Goal: Obtain resource: Download file/media

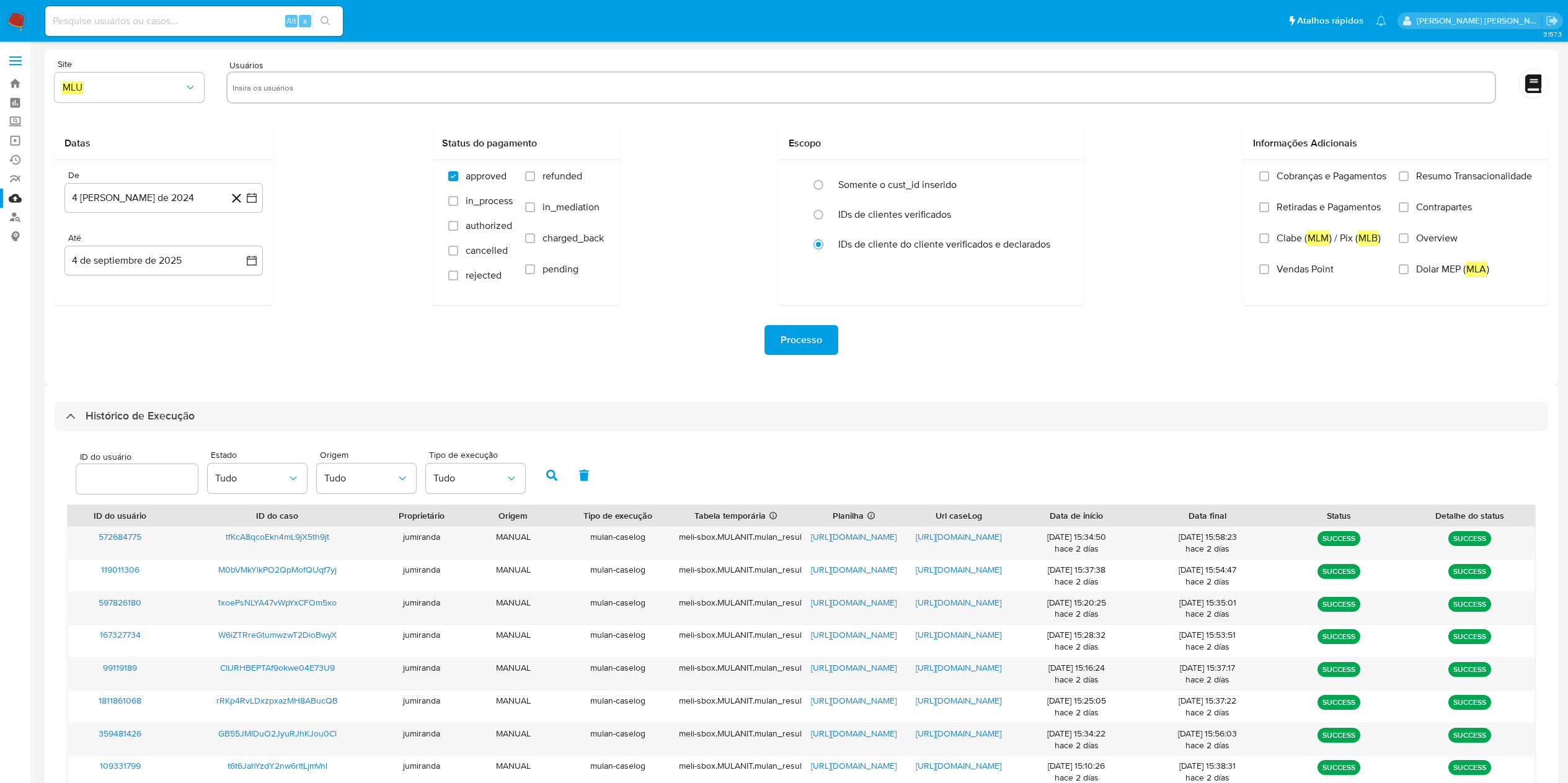
select select "10"
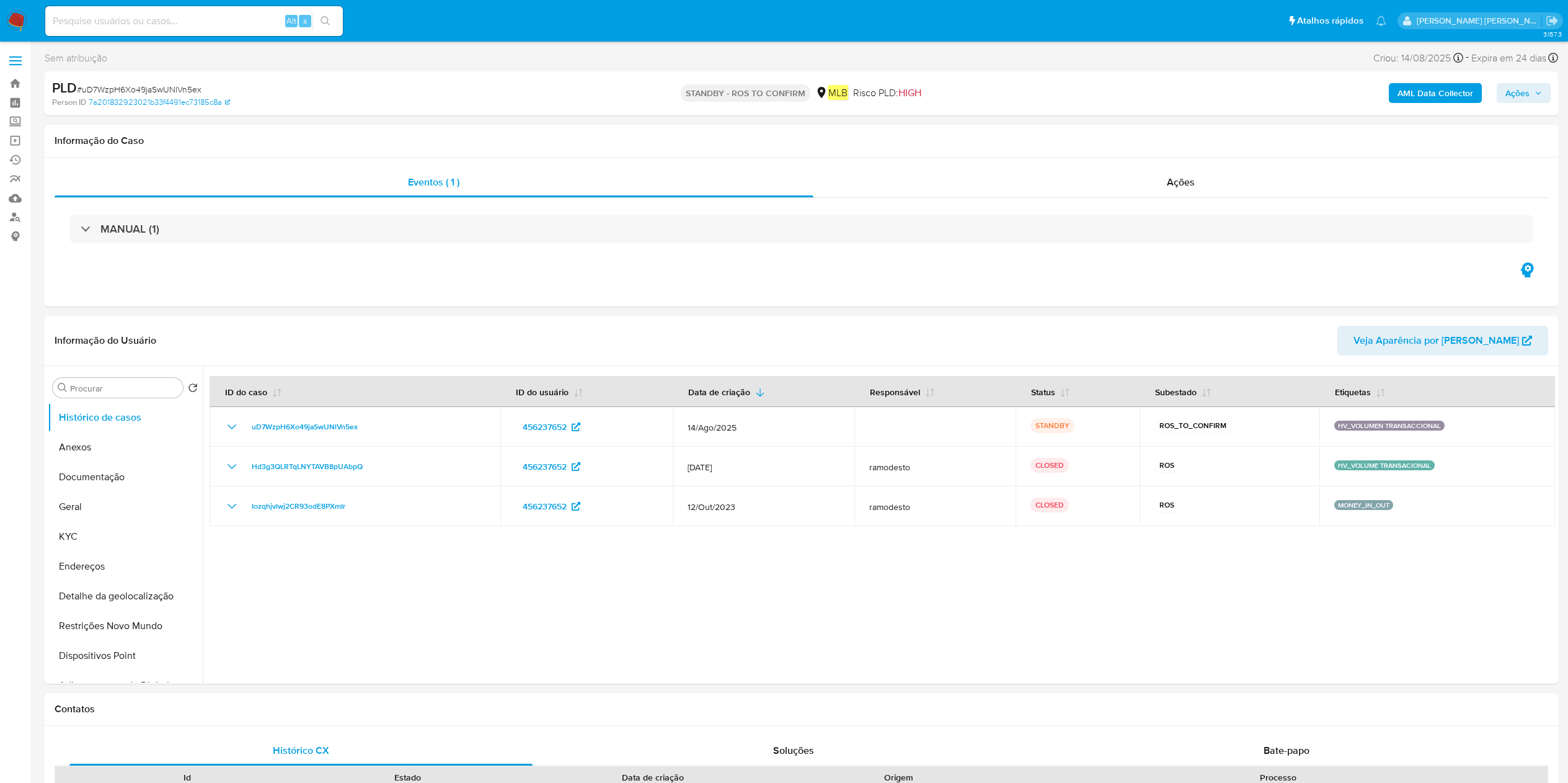
select select "10"
click at [25, 79] on link "Bandeja" at bounding box center [74, 84] width 148 height 19
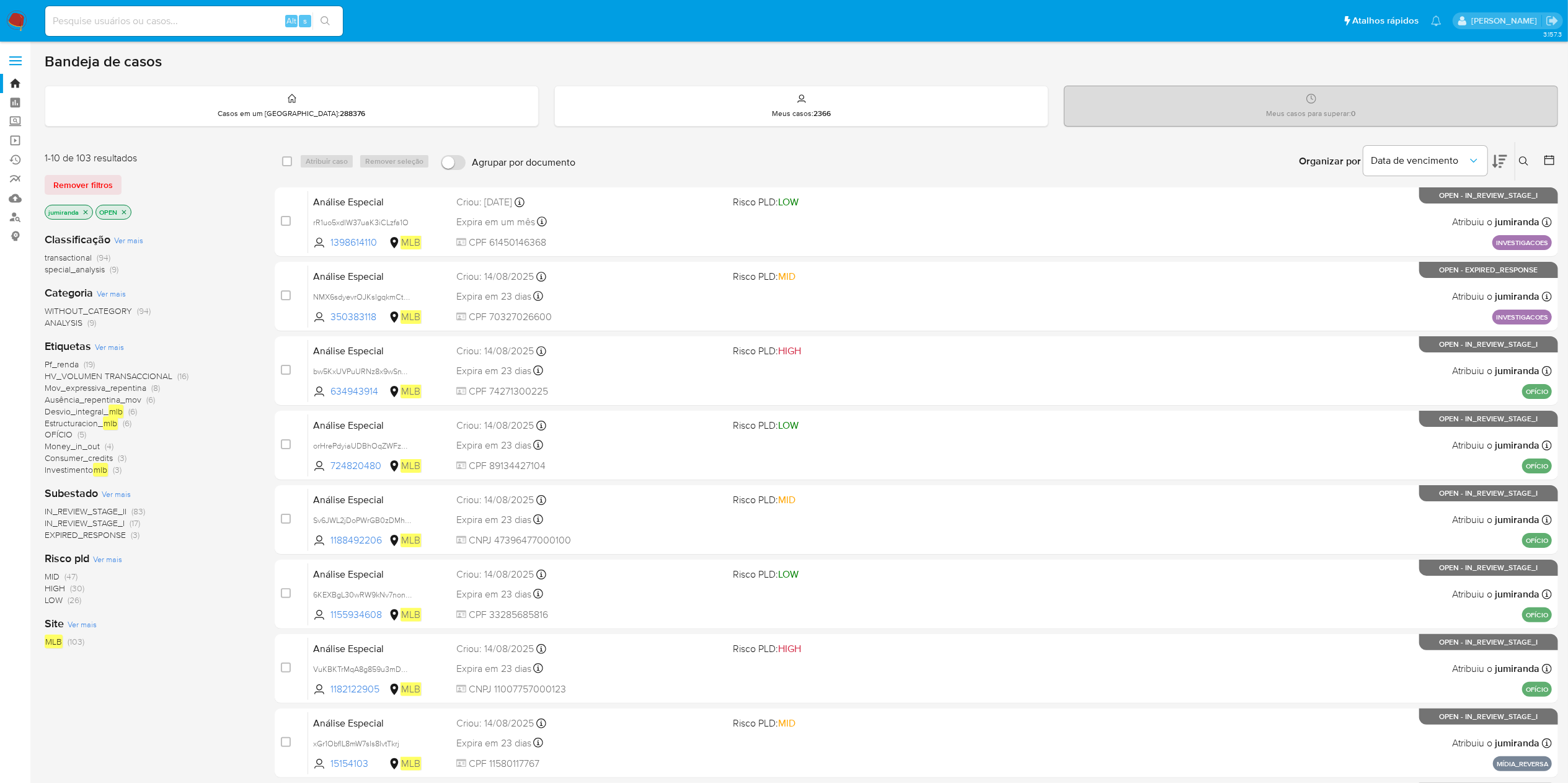
click at [141, 374] on span "HV_VOLUMEN TRANSACCIONAL" at bounding box center [108, 376] width 128 height 12
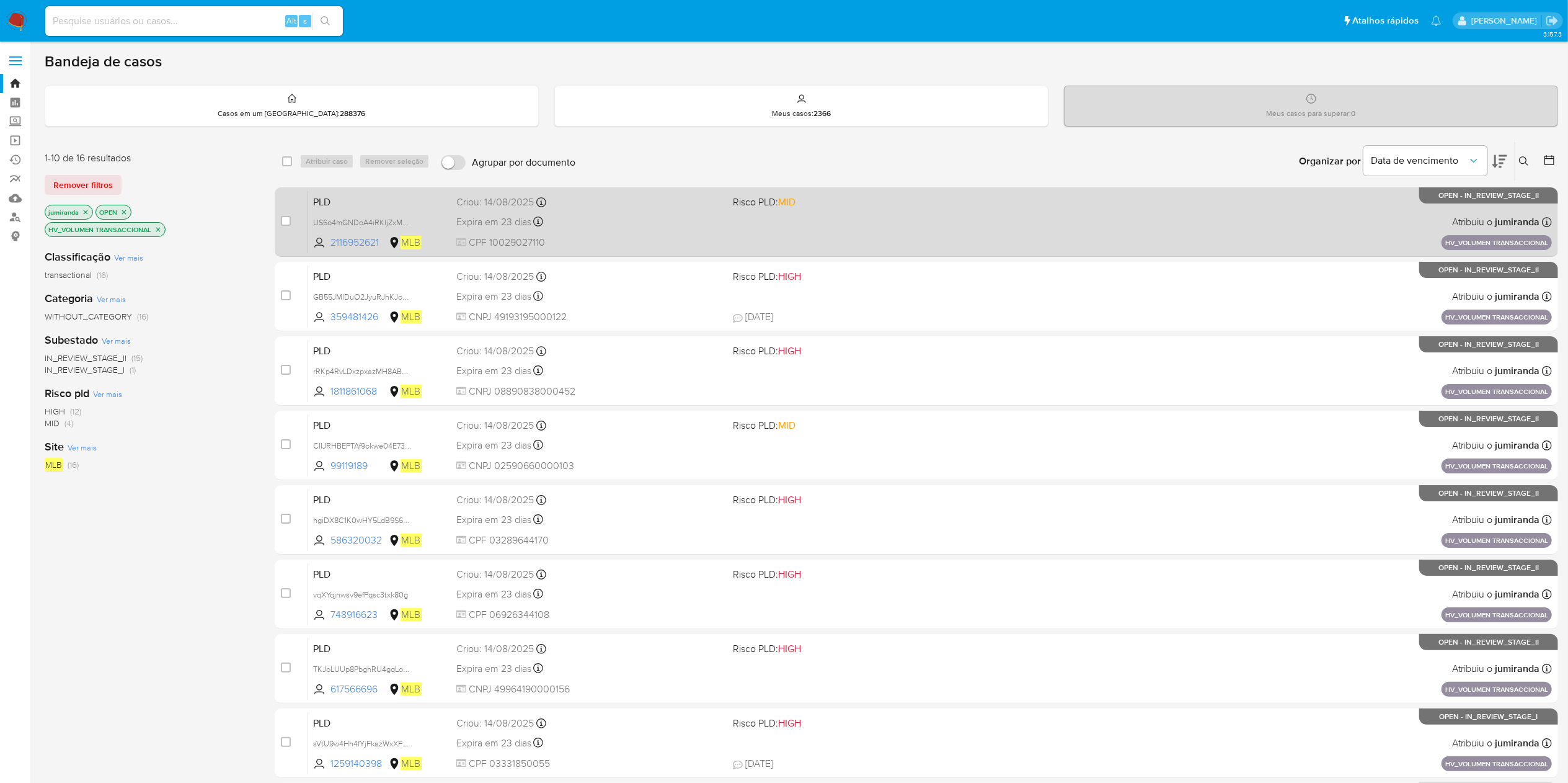
click at [728, 207] on div "PLD US6o4mGNDoA4iRKIjZxMahzW 2116952621 MLB Risco PLD: MID Criou: 14/08/2025 Cr…" at bounding box center [930, 222] width 1244 height 63
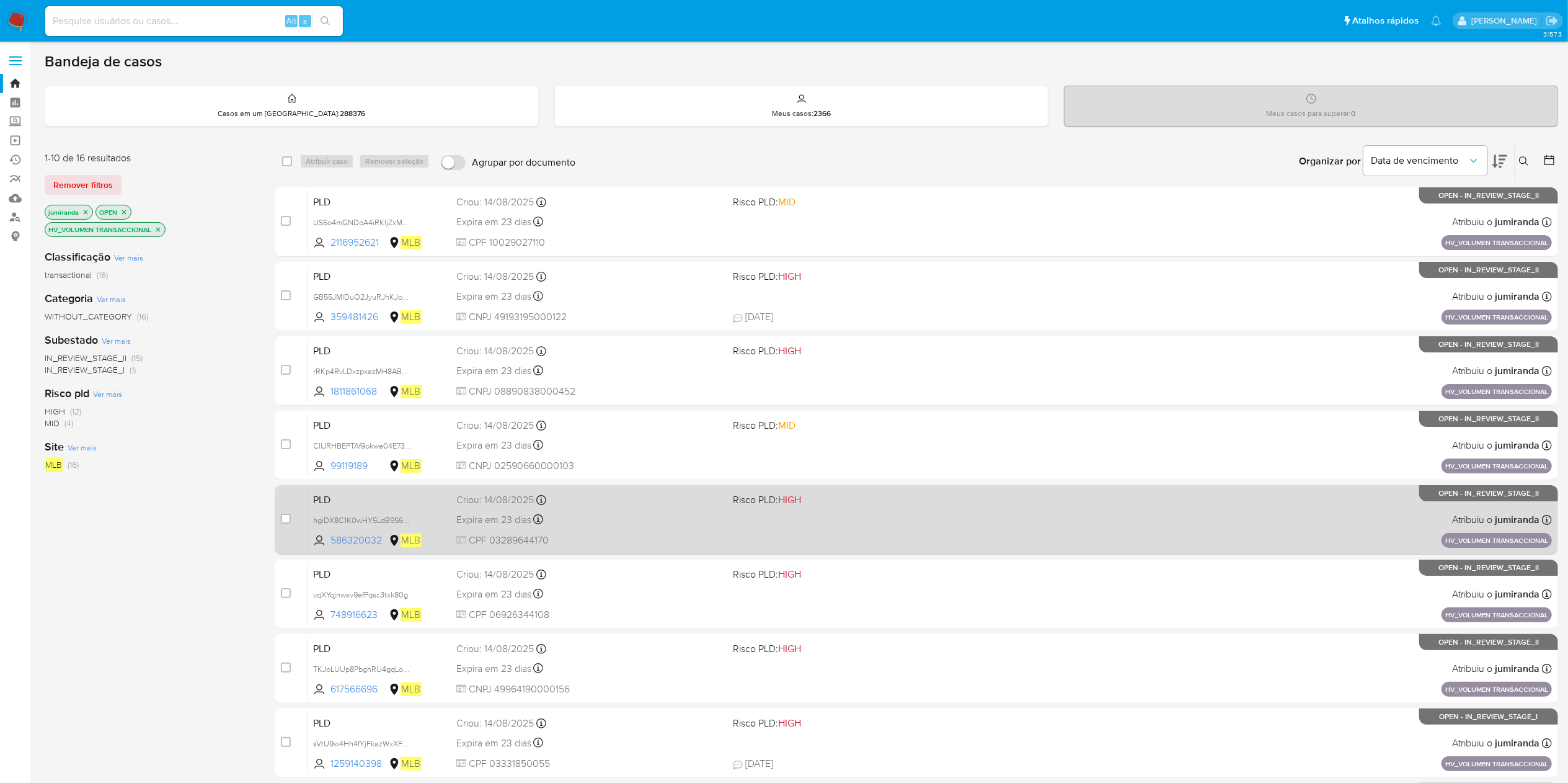
drag, startPoint x: 729, startPoint y: 531, endPoint x: 729, endPoint y: 541, distance: 10.0
click at [729, 530] on div "PLD hgiDX8C1K0wHY5LdB9S6ZSIq 586320032 MLB Risco PLD: HIGH Criou: 14/08/2025 Cr…" at bounding box center [930, 519] width 1244 height 63
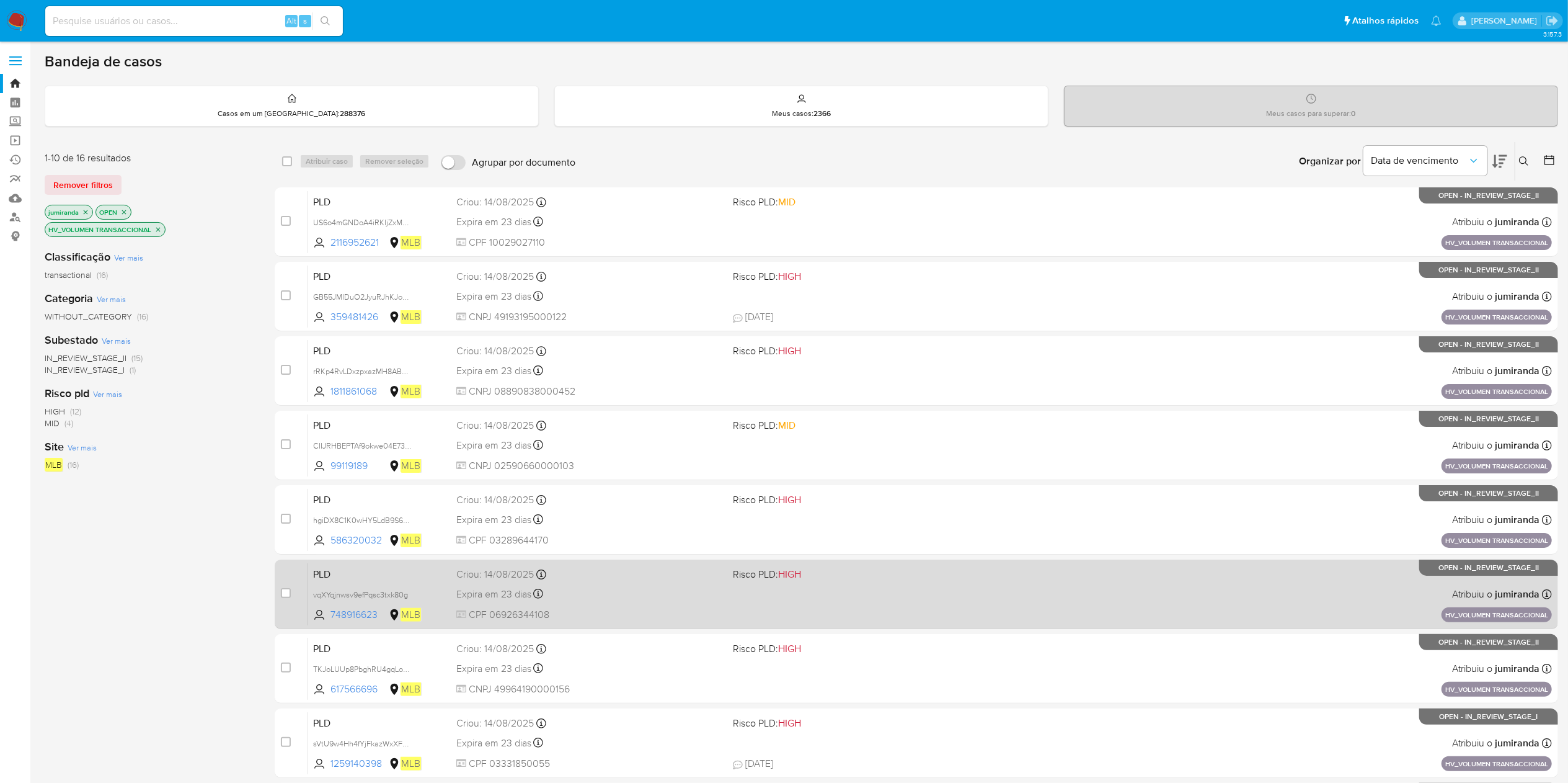
click at [714, 605] on div "PLD vqXYqjnwsv9efPqsc3txk80g 748916623 MLB Risco PLD: HIGH Criou: 14/08/2025 Cr…" at bounding box center [930, 594] width 1244 height 63
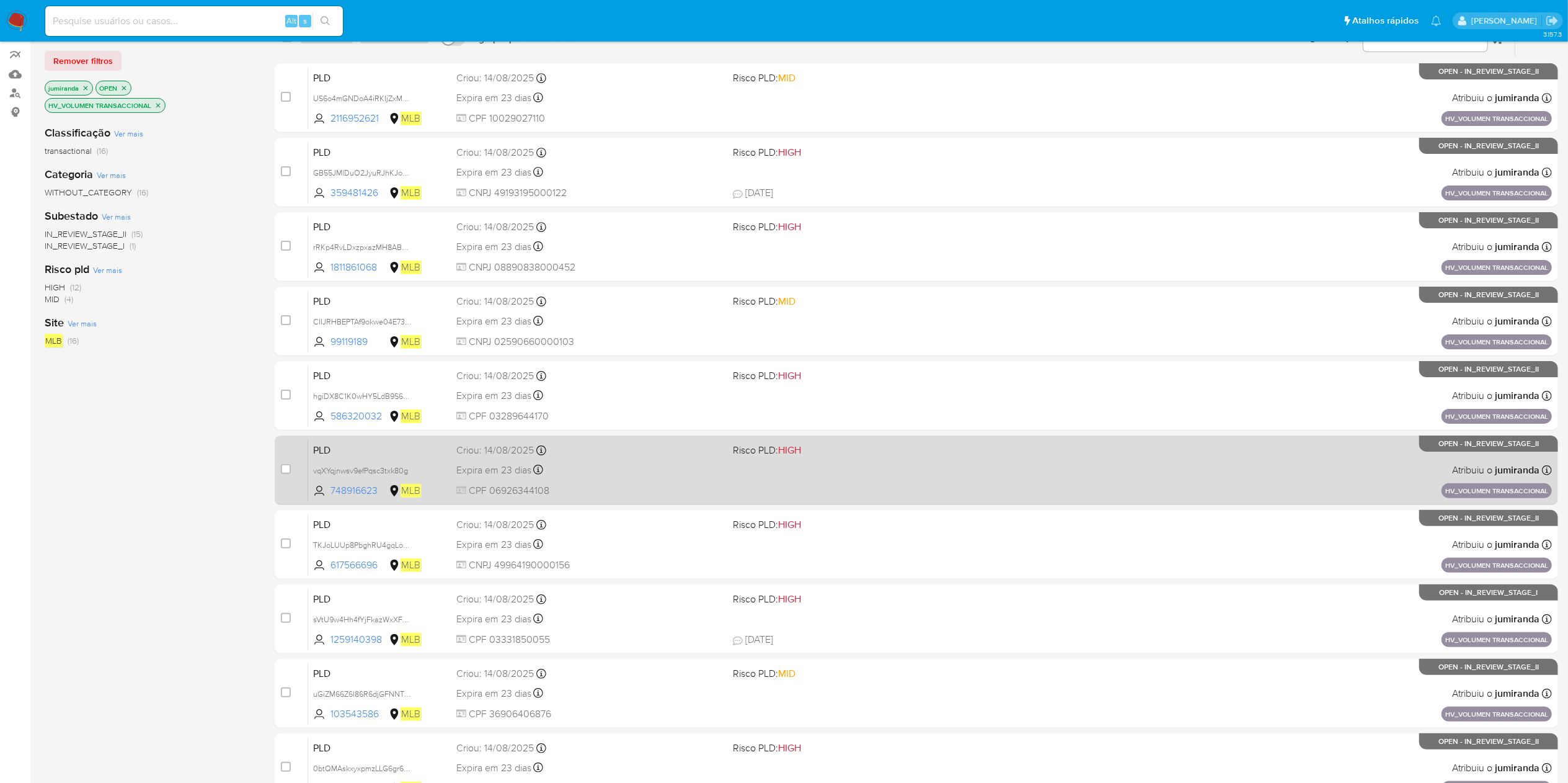
scroll to position [196, 0]
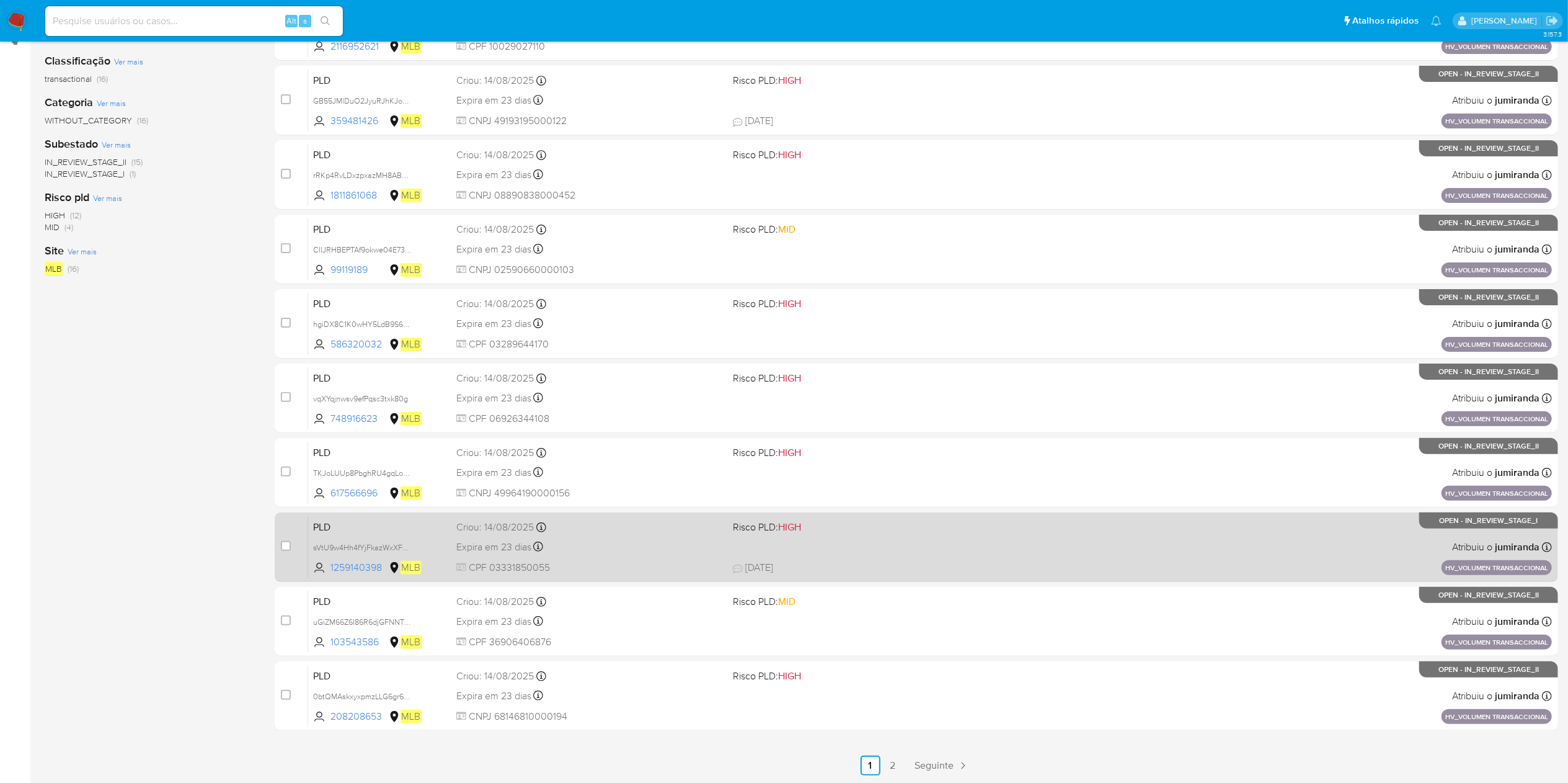
click at [709, 568] on span "CPF 03331850055" at bounding box center [589, 568] width 266 height 14
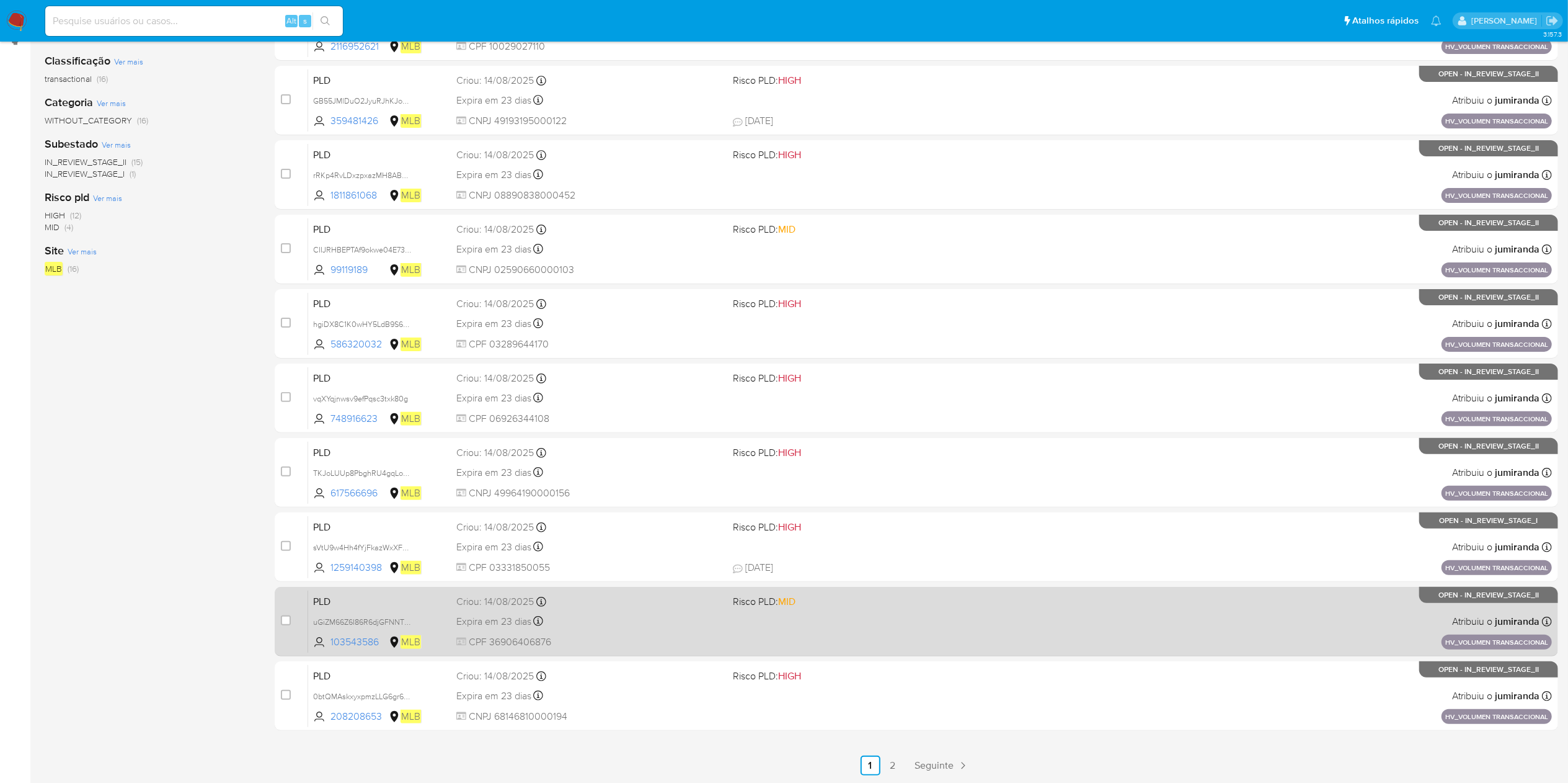
click at [680, 627] on div "Expira em 23 dias Expira em 28/09/2025 11:16:30" at bounding box center [589, 621] width 266 height 17
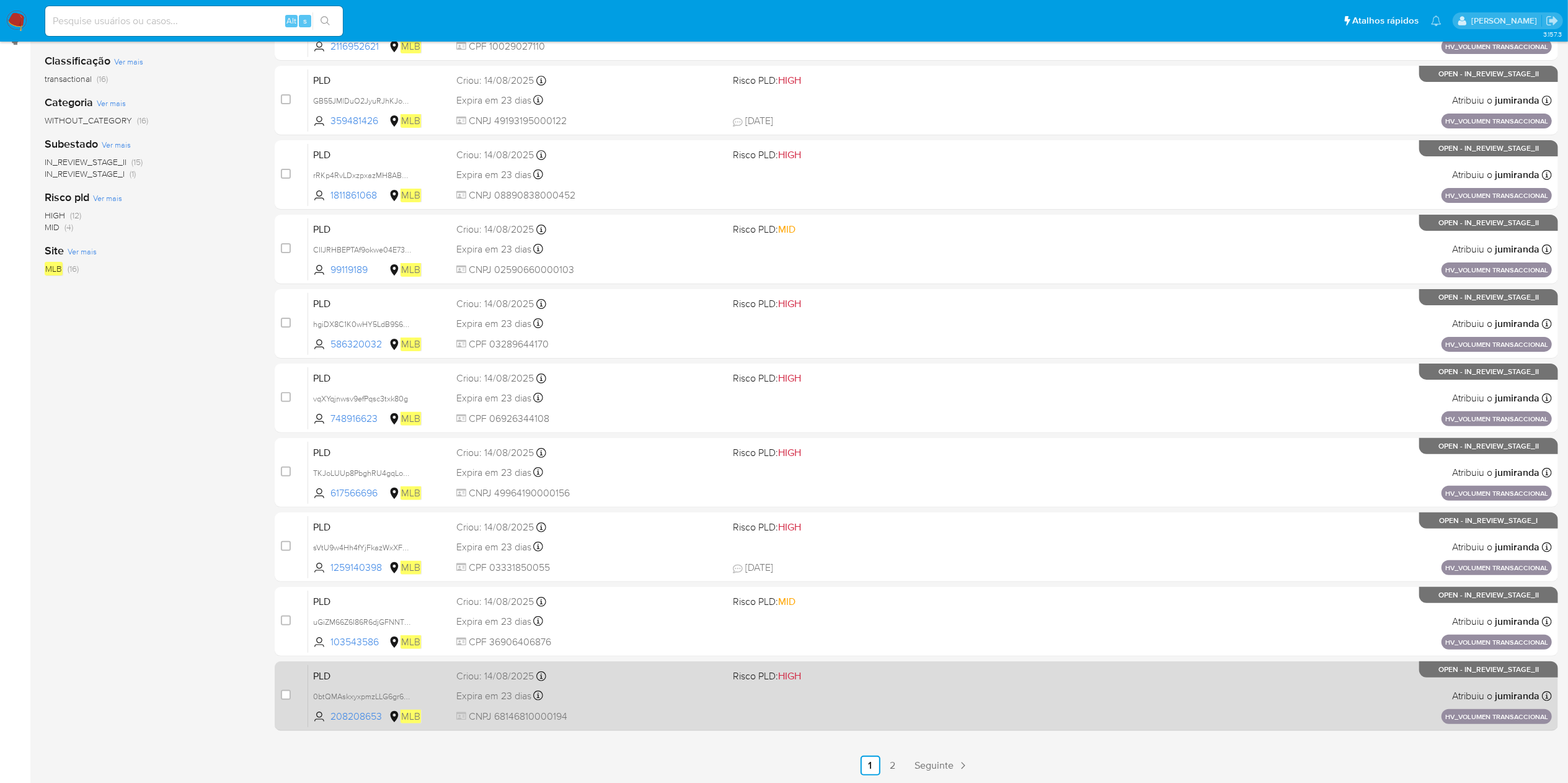
click at [668, 675] on div "Criou: 14/08/2025 Criou: 14/08/2025 11:16:16" at bounding box center [589, 676] width 266 height 14
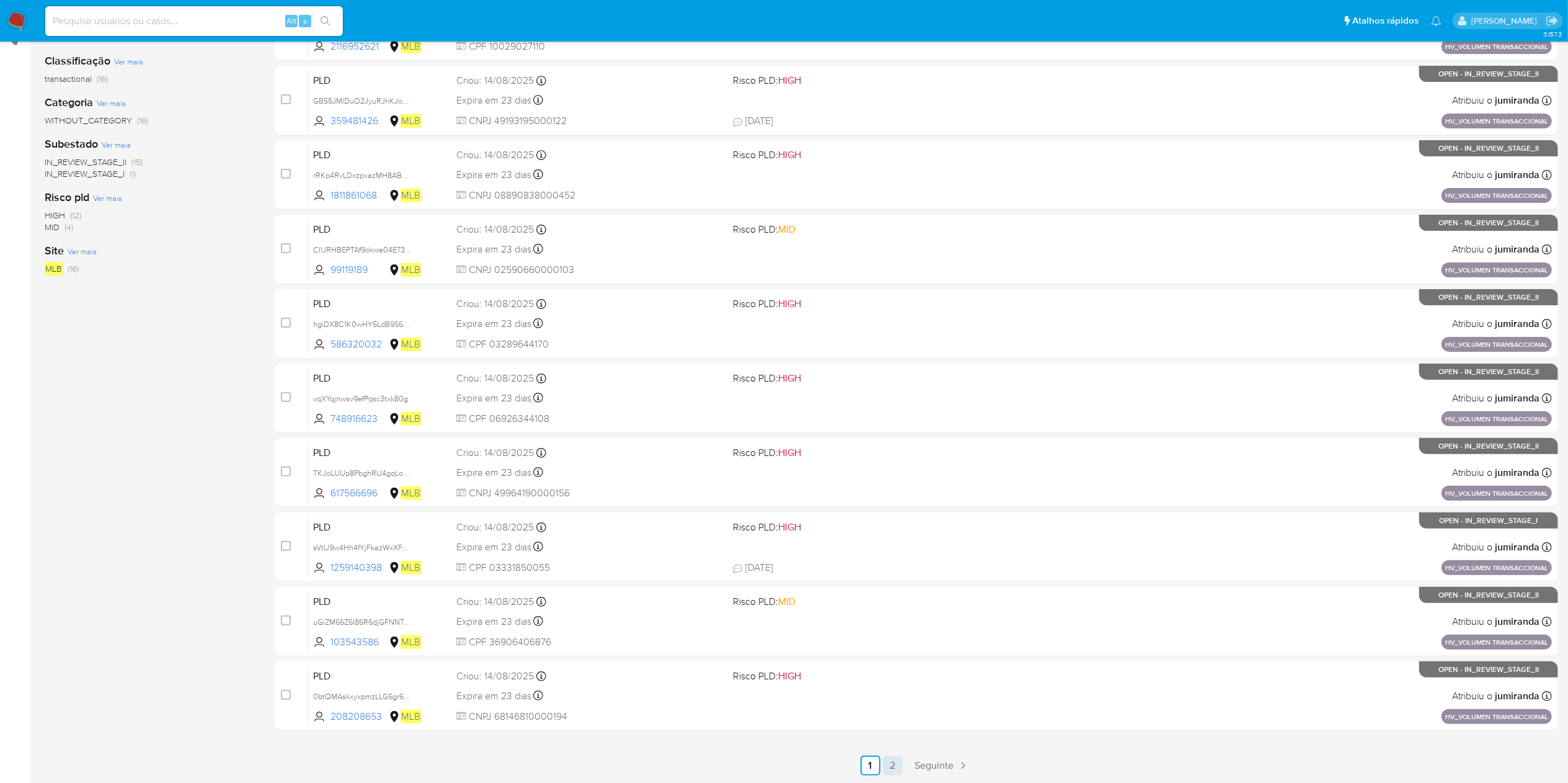
click at [889, 769] on link "2" at bounding box center [892, 765] width 20 height 20
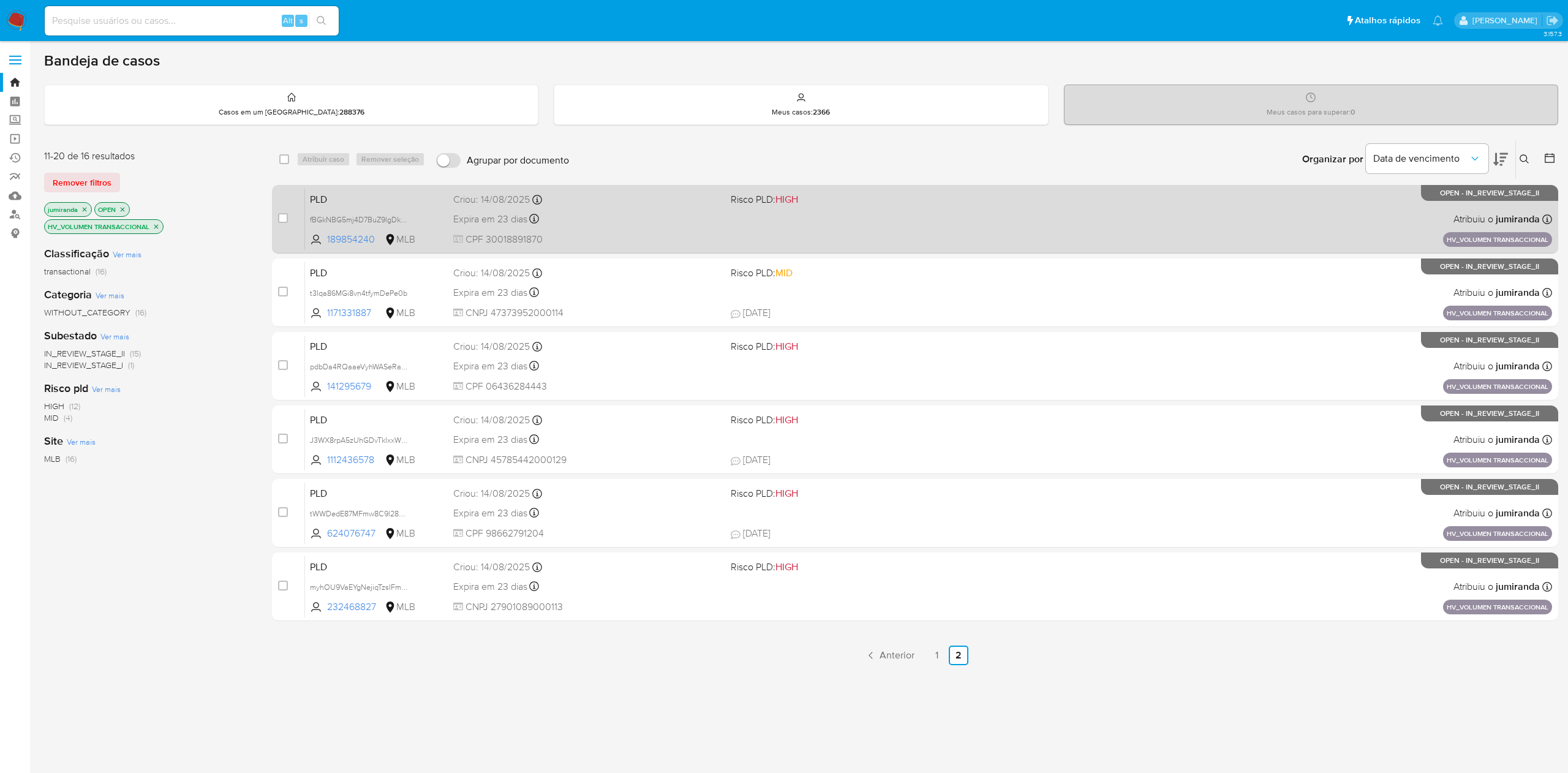
click at [738, 210] on div "PLD fBGkNBG5mj4D7BuZ9lgDkGKu 189854240 MLB Risco PLD: HIGH Criou: 14/08/2025 Cr…" at bounding box center [928, 219] width 1247 height 62
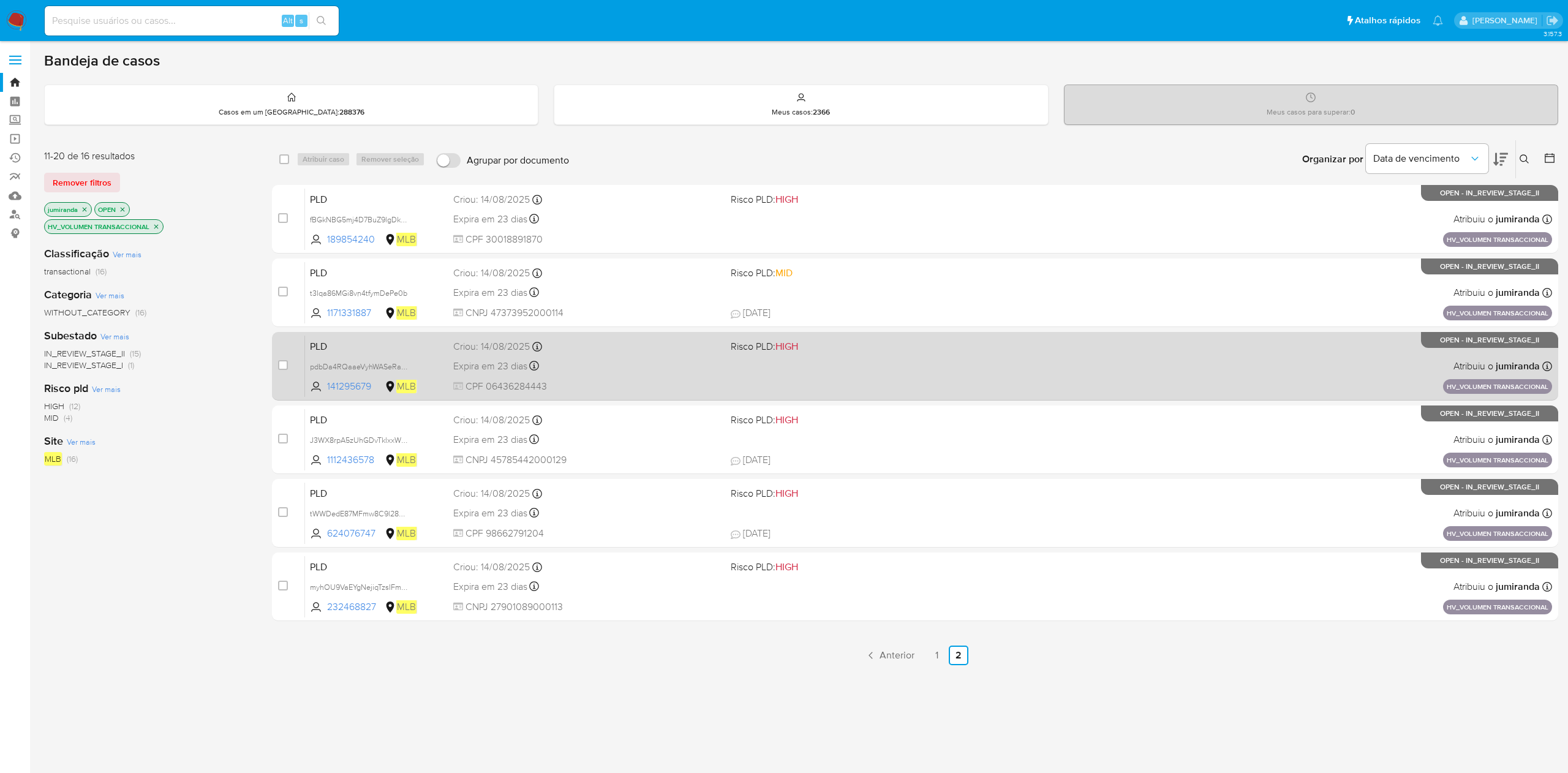
click at [741, 367] on div "PLD pdbDa4RQaaeVyhWASeRaoASP 141295679 MLB Risco PLD: HIGH Criou: 14/08/2025 Cr…" at bounding box center [928, 365] width 1247 height 62
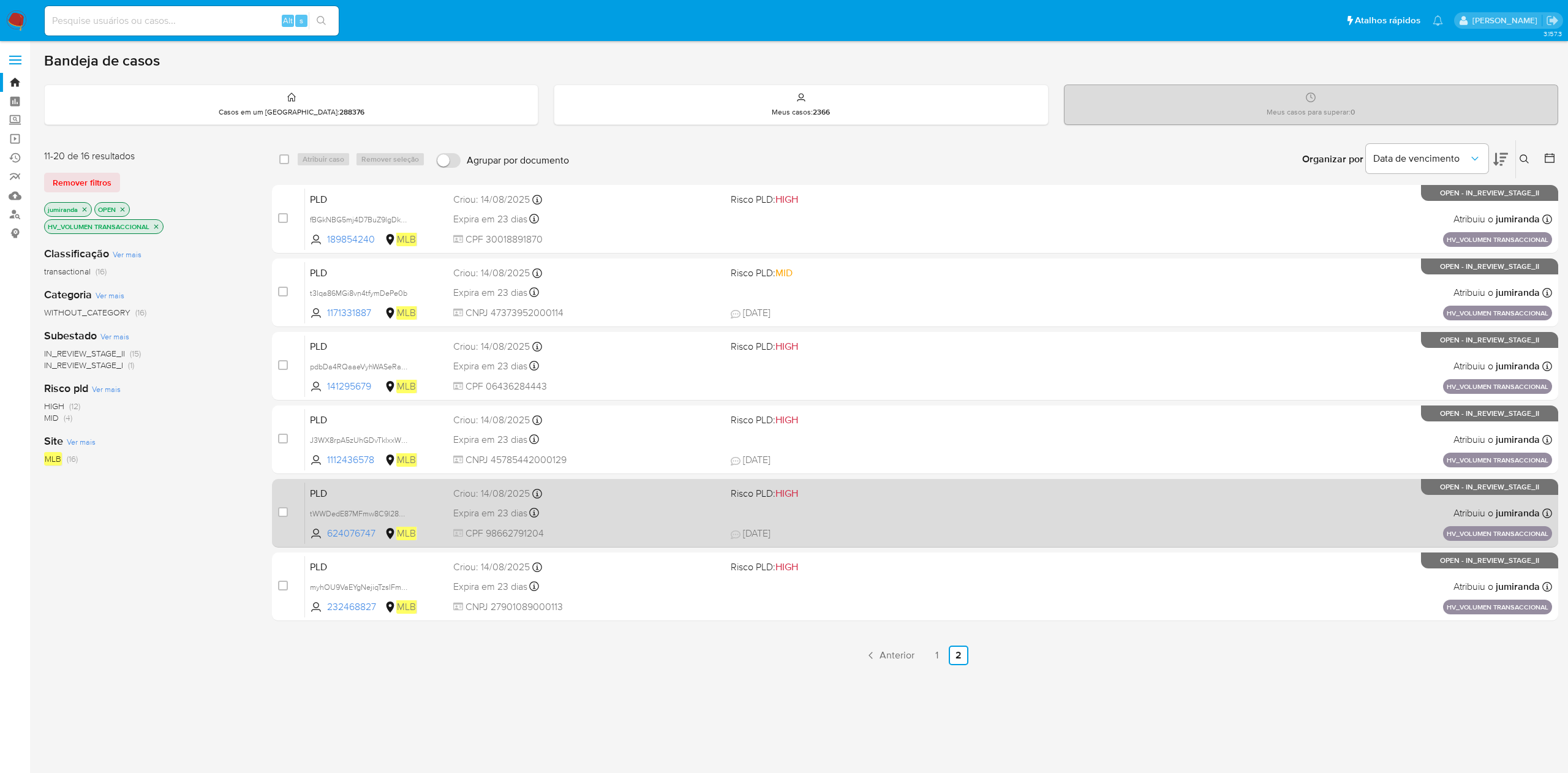
click at [694, 523] on div "PLD tWWDedE87MFmw8C9l28QBjWu 624076747 MLB Risco PLD: HIGH Criou: 14/08/2025 Cr…" at bounding box center [928, 513] width 1247 height 62
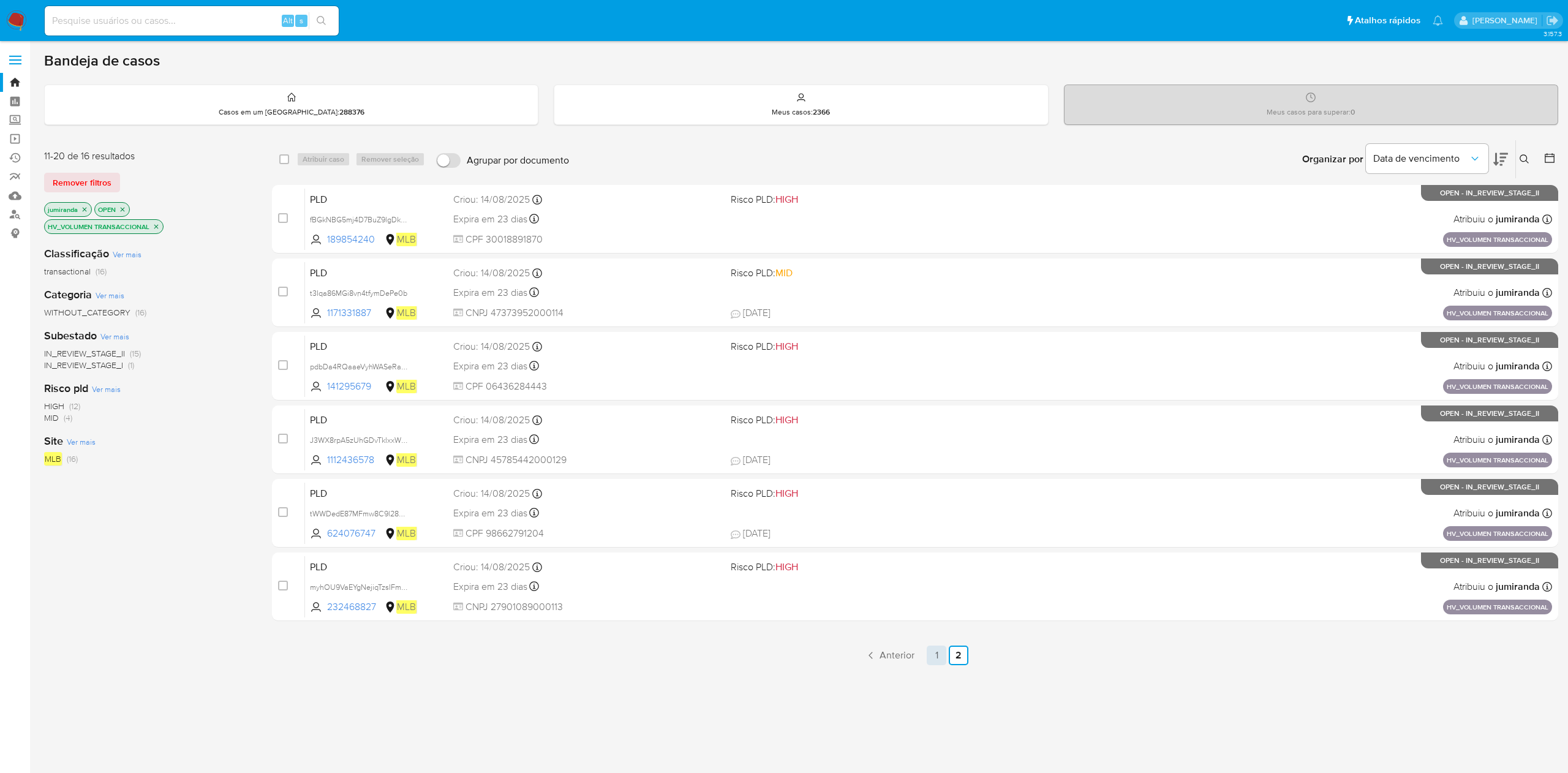
click at [937, 649] on link "1" at bounding box center [936, 655] width 20 height 20
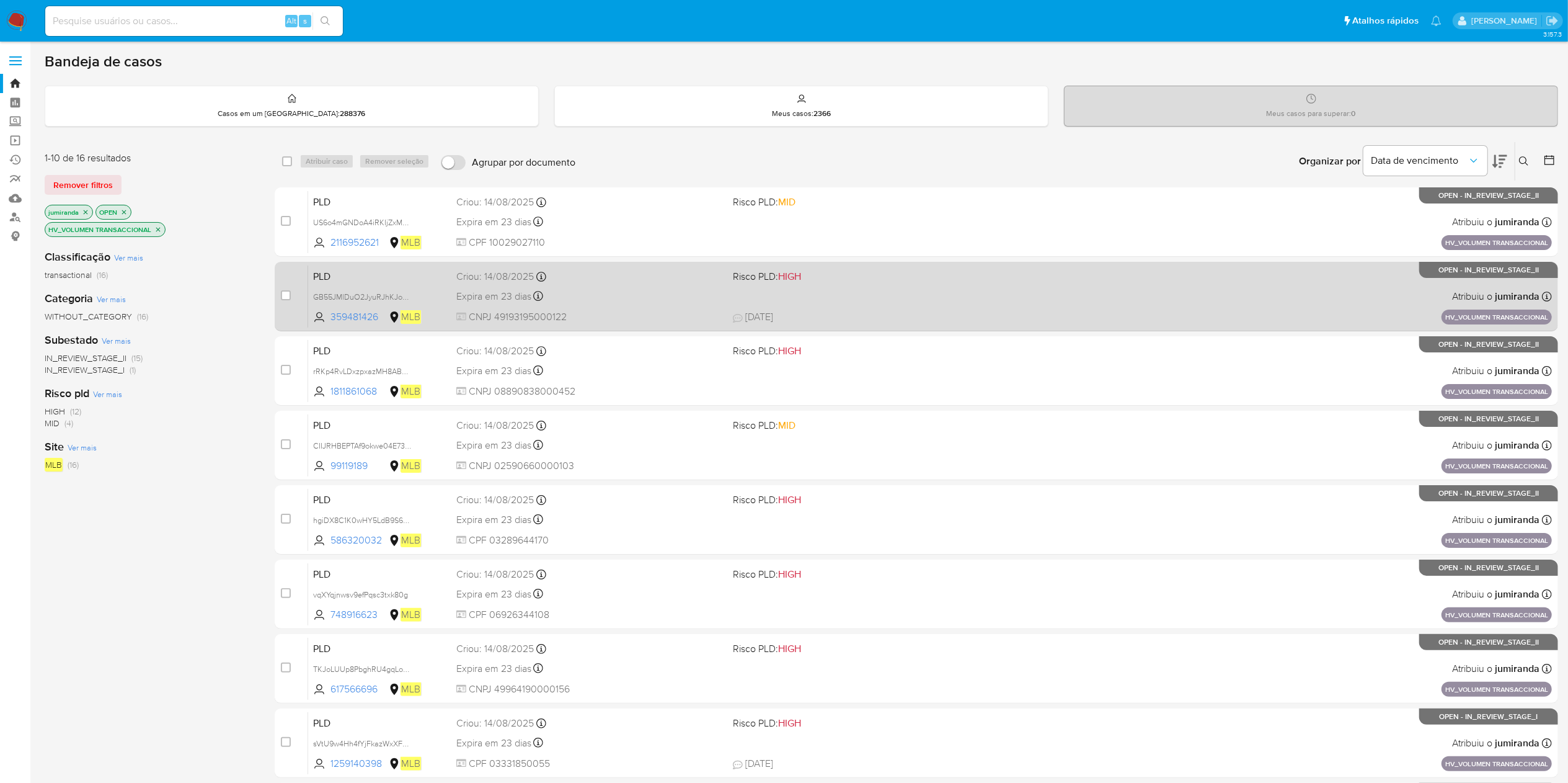
click at [648, 294] on div "Expira em 23 dias Expira em 28/09/2025 11:18:17" at bounding box center [589, 296] width 266 height 17
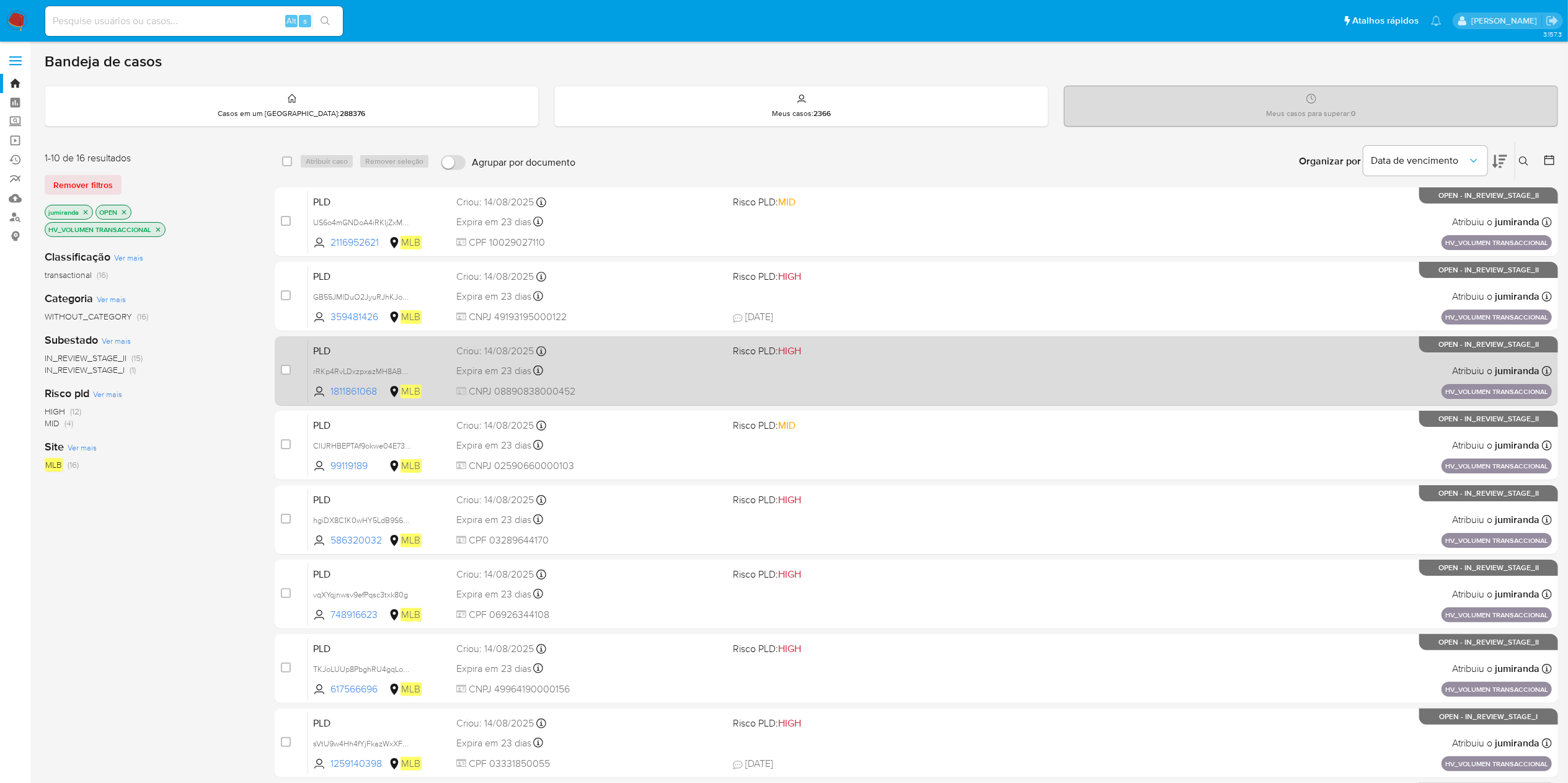
click at [656, 366] on div "Expira em 23 dias Expira em 28/09/2025 11:18:07" at bounding box center [589, 371] width 266 height 17
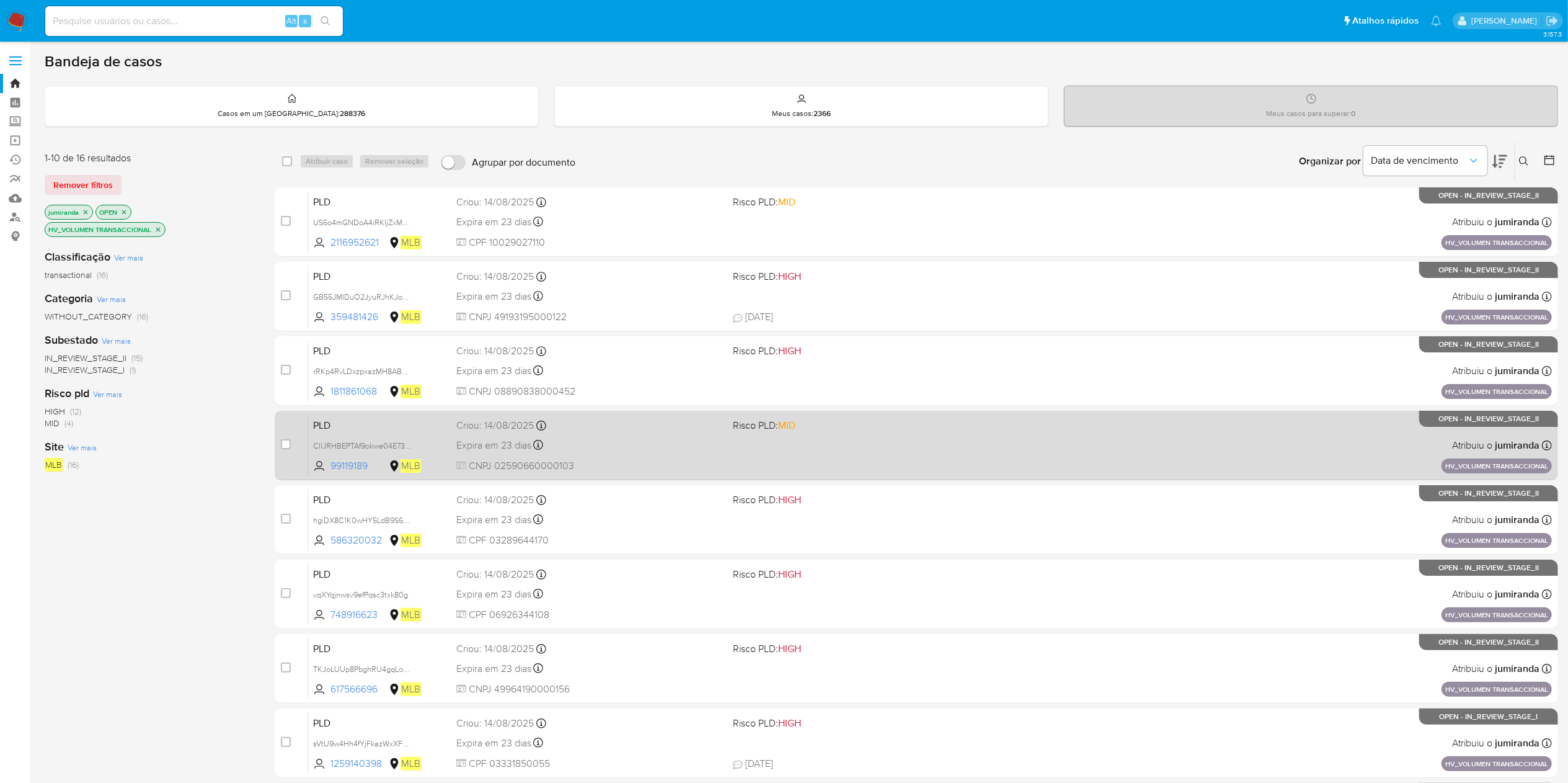
click at [648, 434] on div "PLD CIIJRHBEPTAf9okwe04E73U9 99119189 MLB Risco PLD: MID Criou: 14/08/2025 Crio…" at bounding box center [930, 445] width 1244 height 63
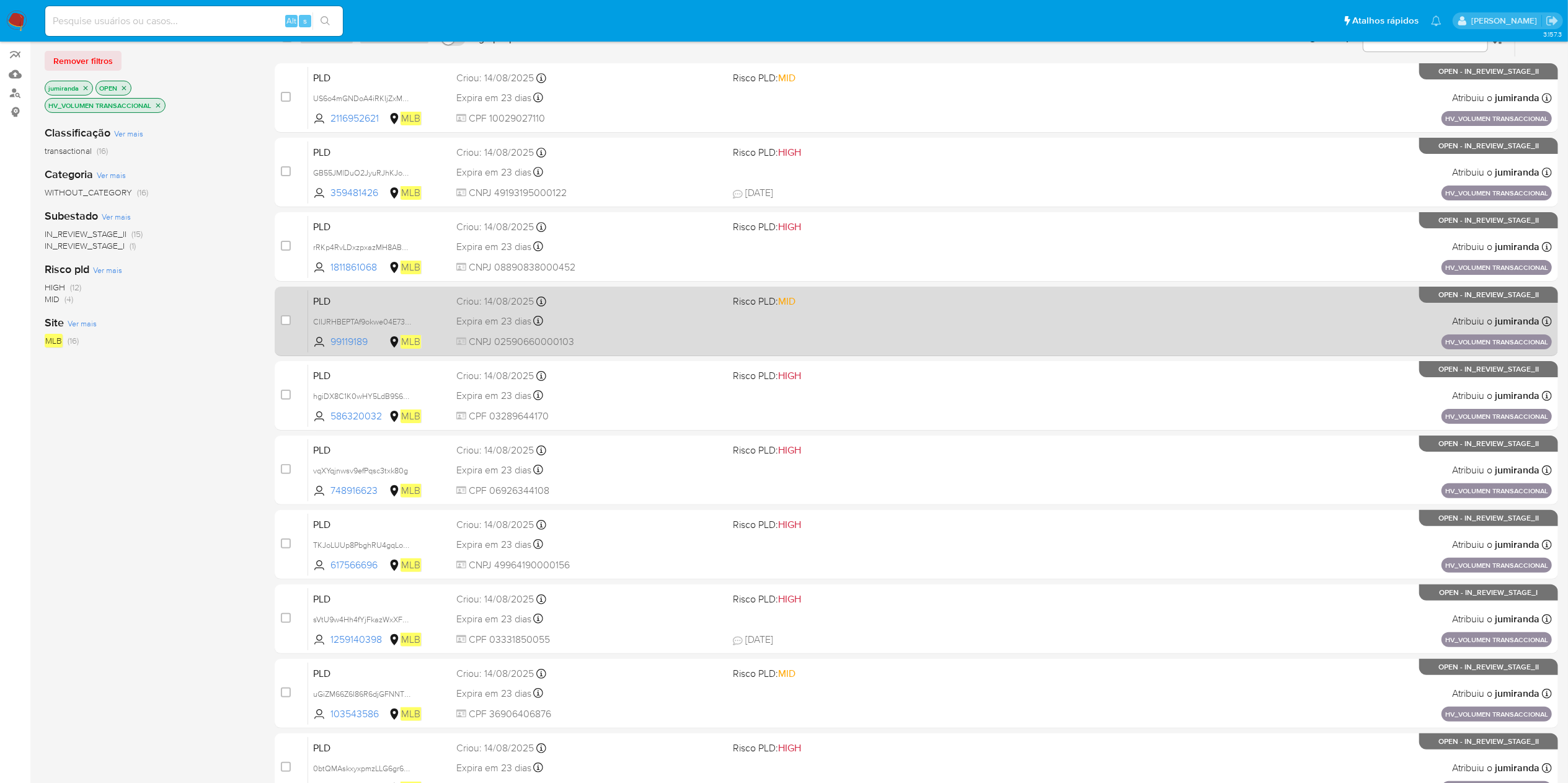
scroll to position [196, 0]
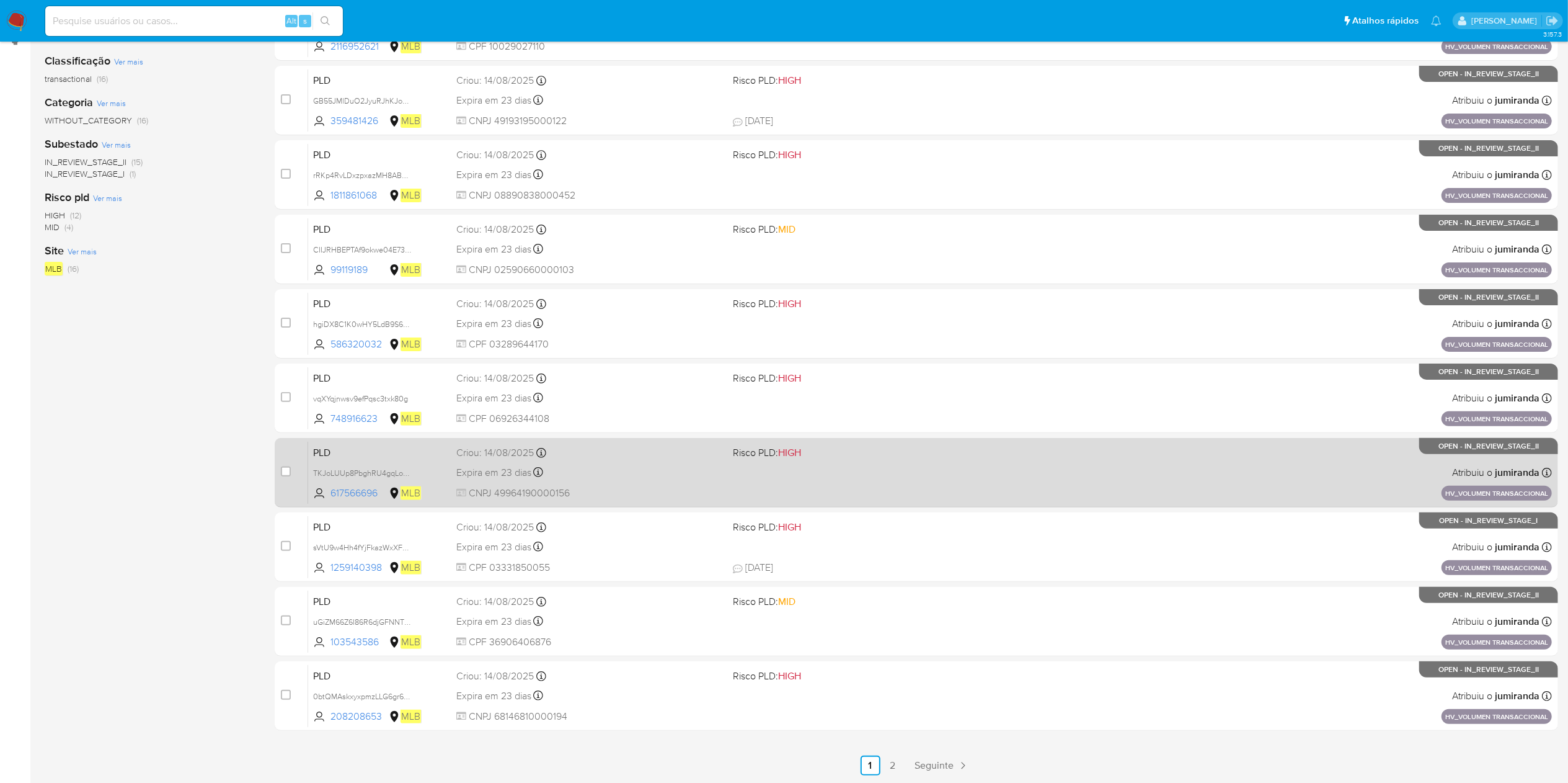
click at [632, 474] on div "Expira em 23 dias Expira em 28/09/2025 11:16:54" at bounding box center [589, 472] width 266 height 17
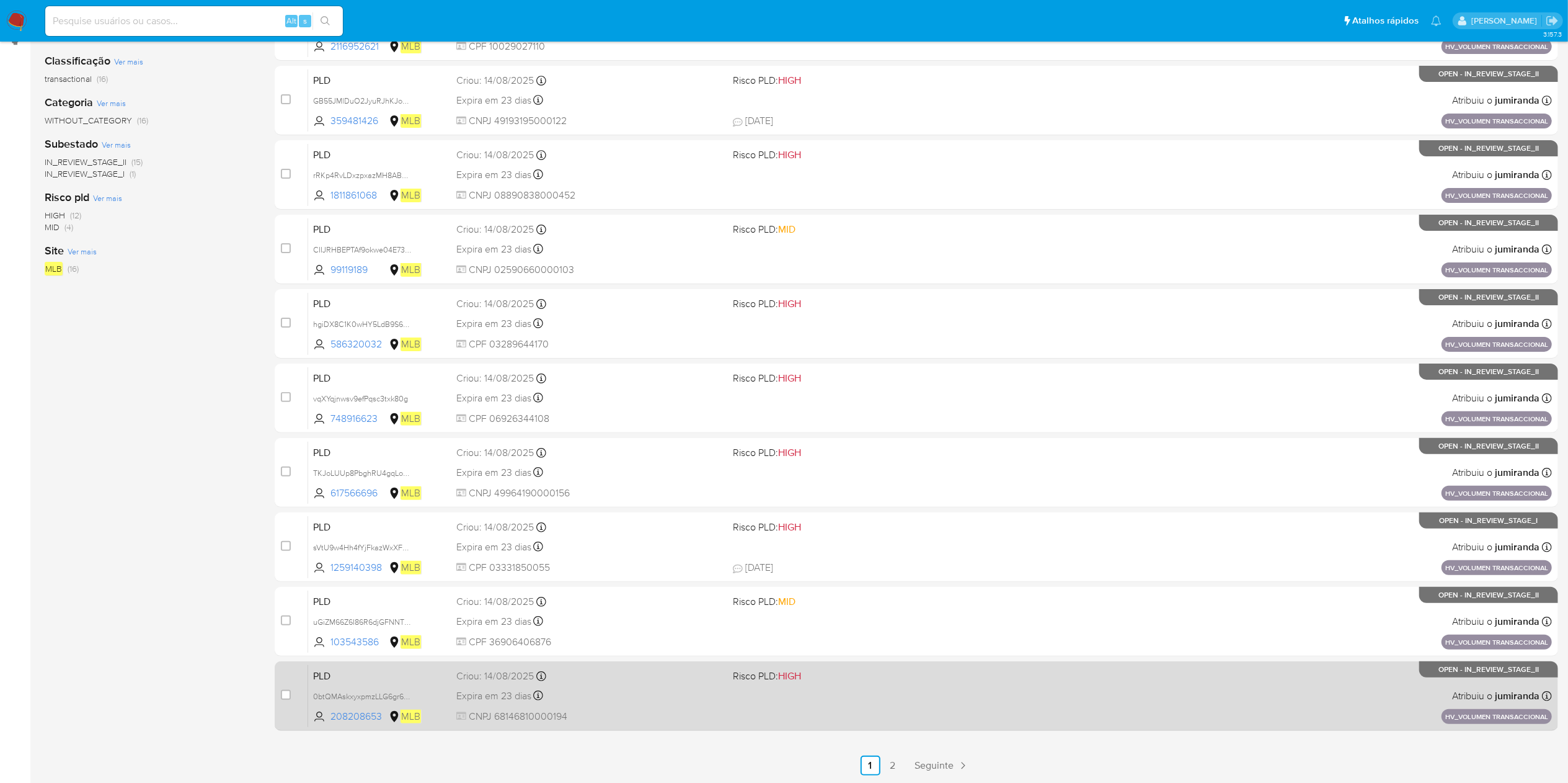
click at [571, 688] on div "Expira em 23 dias Expira em 28/09/2025 11:16:17" at bounding box center [589, 696] width 266 height 17
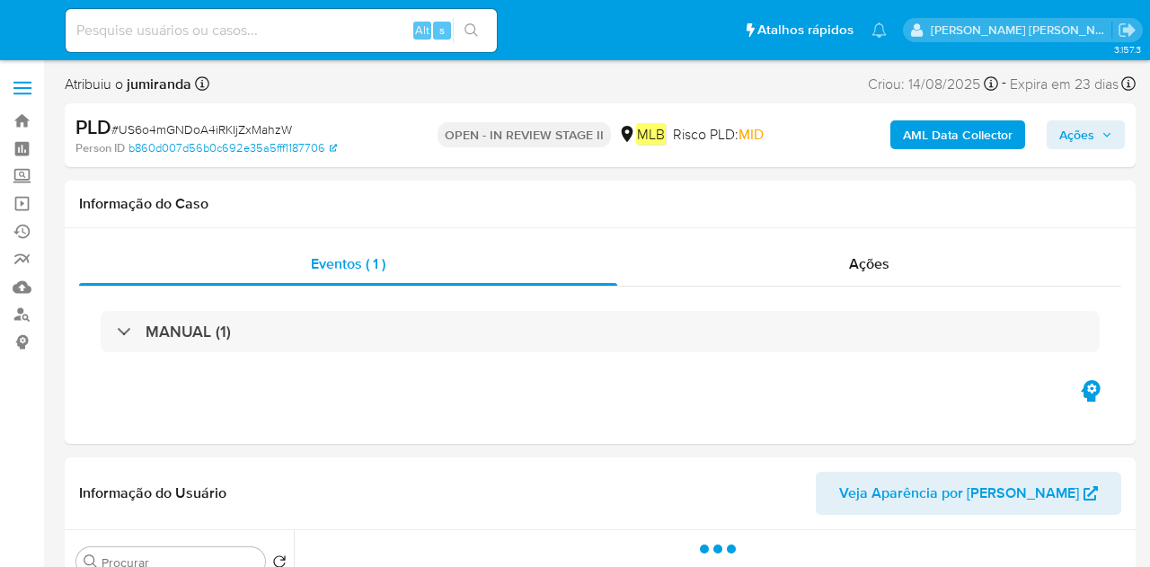
select select "10"
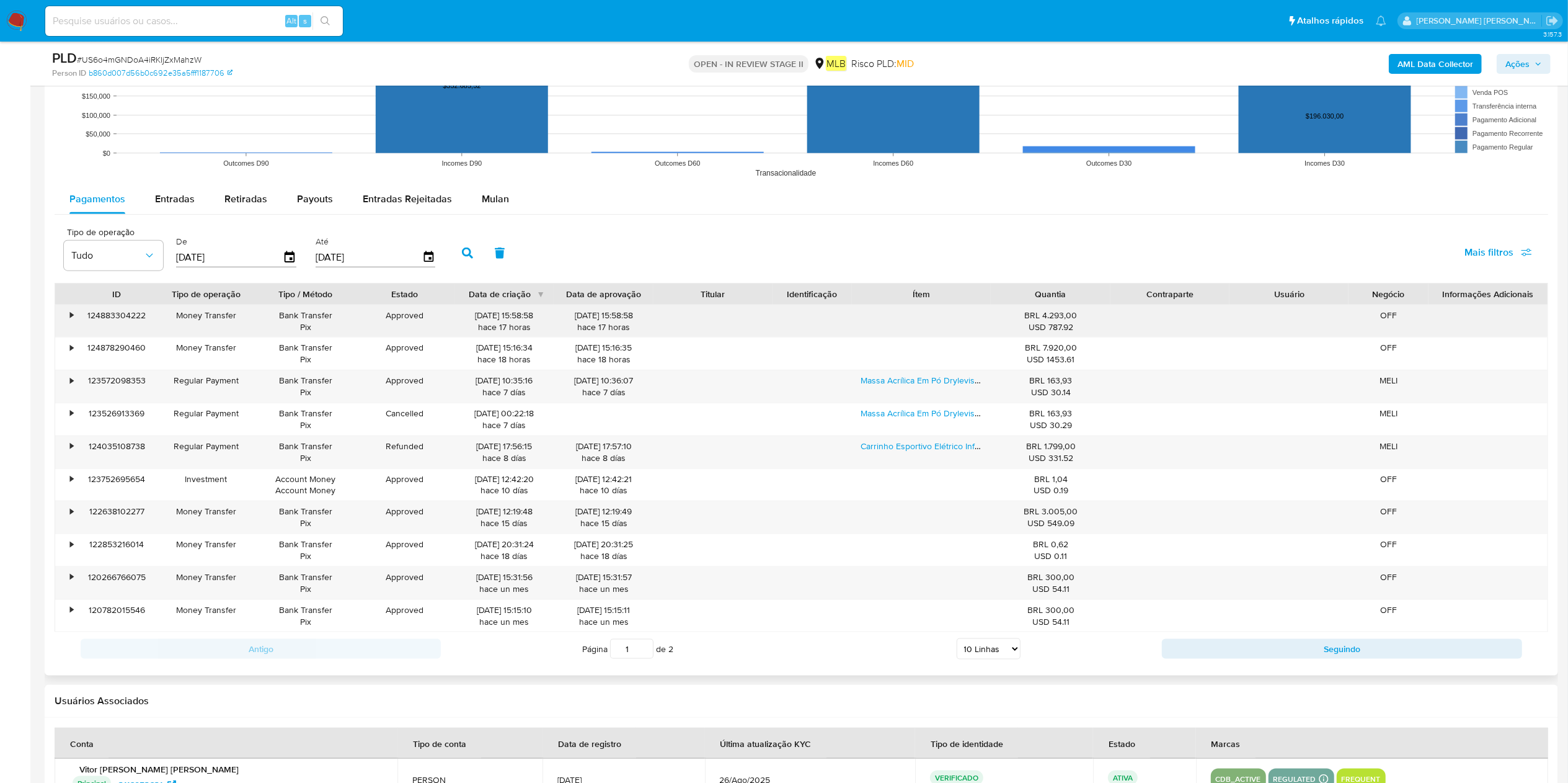
scroll to position [1365, 0]
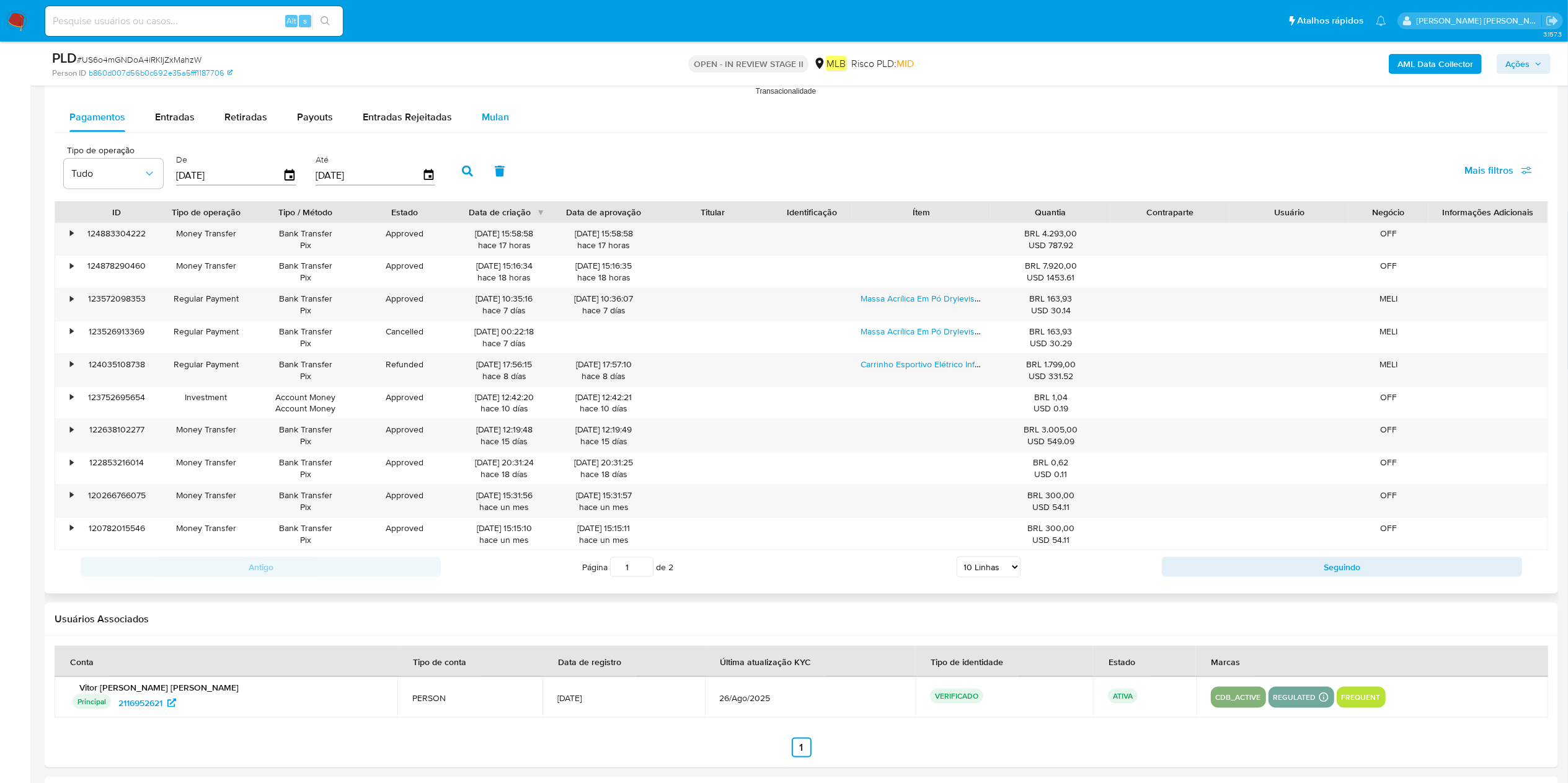
click at [498, 114] on span "Mulan" at bounding box center [496, 117] width 28 height 14
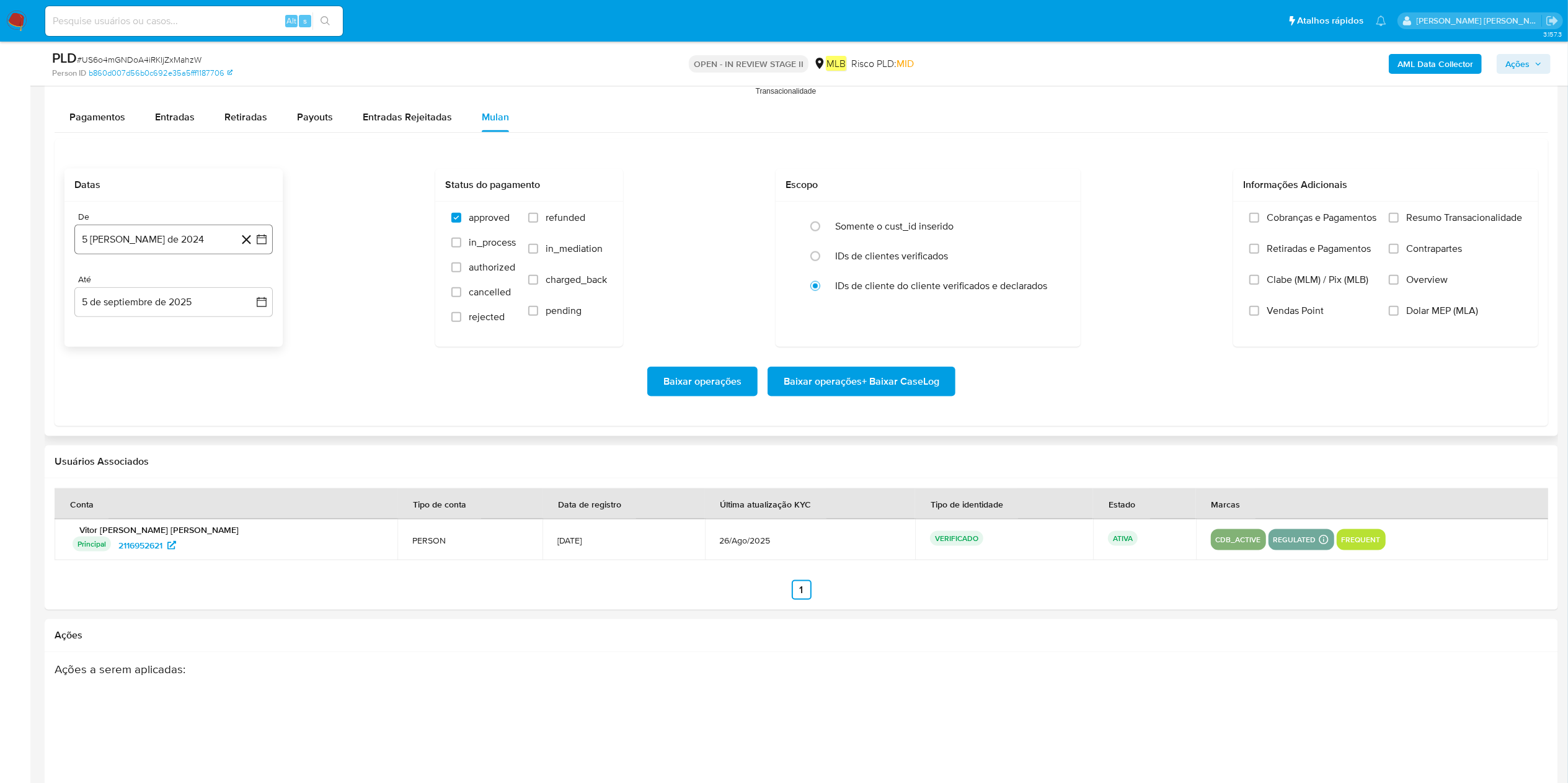
click at [171, 237] on button "5 [PERSON_NAME] de 2024" at bounding box center [174, 239] width 199 height 30
click at [192, 287] on span "agosto 2024" at bounding box center [168, 284] width 57 height 12
click at [255, 284] on div "2024 2024 ene feb mar abr may jun jul ago sep oct nov dic" at bounding box center [173, 363] width 196 height 211
click at [252, 291] on icon "Año siguiente" at bounding box center [248, 284] width 15 height 15
click at [119, 391] on span "[DATE]" at bounding box center [119, 399] width 28 height 10
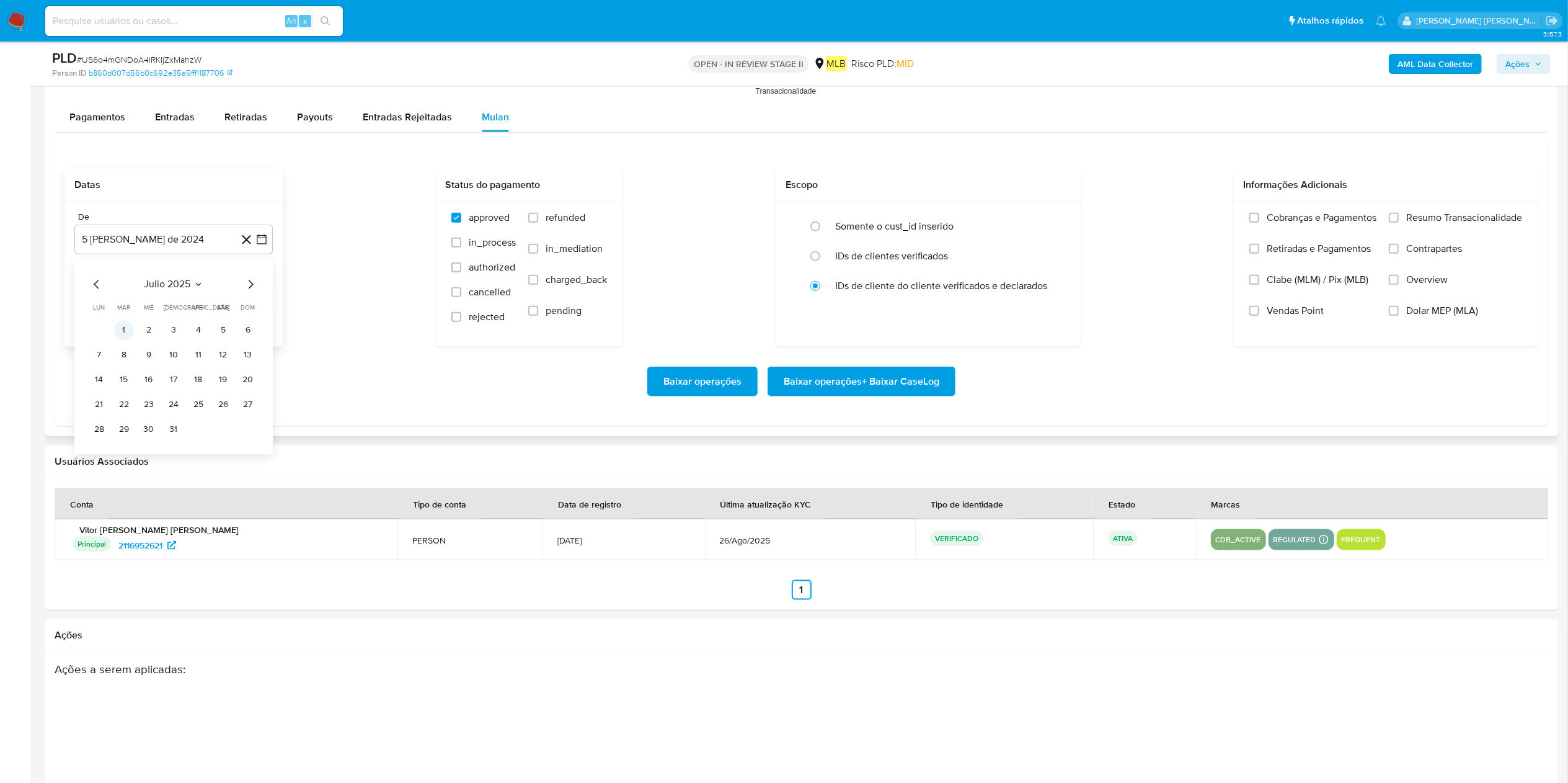
click at [124, 335] on button "1" at bounding box center [124, 330] width 20 height 20
click at [129, 311] on button "5 de septiembre de 2025" at bounding box center [174, 302] width 199 height 30
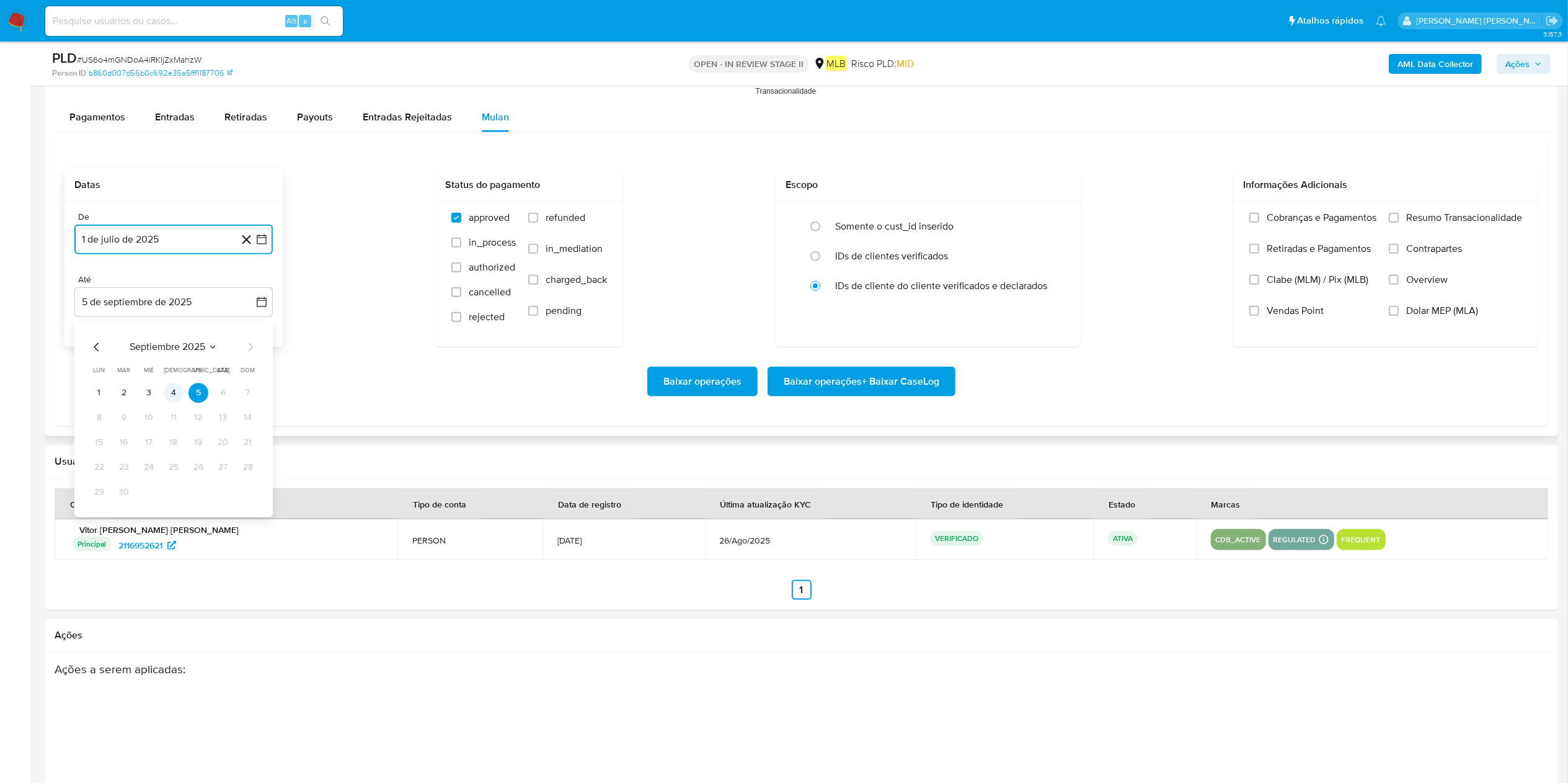
click at [170, 388] on button "4" at bounding box center [173, 392] width 20 height 20
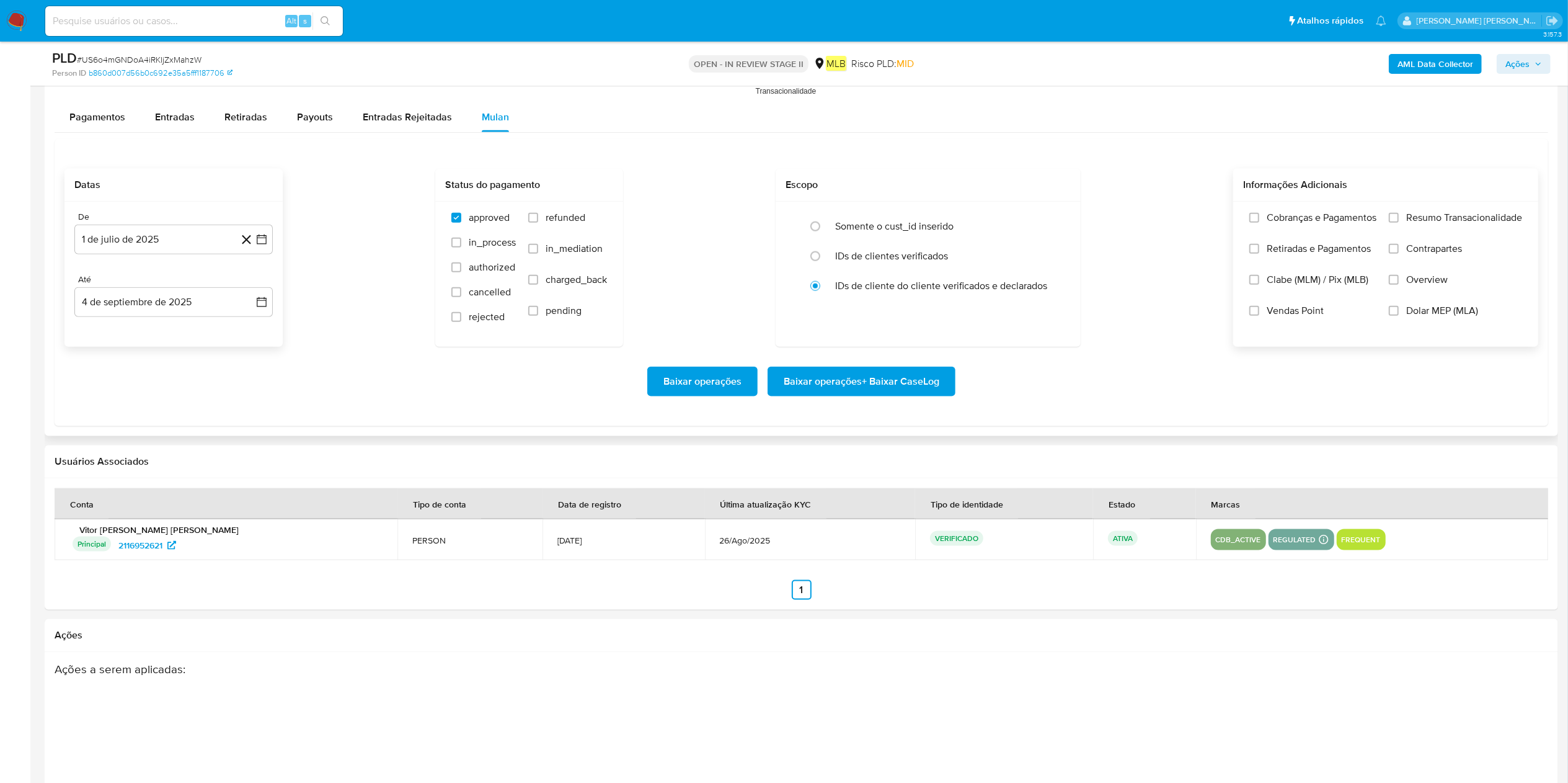
click at [793, 224] on span "Resumo Transacionalidade" at bounding box center [1464, 218] width 116 height 12
click at [793, 223] on input "Resumo Transacionalidade" at bounding box center [1394, 218] width 10 height 10
click at [793, 386] on span "Baixar operações + Baixar CaseLog" at bounding box center [862, 382] width 156 height 28
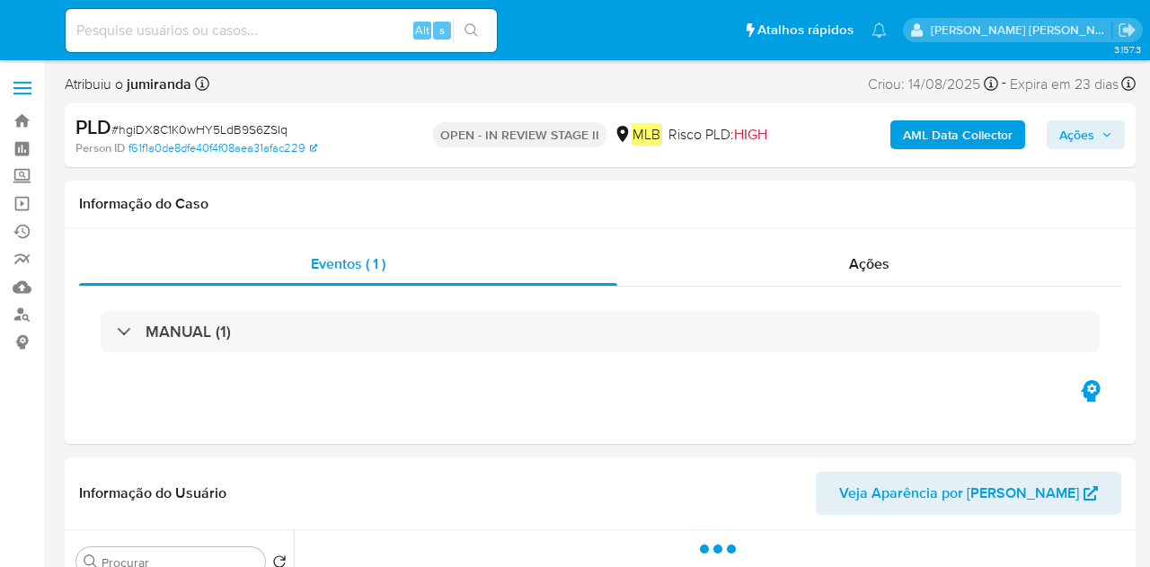
select select "10"
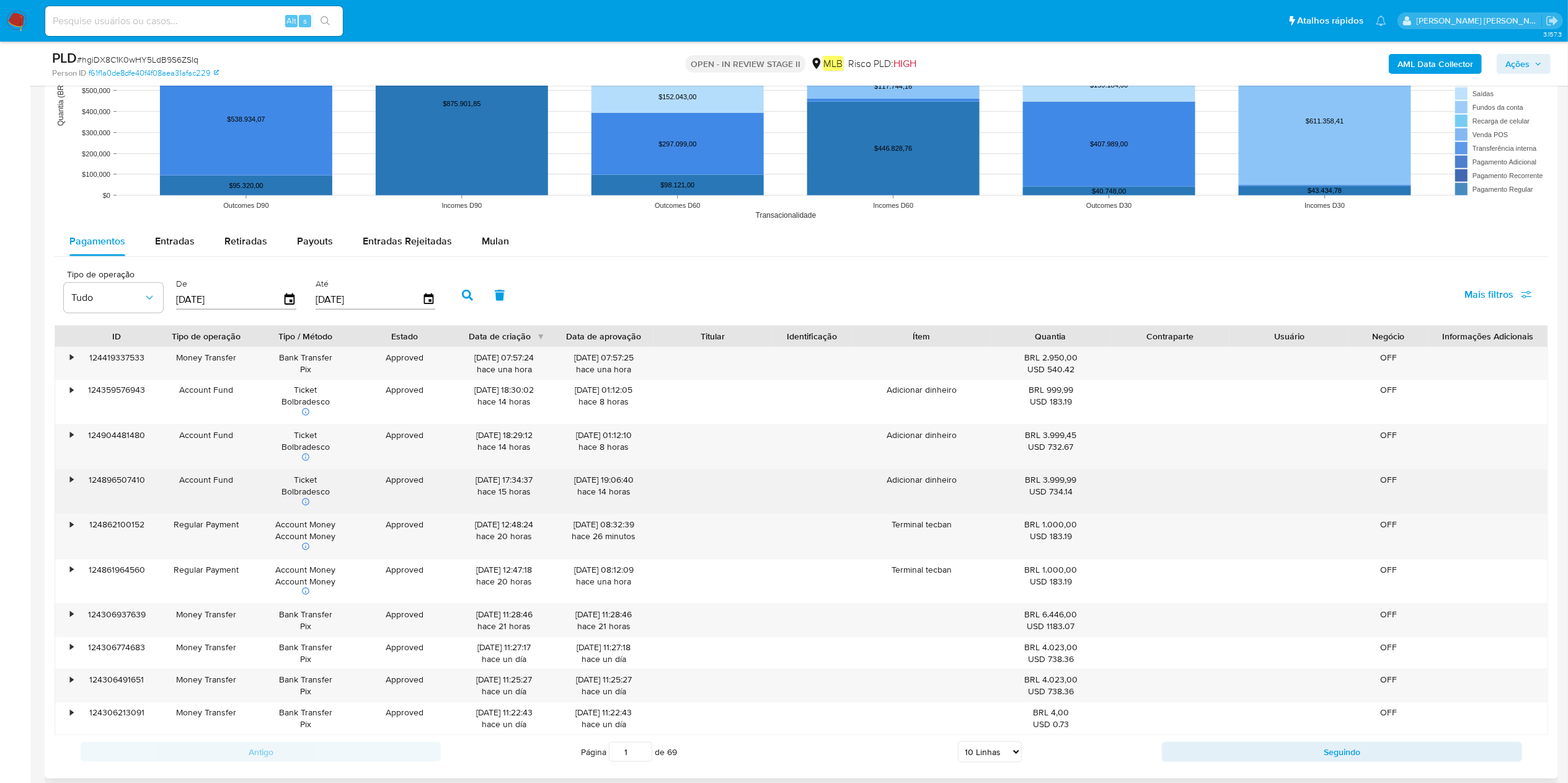
scroll to position [1365, 0]
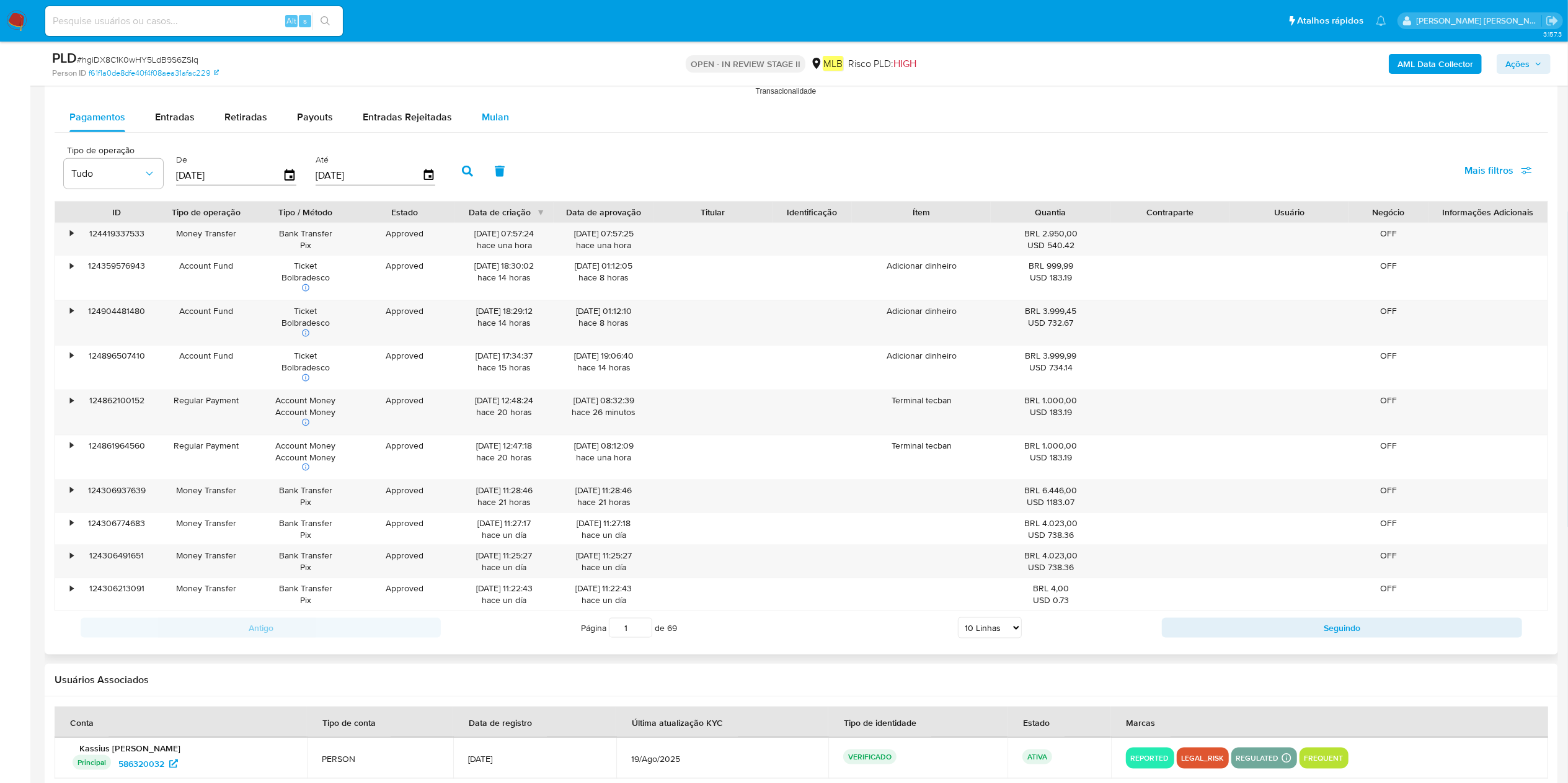
click at [507, 113] on button "Mulan" at bounding box center [496, 117] width 57 height 30
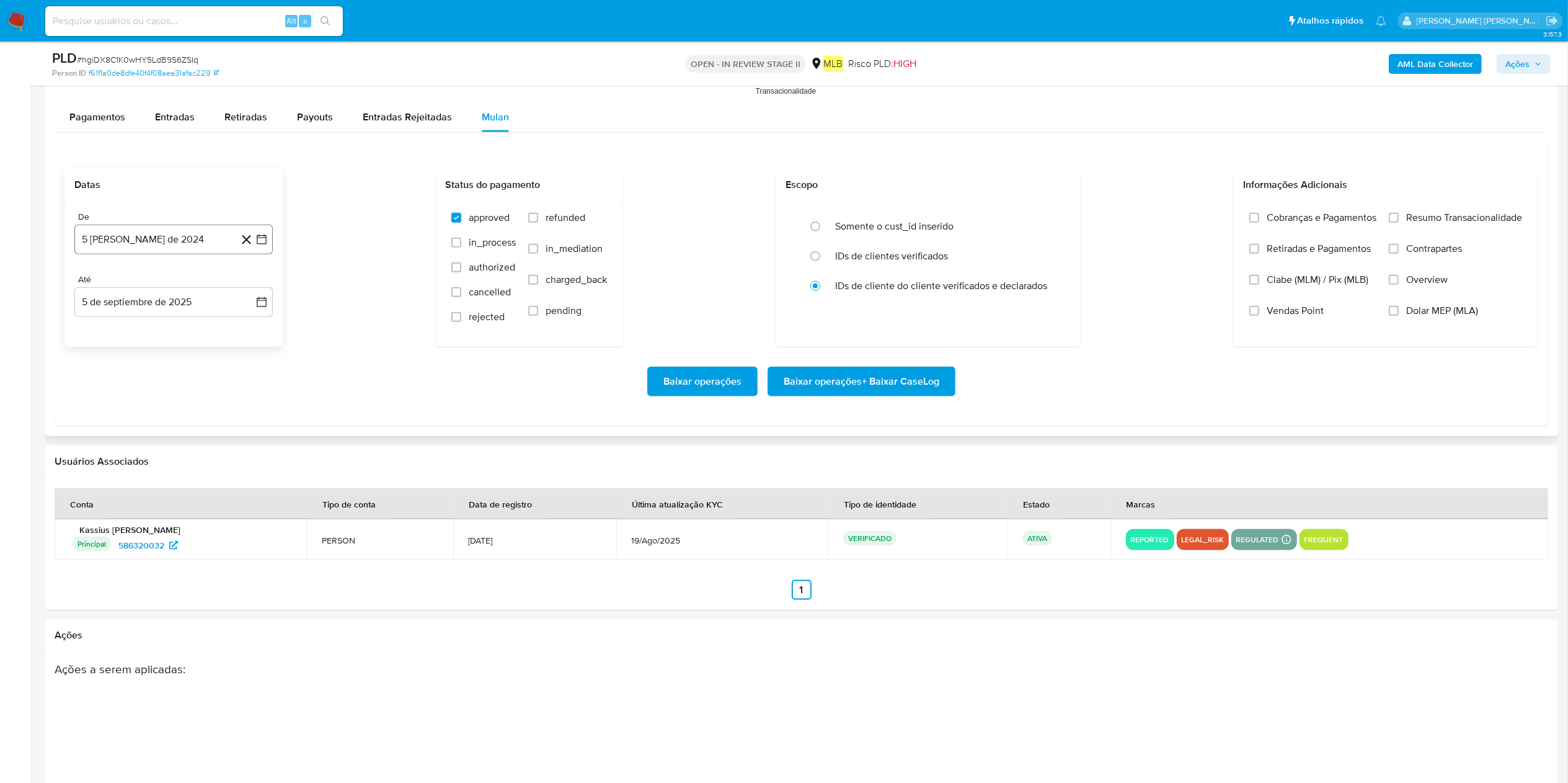
click at [177, 238] on button "5 [PERSON_NAME] de 2024" at bounding box center [174, 239] width 199 height 30
click at [177, 287] on span "agosto 2024" at bounding box center [168, 284] width 57 height 12
click at [257, 284] on div "2024 2024 ene feb mar abr may jun jul ago sep oct nov dic" at bounding box center [173, 363] width 196 height 211
click at [258, 294] on div "2024 2024 ene feb mar abr may jun jul ago sep oct nov dic" at bounding box center [173, 363] width 196 height 211
click at [254, 284] on icon "Año siguiente" at bounding box center [248, 284] width 15 height 15
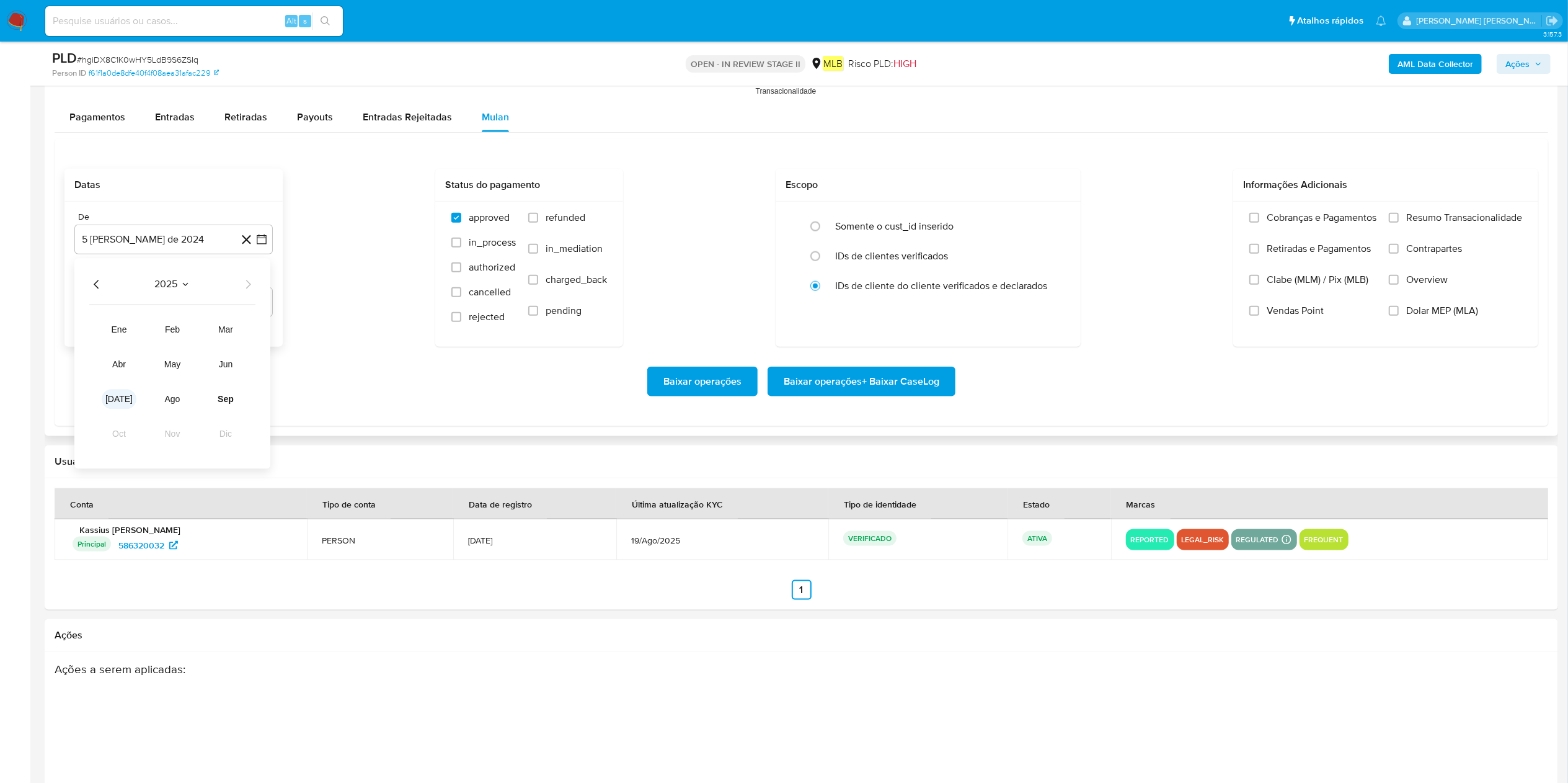
click at [115, 391] on span "[DATE]" at bounding box center [119, 399] width 28 height 10
click at [125, 327] on button "1" at bounding box center [124, 330] width 20 height 20
click at [150, 309] on button "5 de septiembre de 2025" at bounding box center [174, 302] width 199 height 30
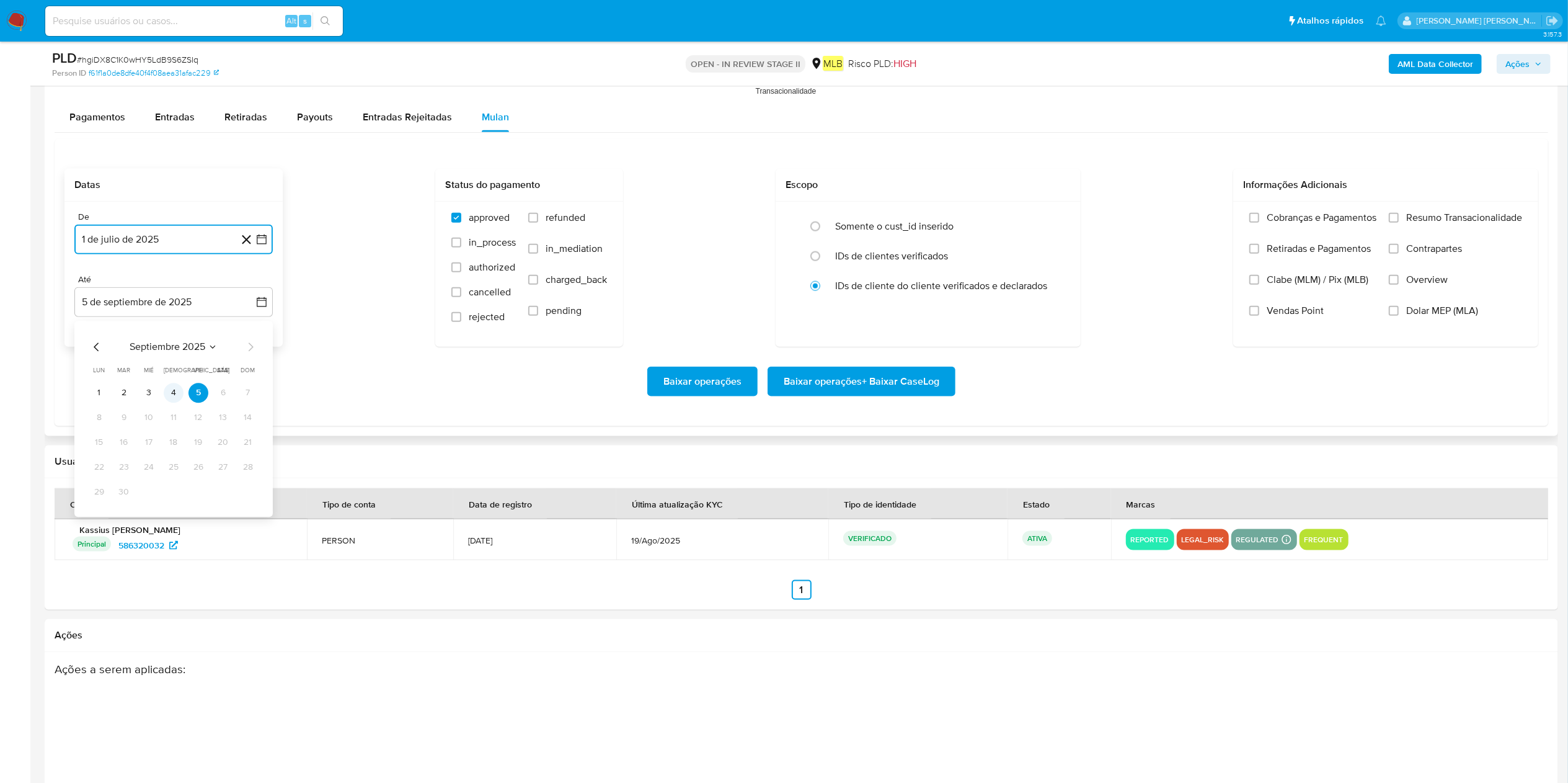
click at [165, 389] on button "4" at bounding box center [173, 392] width 20 height 20
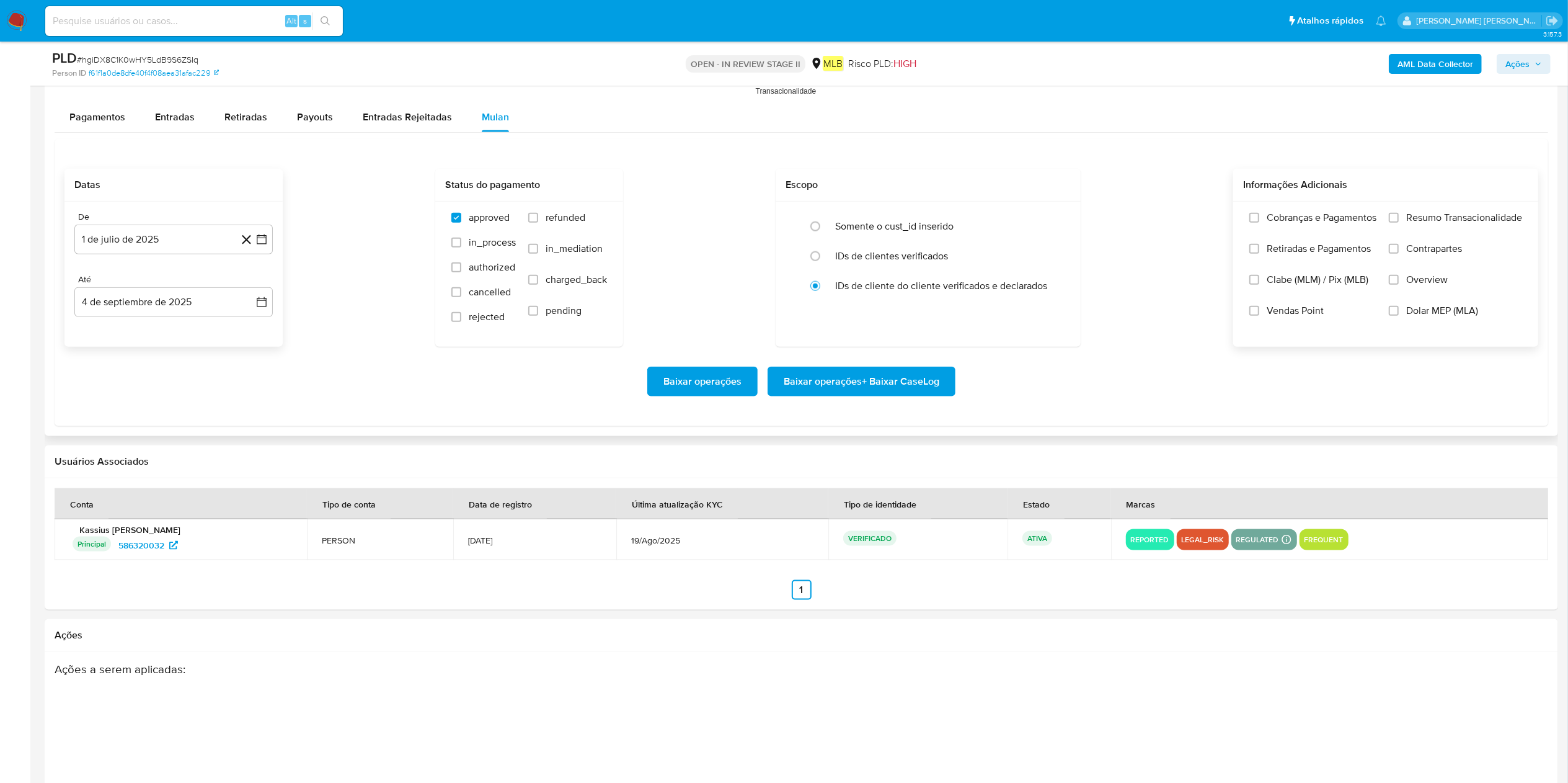
click at [793, 220] on span "Resumo Transacionalidade" at bounding box center [1464, 218] width 116 height 12
click at [793, 220] on input "Resumo Transacionalidade" at bounding box center [1394, 218] width 10 height 10
click at [793, 383] on span "Baixar operações + Baixar CaseLog" at bounding box center [862, 382] width 156 height 28
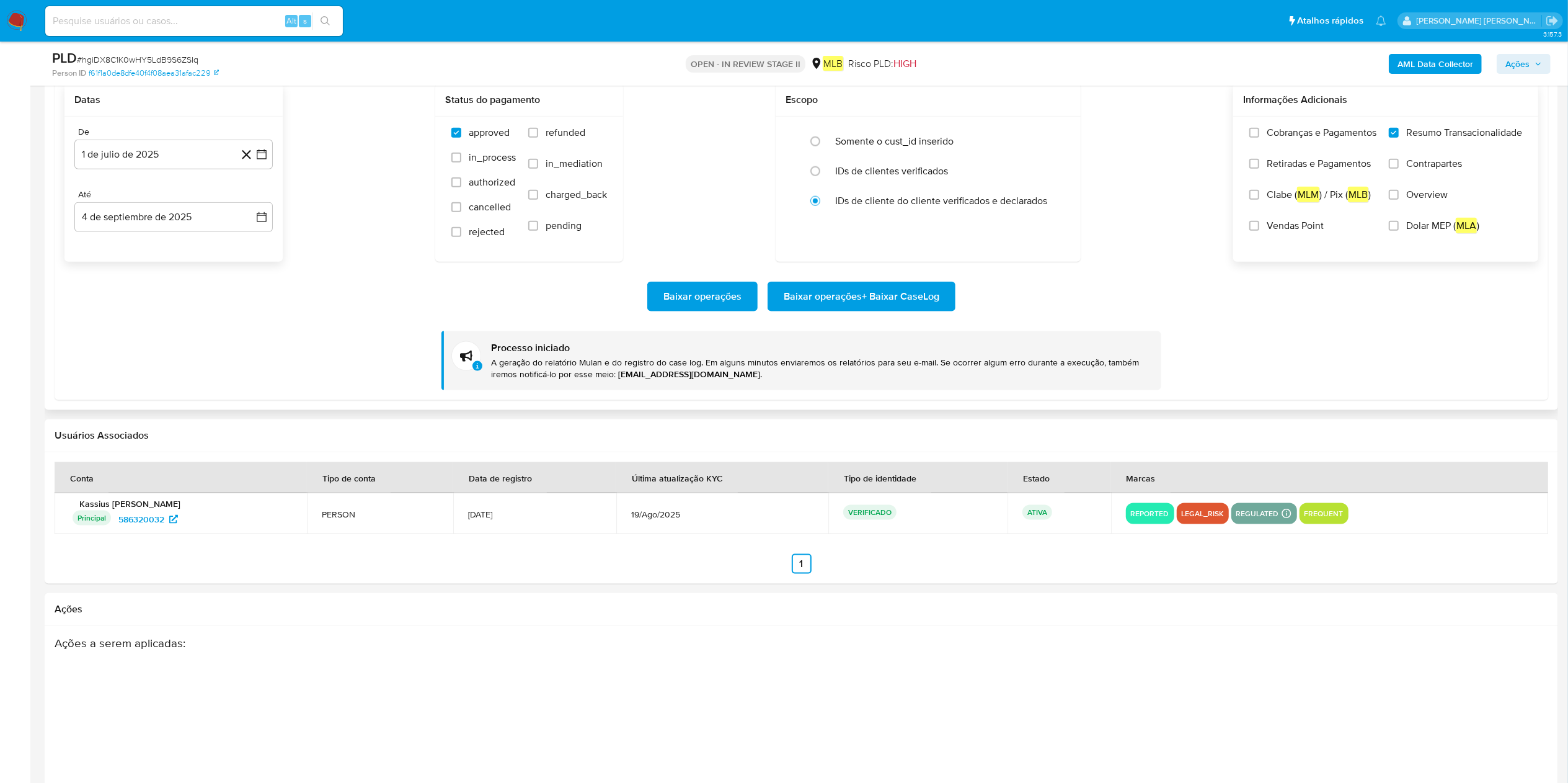
scroll to position [1489, 0]
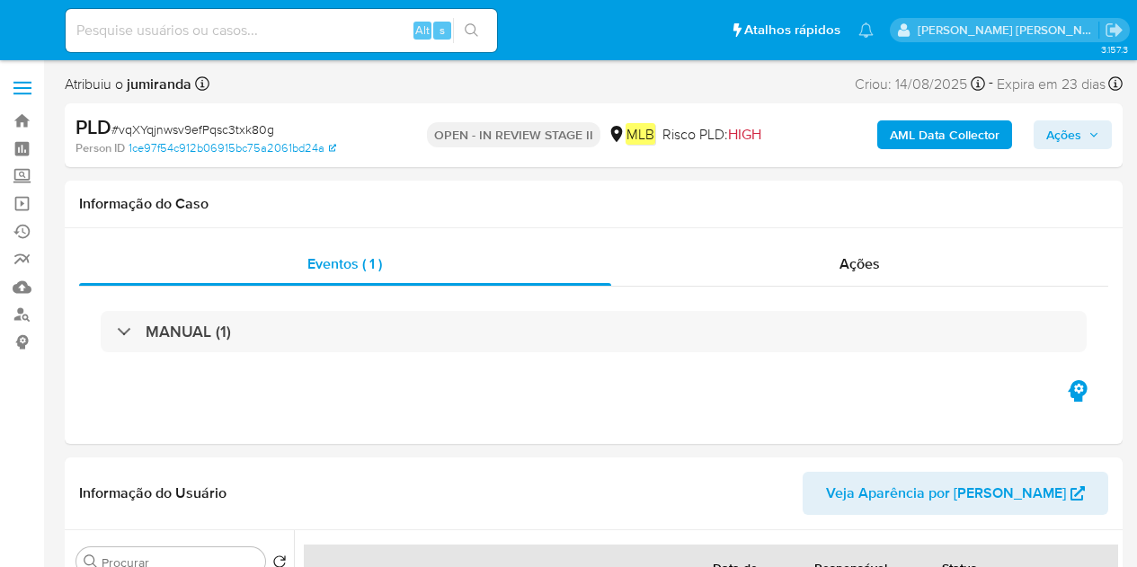
select select "10"
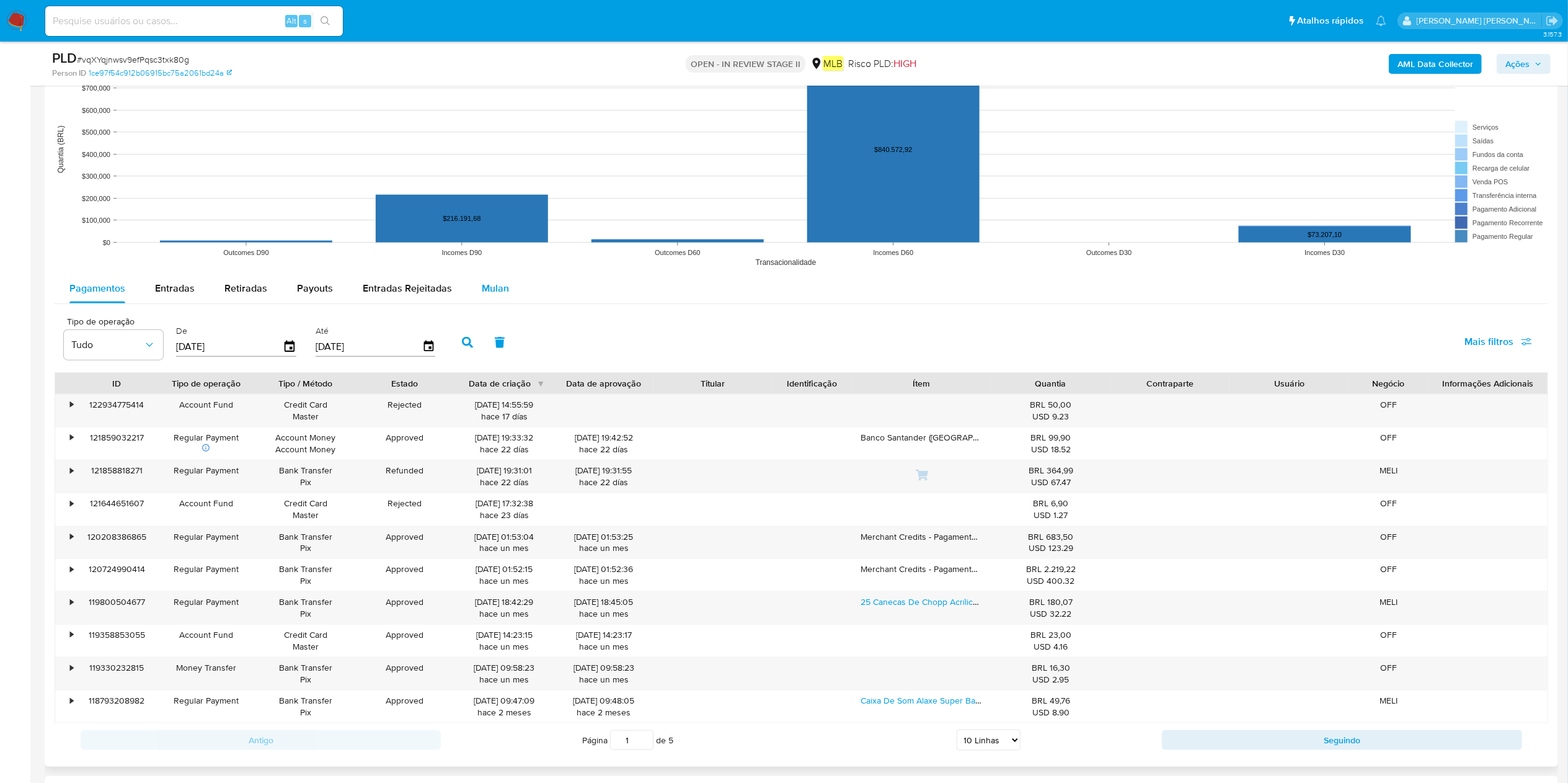
click at [474, 287] on button "Mulan" at bounding box center [496, 288] width 57 height 30
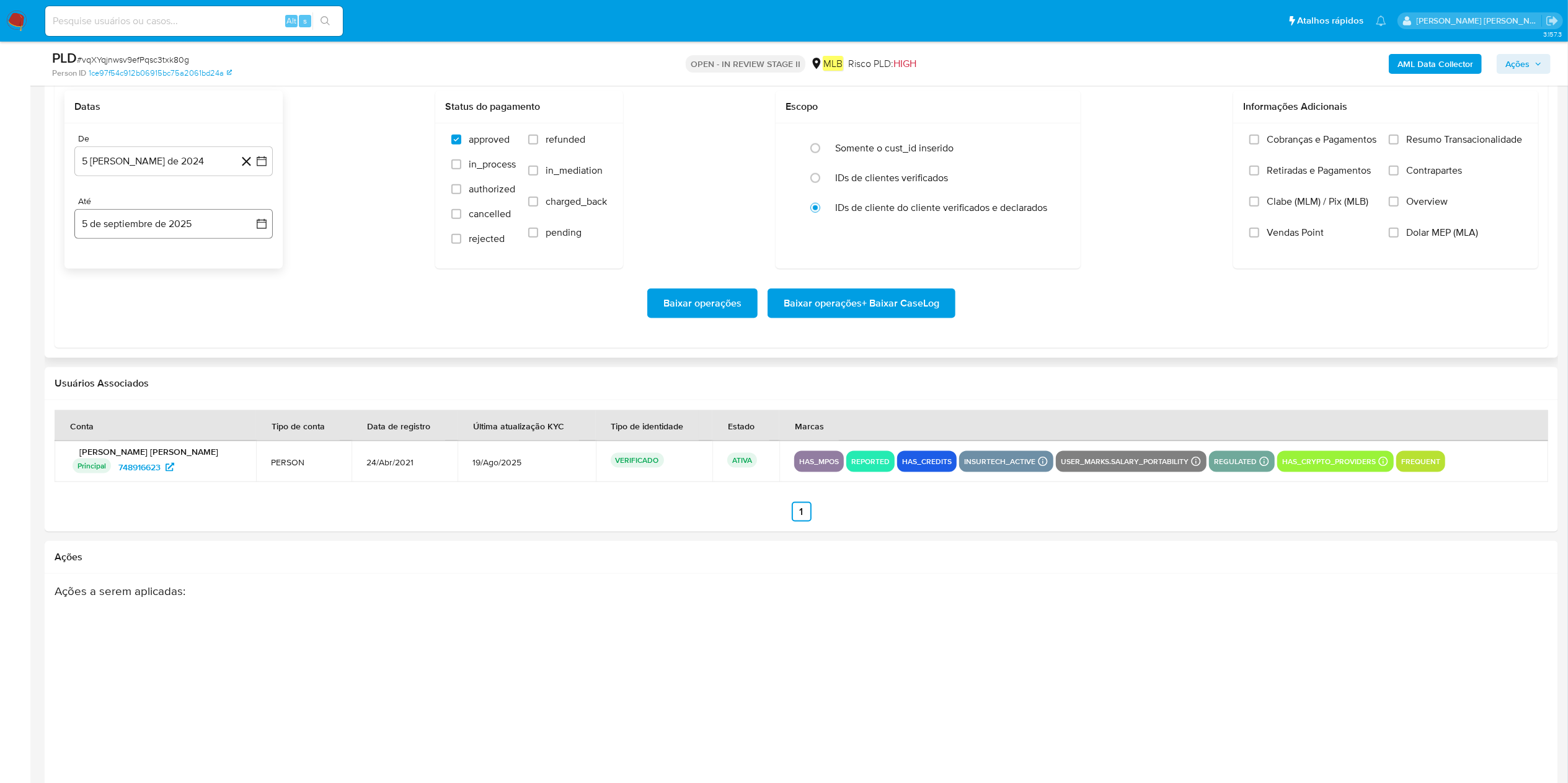
scroll to position [1404, 0]
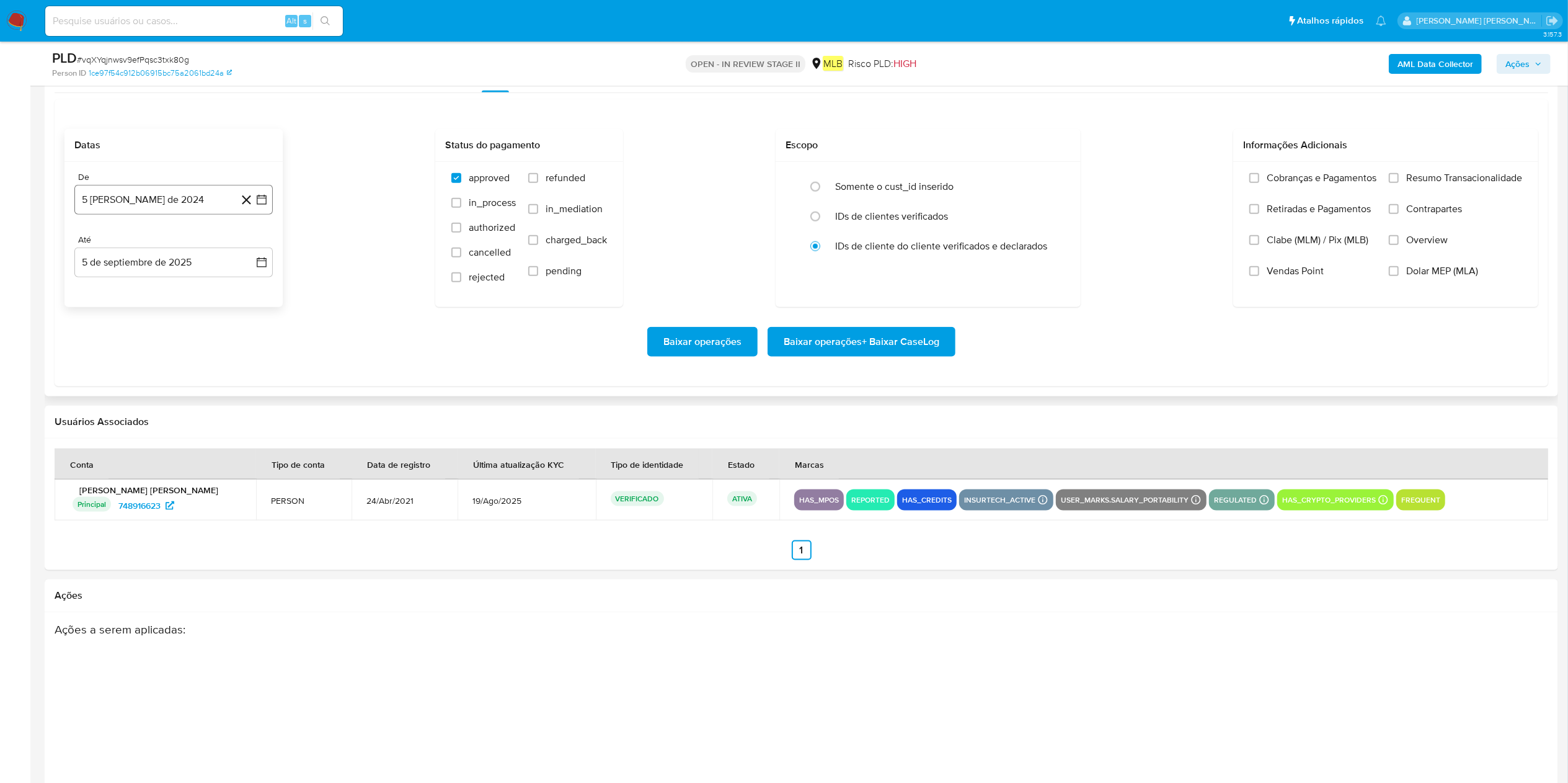
click at [167, 198] on button "5 [PERSON_NAME] de 2024" at bounding box center [174, 200] width 199 height 30
click at [173, 242] on span "agosto 2024" at bounding box center [168, 244] width 57 height 12
click at [177, 248] on span "2024" at bounding box center [166, 244] width 23 height 12
click at [259, 247] on div "agosto 2024 agosto 2024 lun lunes mar martes mié miércoles jue jueves vie viern…" at bounding box center [174, 316] width 199 height 196
click at [246, 246] on icon "Mes siguiente" at bounding box center [251, 244] width 15 height 15
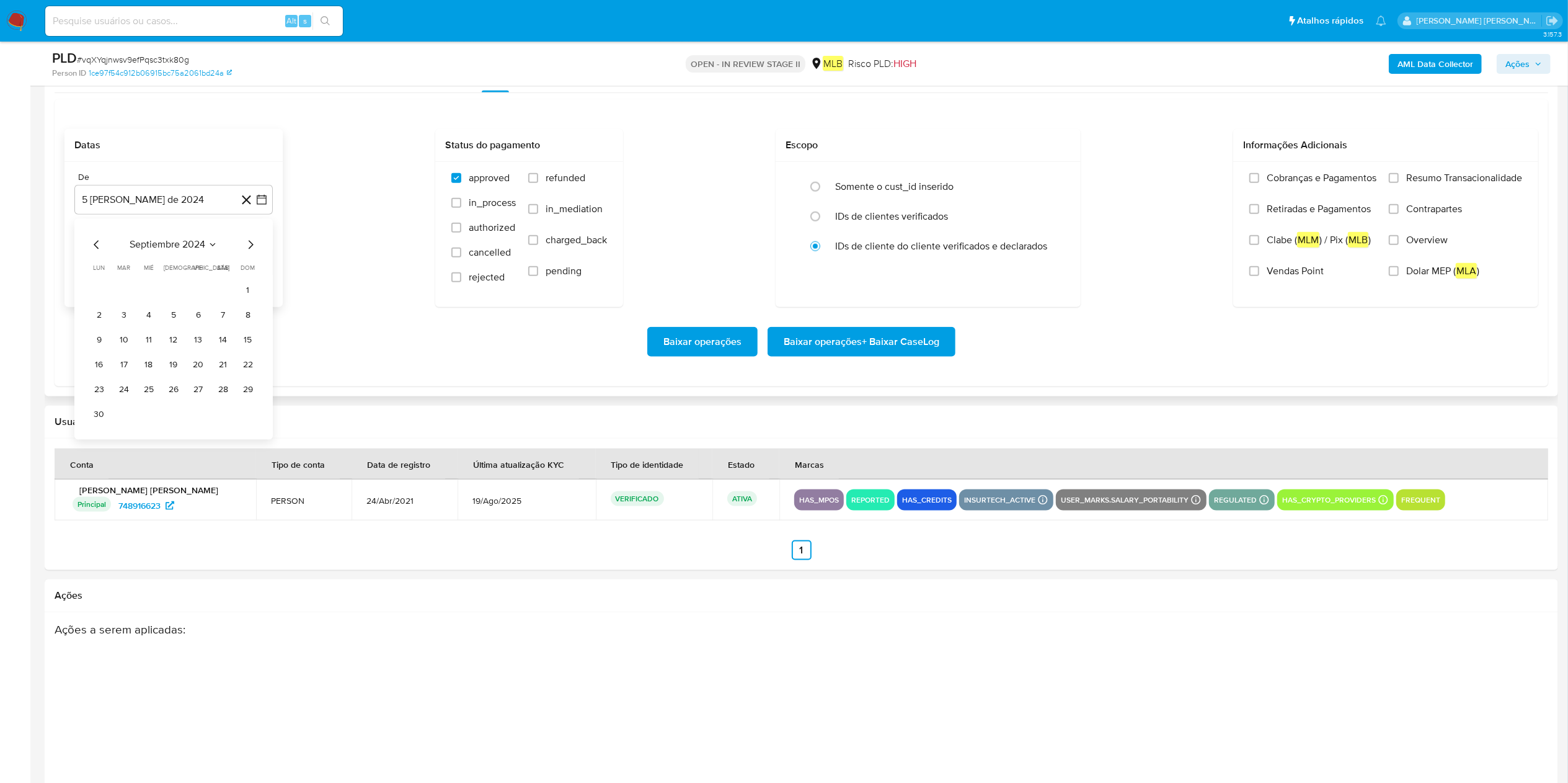
click at [182, 251] on span "septiembre 2024" at bounding box center [168, 244] width 76 height 12
click at [249, 246] on icon "Año siguiente" at bounding box center [248, 244] width 15 height 15
click at [115, 357] on button "[DATE]" at bounding box center [119, 359] width 35 height 20
click at [128, 297] on button "1" at bounding box center [124, 290] width 20 height 20
click at [135, 270] on button "5 de septiembre de 2025" at bounding box center [174, 262] width 199 height 30
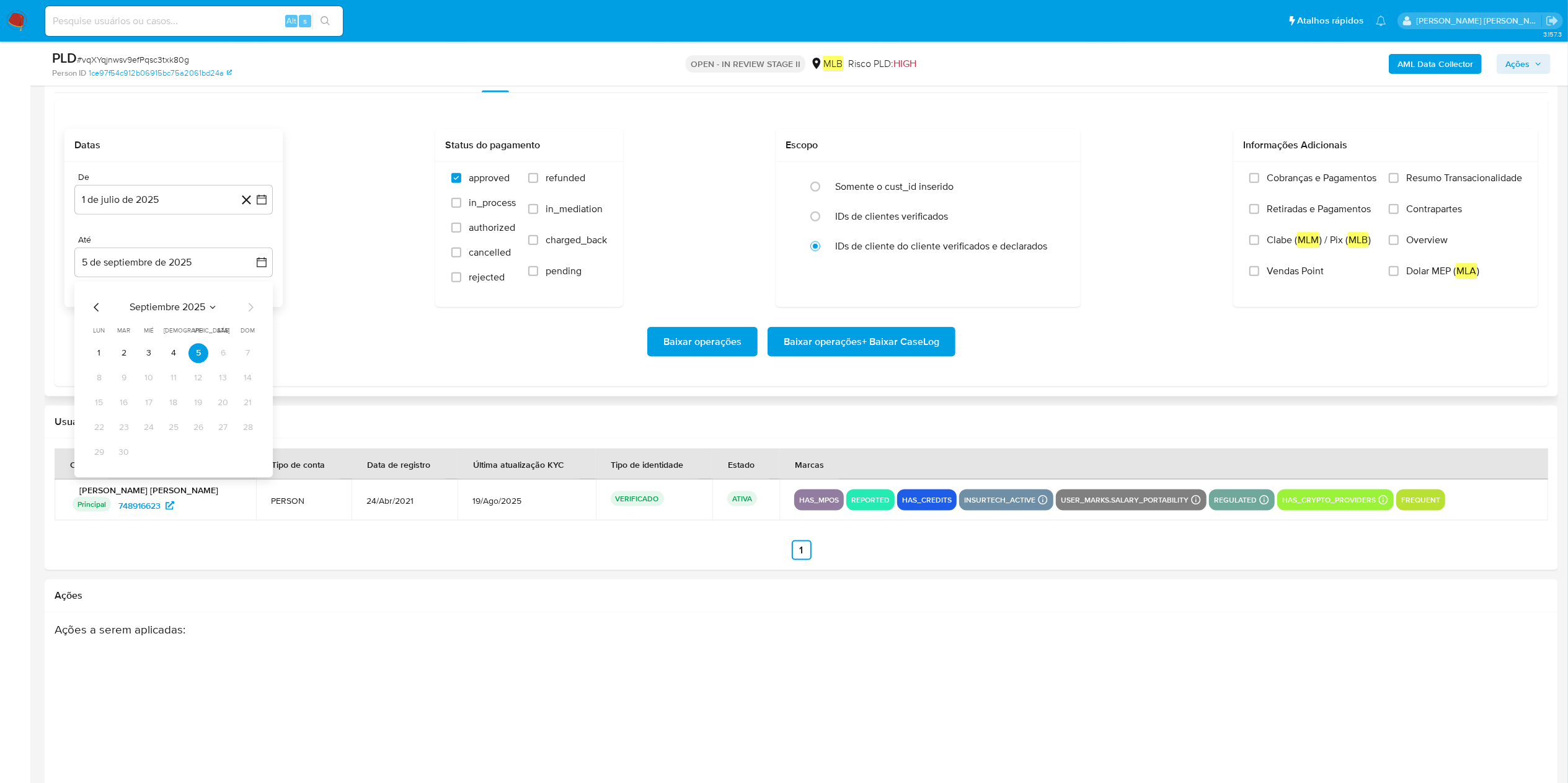
click at [160, 313] on span "septiembre 2025" at bounding box center [168, 307] width 76 height 12
click at [107, 391] on button "[DATE]" at bounding box center [119, 422] width 35 height 20
click at [118, 355] on button "1" at bounding box center [124, 353] width 20 height 20
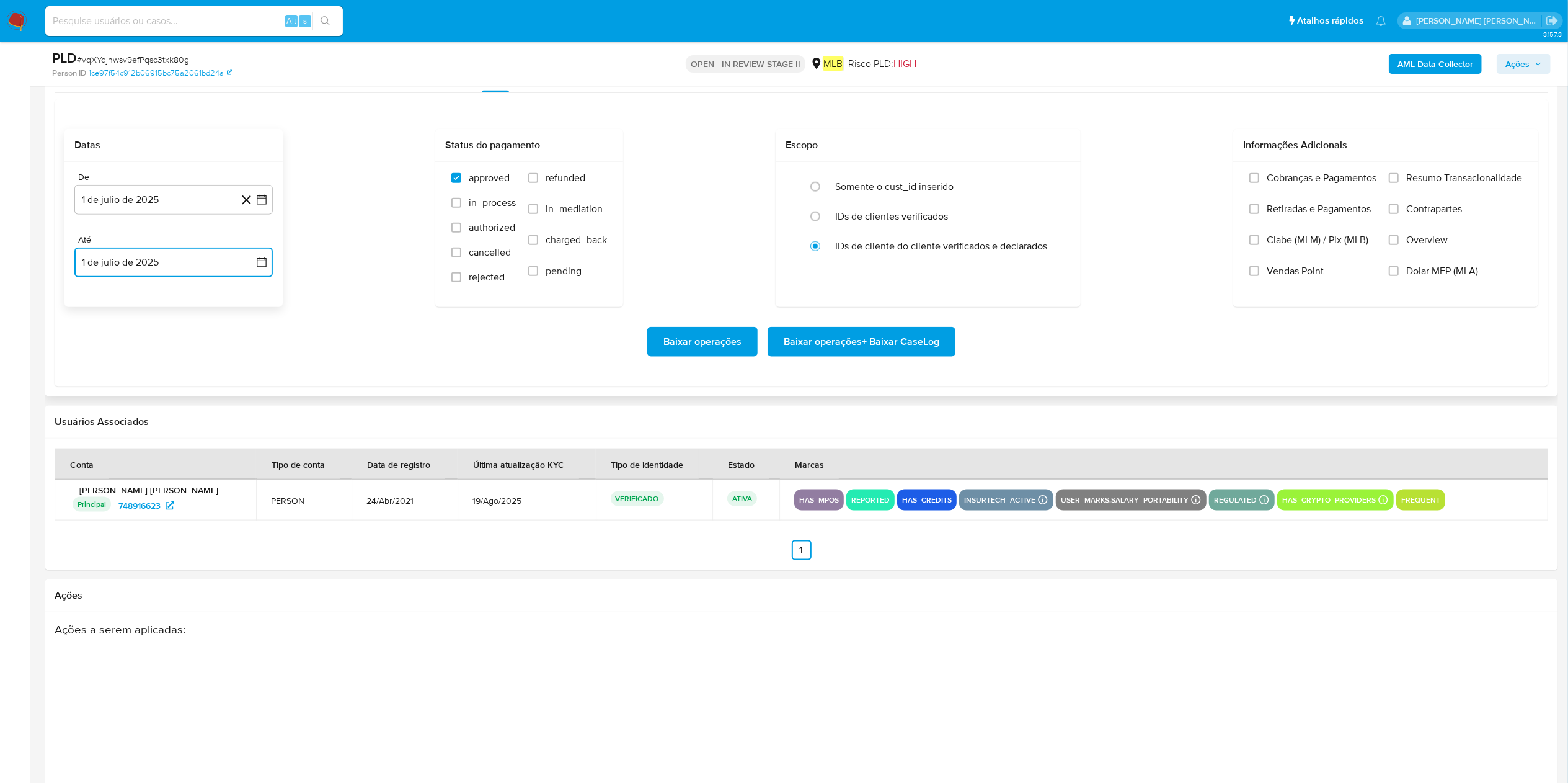
click at [165, 260] on button "1 de julio de 2025" at bounding box center [174, 262] width 199 height 30
click at [256, 309] on icon "Mes siguiente" at bounding box center [251, 307] width 15 height 15
click at [246, 309] on icon "Mes siguiente" at bounding box center [251, 307] width 15 height 15
click at [168, 354] on button "4" at bounding box center [173, 353] width 20 height 20
click at [784, 180] on span "Resumo Transacionalidade" at bounding box center [1464, 178] width 116 height 12
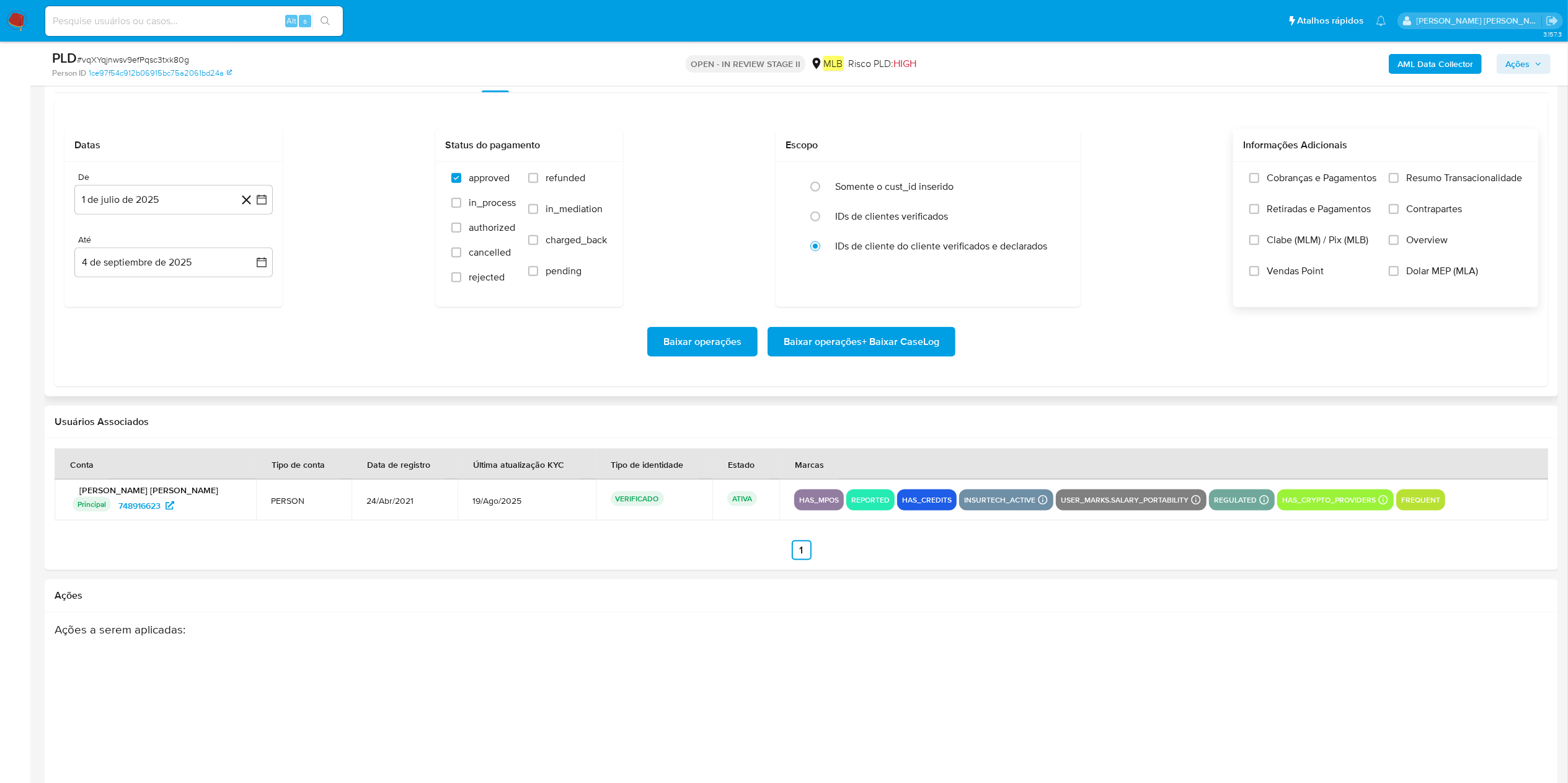
click at [784, 180] on input "Resumo Transacionalidade" at bounding box center [1394, 178] width 10 height 10
click at [147, 191] on button "1 de julio de 2025" at bounding box center [174, 200] width 199 height 30
click at [380, 340] on div "Baixar operações Baixar operações + Baixar CaseLog" at bounding box center [801, 342] width 1474 height 30
click at [784, 344] on span "Baixar operações + Baixar CaseLog" at bounding box center [862, 342] width 156 height 28
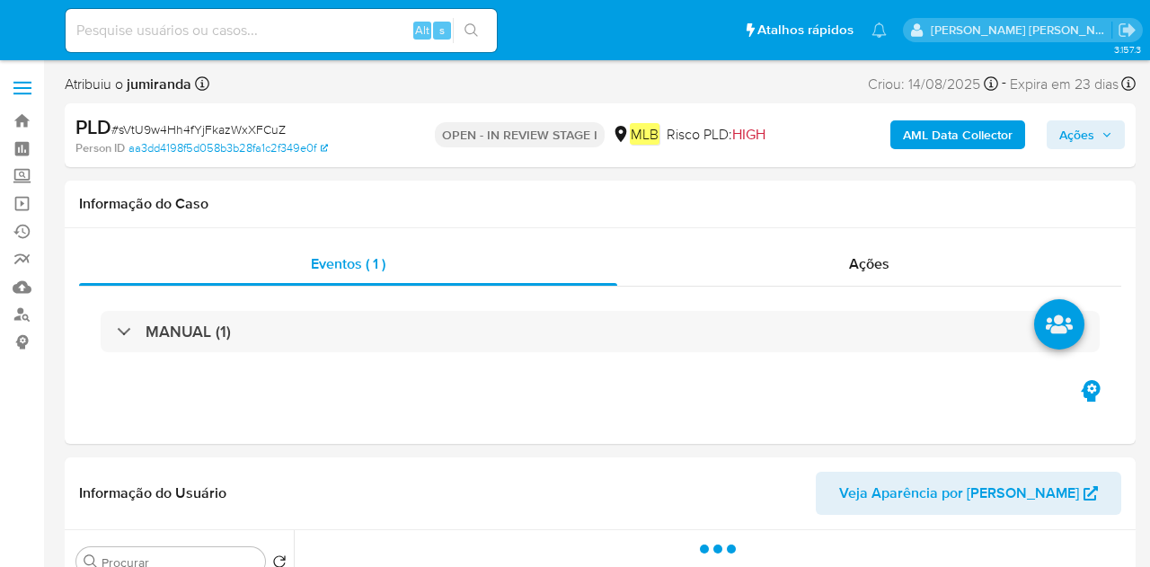
select select "10"
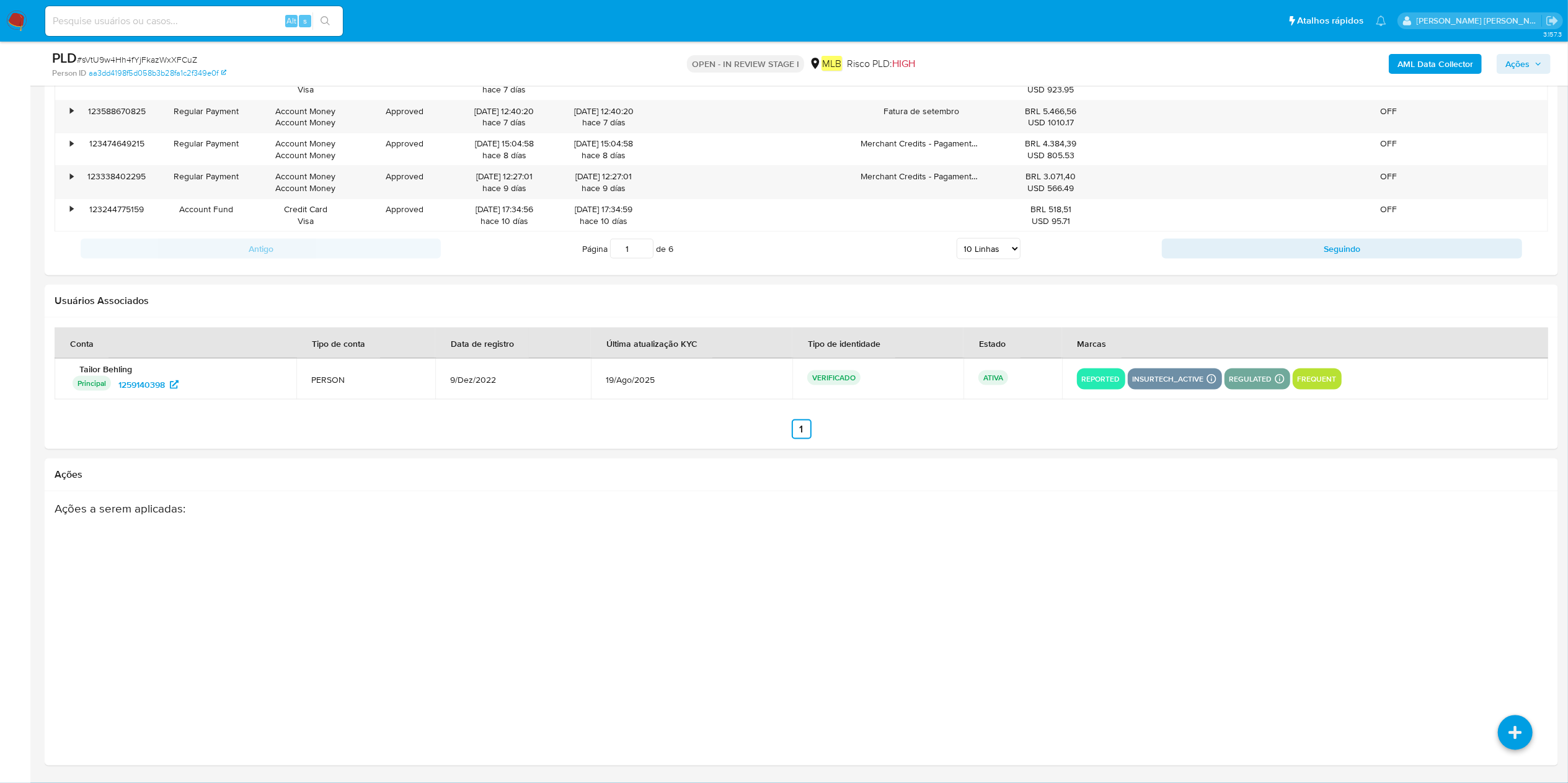
scroll to position [1194, 0]
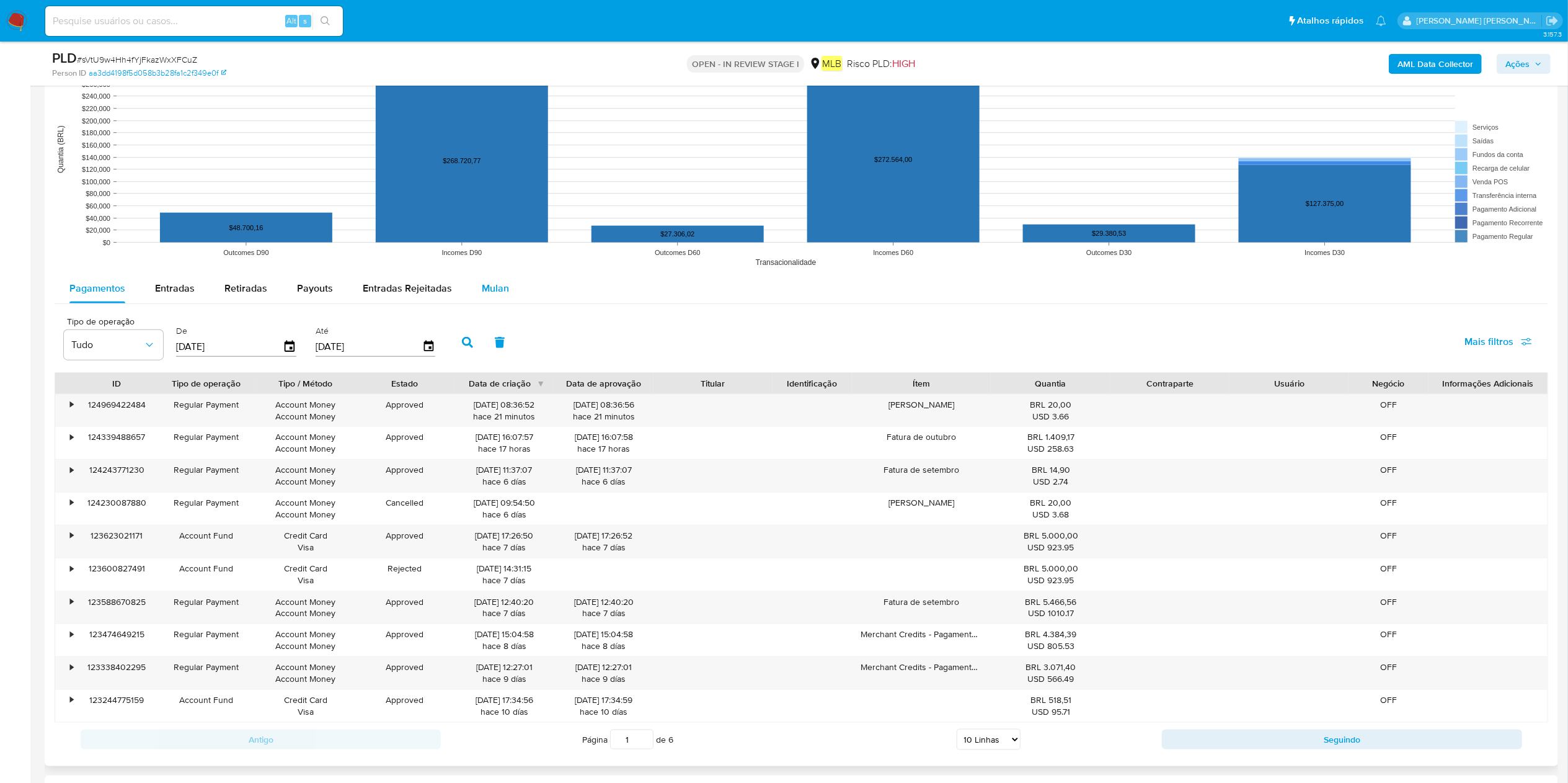
click at [504, 284] on span "Mulan" at bounding box center [496, 288] width 28 height 14
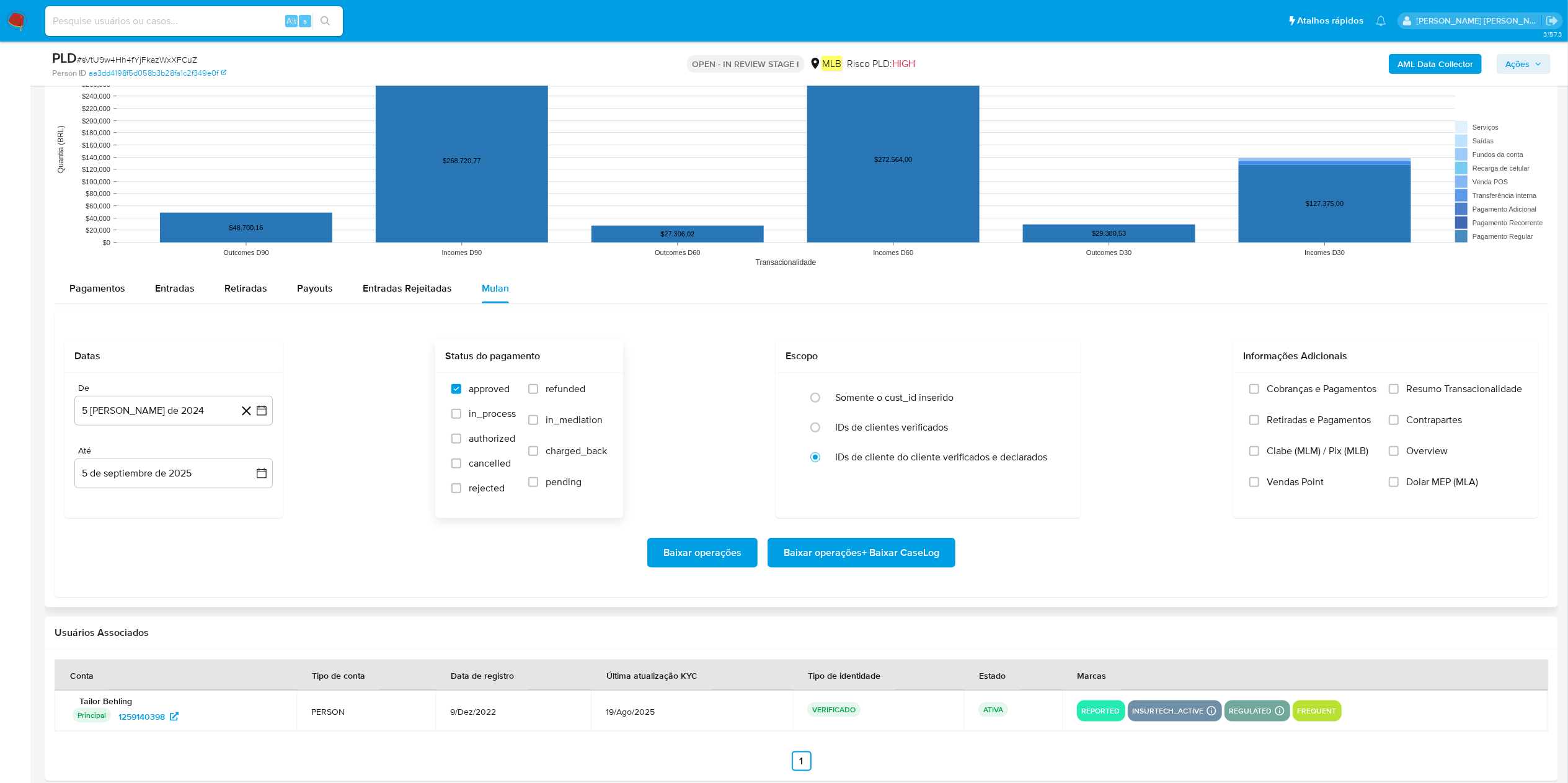
scroll to position [1317, 0]
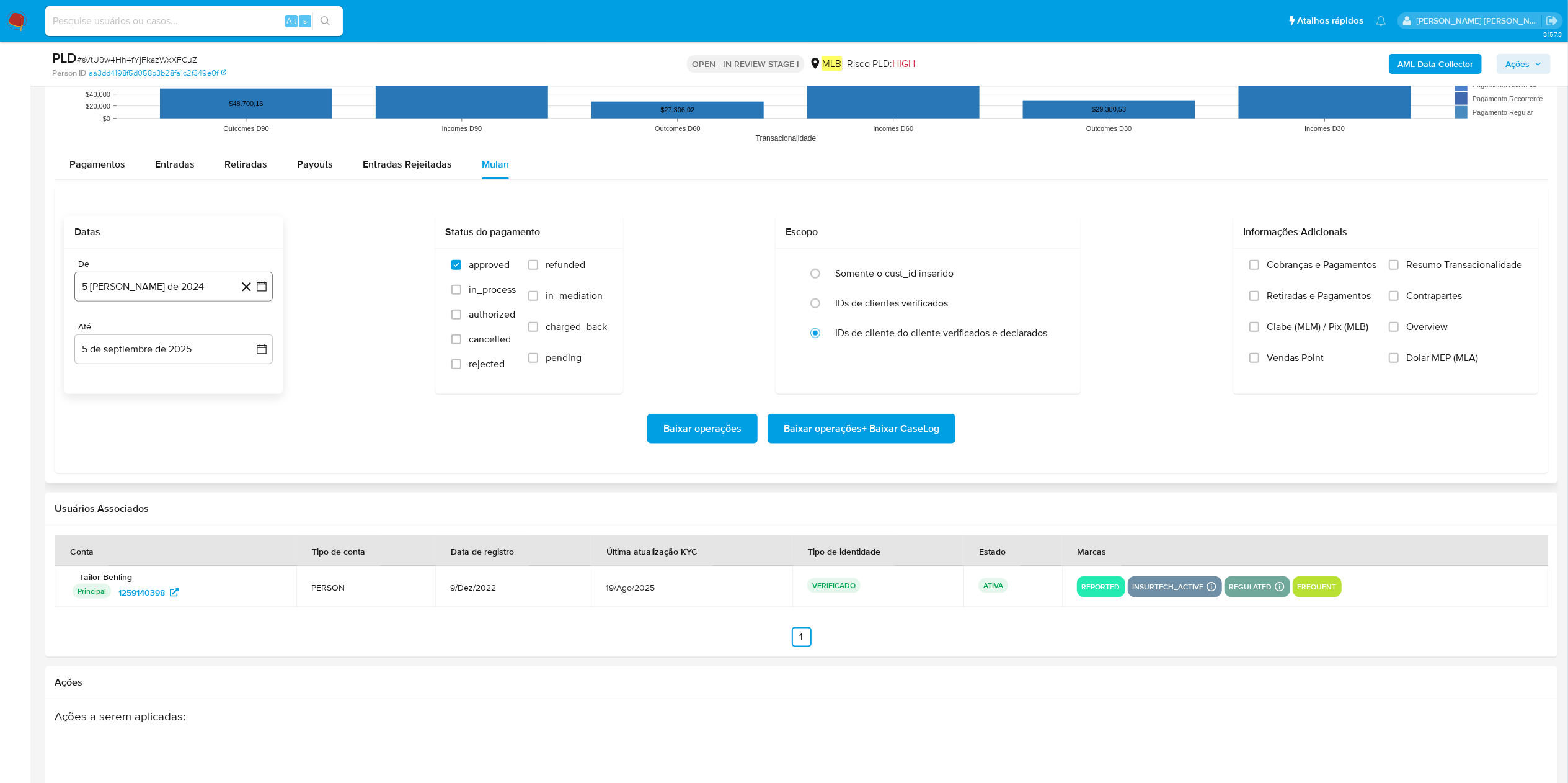
click at [195, 291] on button "5 [PERSON_NAME] de 2024" at bounding box center [174, 287] width 199 height 30
click at [188, 317] on div "agosto 2024 agosto 2024 lun lunes mar martes mié miércoles jue jueves vie viern…" at bounding box center [174, 403] width 199 height 196
click at [188, 332] on span "agosto 2024" at bounding box center [168, 331] width 57 height 12
click at [249, 335] on icon "Año siguiente" at bounding box center [248, 331] width 5 height 9
click at [130, 391] on button "[DATE]" at bounding box center [119, 446] width 35 height 20
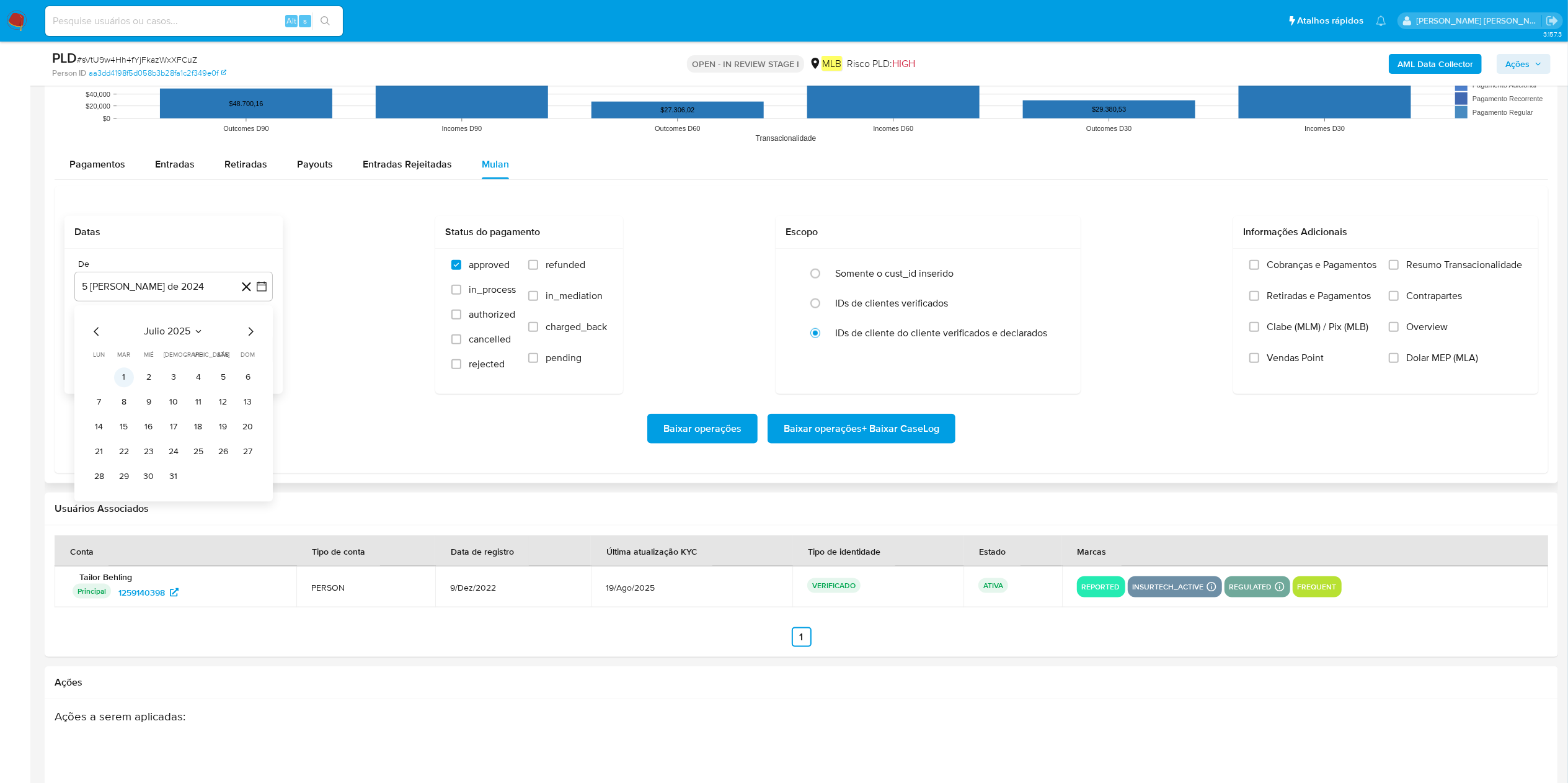
click at [125, 382] on button "1" at bounding box center [124, 377] width 20 height 20
click at [168, 358] on button "5 de septiembre de 2025" at bounding box center [174, 349] width 199 height 30
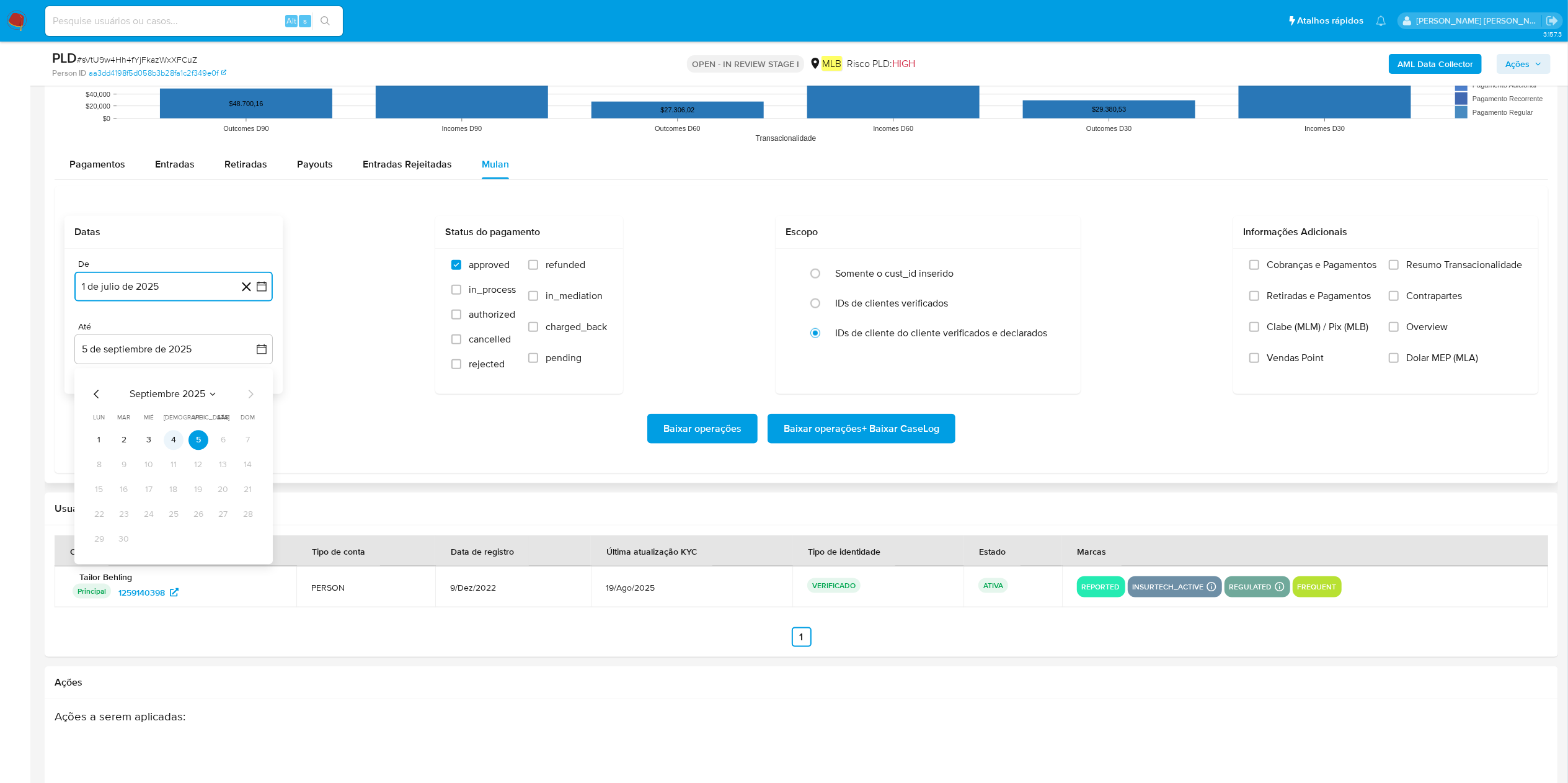
click at [170, 391] on button "4" at bounding box center [173, 440] width 20 height 20
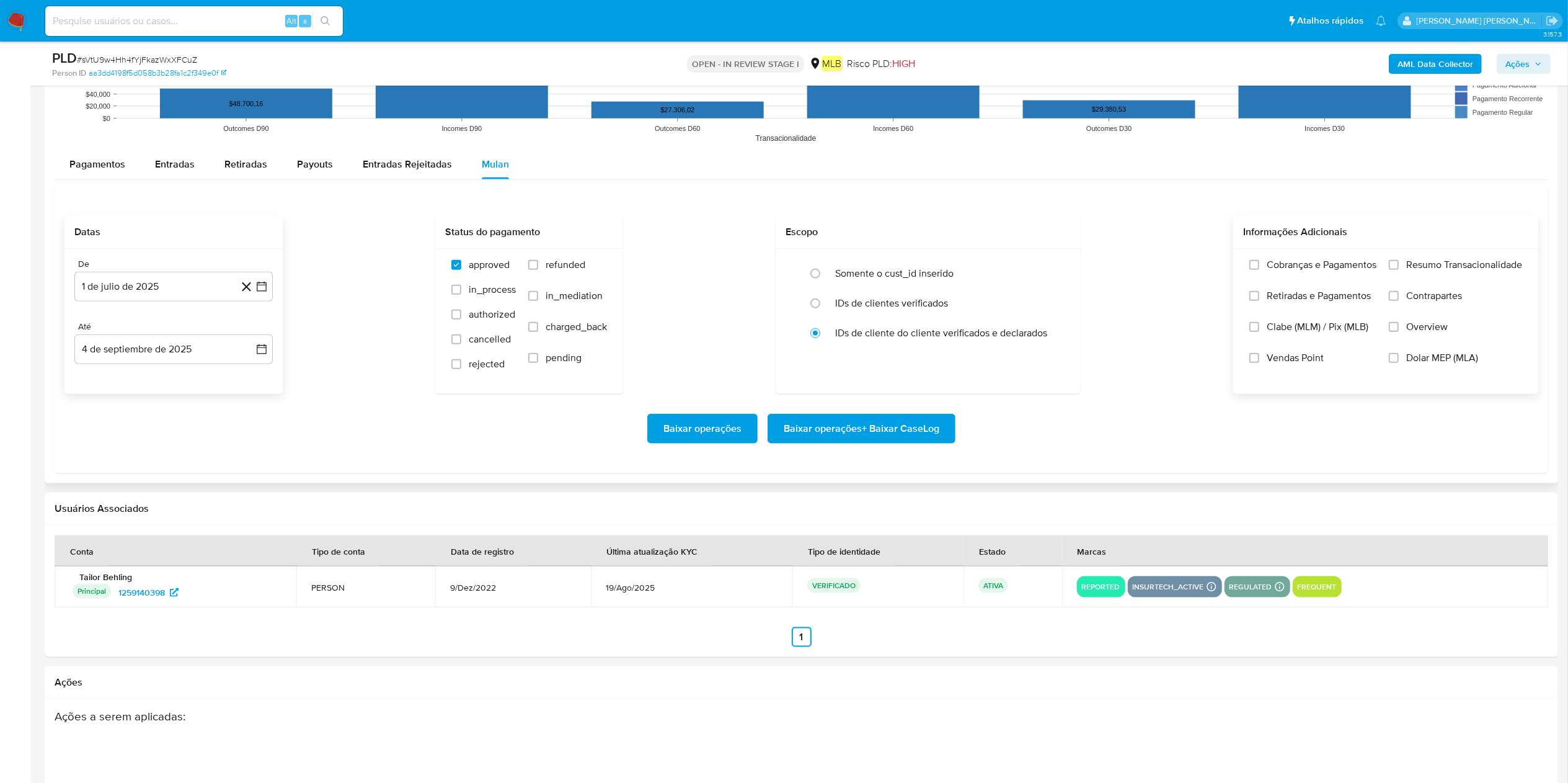
click at [793, 278] on label "Resumo Transacionalidade" at bounding box center [1456, 274] width 133 height 31
click at [793, 270] on input "Resumo Transacionalidade" at bounding box center [1394, 264] width 10 height 10
click at [793, 391] on span "Baixar operações + Baixar CaseLog" at bounding box center [862, 429] width 156 height 28
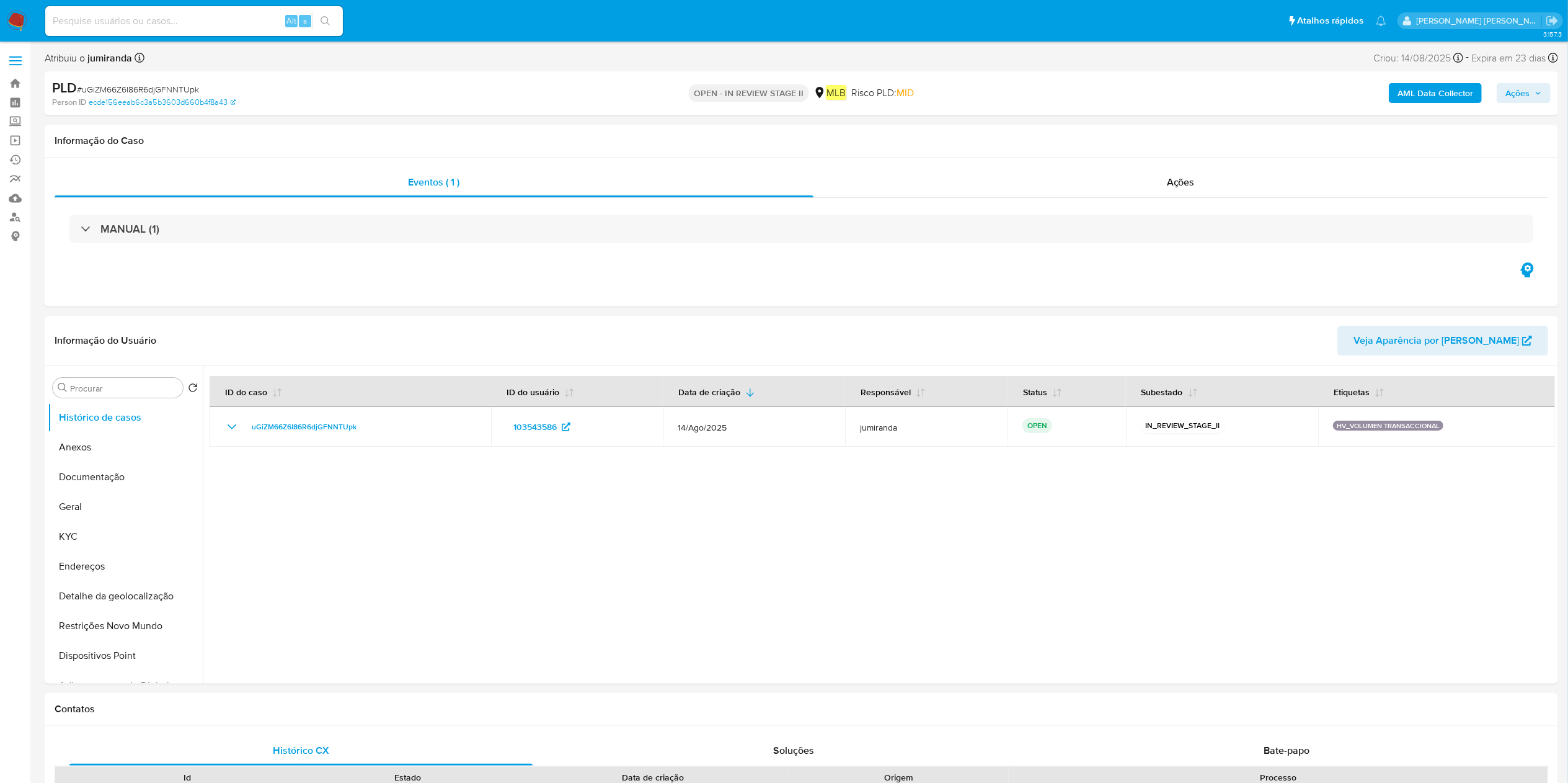
select select "10"
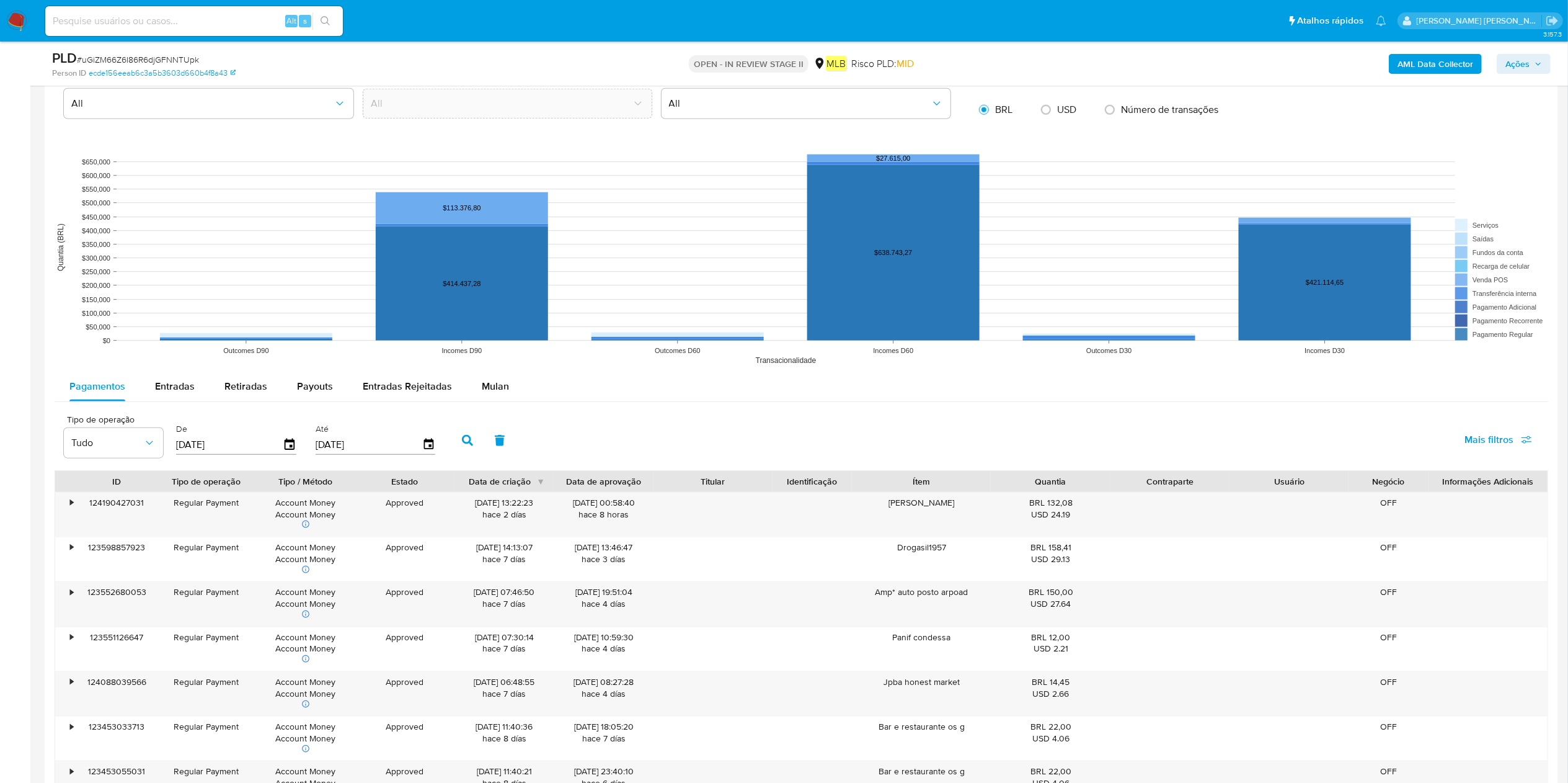
scroll to position [1241, 0]
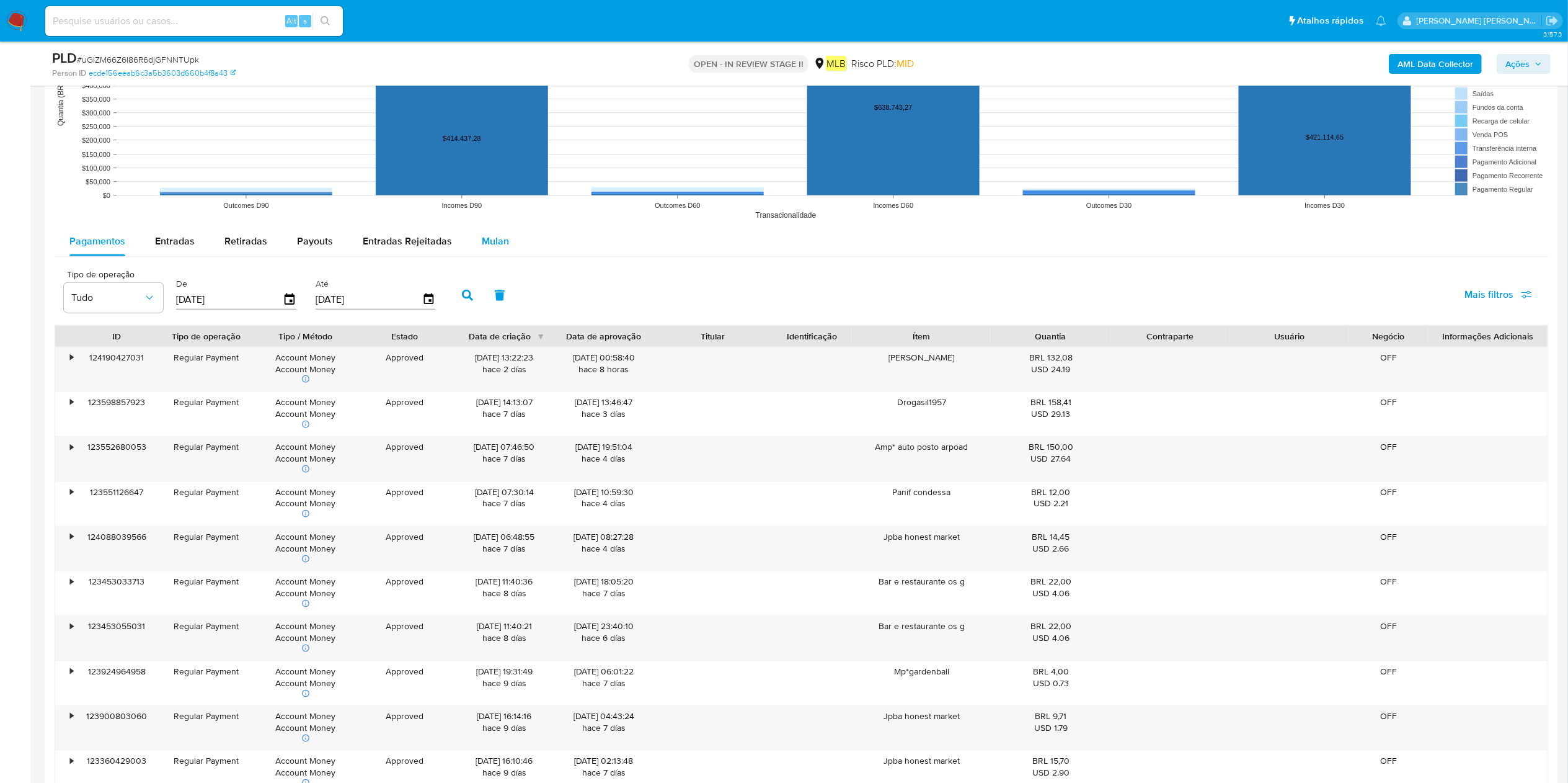
click at [507, 237] on button "Mulan" at bounding box center [496, 241] width 57 height 30
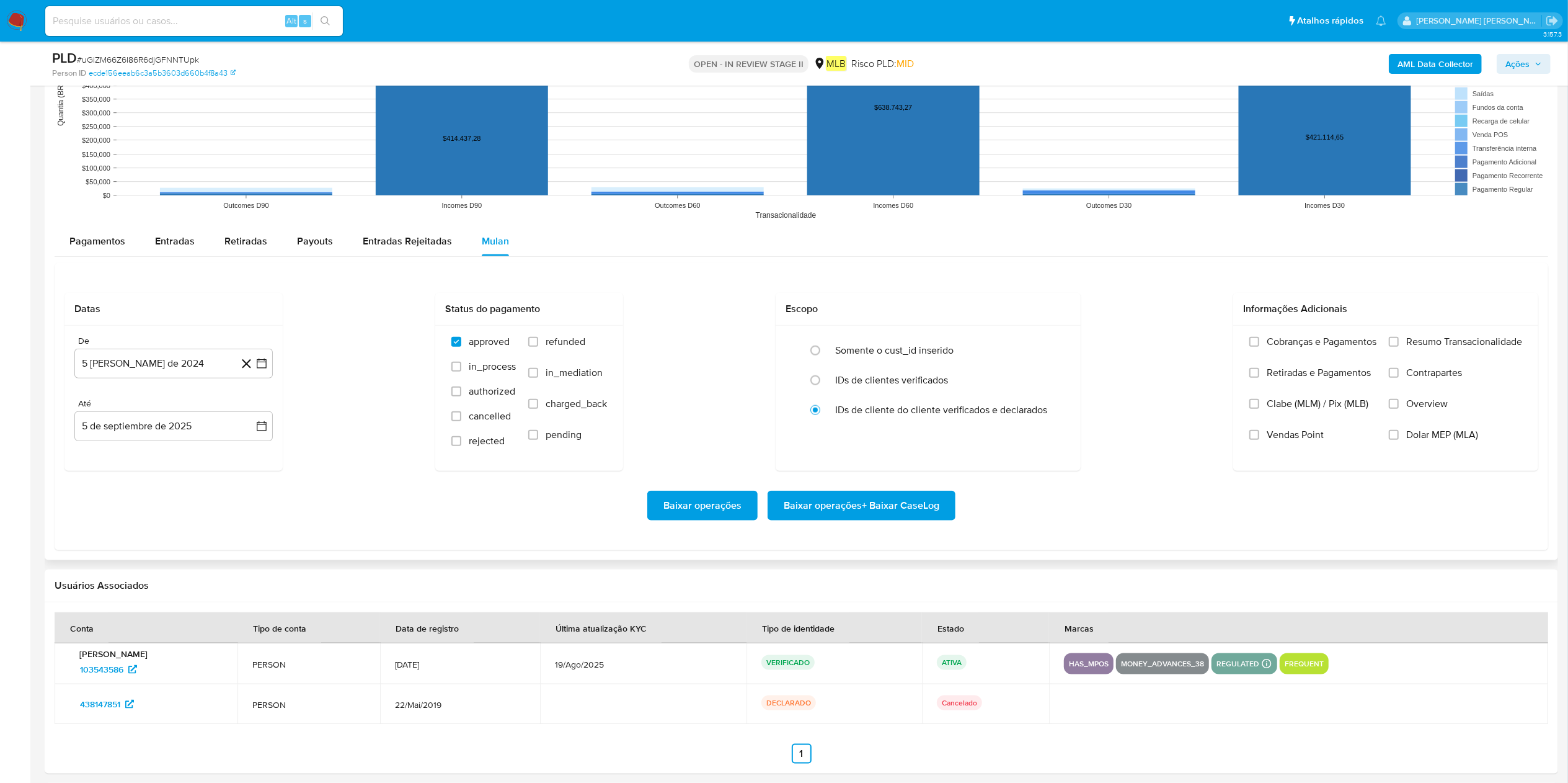
scroll to position [1365, 0]
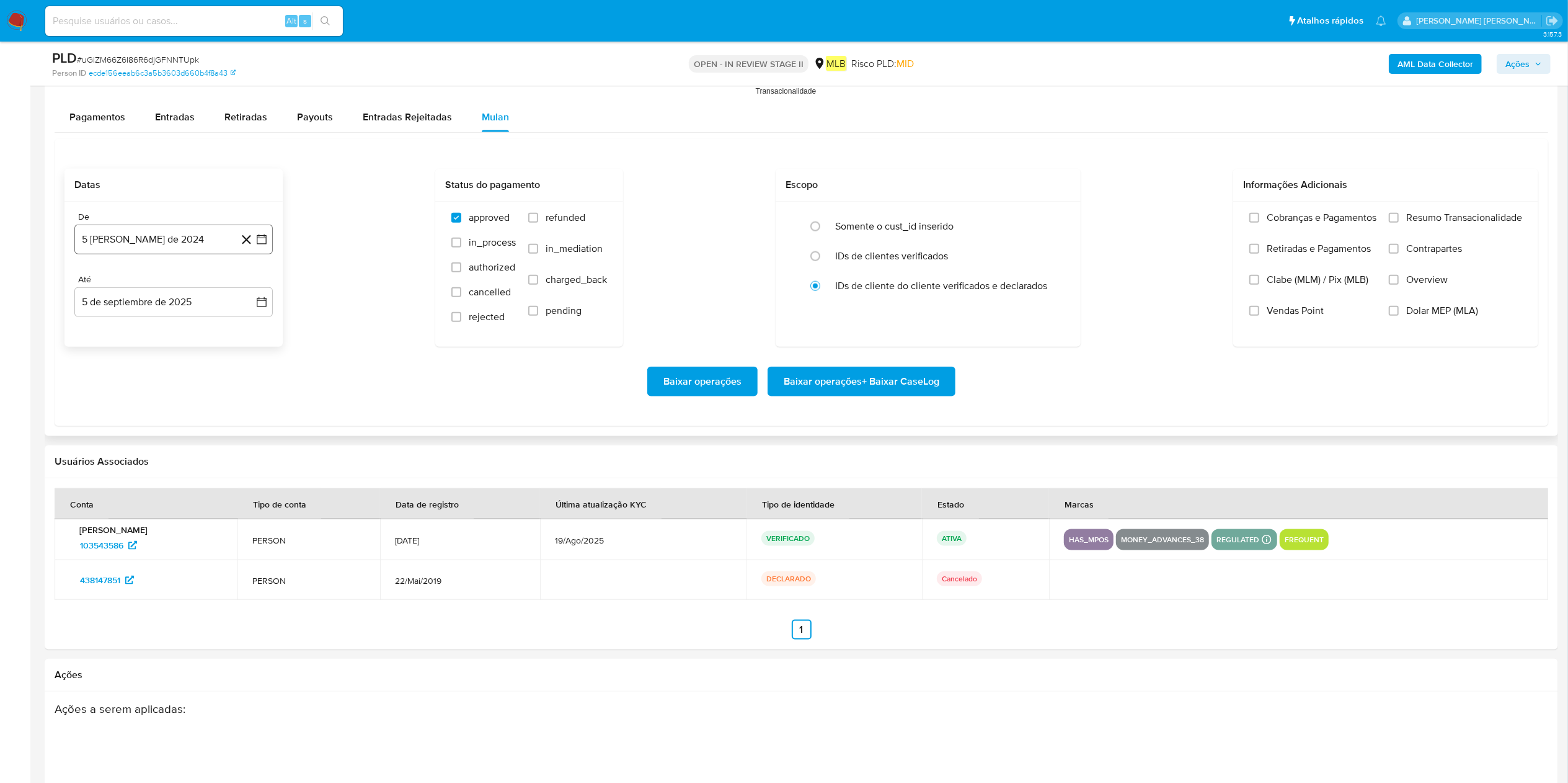
click at [166, 241] on button "5 [PERSON_NAME] de 2024" at bounding box center [174, 239] width 199 height 30
click at [188, 285] on span "agosto 2024" at bounding box center [168, 284] width 57 height 12
click at [182, 289] on icon "Seleccionar mes y año" at bounding box center [185, 284] width 10 height 10
click at [246, 291] on icon "Mes siguiente" at bounding box center [251, 284] width 15 height 15
click at [105, 291] on div "septiembre 2024" at bounding box center [173, 284] width 168 height 15
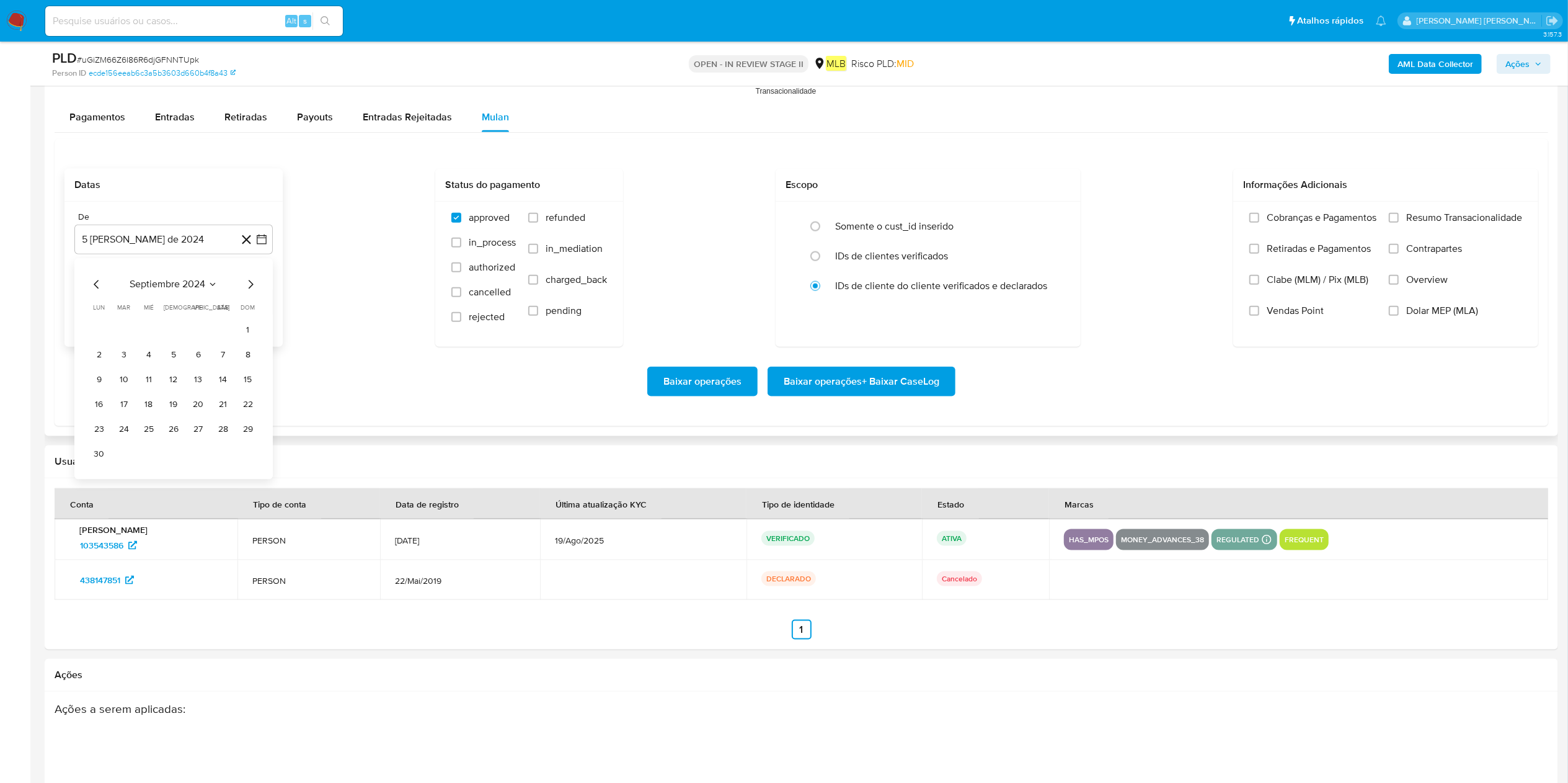
click at [208, 289] on icon "Seleccionar mes y año" at bounding box center [213, 284] width 10 height 10
click at [246, 289] on icon "Año siguiente" at bounding box center [248, 284] width 5 height 9
click at [123, 391] on button "[DATE]" at bounding box center [119, 398] width 35 height 20
click at [120, 340] on button "1" at bounding box center [124, 330] width 20 height 20
click at [145, 307] on button "5 de septiembre de 2025" at bounding box center [174, 302] width 199 height 30
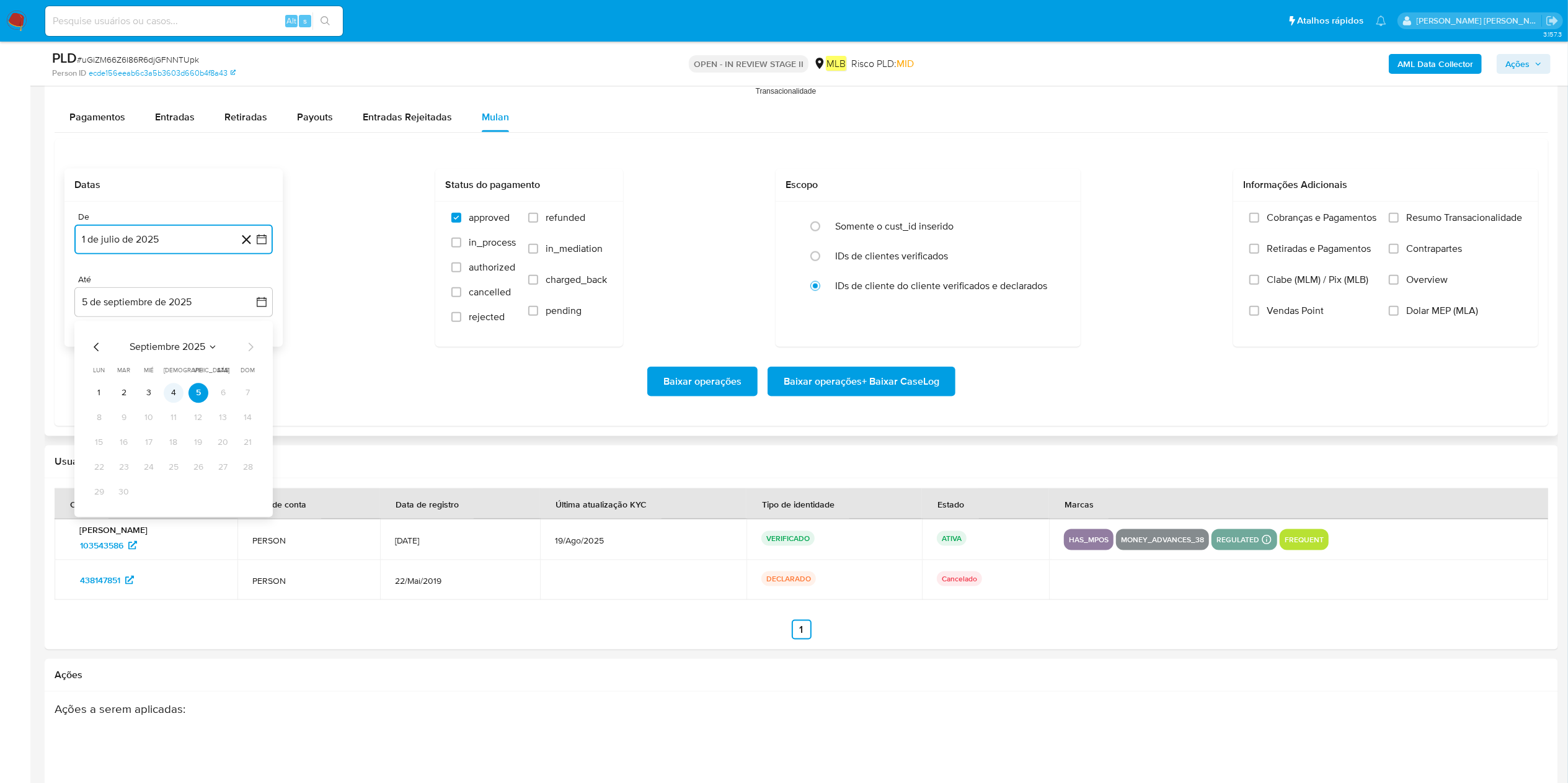
click at [179, 391] on button "4" at bounding box center [173, 392] width 20 height 20
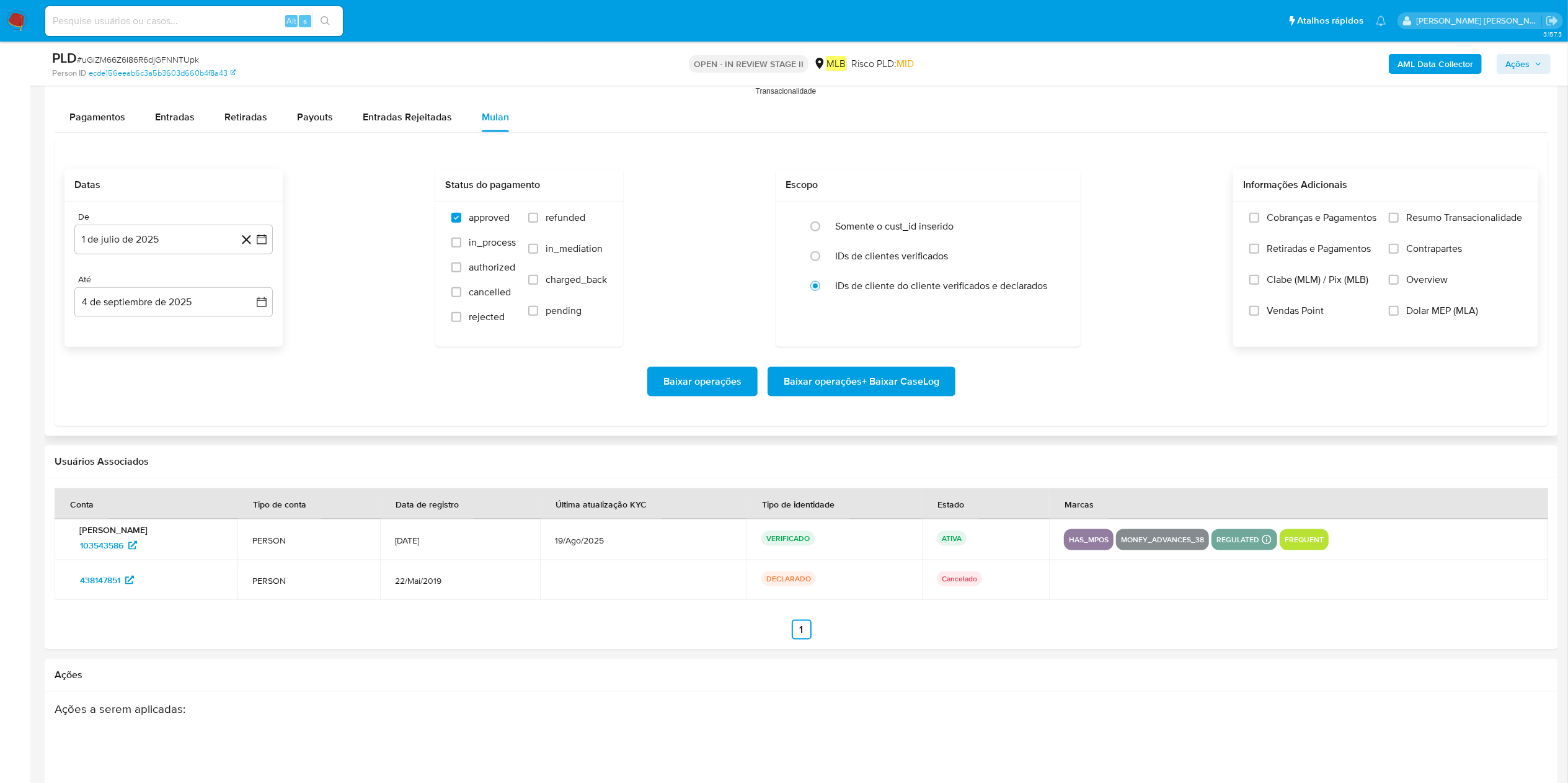
click at [793, 220] on span "Resumo Transacionalidade" at bounding box center [1464, 218] width 116 height 12
click at [793, 220] on input "Resumo Transacionalidade" at bounding box center [1394, 218] width 10 height 10
click at [793, 387] on span "Baixar operações + Baixar CaseLog" at bounding box center [862, 382] width 156 height 28
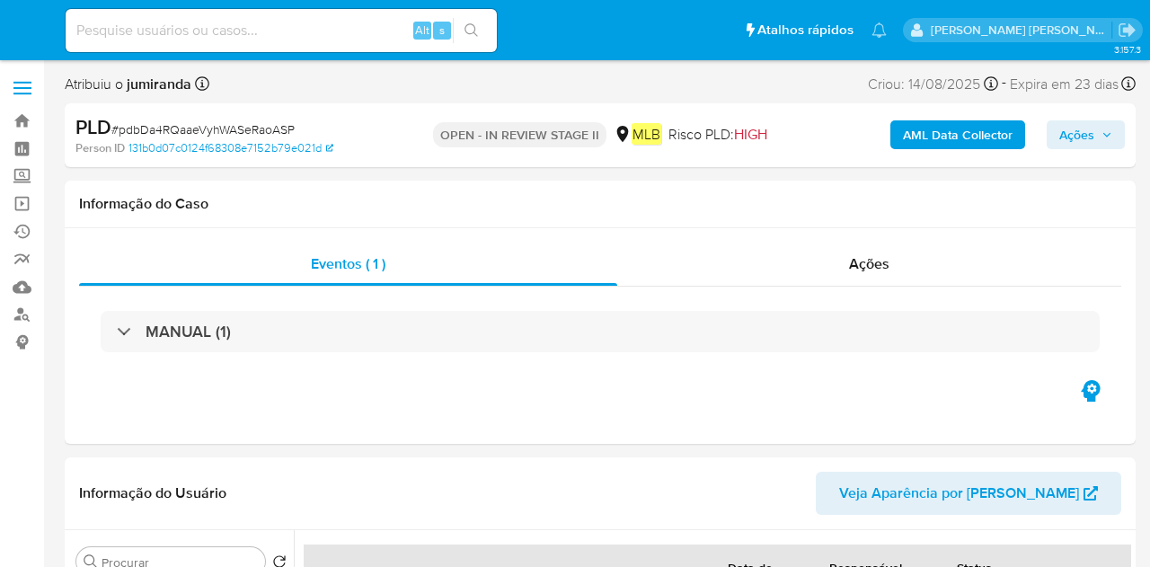
select select "10"
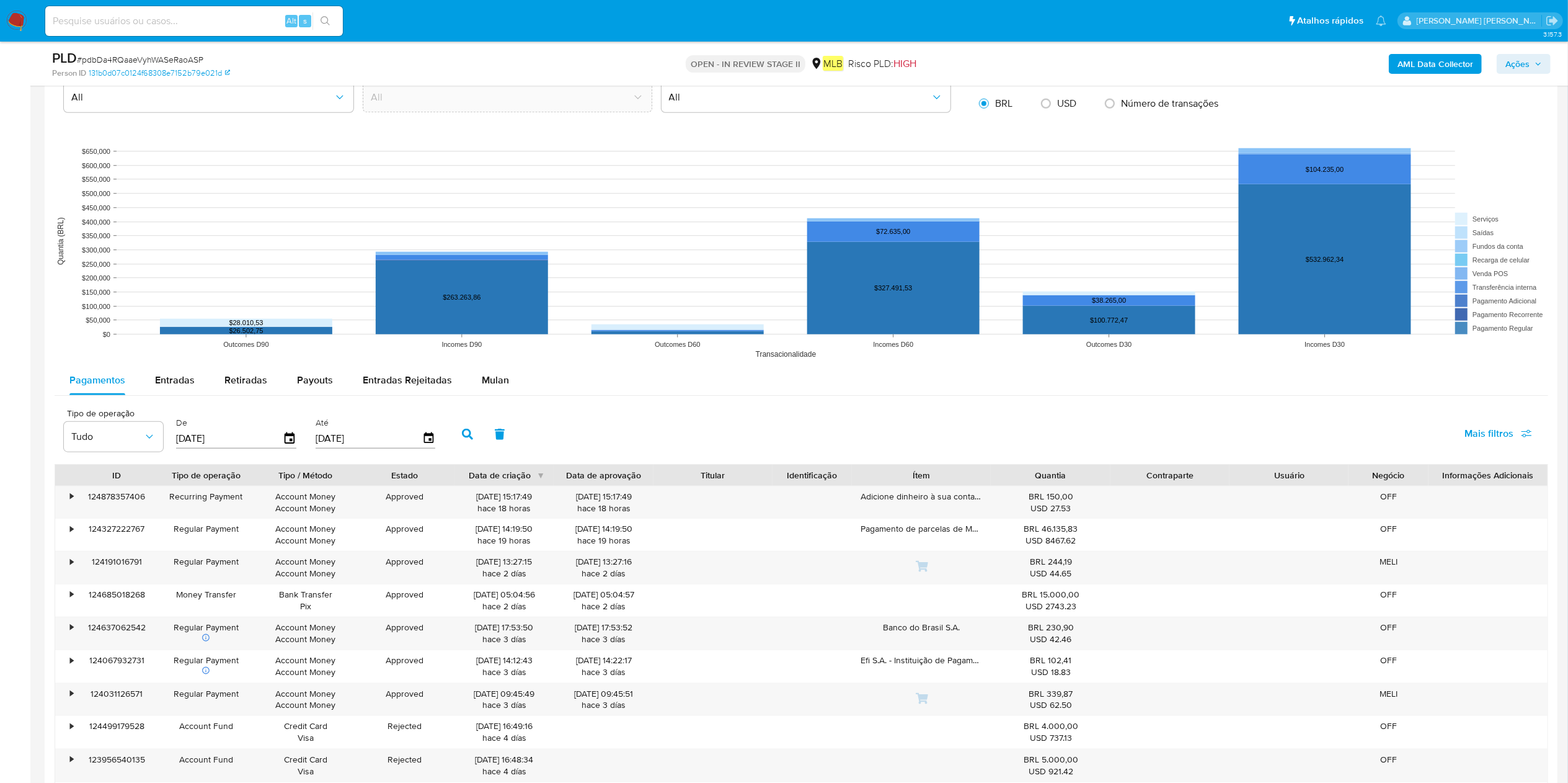
scroll to position [1116, 0]
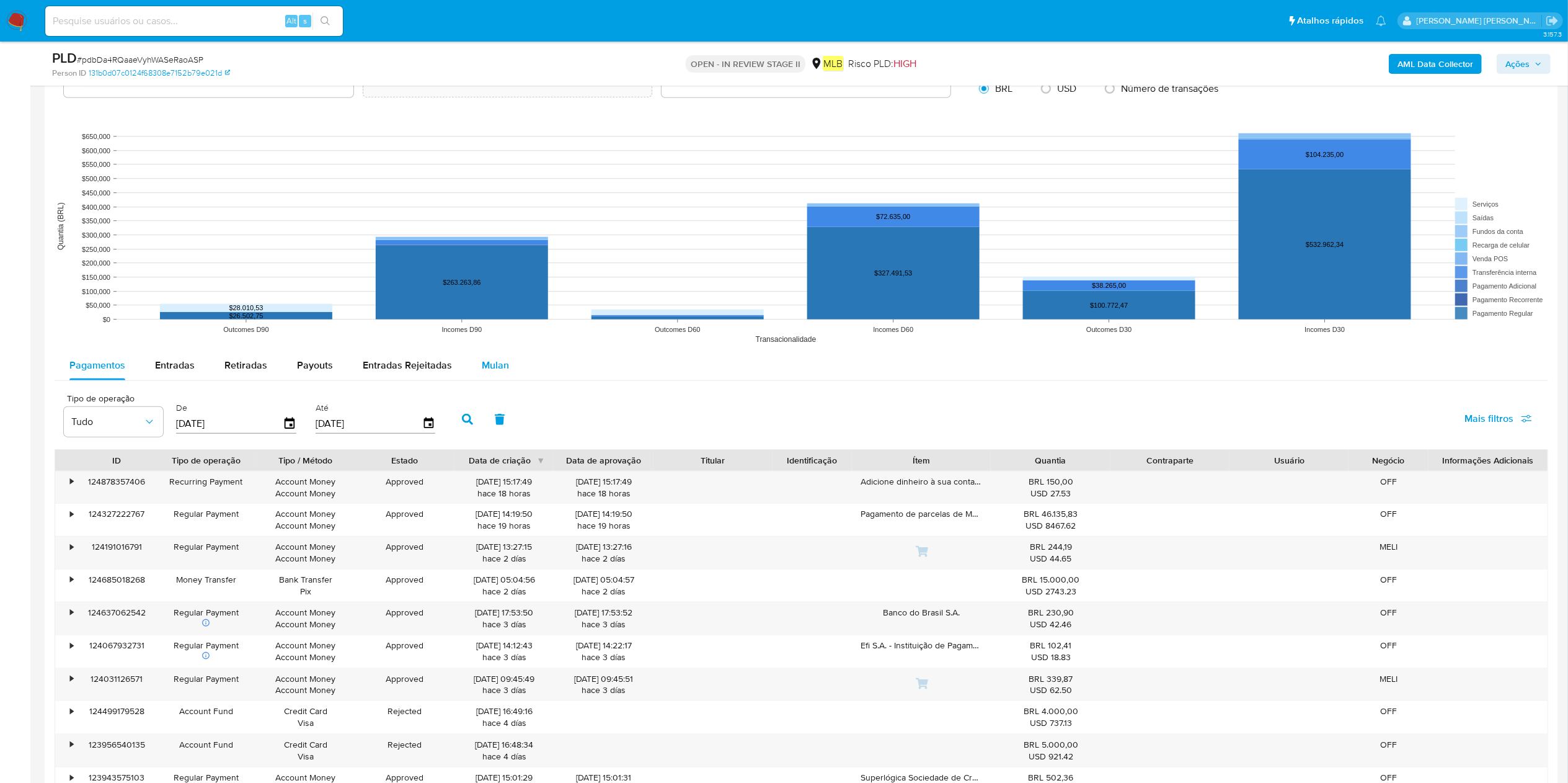
click at [492, 369] on span "Mulan" at bounding box center [496, 365] width 28 height 14
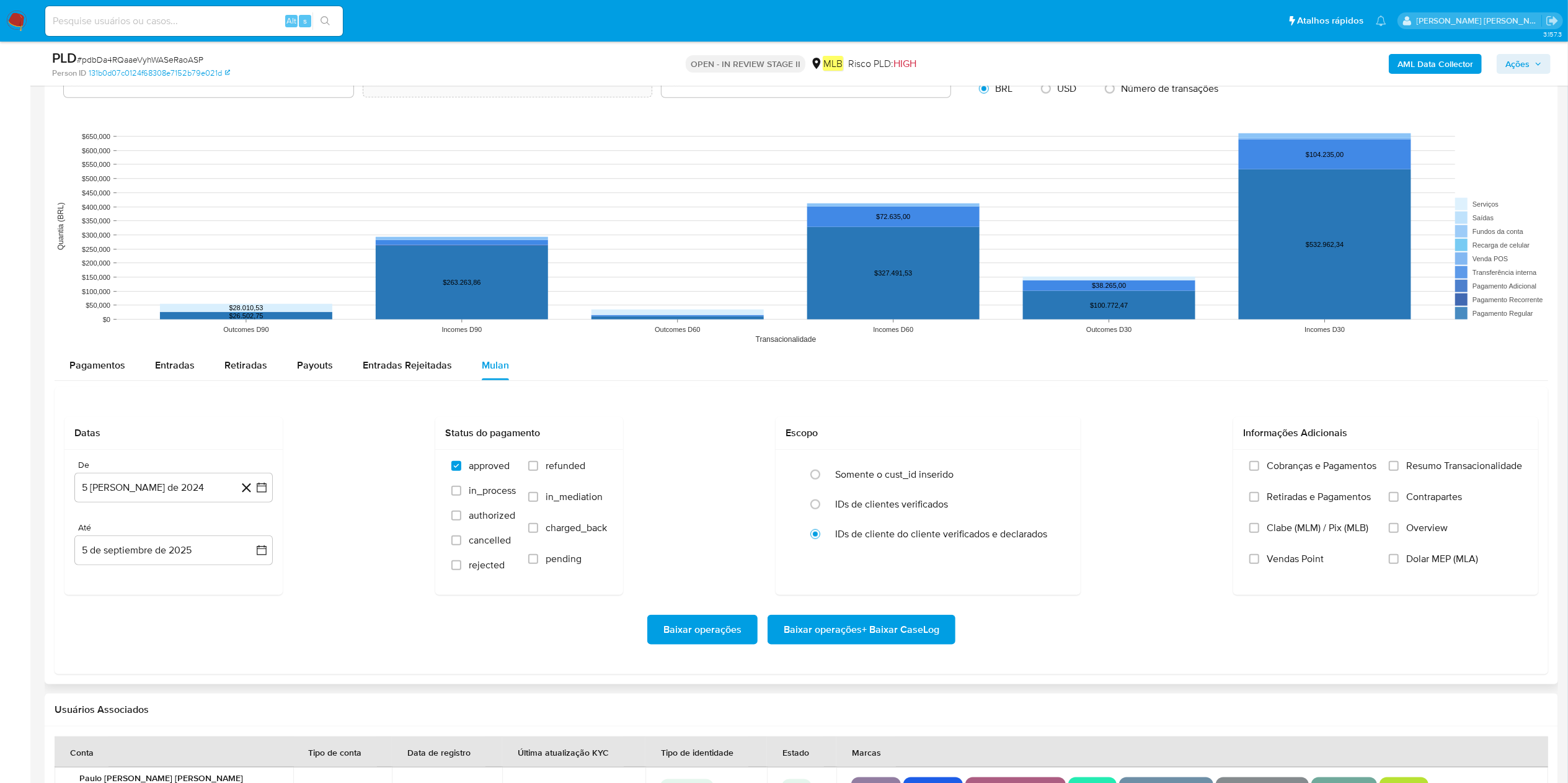
scroll to position [1365, 0]
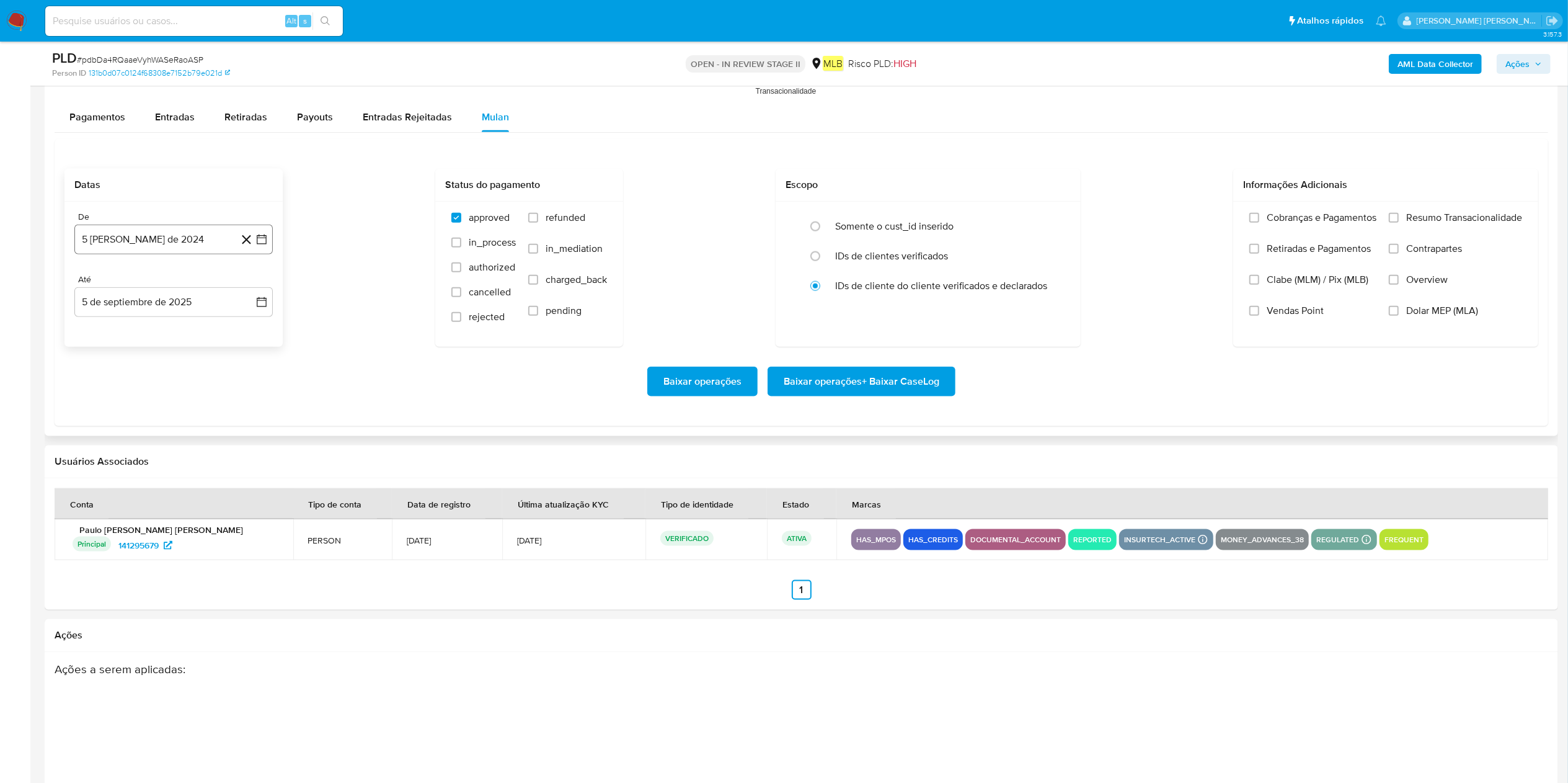
click at [147, 238] on button "5 [PERSON_NAME] de 2024" at bounding box center [174, 239] width 199 height 30
click at [175, 282] on span "agosto 2024" at bounding box center [168, 284] width 57 height 12
click at [252, 289] on icon "Año siguiente" at bounding box center [248, 284] width 15 height 15
click at [120, 391] on button "[DATE]" at bounding box center [119, 398] width 35 height 20
click at [122, 329] on button "1" at bounding box center [124, 330] width 20 height 20
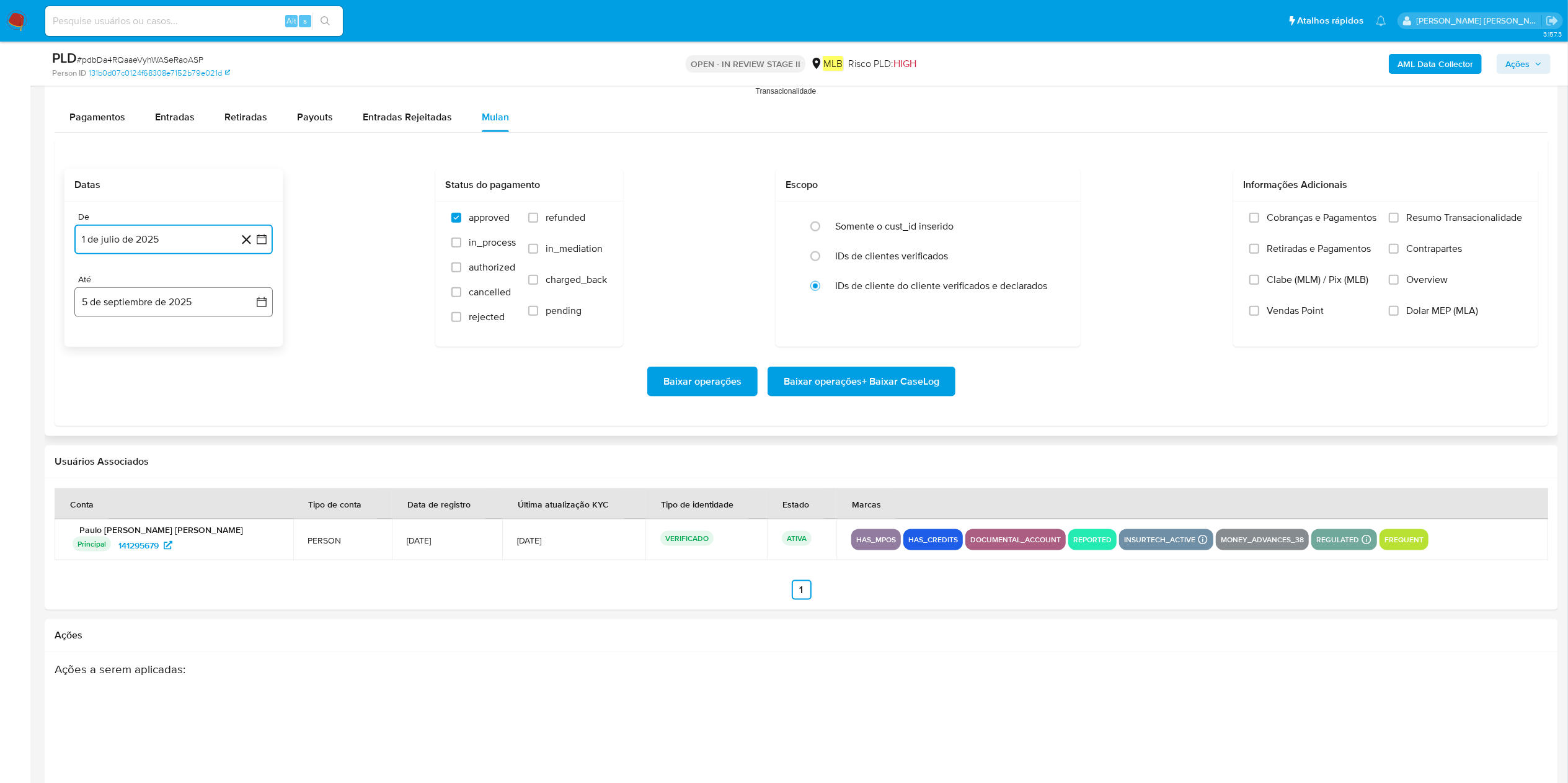
click at [150, 297] on button "5 de septiembre de 2025" at bounding box center [174, 302] width 199 height 30
click at [173, 391] on button "4" at bounding box center [173, 392] width 20 height 20
click at [793, 224] on span "Resumo Transacionalidade" at bounding box center [1464, 218] width 116 height 12
click at [793, 223] on input "Resumo Transacionalidade" at bounding box center [1394, 218] width 10 height 10
click at [793, 384] on span "Baixar operações + Baixar CaseLog" at bounding box center [862, 382] width 156 height 28
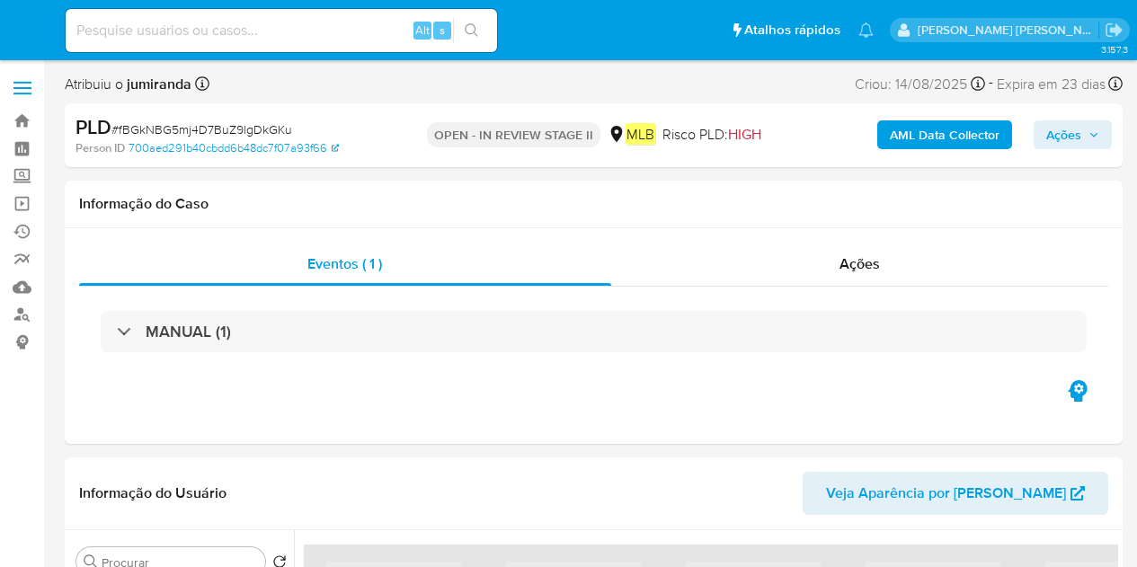
select select "10"
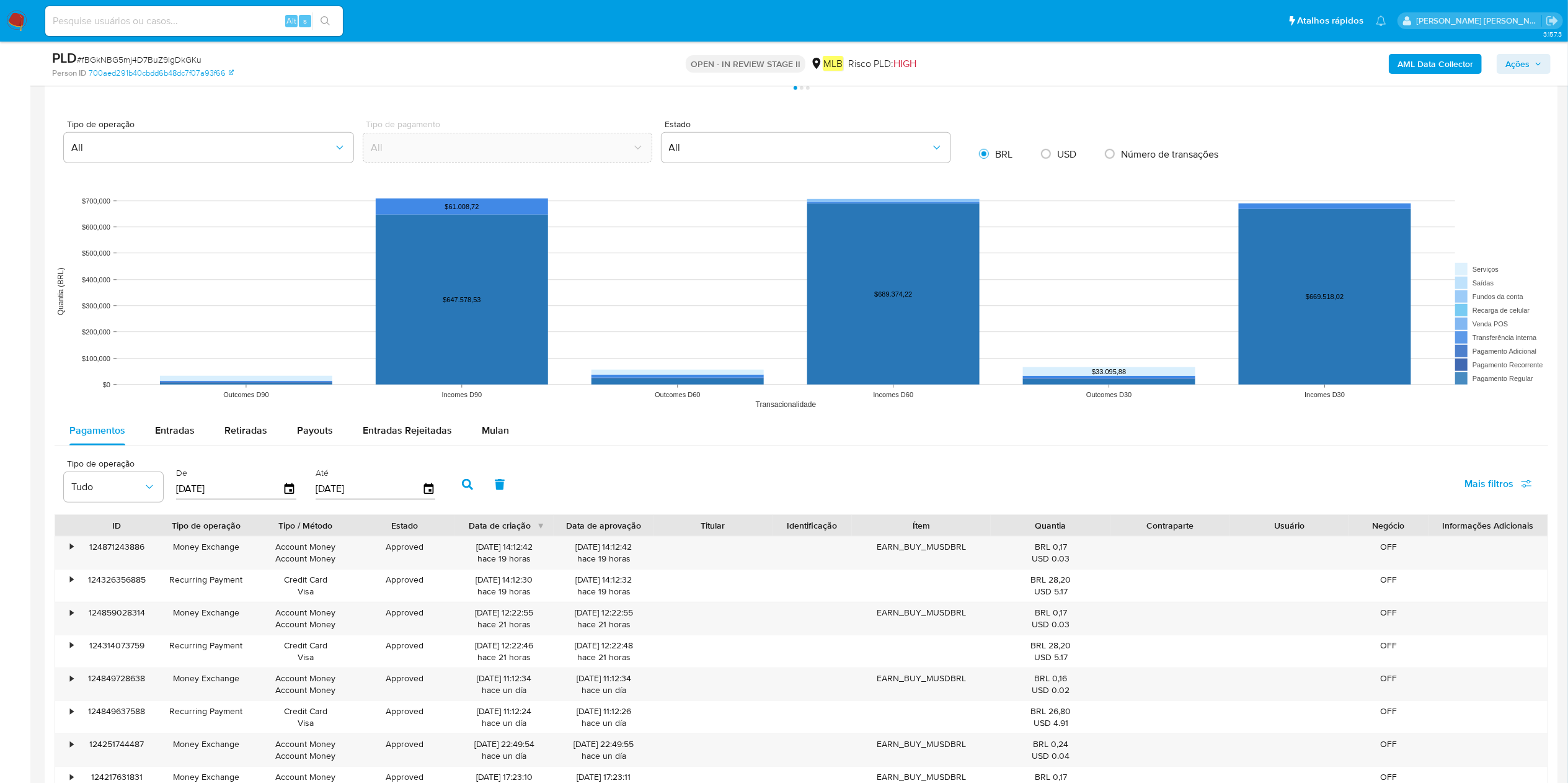
scroll to position [993, 0]
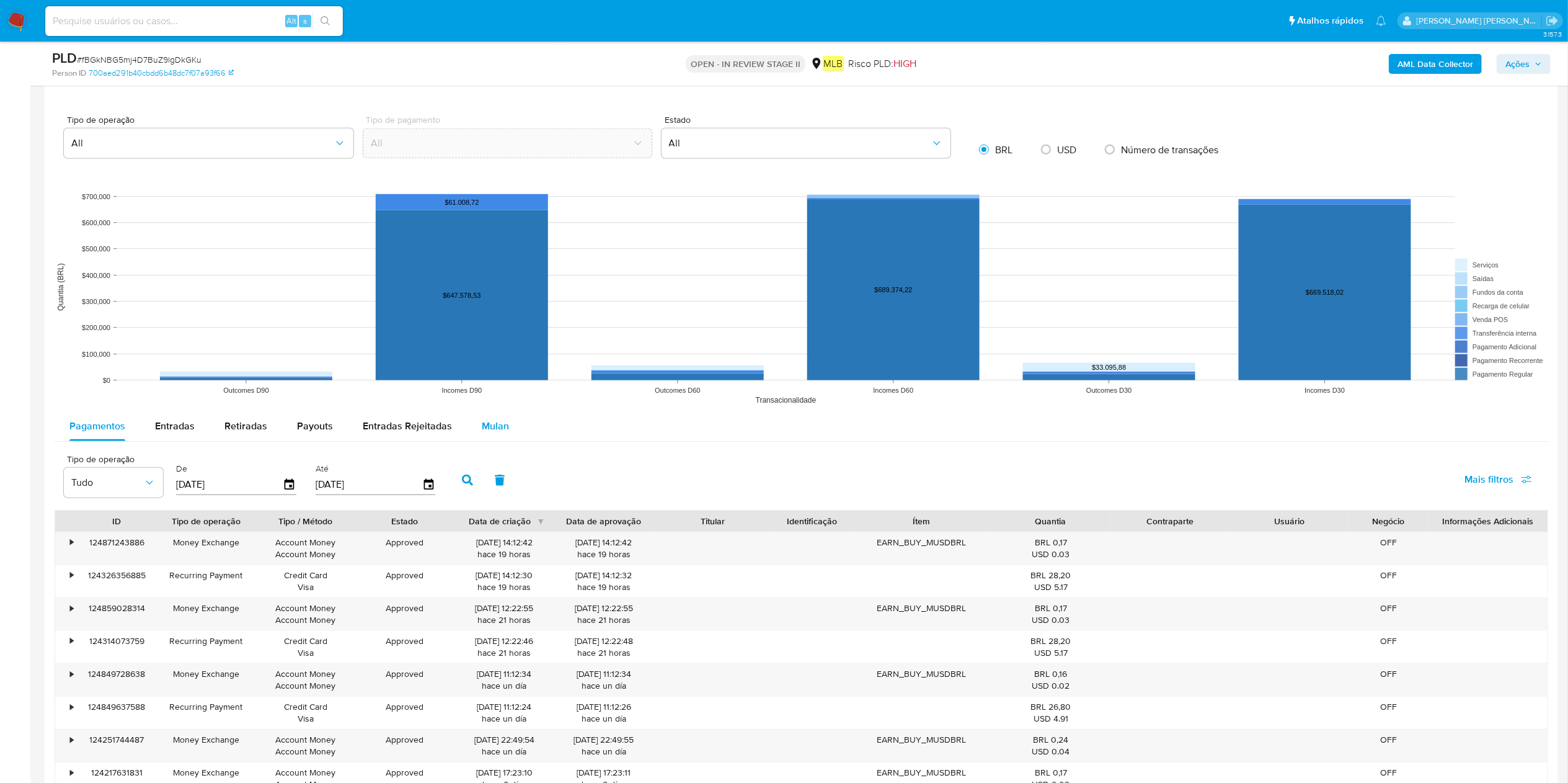
click at [502, 391] on span "Mulan" at bounding box center [496, 425] width 28 height 14
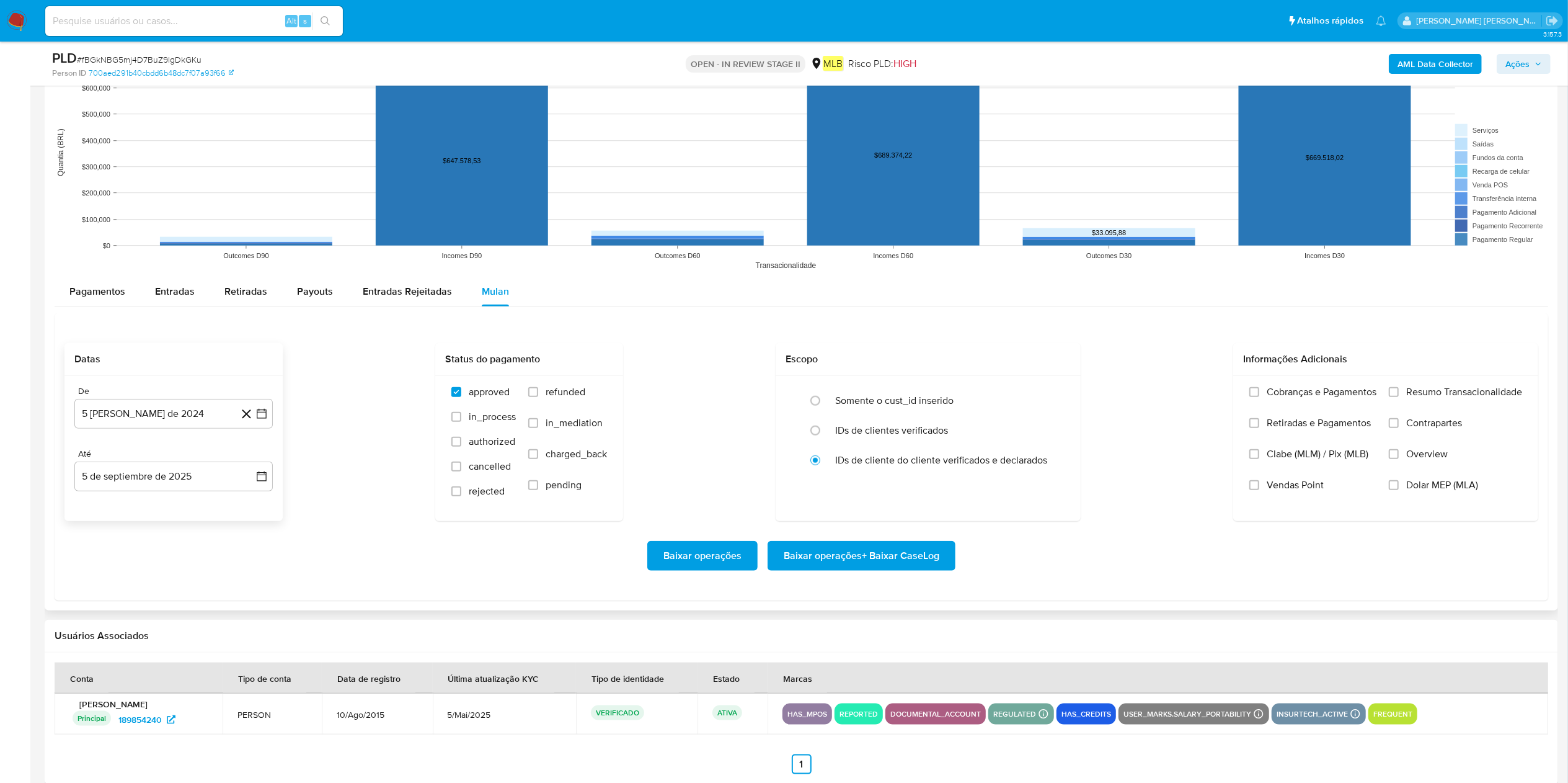
scroll to position [1092, 0]
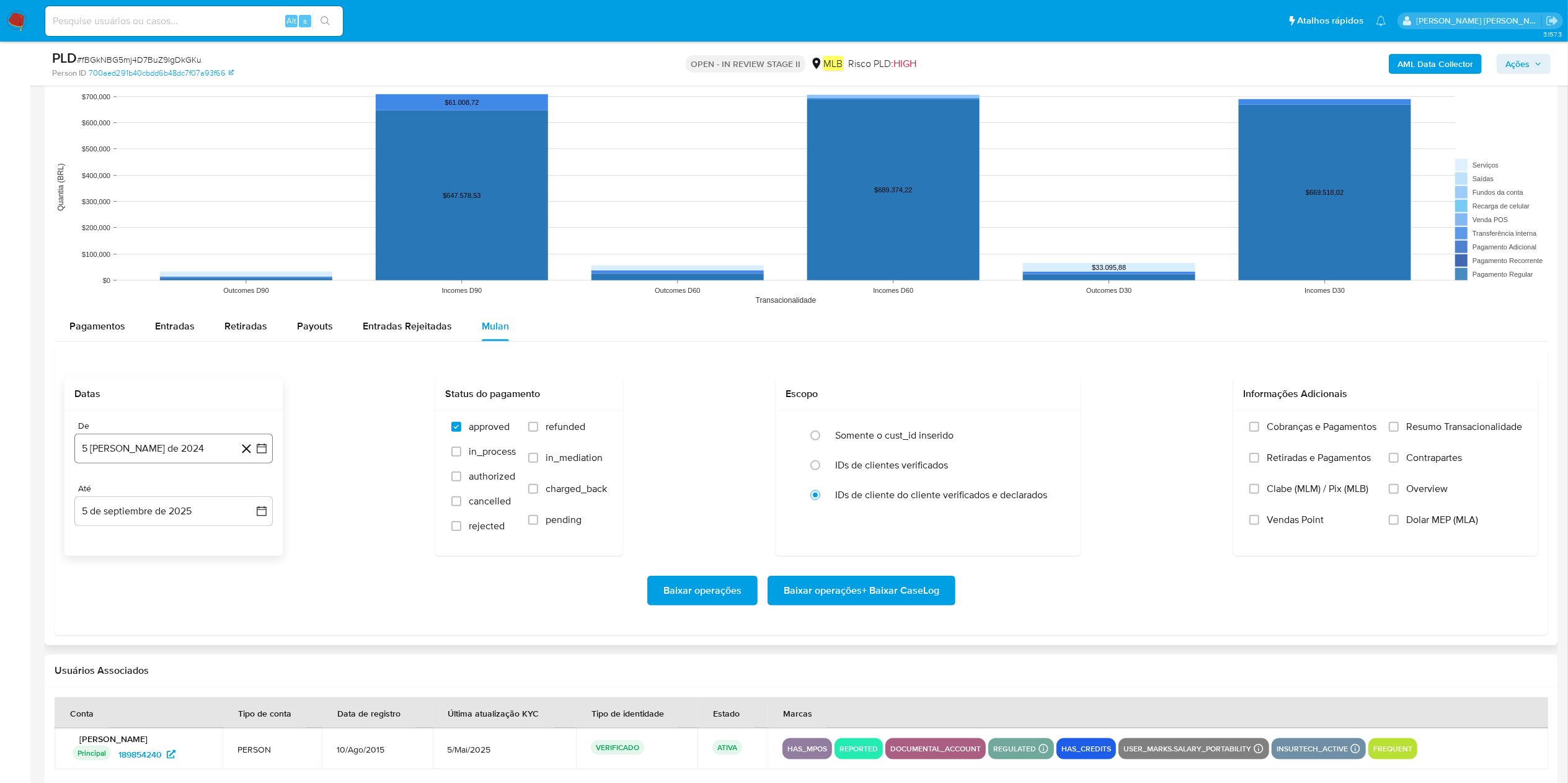
click at [176, 391] on button "5 de agosto de 2024" at bounding box center [174, 448] width 199 height 30
click at [184, 391] on span "agosto 2024" at bounding box center [168, 494] width 57 height 12
click at [252, 391] on icon "Año siguiente" at bounding box center [248, 494] width 15 height 15
click at [125, 391] on button "jul" at bounding box center [119, 608] width 35 height 20
click at [122, 391] on button "1" at bounding box center [124, 539] width 20 height 20
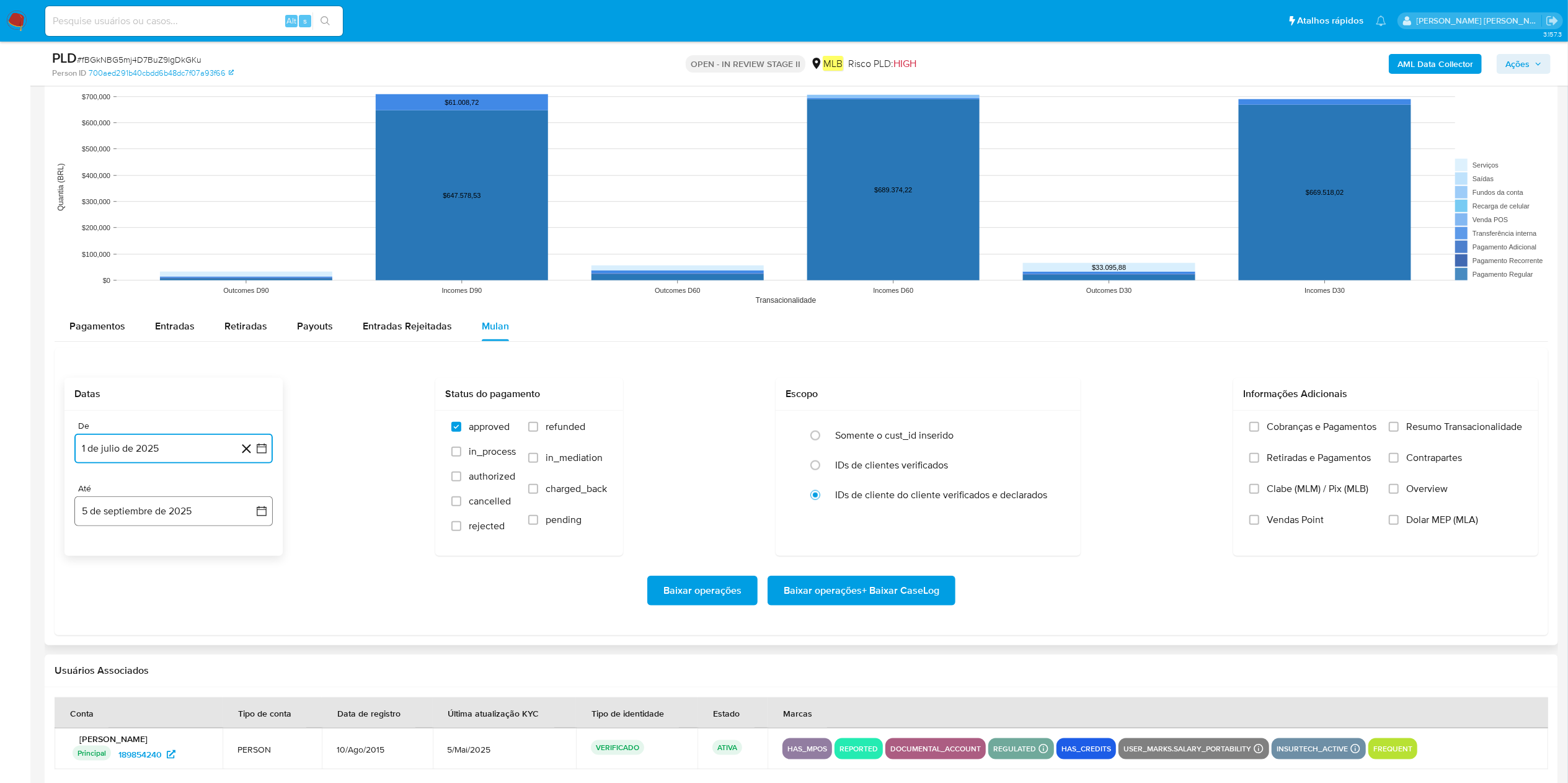
click at [156, 391] on button "5 de septiembre de 2025" at bounding box center [174, 511] width 199 height 30
click at [173, 391] on button "4" at bounding box center [173, 602] width 20 height 20
click at [784, 391] on span "Resumo Transacionalidade" at bounding box center [1464, 427] width 116 height 12
click at [784, 391] on input "Resumo Transacionalidade" at bounding box center [1394, 427] width 10 height 10
click at [784, 391] on span "Baixar operações + Baixar CaseLog" at bounding box center [862, 591] width 156 height 28
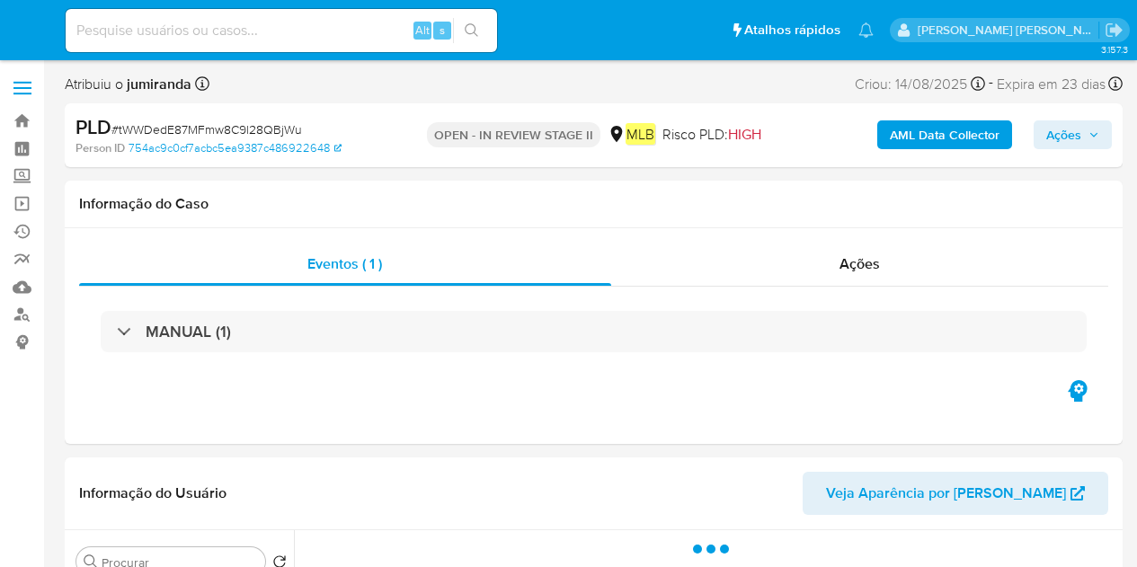
select select "10"
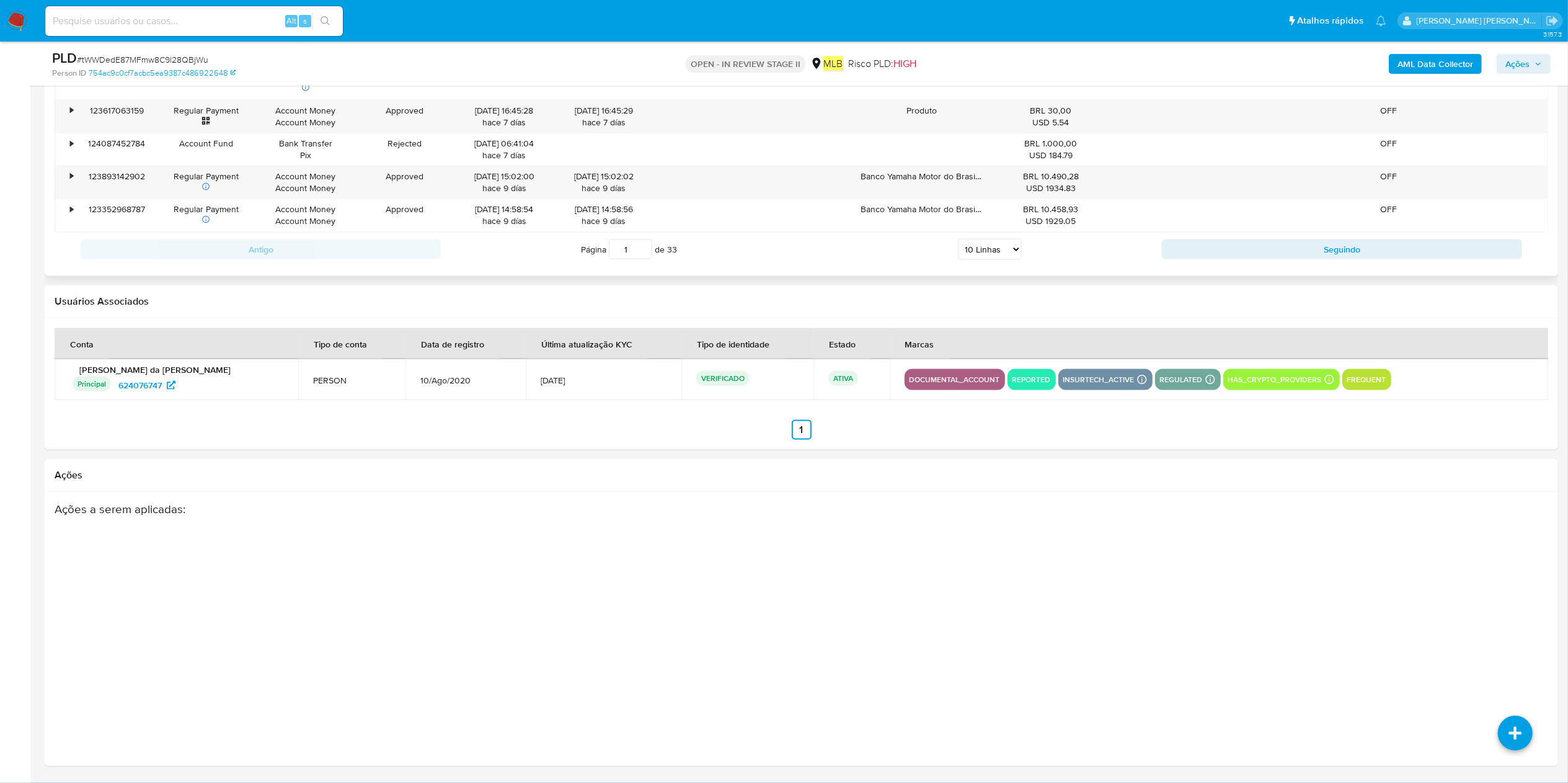
scroll to position [1188, 0]
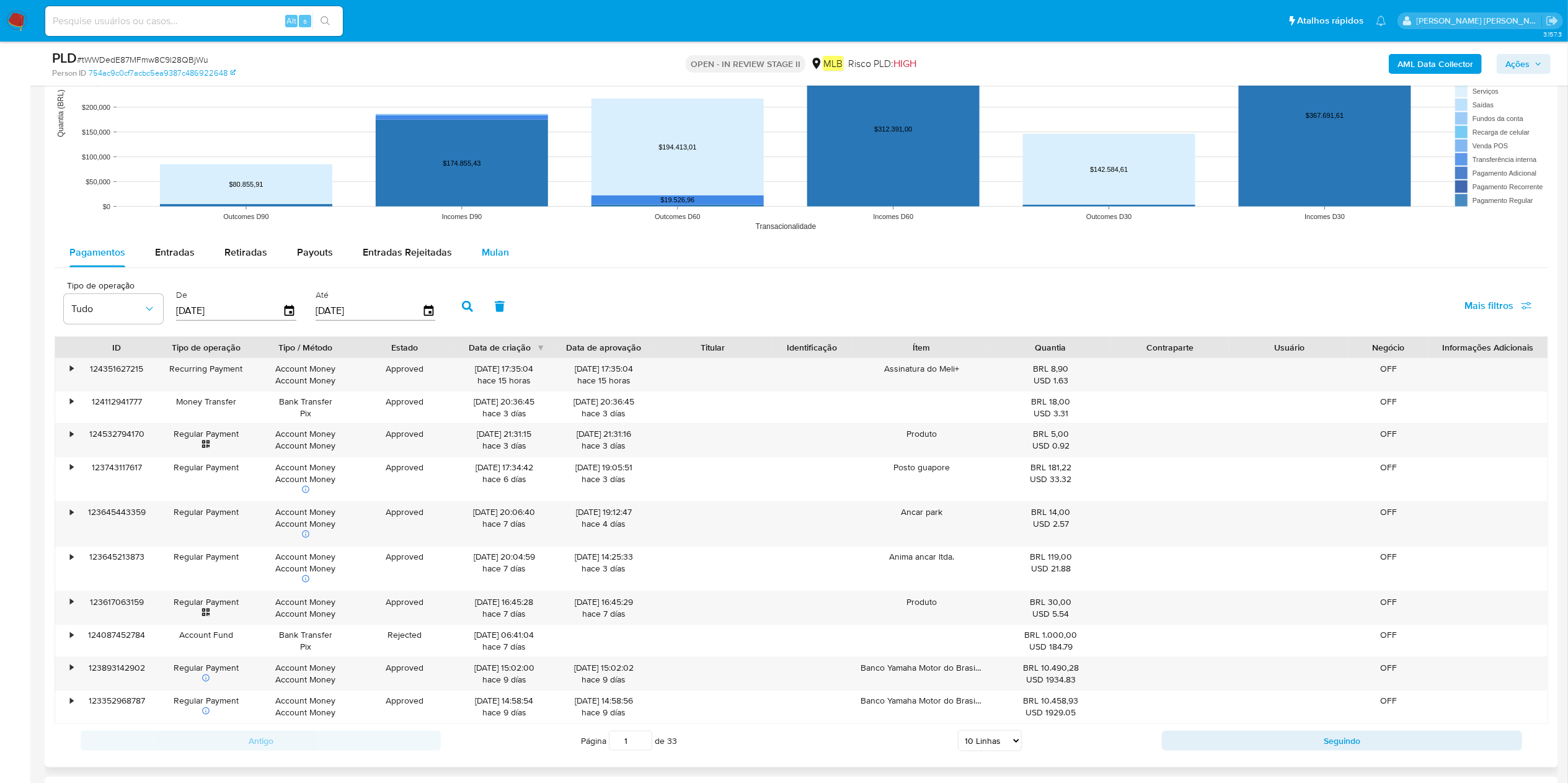
click at [485, 245] on div "Mulan" at bounding box center [496, 252] width 28 height 30
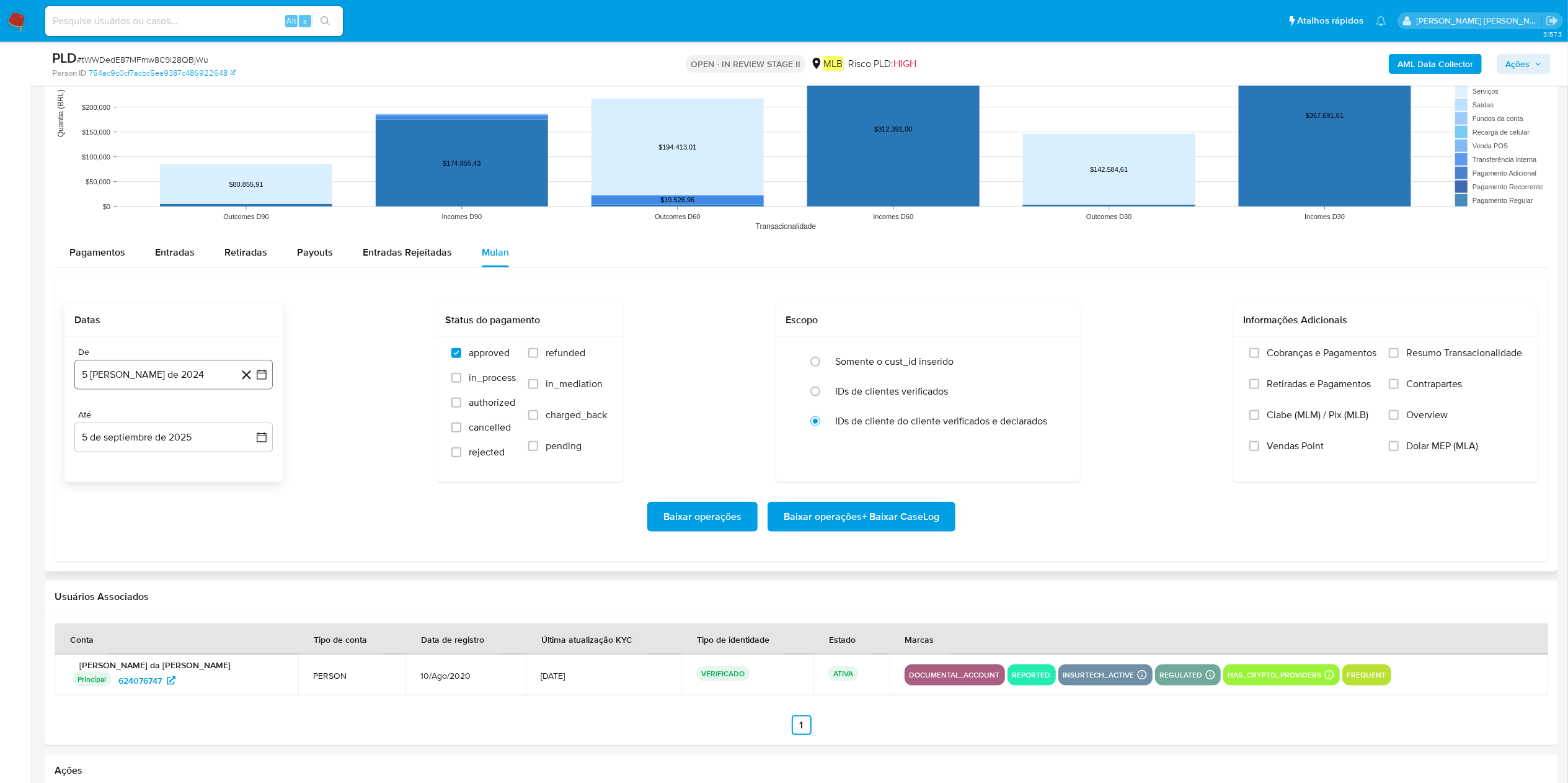
click at [123, 366] on div "De 5 de agosto de 2024 5-08-2024" at bounding box center [174, 368] width 199 height 43
click at [124, 369] on button "5 [PERSON_NAME] de 2024" at bounding box center [174, 374] width 199 height 30
click at [174, 391] on span "agosto 2024" at bounding box center [168, 420] width 57 height 12
click at [242, 391] on icon "Año siguiente" at bounding box center [248, 420] width 15 height 15
click at [117, 391] on span "[DATE]" at bounding box center [119, 534] width 28 height 10
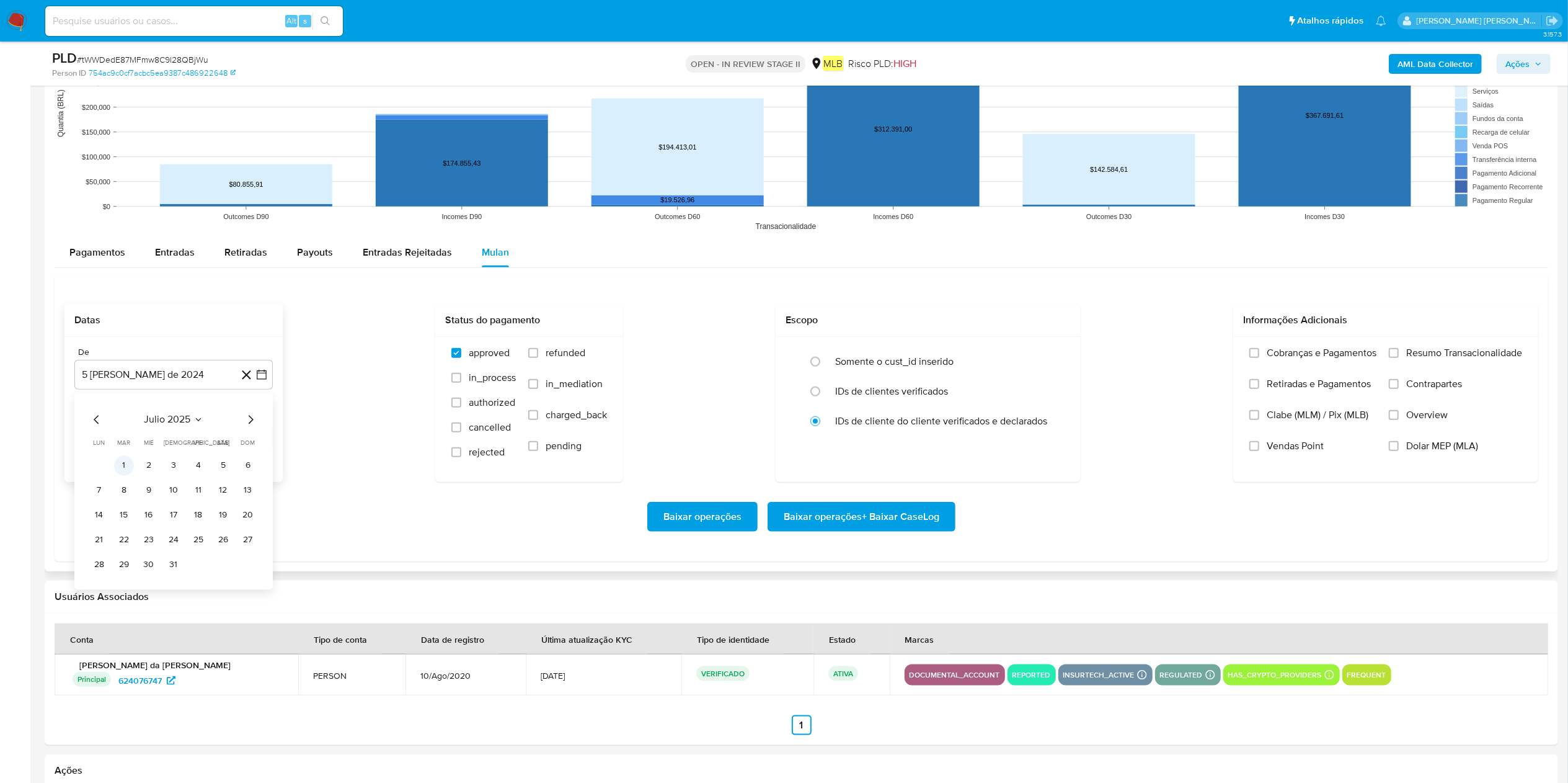
click at [119, 391] on button "1" at bounding box center [124, 465] width 20 height 20
click at [137, 391] on button "5 de septiembre de 2025" at bounding box center [174, 437] width 199 height 30
click at [179, 391] on button "4" at bounding box center [173, 528] width 20 height 20
click at [784, 354] on span "Resumo Transacionalidade" at bounding box center [1464, 353] width 116 height 12
click at [784, 354] on input "Resumo Transacionalidade" at bounding box center [1394, 353] width 10 height 10
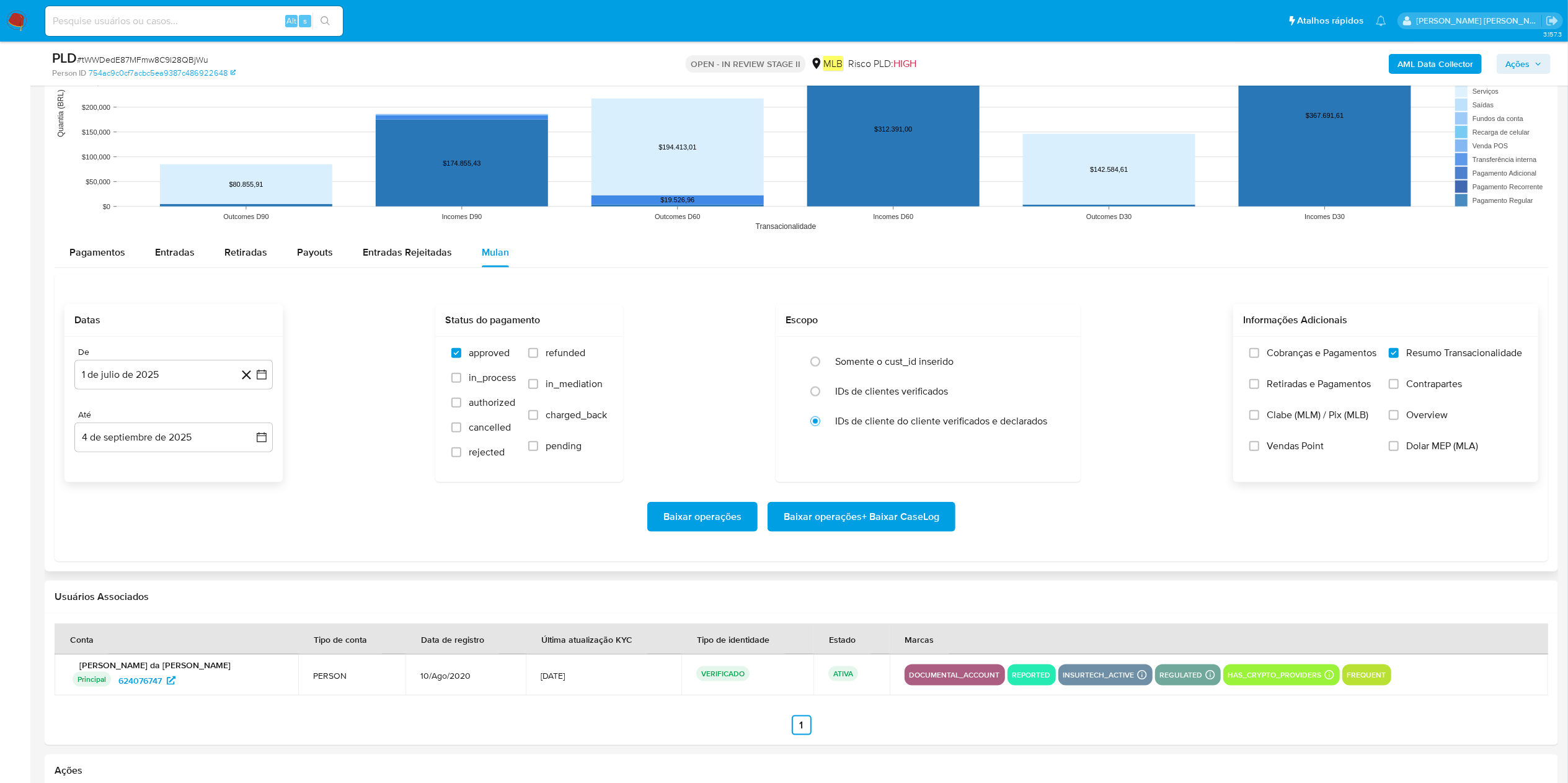
click at [784, 391] on span "Baixar operações + Baixar CaseLog" at bounding box center [862, 517] width 156 height 28
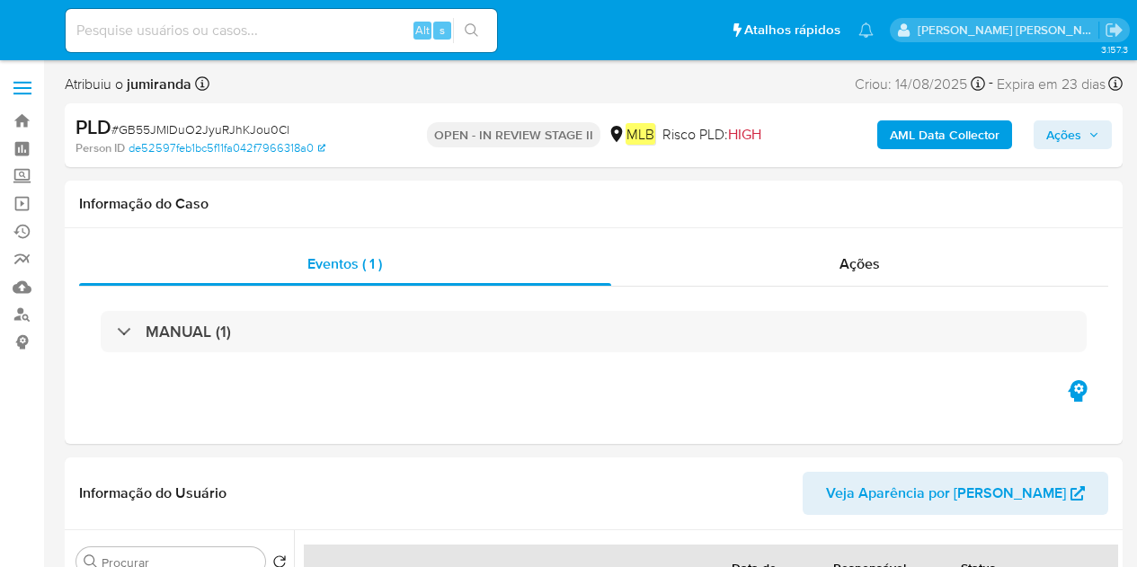
select select "10"
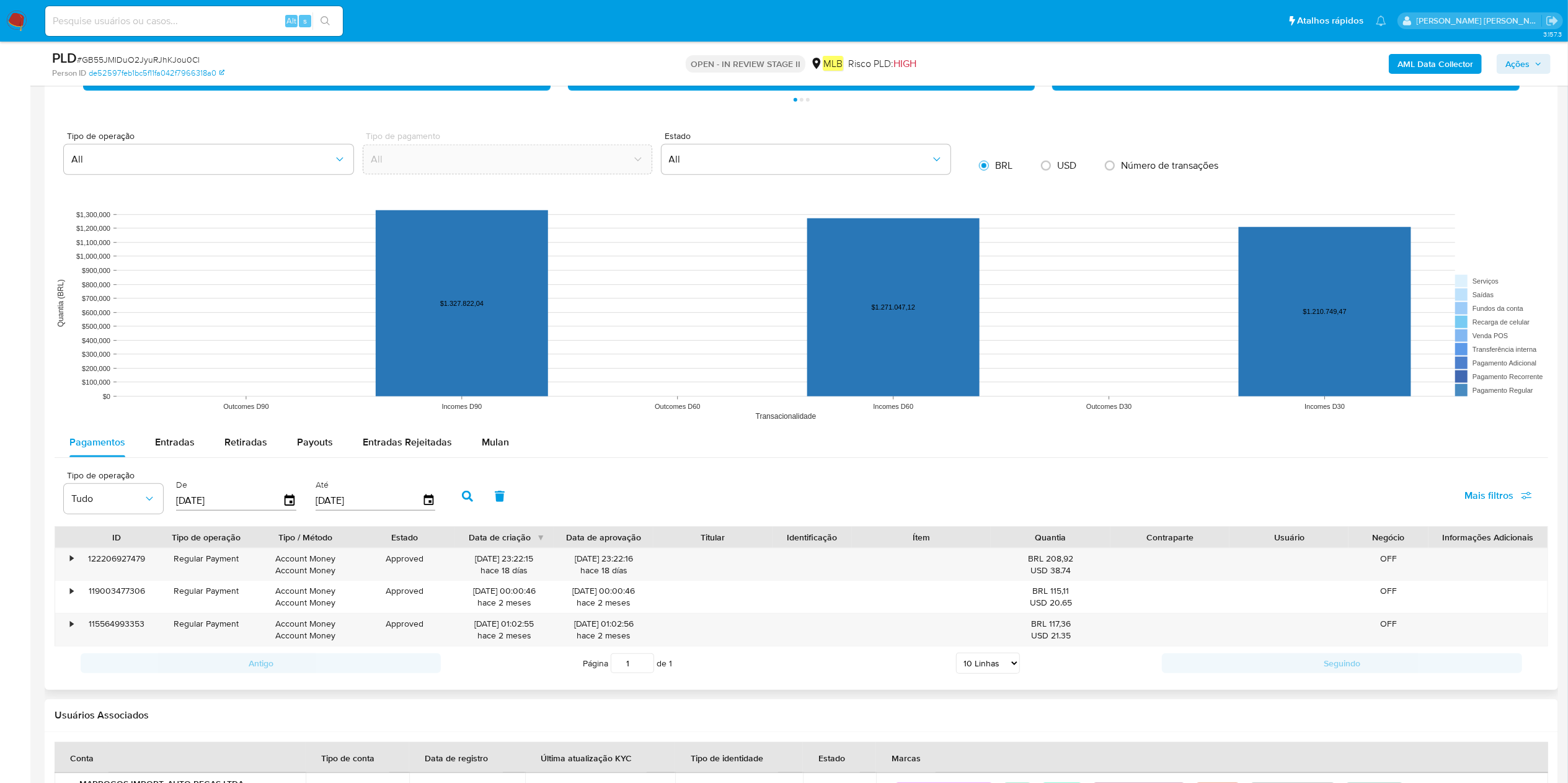
scroll to position [1116, 0]
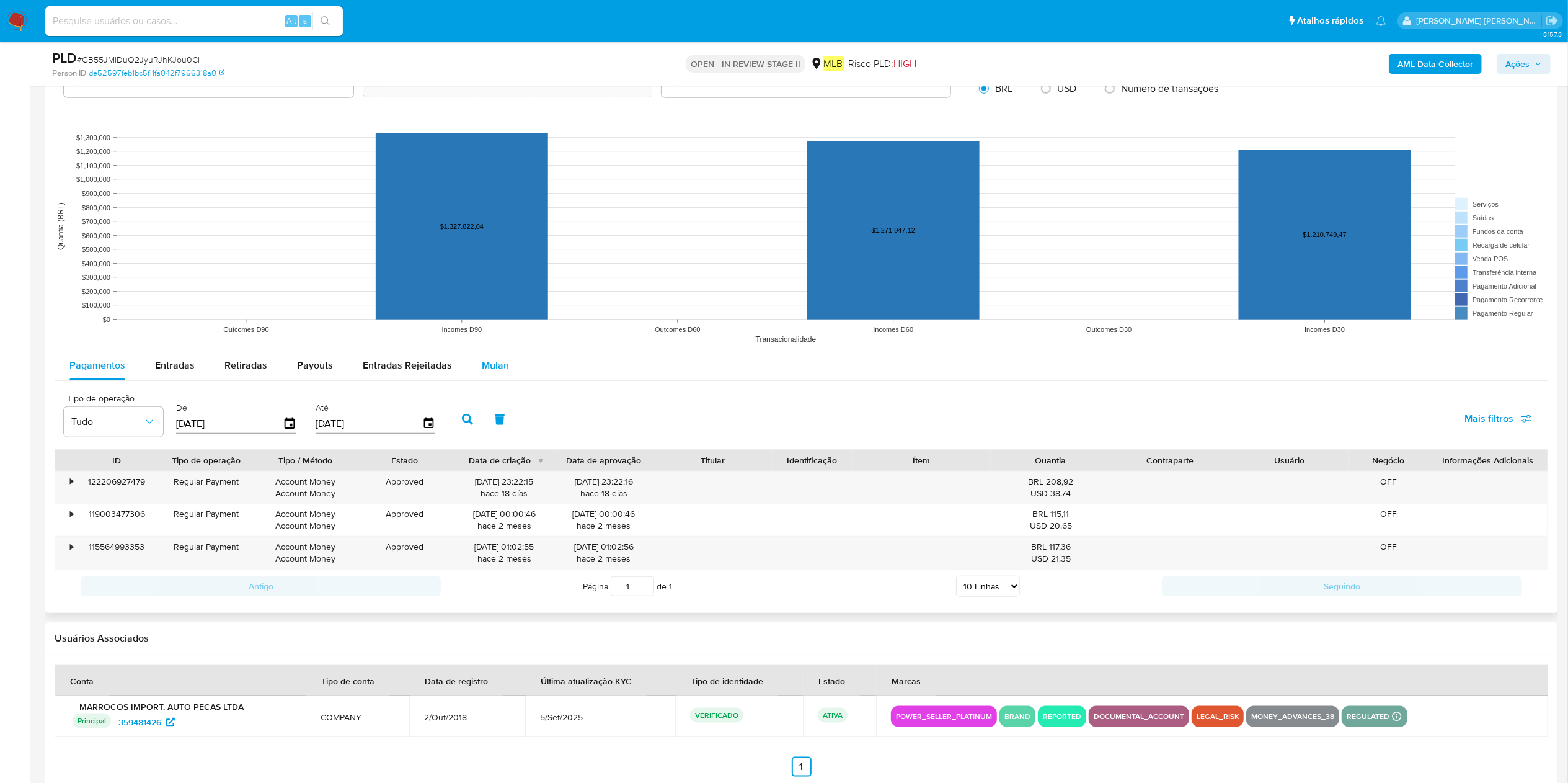
click at [496, 371] on span "Mulan" at bounding box center [496, 365] width 28 height 14
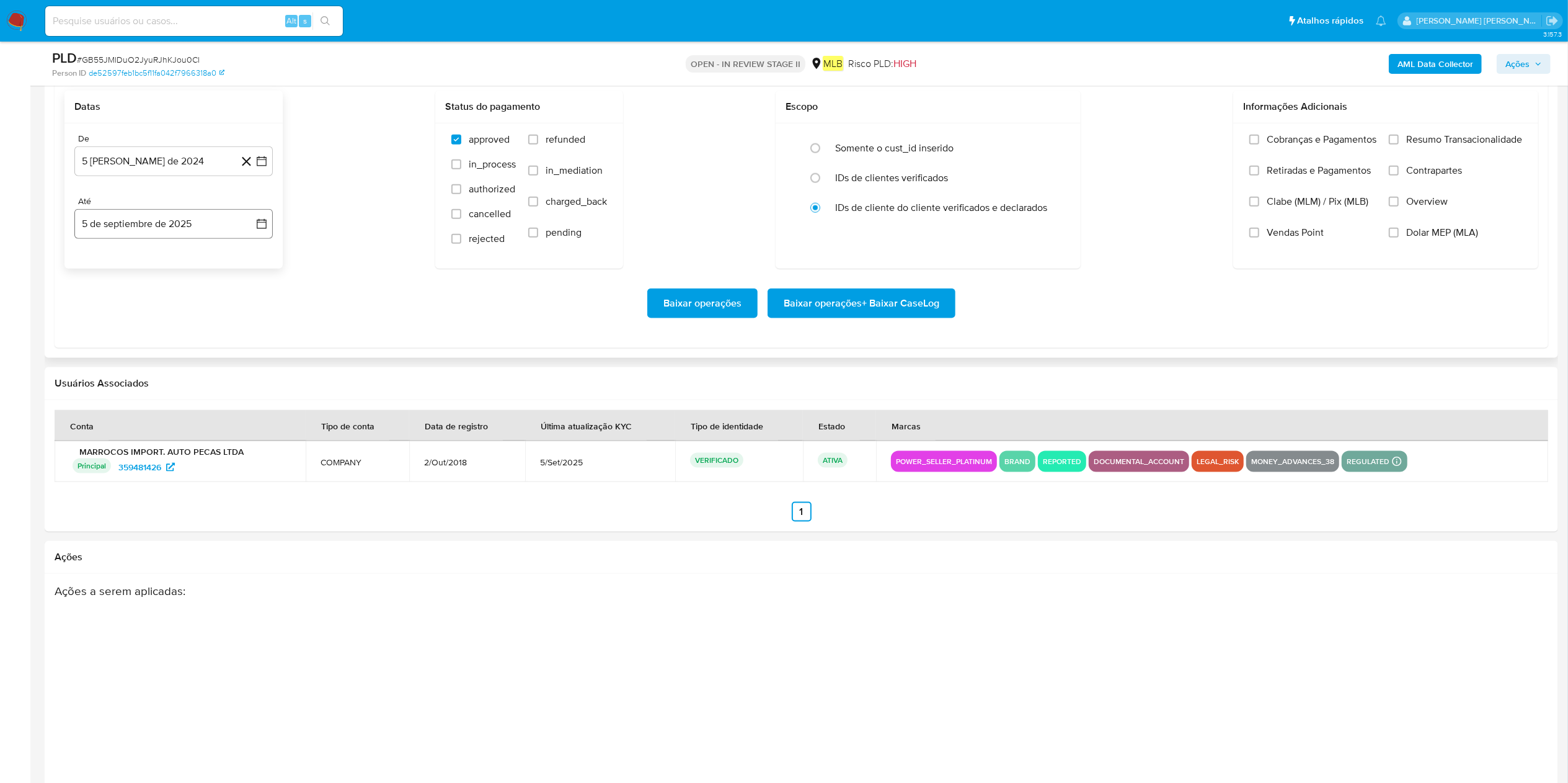
scroll to position [1404, 0]
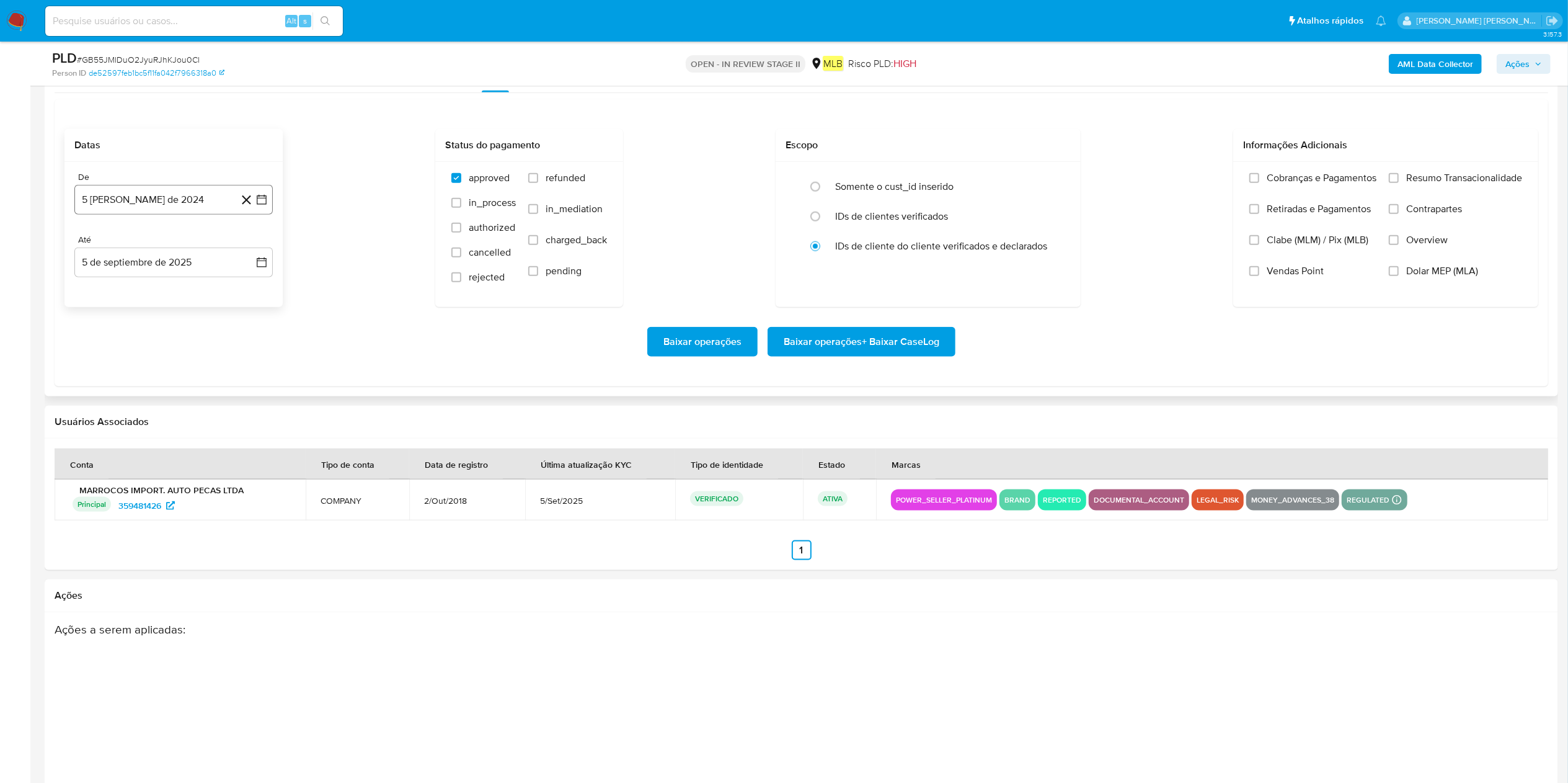
click at [132, 201] on button "5 [PERSON_NAME] de 2024" at bounding box center [174, 200] width 199 height 30
click at [197, 247] on button "agosto 2024" at bounding box center [174, 244] width 69 height 12
click at [253, 252] on icon "Año siguiente" at bounding box center [248, 244] width 15 height 15
click at [134, 354] on td "[DATE]" at bounding box center [119, 359] width 35 height 20
click at [119, 359] on span "[DATE]" at bounding box center [119, 359] width 28 height 10
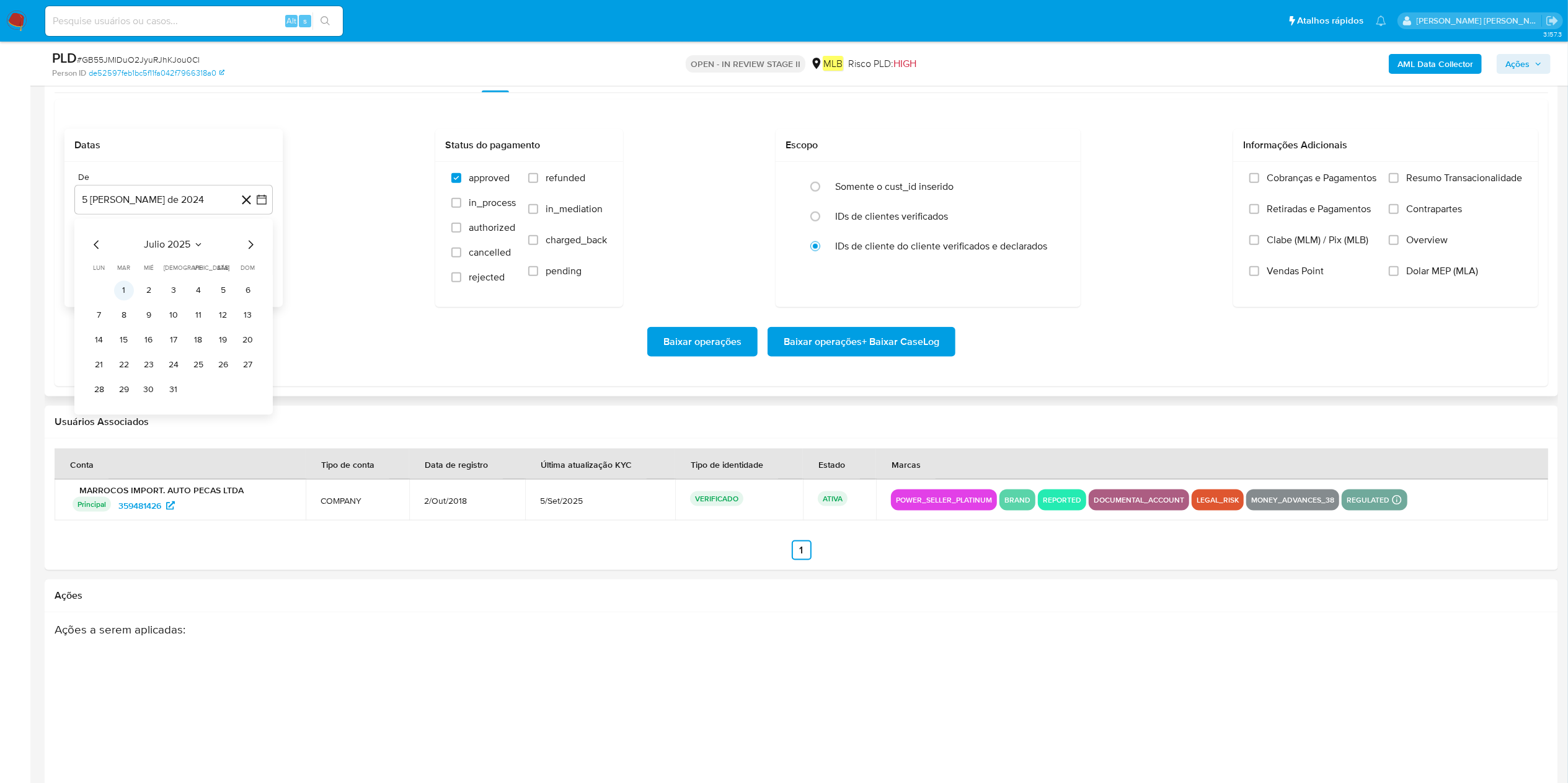
click at [122, 295] on button "1" at bounding box center [124, 290] width 20 height 20
click at [155, 263] on button "5 de septiembre de 2025" at bounding box center [174, 262] width 199 height 30
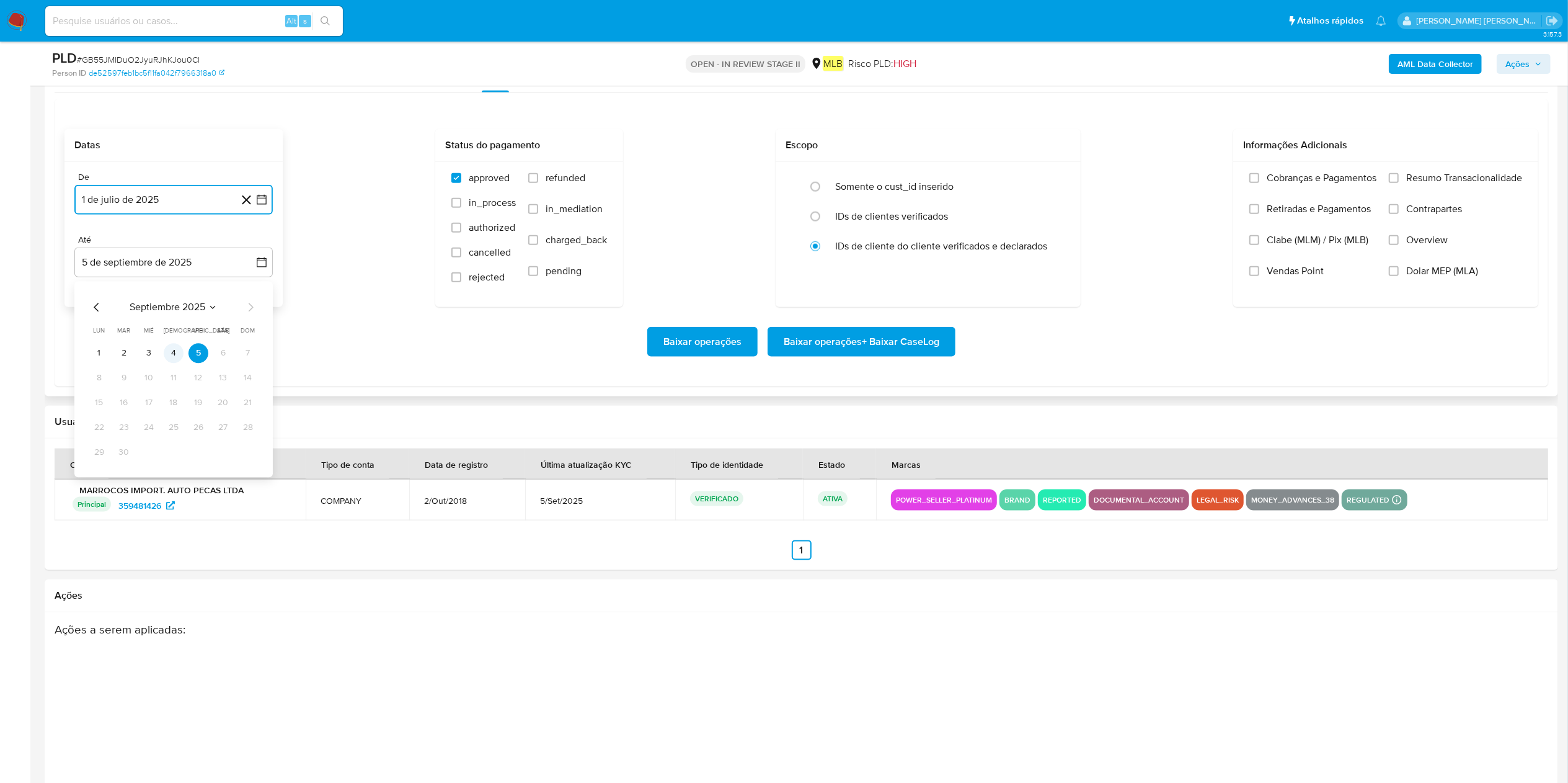
click at [173, 356] on button "4" at bounding box center [173, 353] width 20 height 20
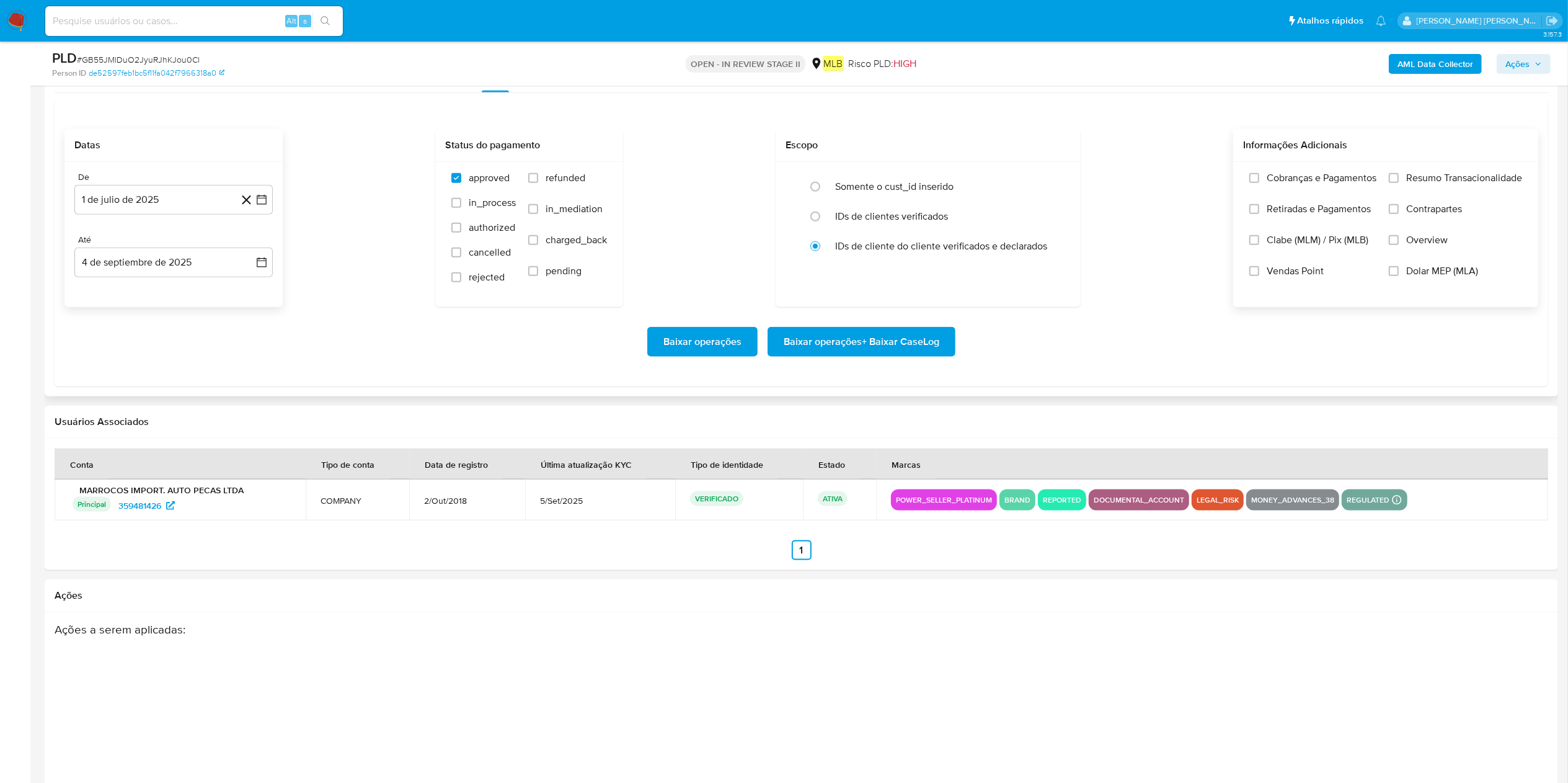
click at [784, 171] on div "Cobranças e Pagamentos Retiradas e Pagamentos Clabe (MLM) / Pix (MLB) Vendas Po…" at bounding box center [1386, 234] width 305 height 144
click at [784, 184] on span "Resumo Transacionalidade" at bounding box center [1464, 178] width 116 height 12
click at [784, 183] on input "Resumo Transacionalidade" at bounding box center [1394, 178] width 10 height 10
click at [784, 340] on span "Baixar operações + Baixar CaseLog" at bounding box center [862, 342] width 156 height 28
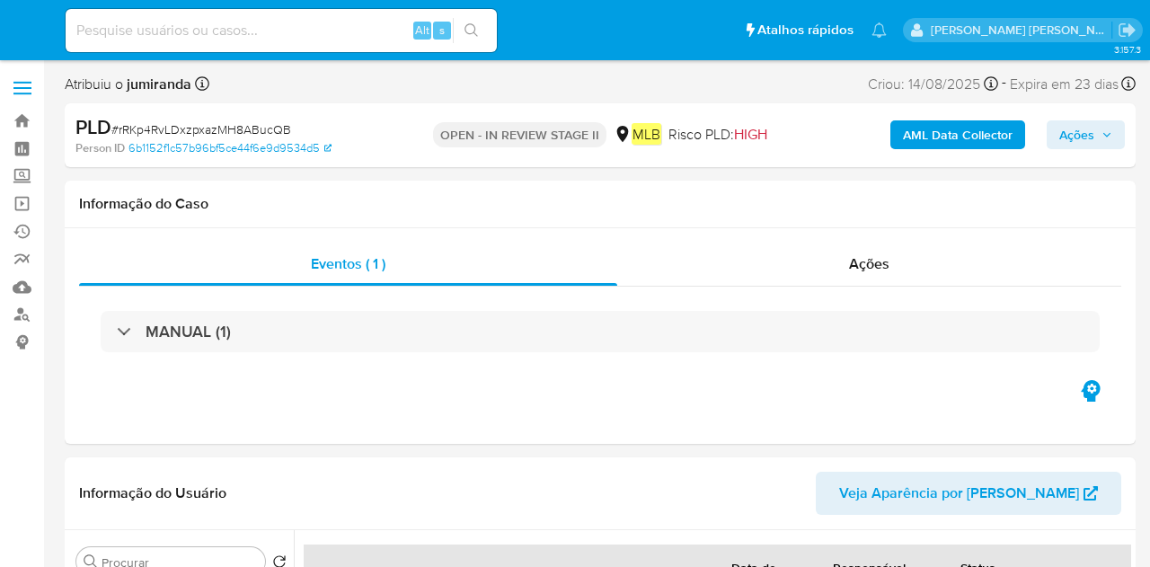
select select "10"
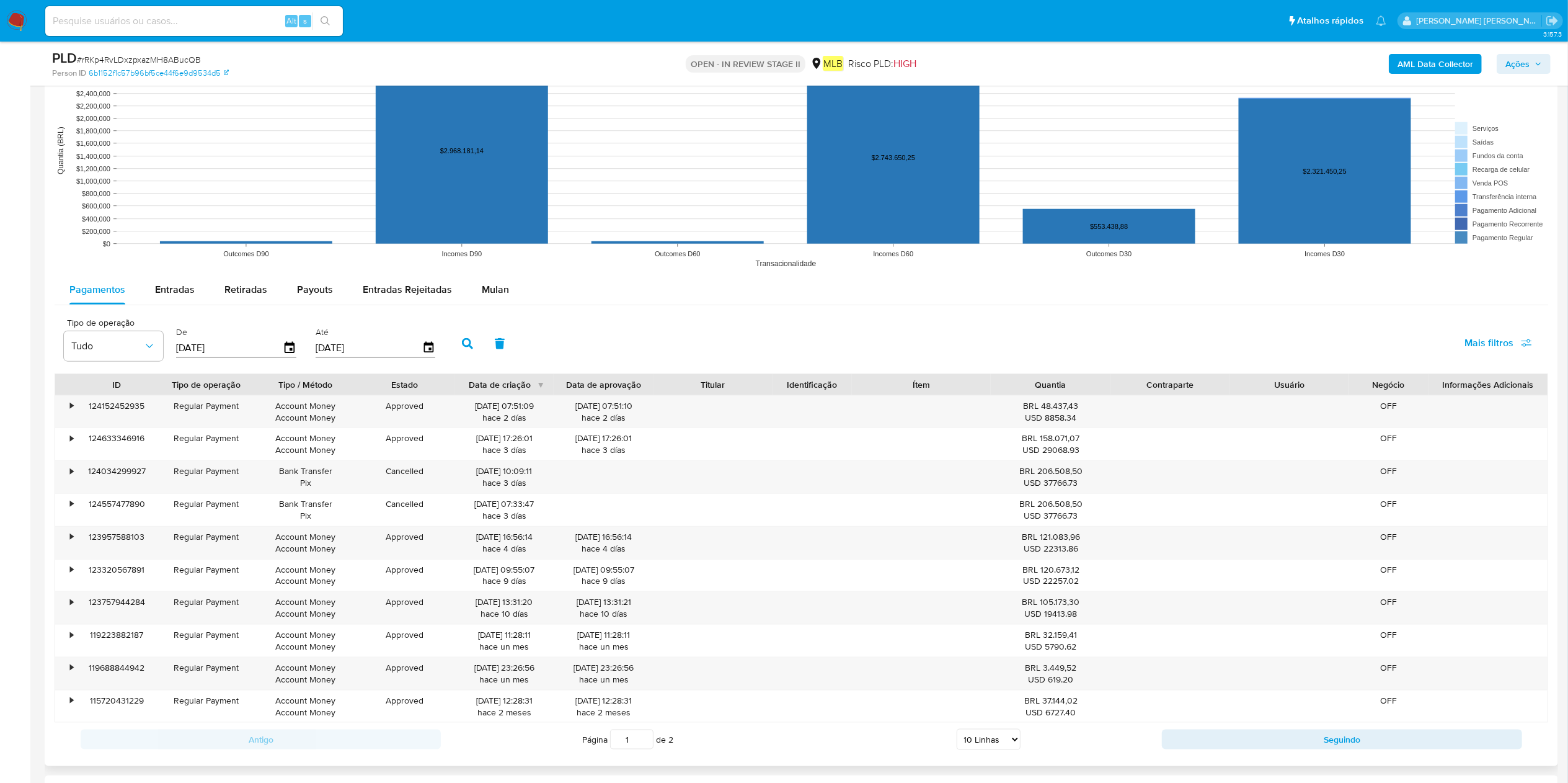
scroll to position [1365, 0]
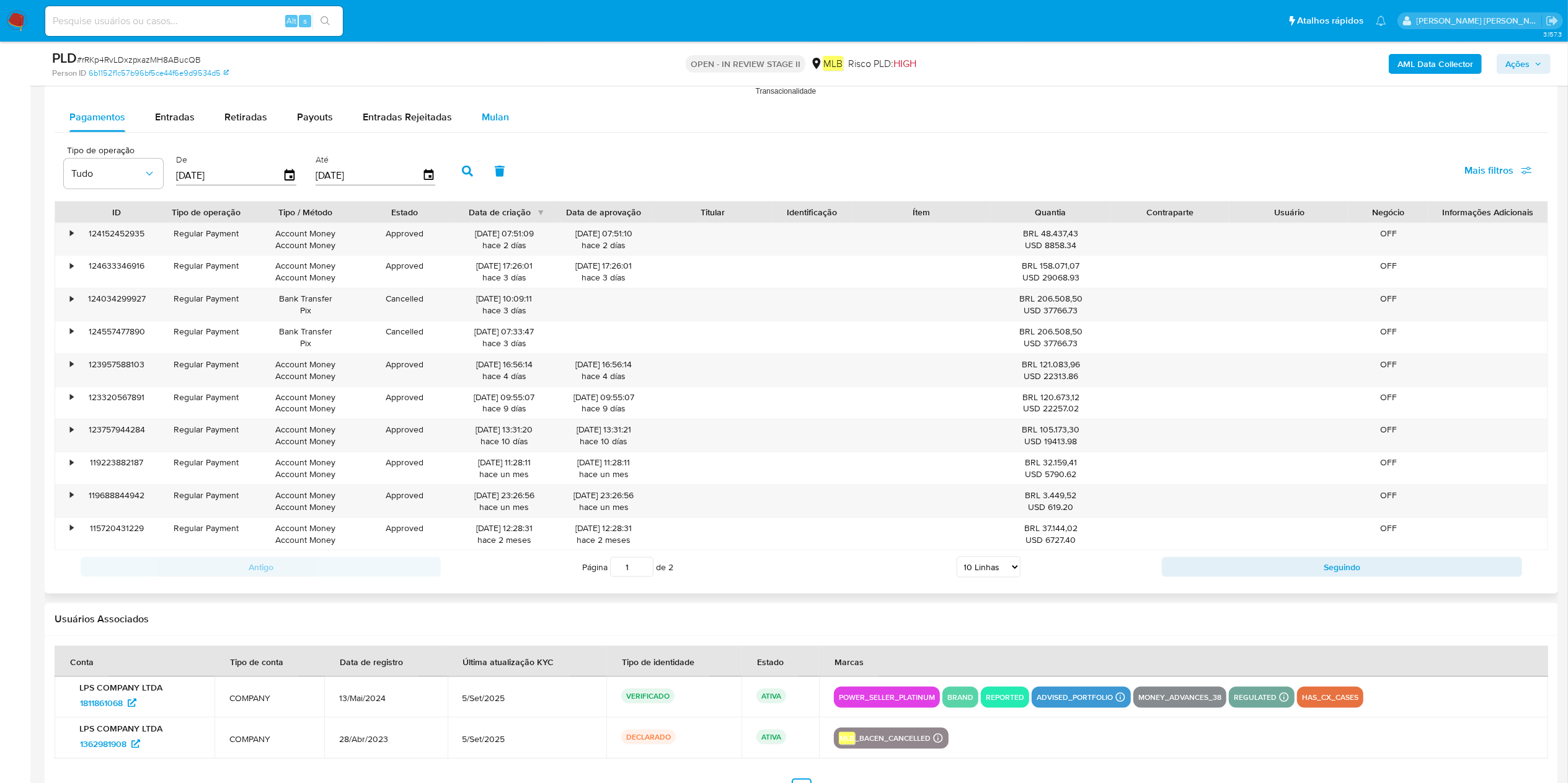
click at [498, 113] on span "Mulan" at bounding box center [496, 117] width 28 height 14
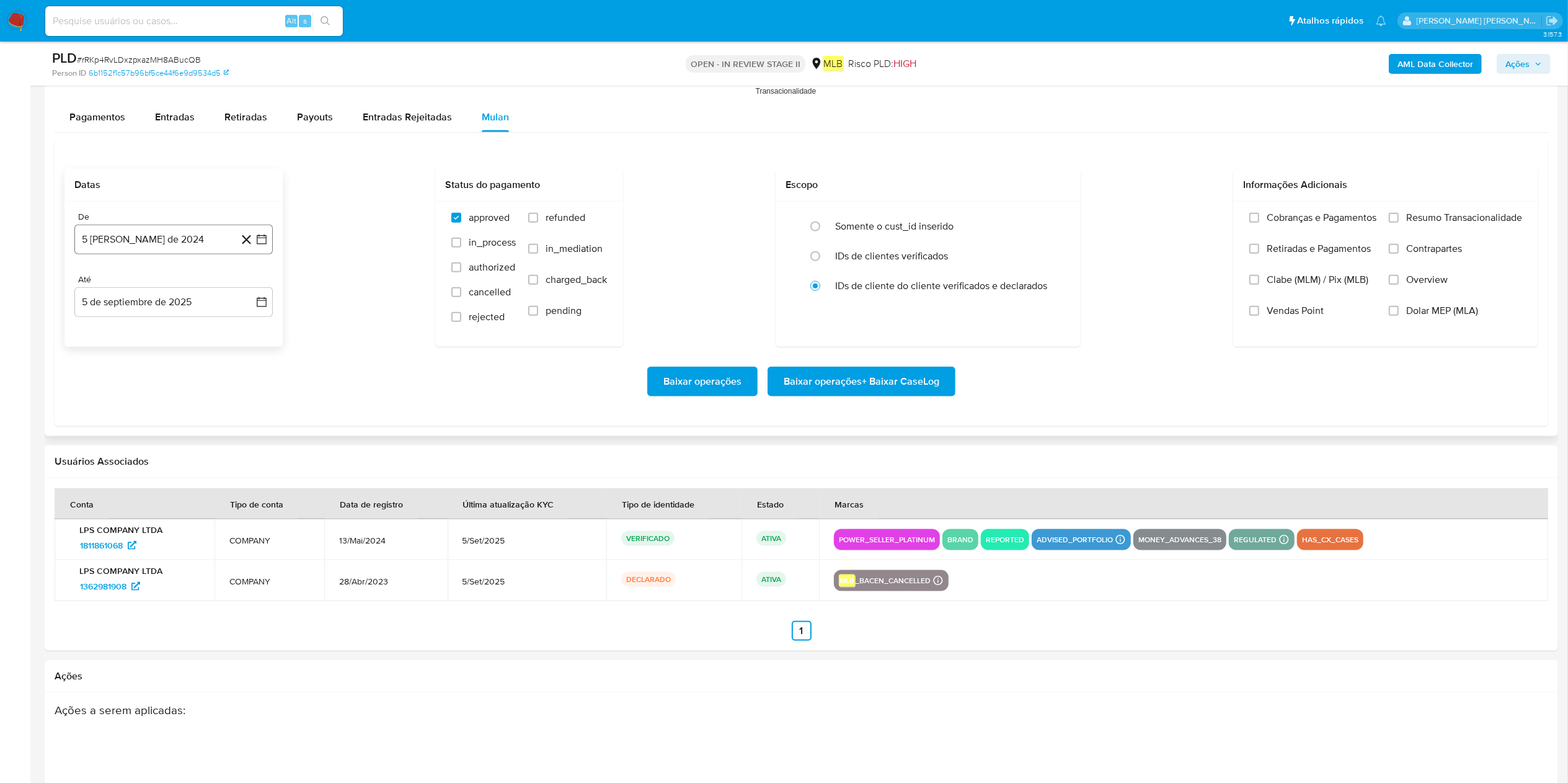
click at [123, 238] on button "5 [PERSON_NAME] de 2024" at bounding box center [174, 239] width 199 height 30
click at [162, 290] on span "agosto 2024" at bounding box center [168, 284] width 57 height 12
drag, startPoint x: 246, startPoint y: 293, endPoint x: 243, endPoint y: 311, distance: 18.2
click at [246, 291] on icon "Año siguiente" at bounding box center [248, 284] width 15 height 15
click at [125, 391] on button "[DATE]" at bounding box center [119, 398] width 35 height 20
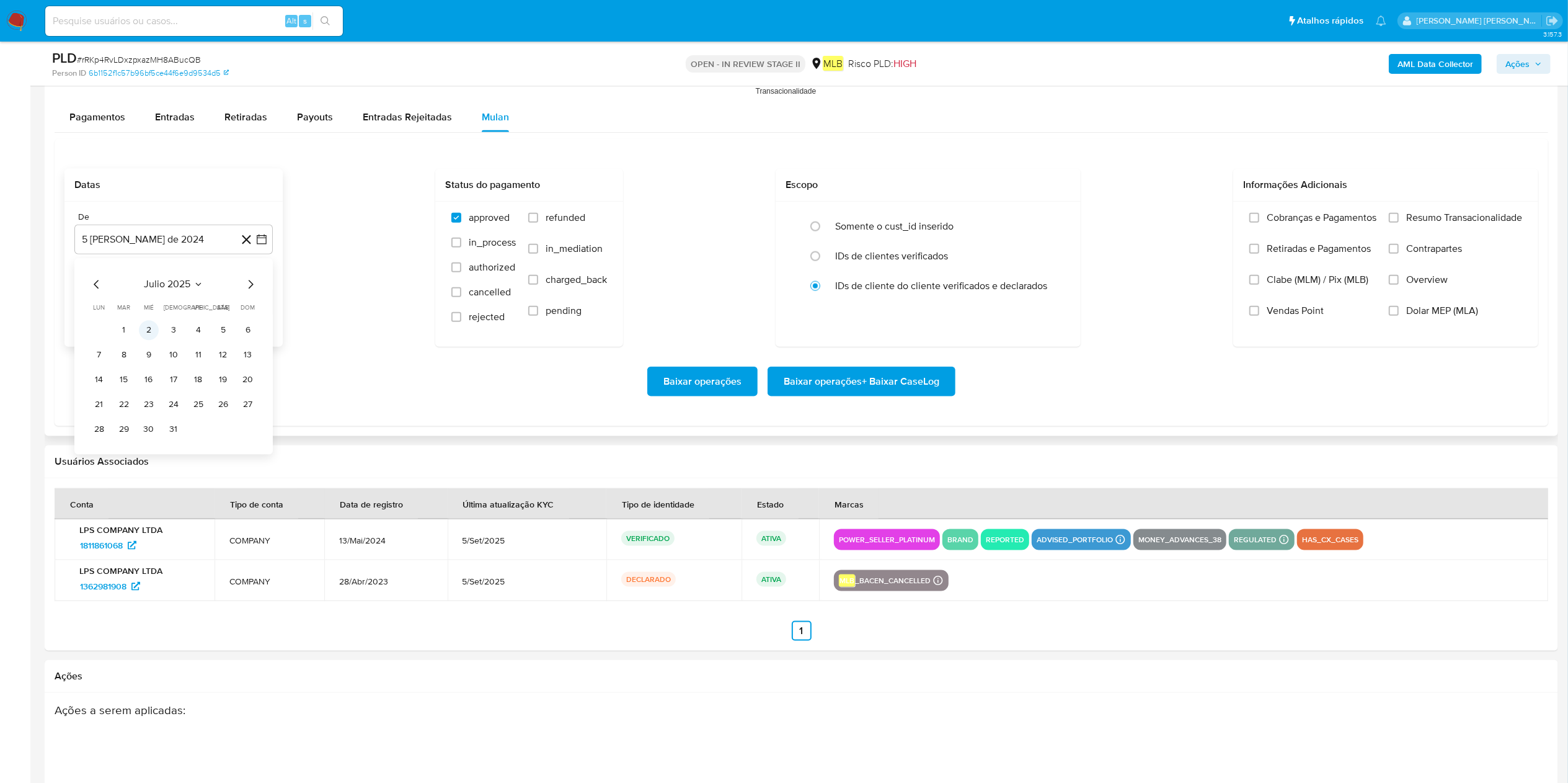
drag, startPoint x: 131, startPoint y: 336, endPoint x: 141, endPoint y: 339, distance: 10.4
click at [132, 340] on td "1" at bounding box center [124, 330] width 20 height 20
click at [125, 333] on button "1" at bounding box center [124, 330] width 20 height 20
click at [147, 294] on button "5 de septiembre de 2025" at bounding box center [174, 302] width 199 height 30
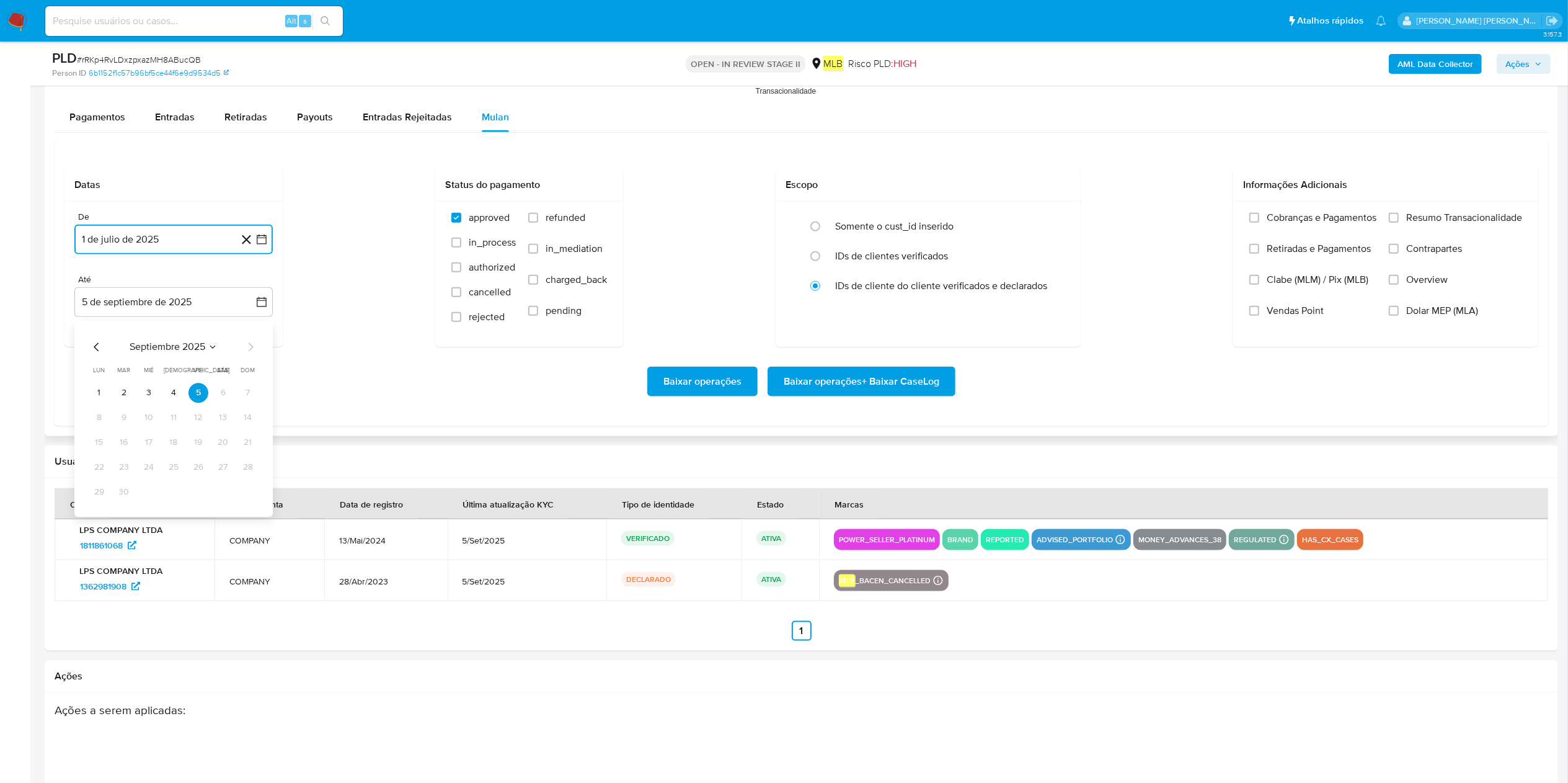
drag, startPoint x: 174, startPoint y: 394, endPoint x: 420, endPoint y: 387, distance: 246.1
click at [174, 391] on button "4" at bounding box center [173, 392] width 20 height 20
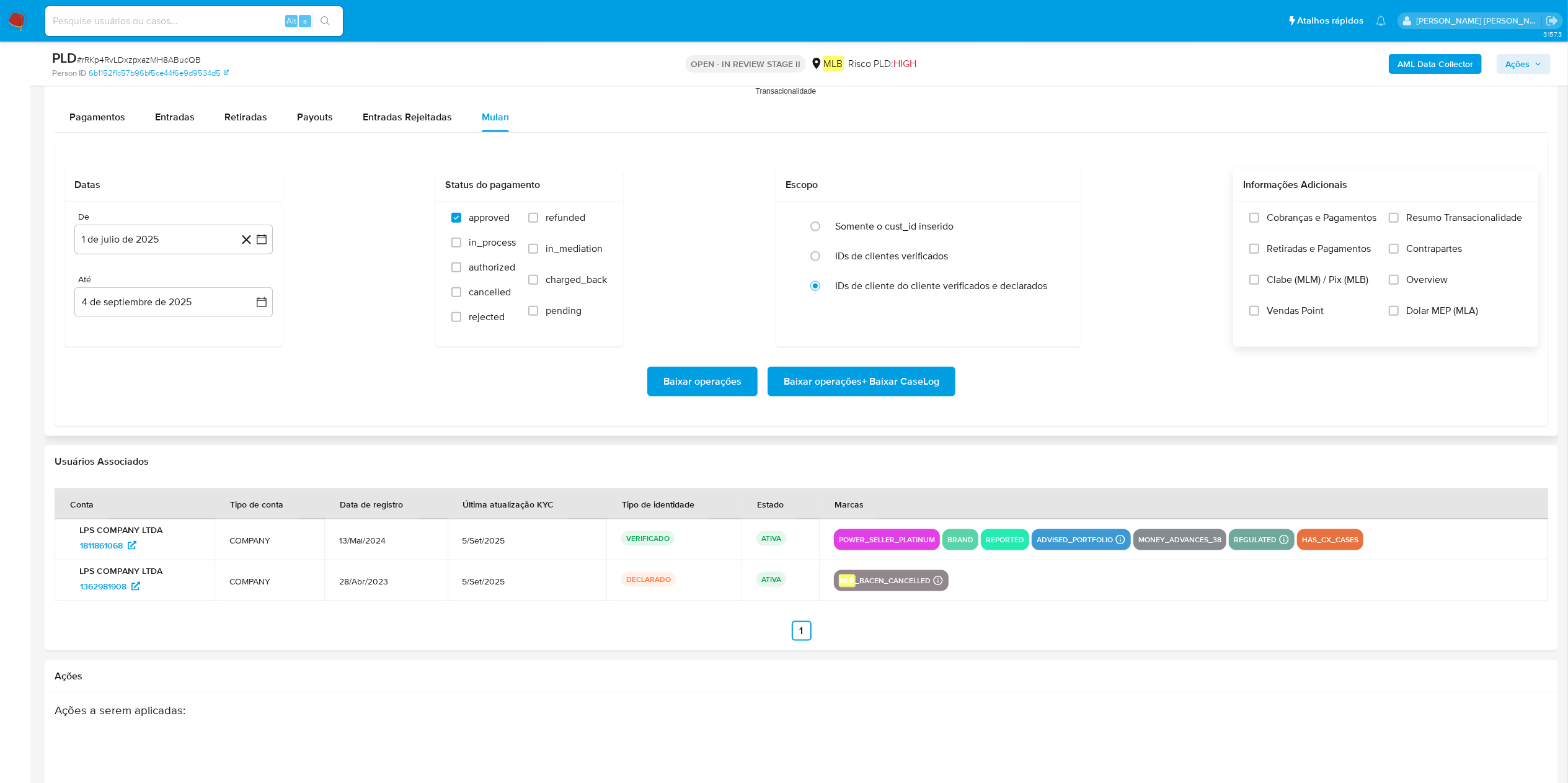
click at [793, 224] on span "Resumo Transacionalidade" at bounding box center [1464, 218] width 116 height 12
click at [793, 223] on input "Resumo Transacionalidade" at bounding box center [1394, 218] width 10 height 10
click at [793, 378] on span "Baixar operações + Baixar CaseLog" at bounding box center [862, 382] width 156 height 28
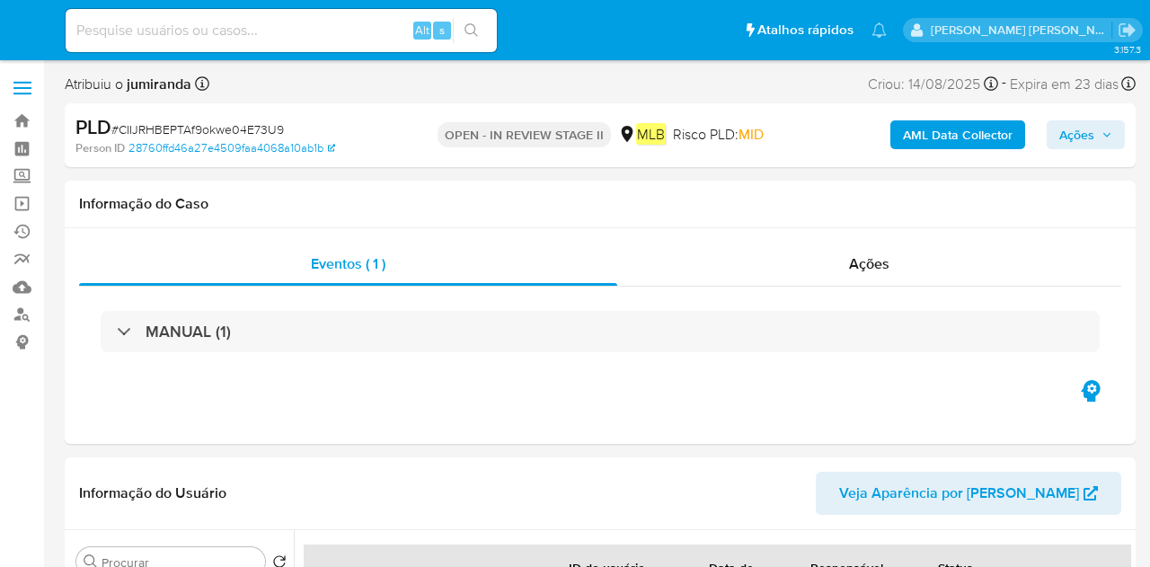
select select "10"
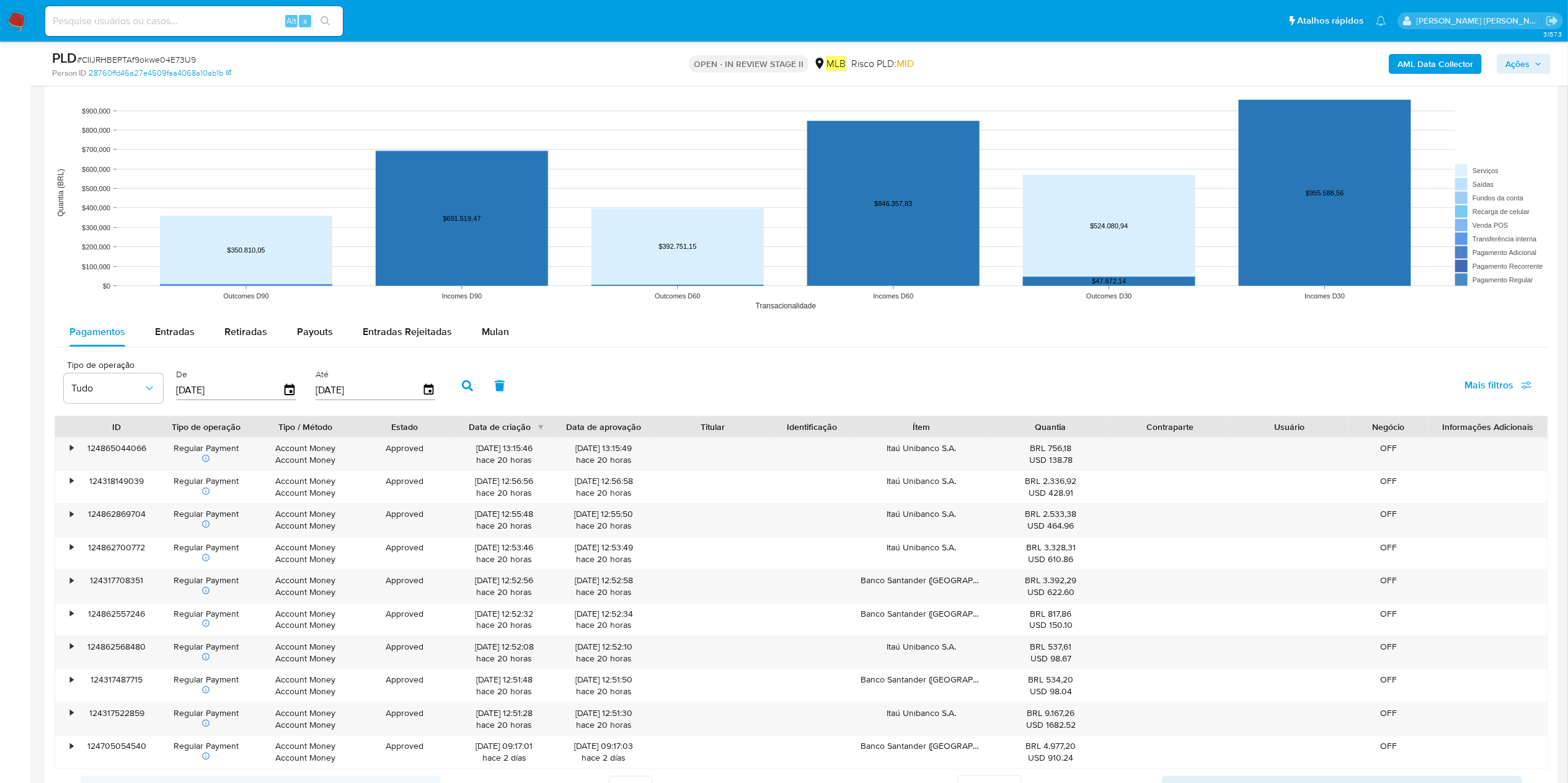
scroll to position [1241, 0]
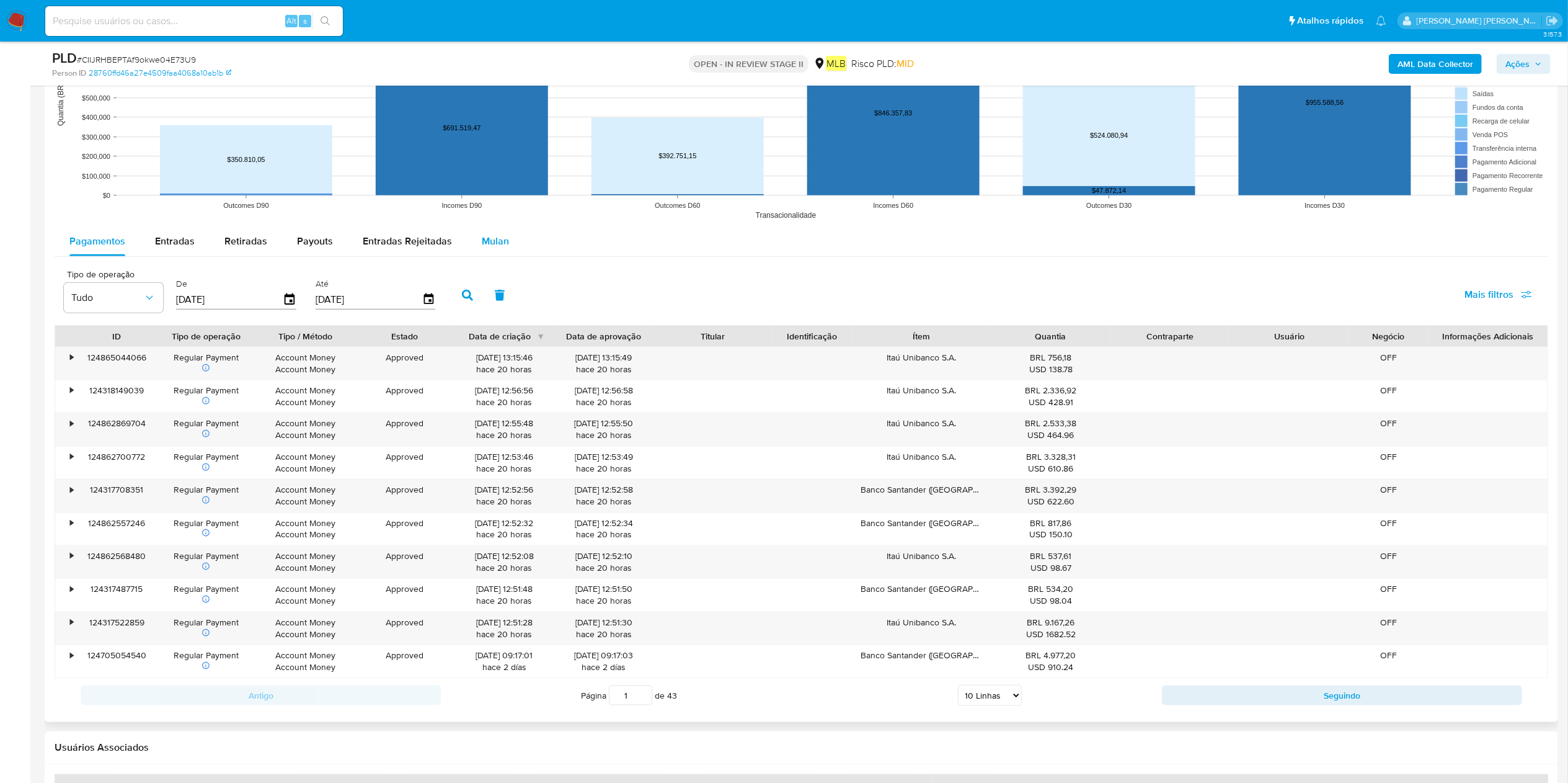
click at [500, 238] on span "Mulan" at bounding box center [496, 241] width 28 height 14
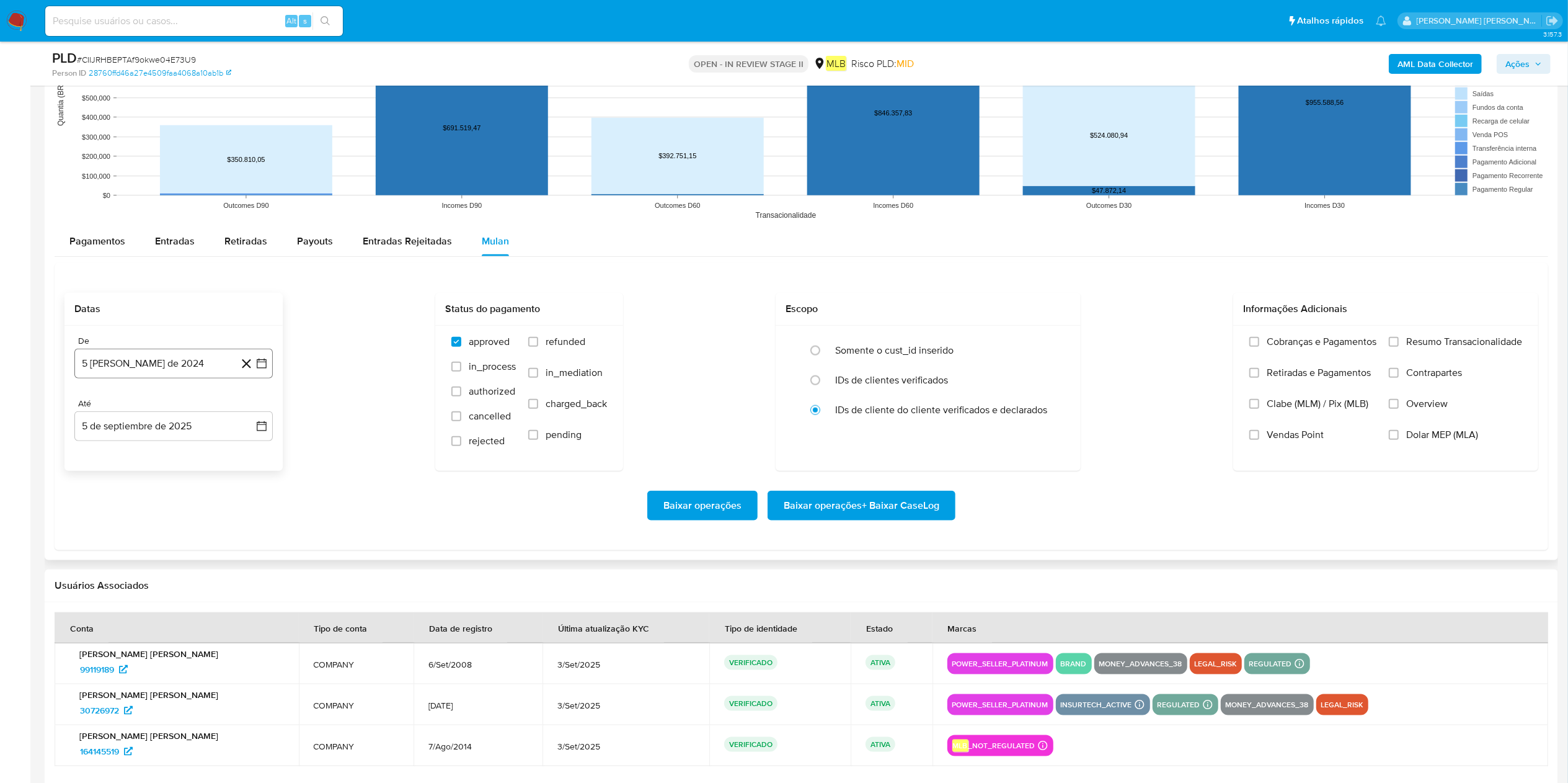
click at [167, 354] on button "5 [PERSON_NAME] de 2024" at bounding box center [174, 363] width 199 height 30
click at [179, 391] on span "agosto 2024" at bounding box center [168, 408] width 57 height 12
click at [246, 391] on icon "Año siguiente" at bounding box center [248, 408] width 15 height 15
click at [118, 391] on span "[DATE]" at bounding box center [119, 523] width 28 height 10
click at [126, 391] on button "1" at bounding box center [124, 454] width 20 height 20
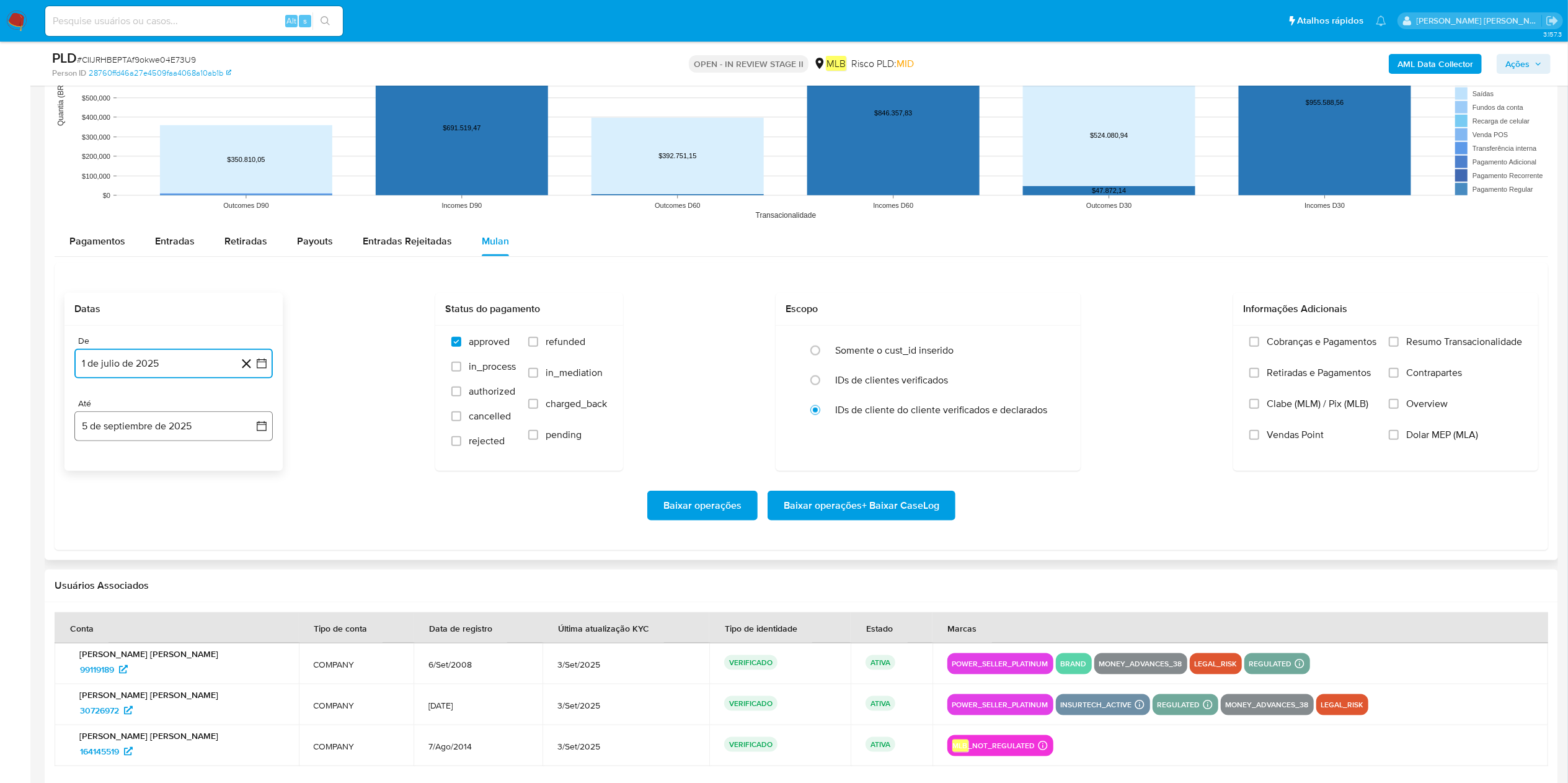
click at [135, 391] on button "5 de septiembre de 2025" at bounding box center [174, 426] width 199 height 30
click at [184, 391] on tr "1 2 3 4 5 6 7" at bounding box center [173, 516] width 168 height 20
click at [182, 391] on button "4" at bounding box center [173, 516] width 20 height 20
click at [793, 348] on span "Resumo Transacionalidade" at bounding box center [1464, 342] width 116 height 12
click at [793, 347] on input "Resumo Transacionalidade" at bounding box center [1394, 342] width 10 height 10
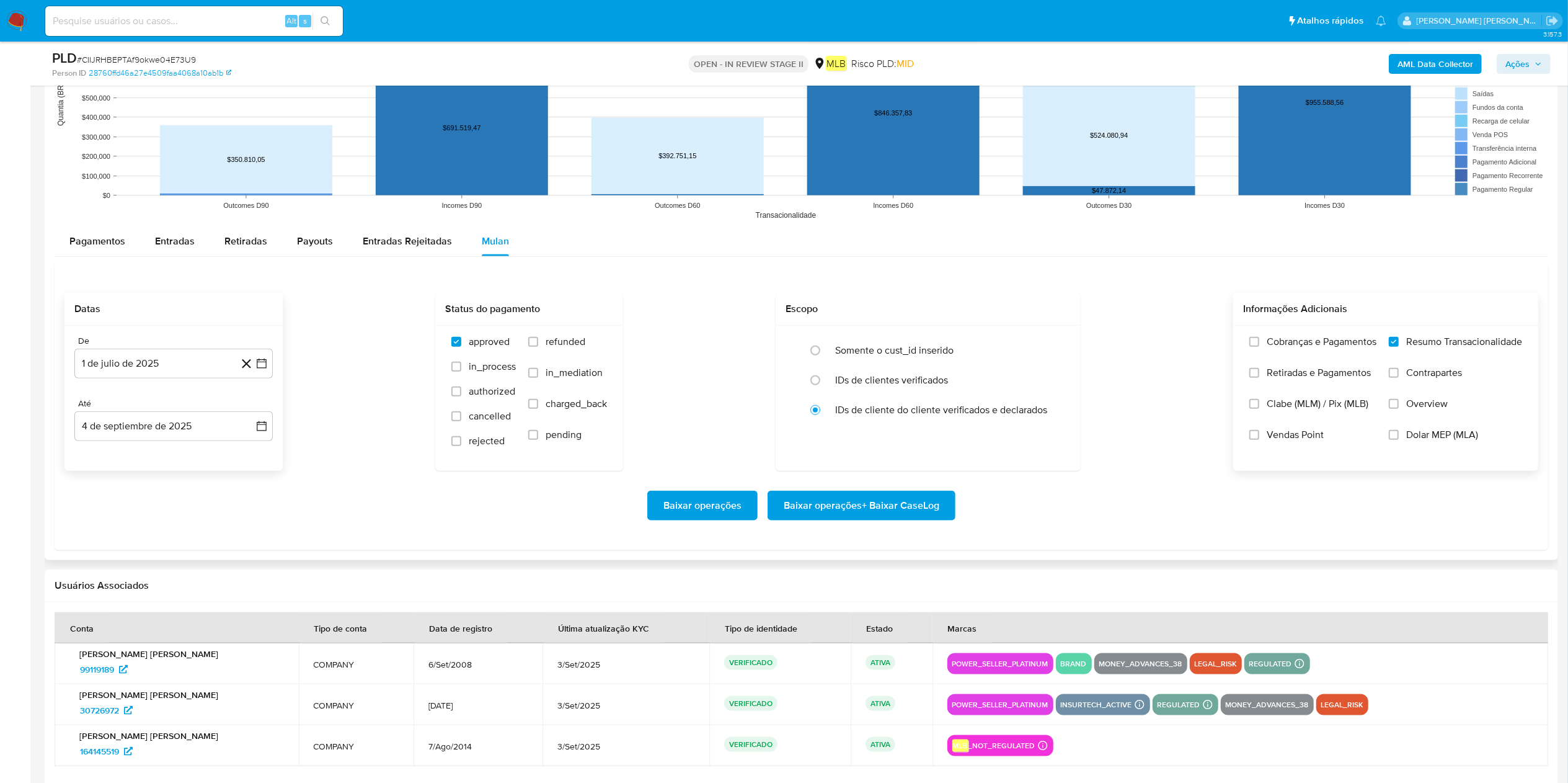
click at [793, 391] on span "Baixar operações + Baixar CaseLog" at bounding box center [862, 506] width 156 height 28
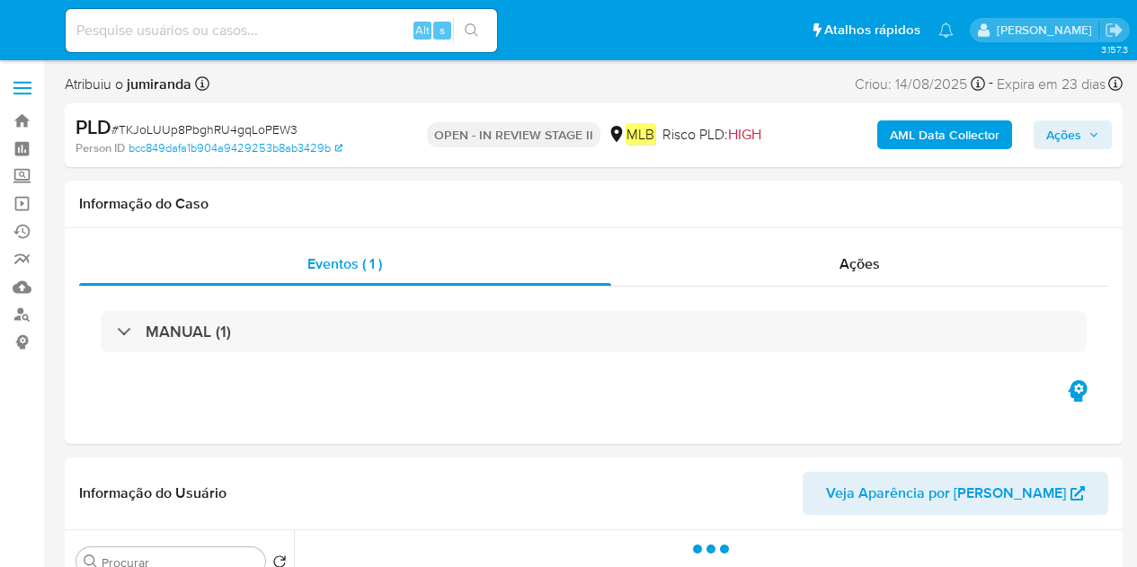
select select "10"
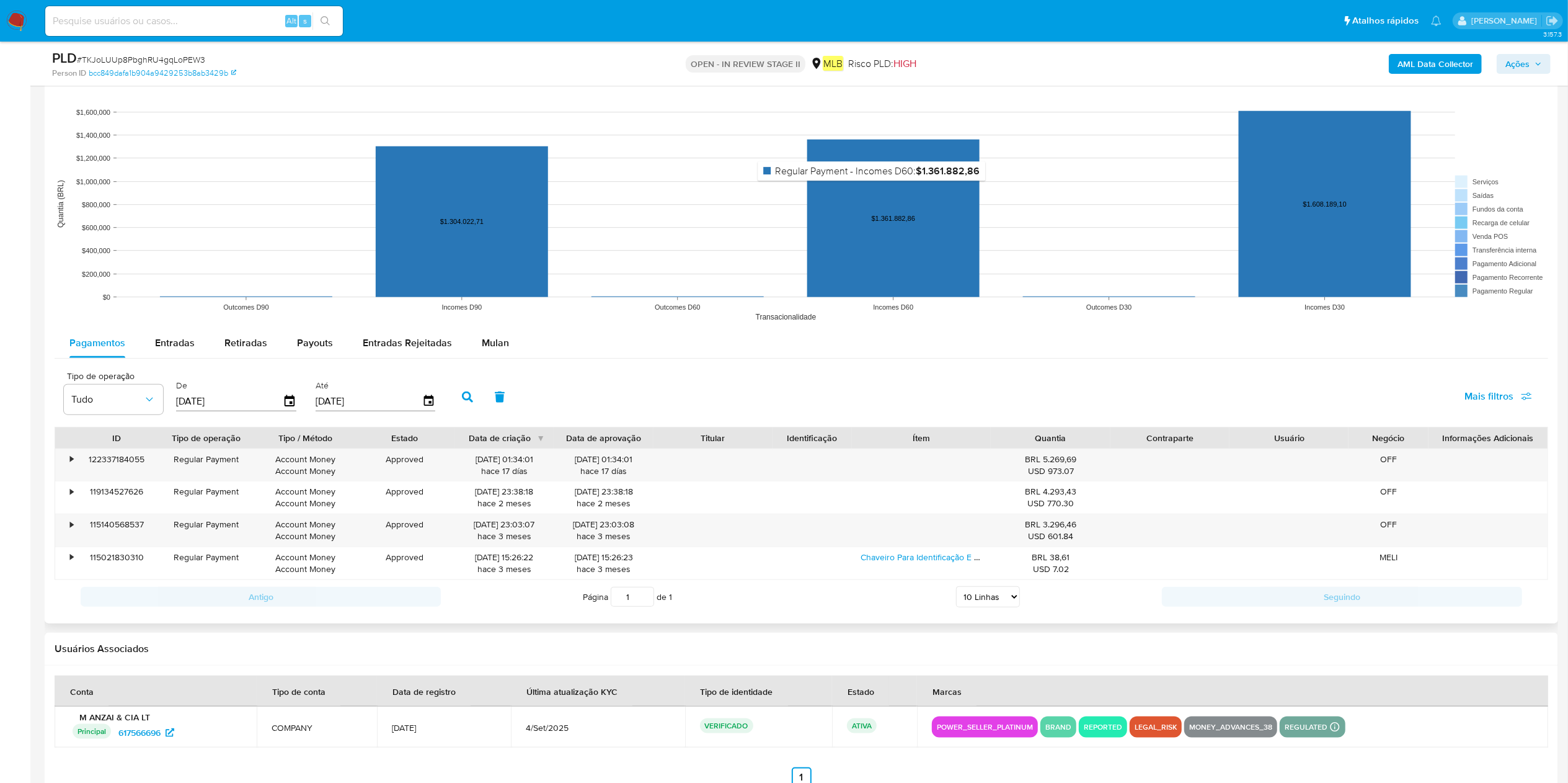
scroll to position [1365, 0]
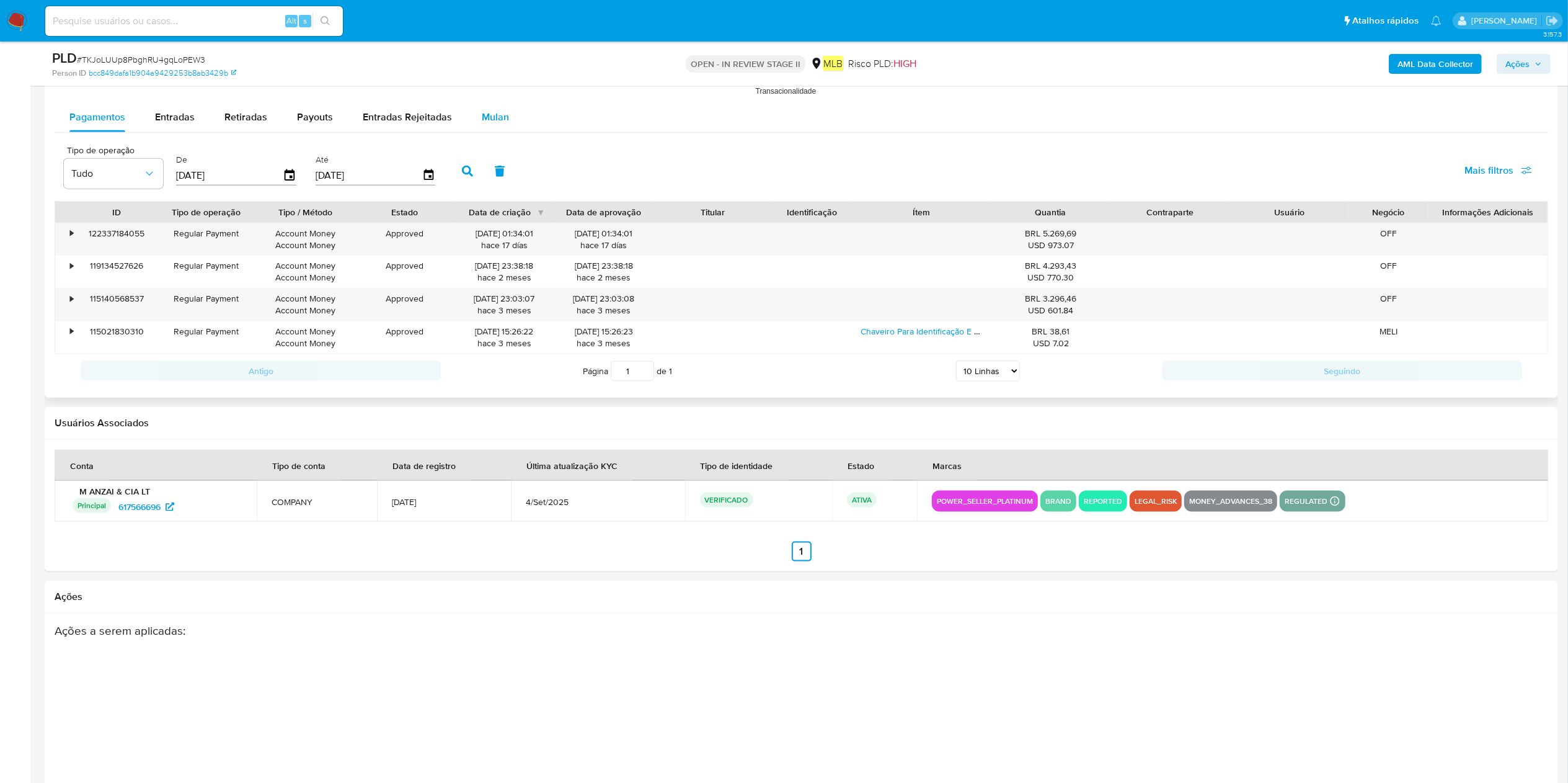
click at [487, 123] on span "Mulan" at bounding box center [496, 117] width 28 height 14
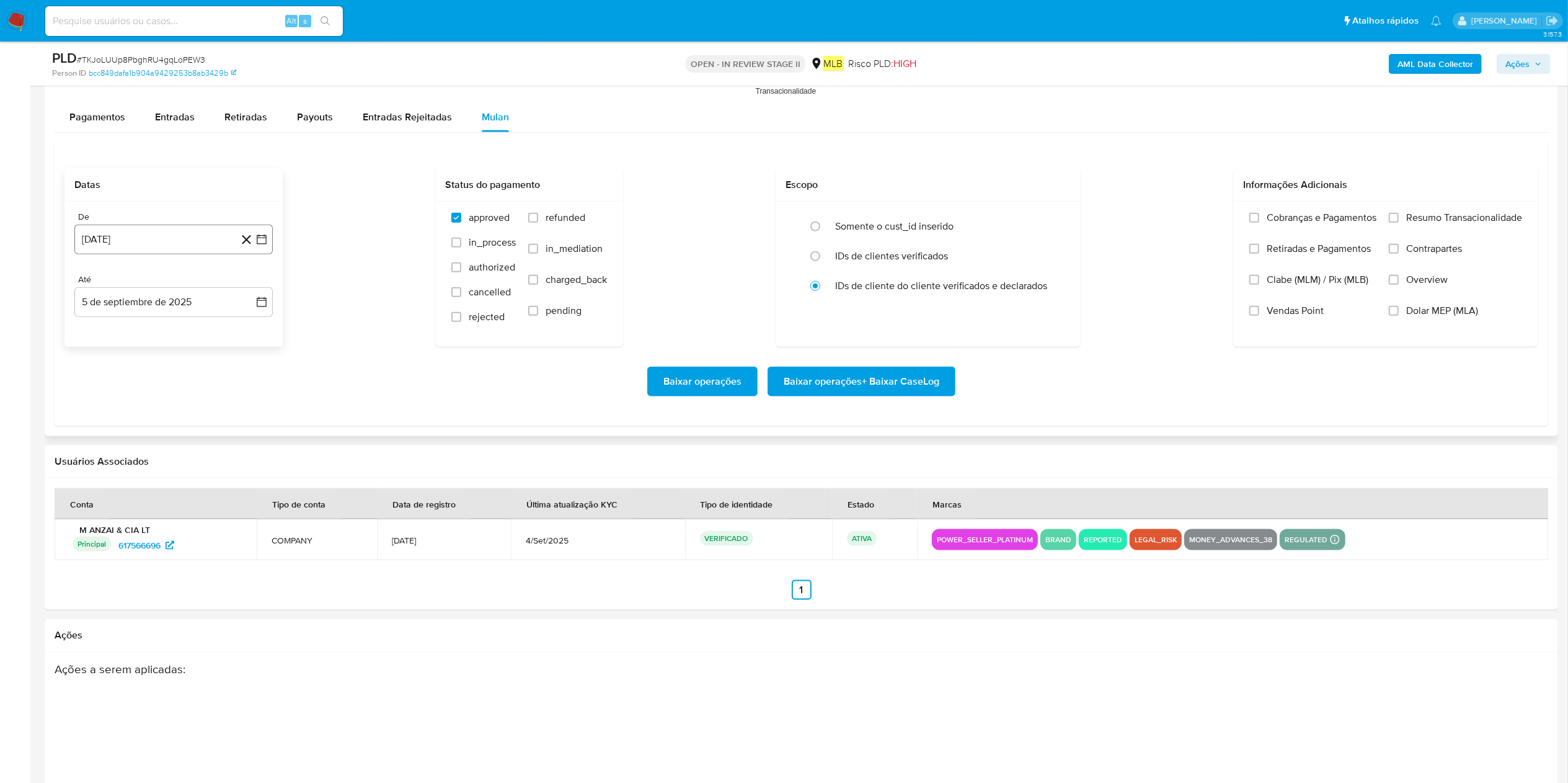
click at [140, 253] on button "5 [PERSON_NAME] de 2024" at bounding box center [174, 239] width 199 height 30
click at [258, 289] on div "agosto 2024 agosto 2024 lun lunes mar martes mié miércoles jue jueves vie viern…" at bounding box center [174, 356] width 199 height 196
click at [248, 290] on icon "Mes siguiente" at bounding box center [251, 284] width 15 height 15
click at [184, 291] on span "octubre 2024" at bounding box center [168, 284] width 61 height 12
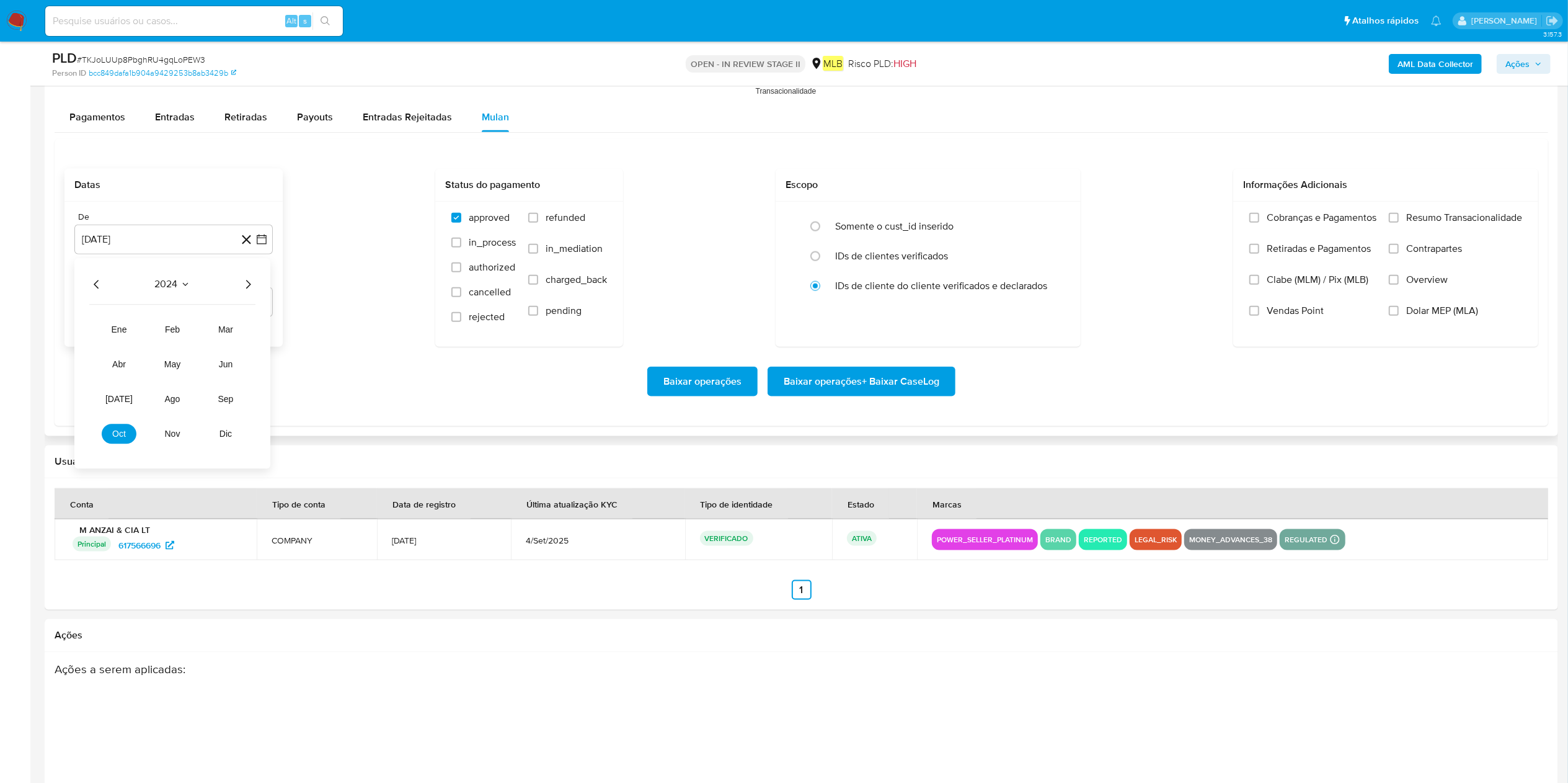
click at [251, 283] on icon "Año siguiente" at bounding box center [248, 284] width 15 height 15
click at [130, 391] on button "[DATE]" at bounding box center [119, 398] width 35 height 20
click at [124, 330] on button "1" at bounding box center [124, 330] width 20 height 20
click at [162, 304] on button "5 de septiembre de 2025" at bounding box center [174, 302] width 199 height 30
click at [174, 391] on tbody "1 2 3 4 5 6 7 8 9 10 11 12 13 14 15 16 17 18 19 20 21 22 23 24 25 26 27 28 29 30" at bounding box center [173, 442] width 168 height 119
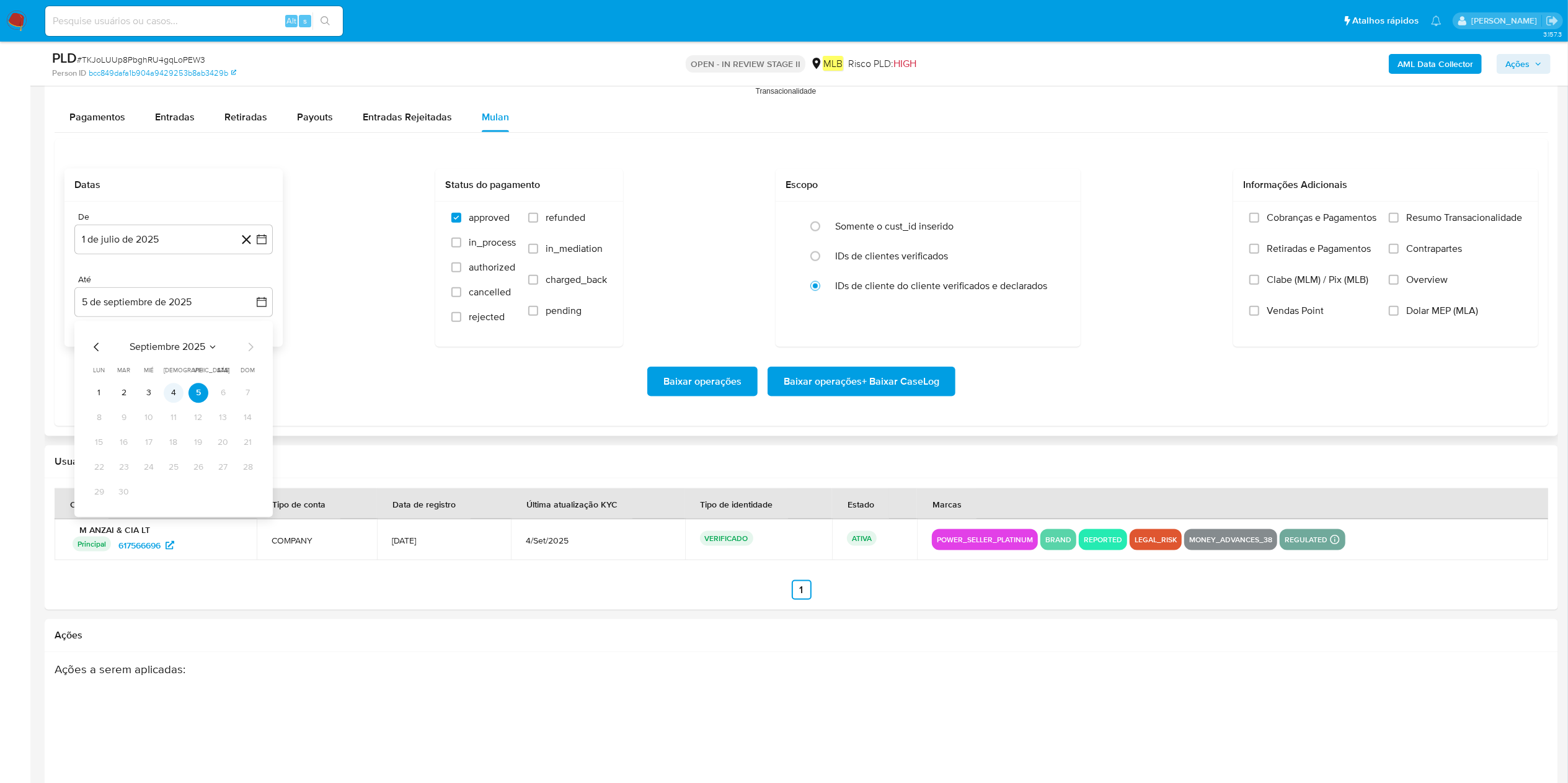
click at [180, 391] on button "4" at bounding box center [173, 392] width 20 height 20
click at [784, 223] on span "Resumo Transacionalidade" at bounding box center [1464, 218] width 116 height 12
click at [784, 223] on input "Resumo Transacionalidade" at bounding box center [1394, 218] width 10 height 10
click at [784, 380] on span "Baixar operações + Baixar CaseLog" at bounding box center [862, 382] width 156 height 28
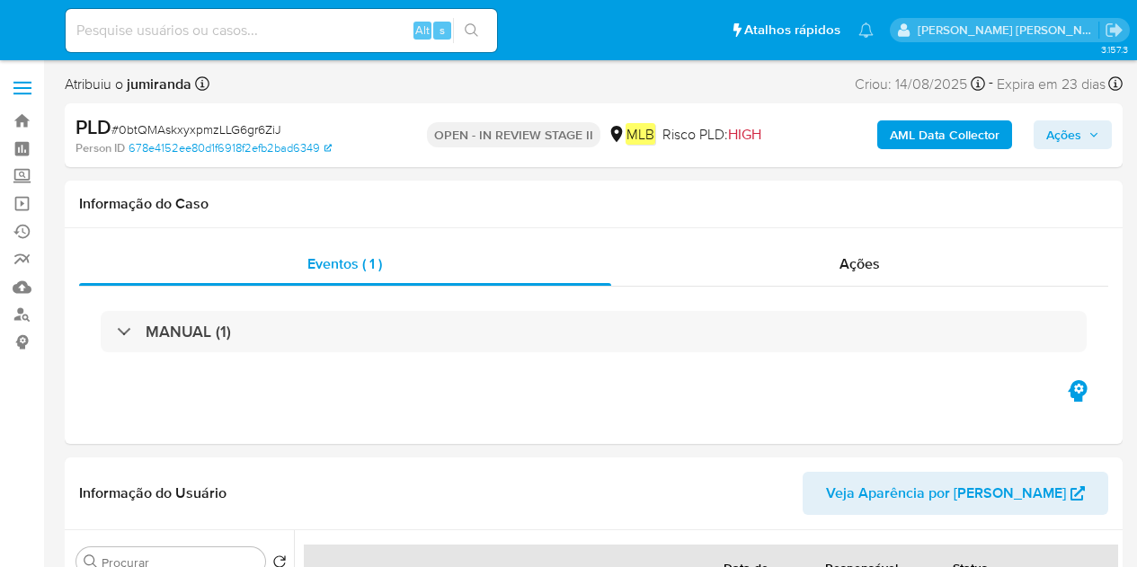
select select "10"
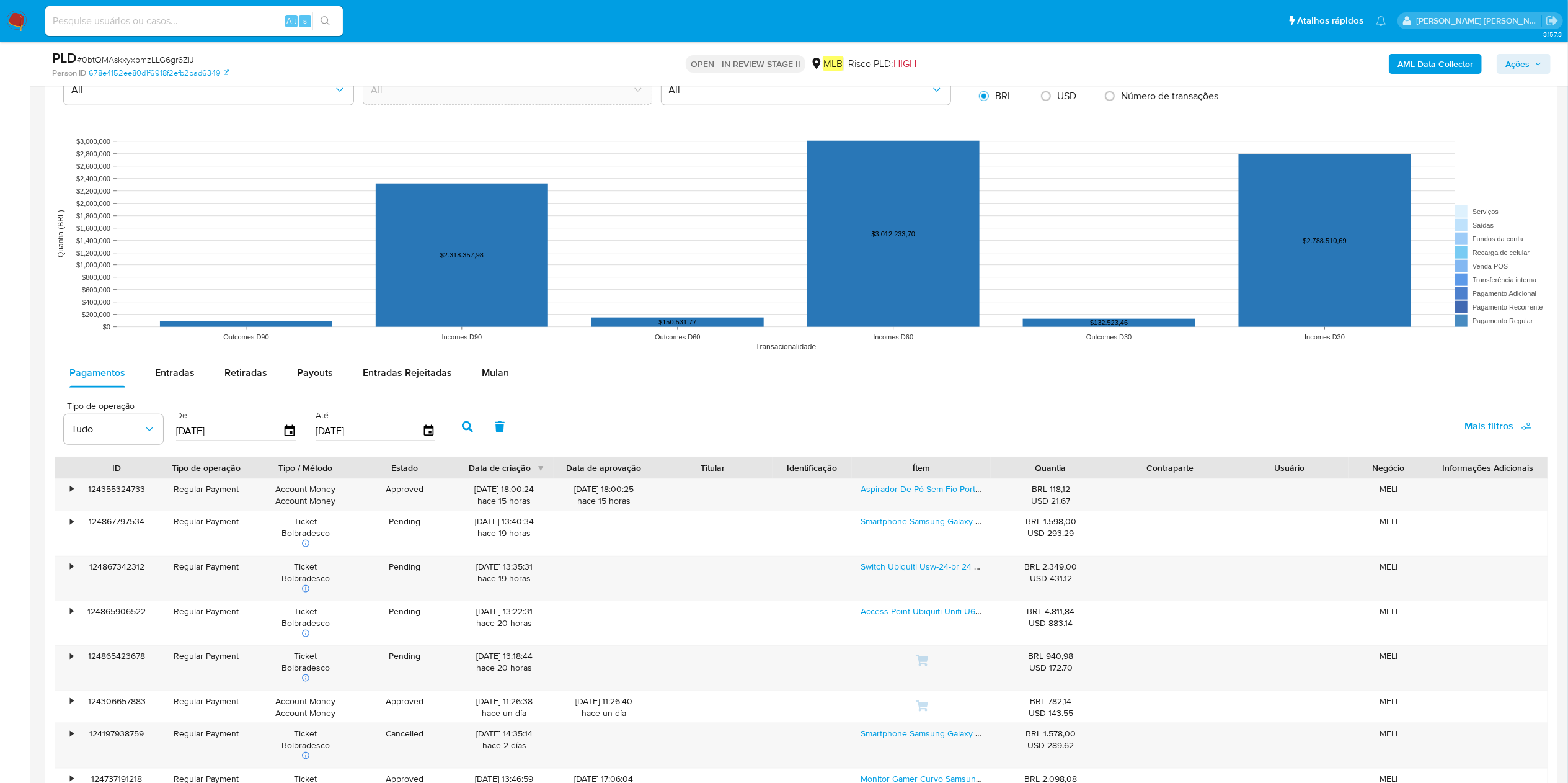
scroll to position [1116, 0]
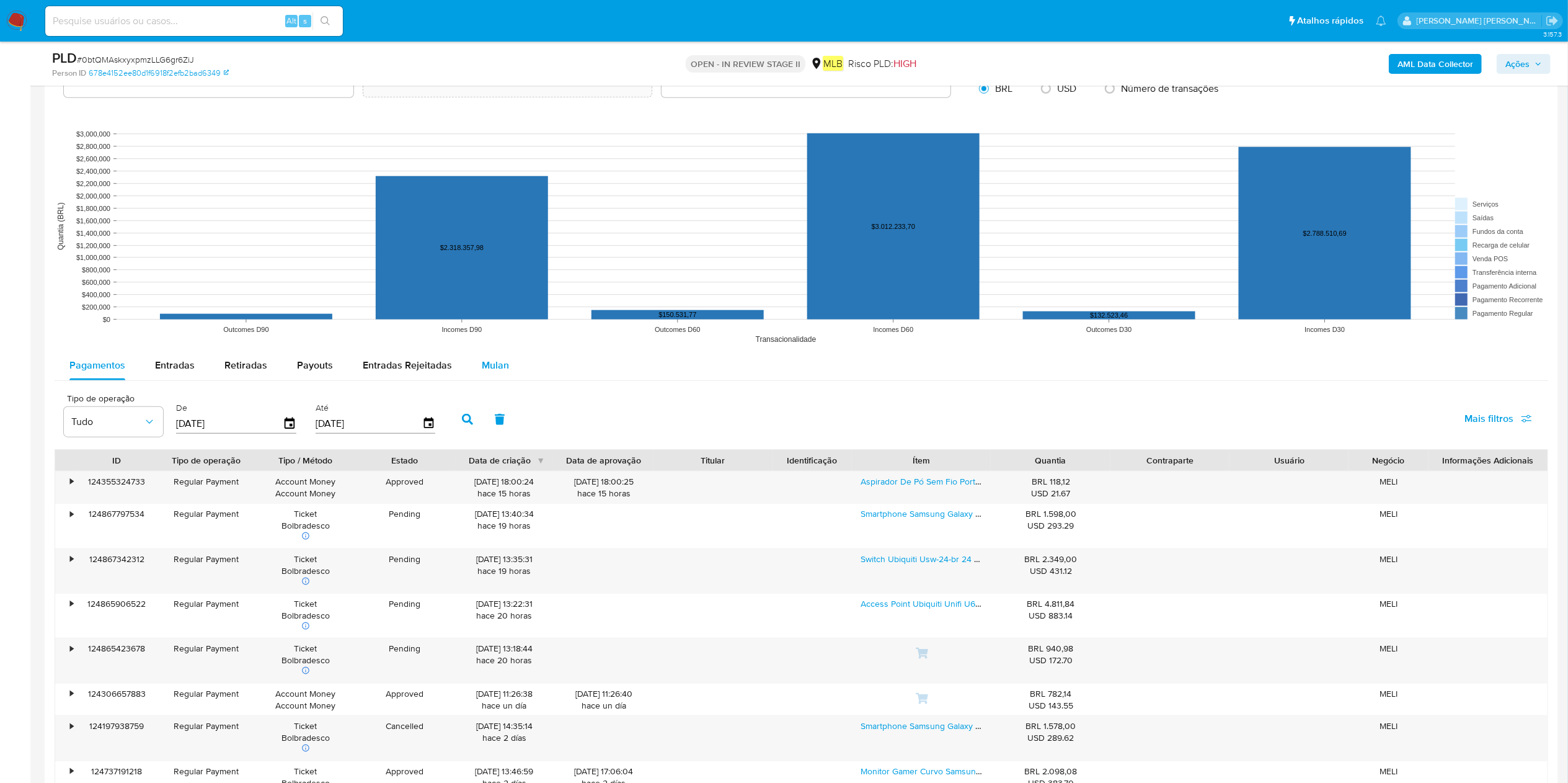
drag, startPoint x: 507, startPoint y: 364, endPoint x: 501, endPoint y: 370, distance: 8.5
click at [502, 369] on button "Mulan" at bounding box center [496, 365] width 57 height 30
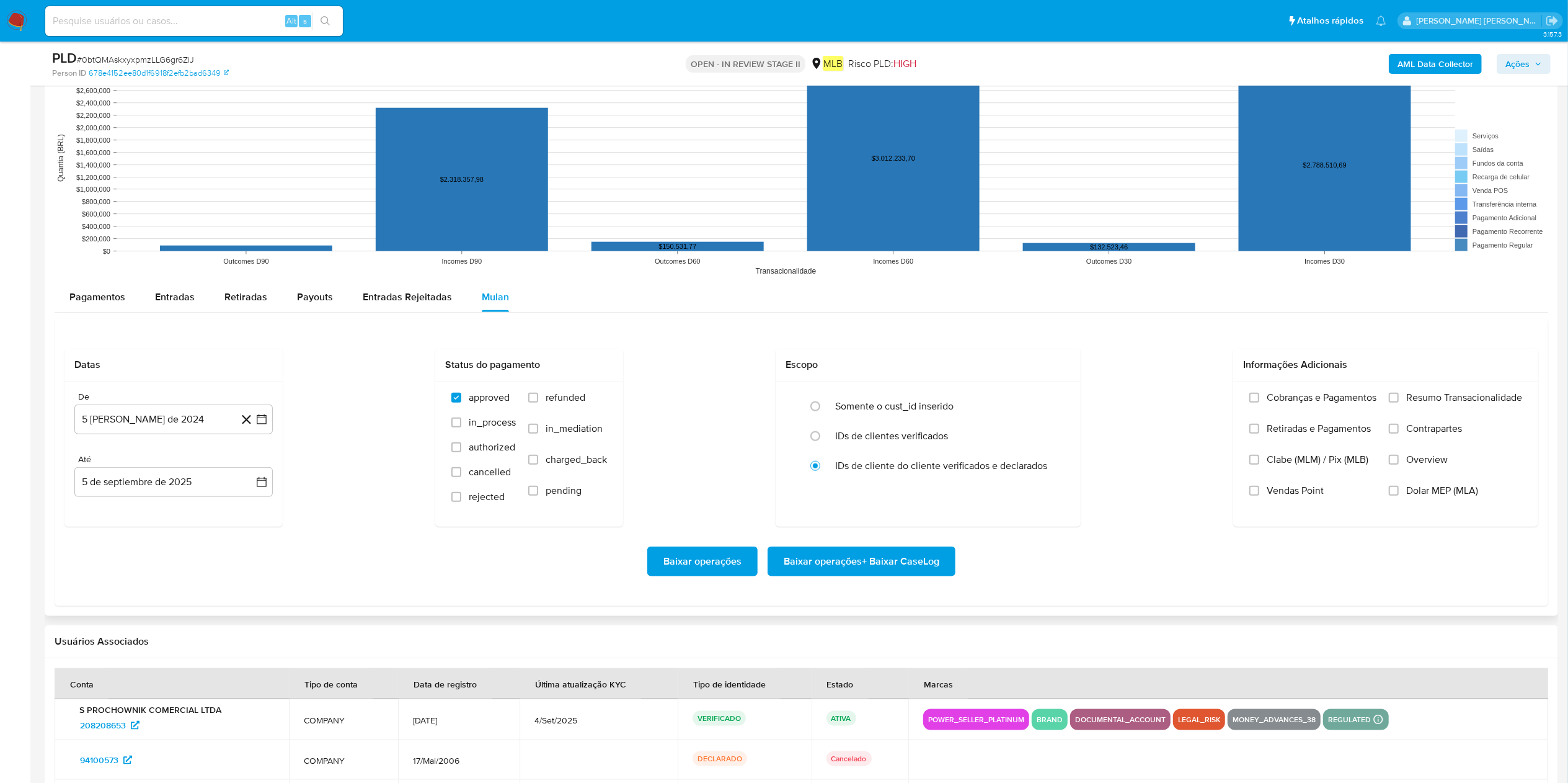
scroll to position [1241, 0]
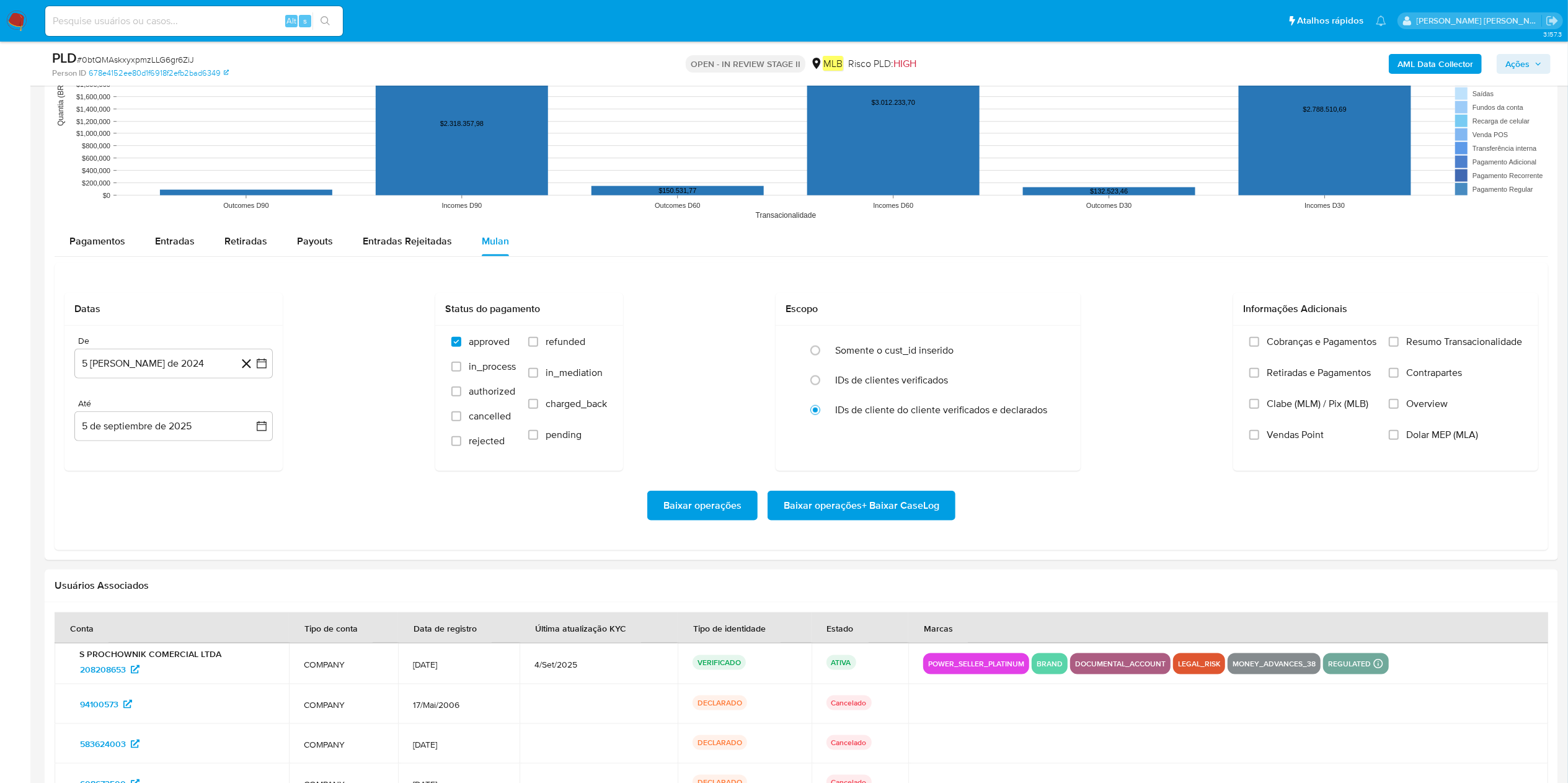
type button "5"
click at [135, 364] on button "5 [PERSON_NAME] de 2024" at bounding box center [174, 363] width 199 height 30
click at [177, 391] on span "agosto 2024" at bounding box center [168, 408] width 57 height 12
click at [239, 391] on div "2024" at bounding box center [172, 408] width 166 height 15
click at [244, 391] on icon "Año siguiente" at bounding box center [248, 408] width 15 height 15
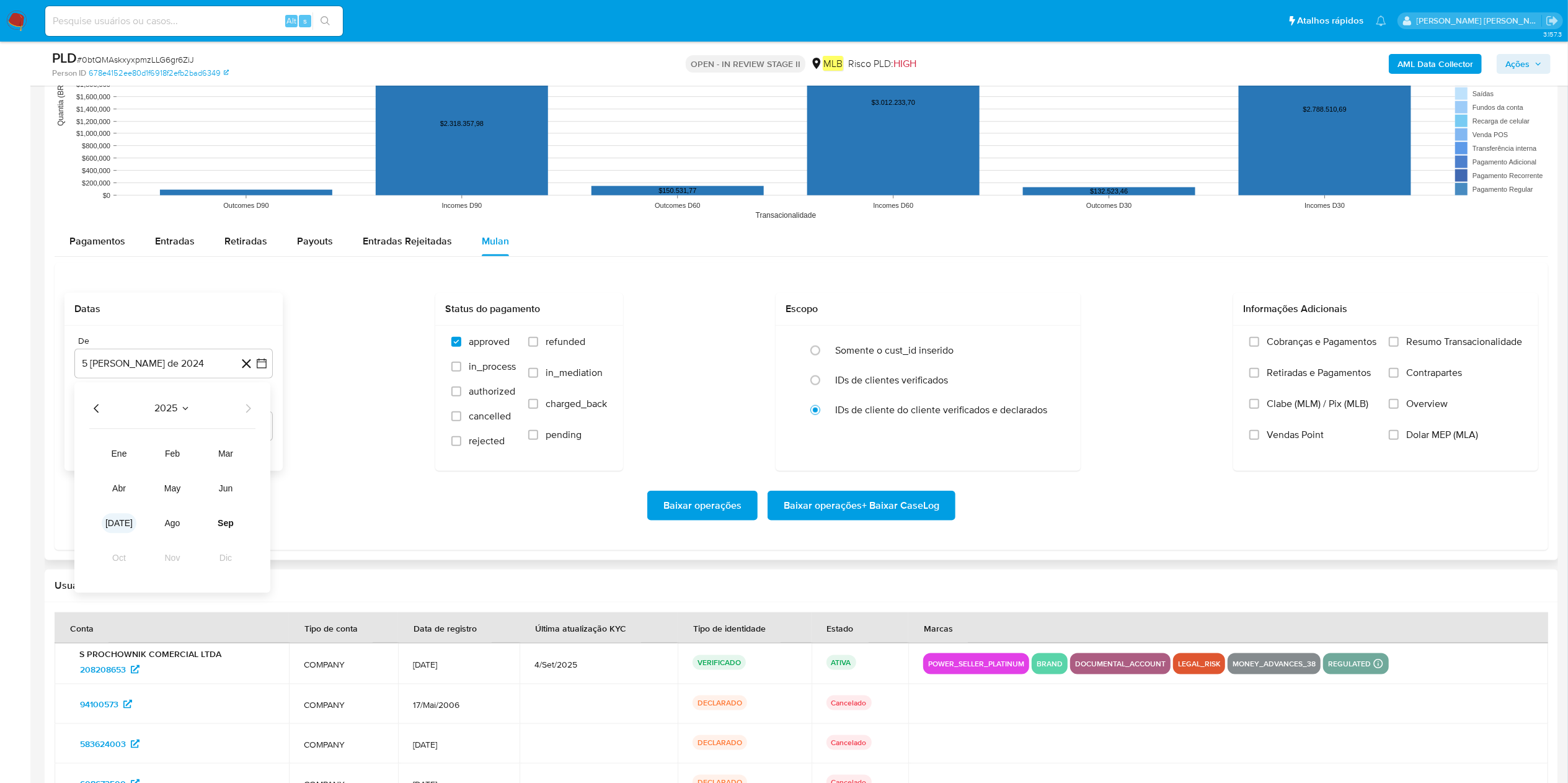
click at [124, 391] on span "[DATE]" at bounding box center [119, 523] width 28 height 10
click at [119, 391] on button "1" at bounding box center [124, 454] width 20 height 20
click at [155, 391] on button "5 de septiembre de 2025" at bounding box center [174, 426] width 199 height 30
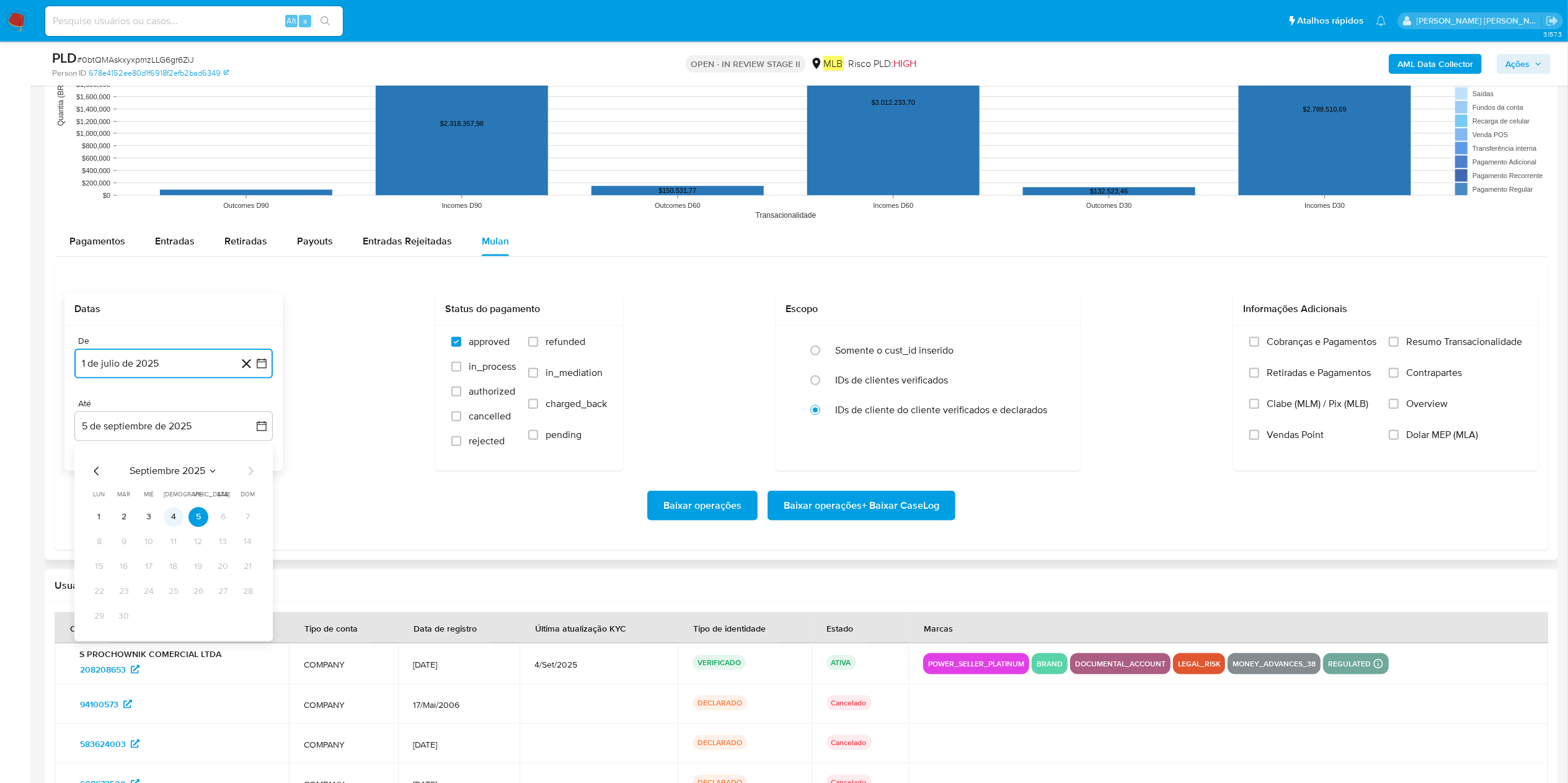
click at [173, 391] on button "4" at bounding box center [173, 516] width 20 height 20
click at [784, 348] on span "Resumo Transacionalidade" at bounding box center [1464, 342] width 116 height 12
click at [784, 354] on label "Resumo Transacionalidade" at bounding box center [1456, 351] width 133 height 31
click at [784, 347] on input "Resumo Transacionalidade" at bounding box center [1394, 342] width 10 height 10
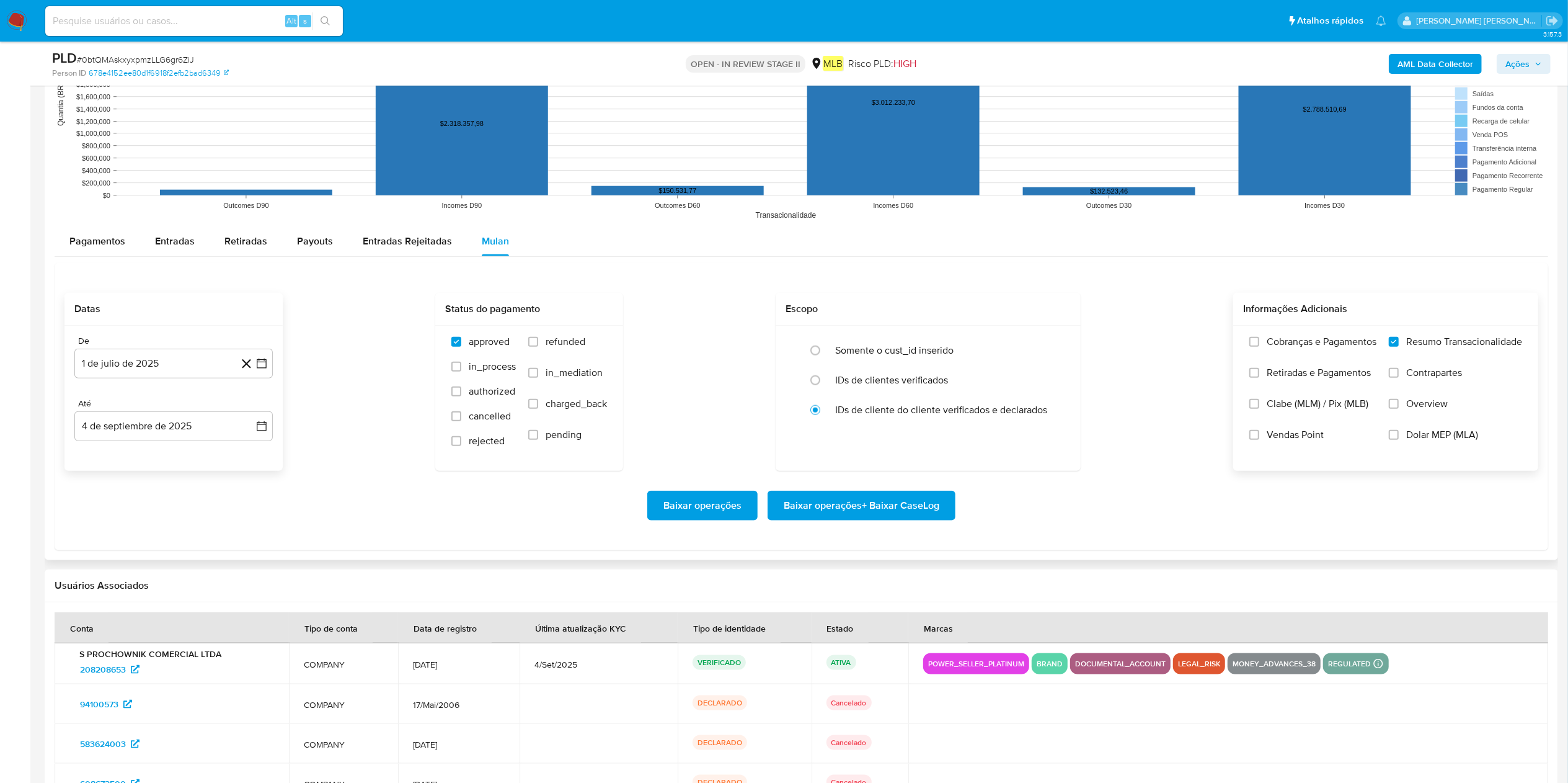
click at [784, 391] on span "Baixar operações + Baixar CaseLog" at bounding box center [862, 506] width 156 height 28
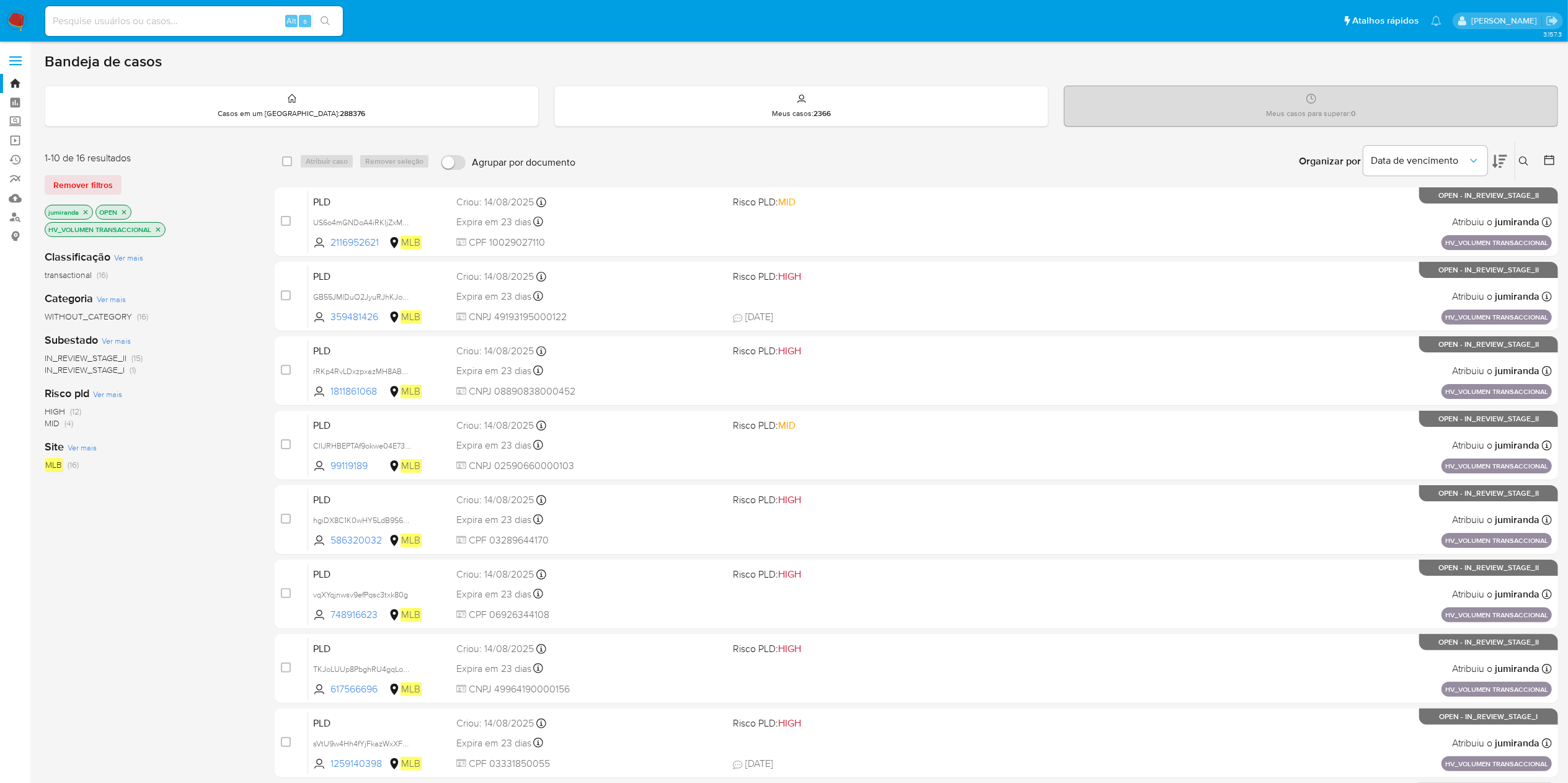
click at [154, 229] on p "HV_VOLUMEN TRANSACCIONAL" at bounding box center [105, 230] width 119 height 14
click at [157, 228] on icon "close-filter" at bounding box center [158, 229] width 8 height 8
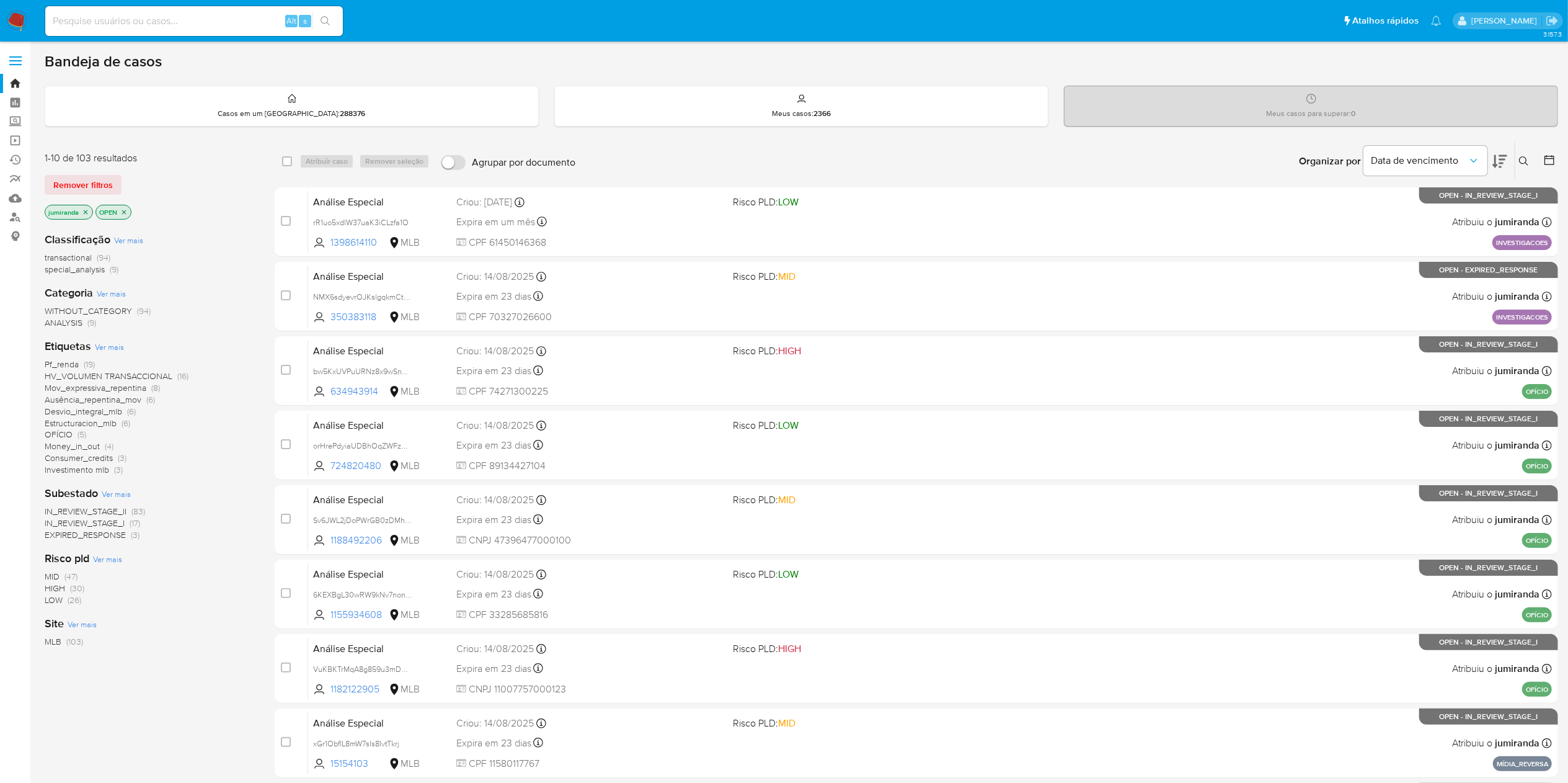
click at [88, 443] on span "Money_in_out" at bounding box center [72, 446] width 55 height 12
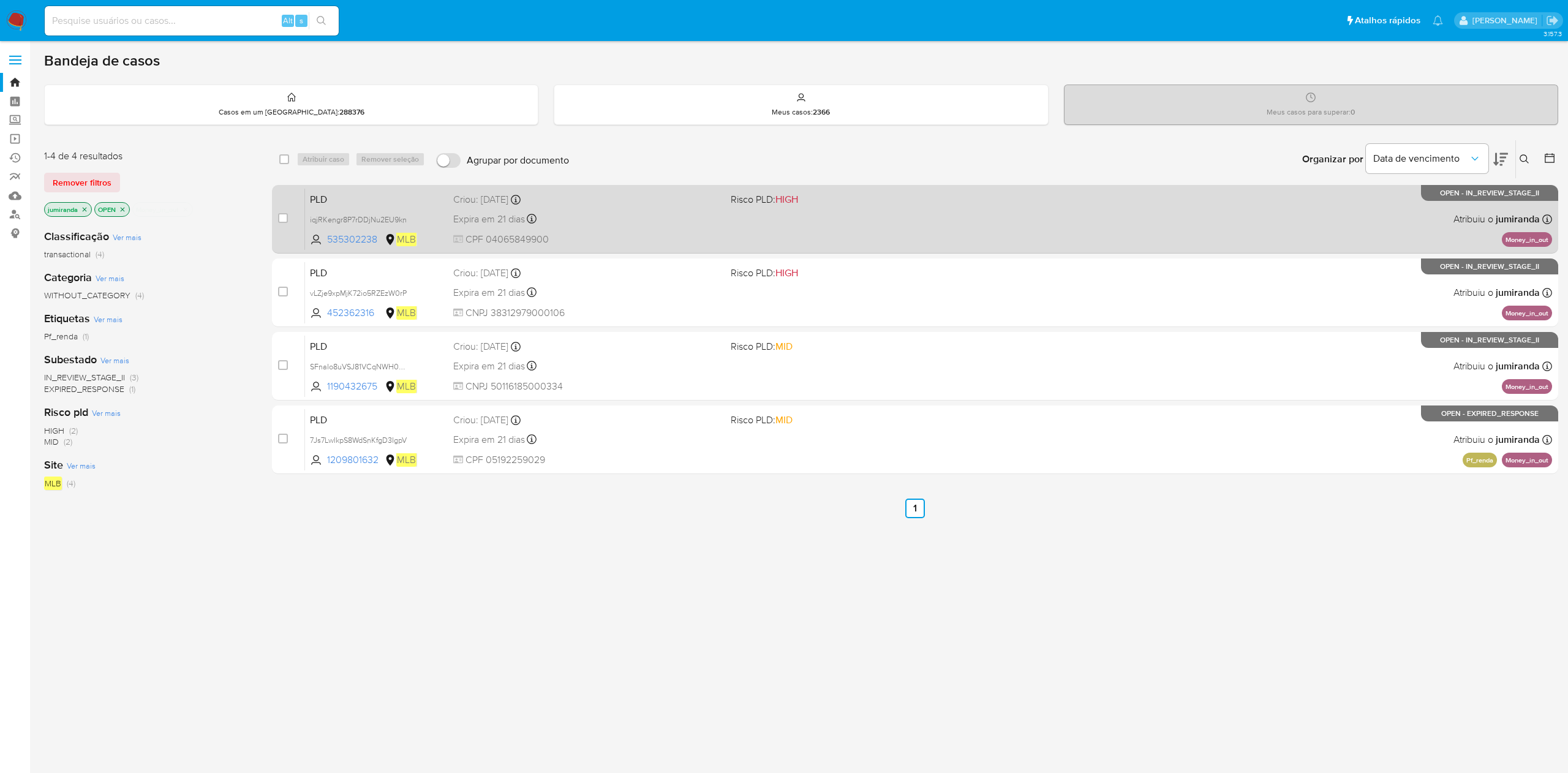
click at [702, 235] on span "CPF 04065849900" at bounding box center [587, 239] width 267 height 14
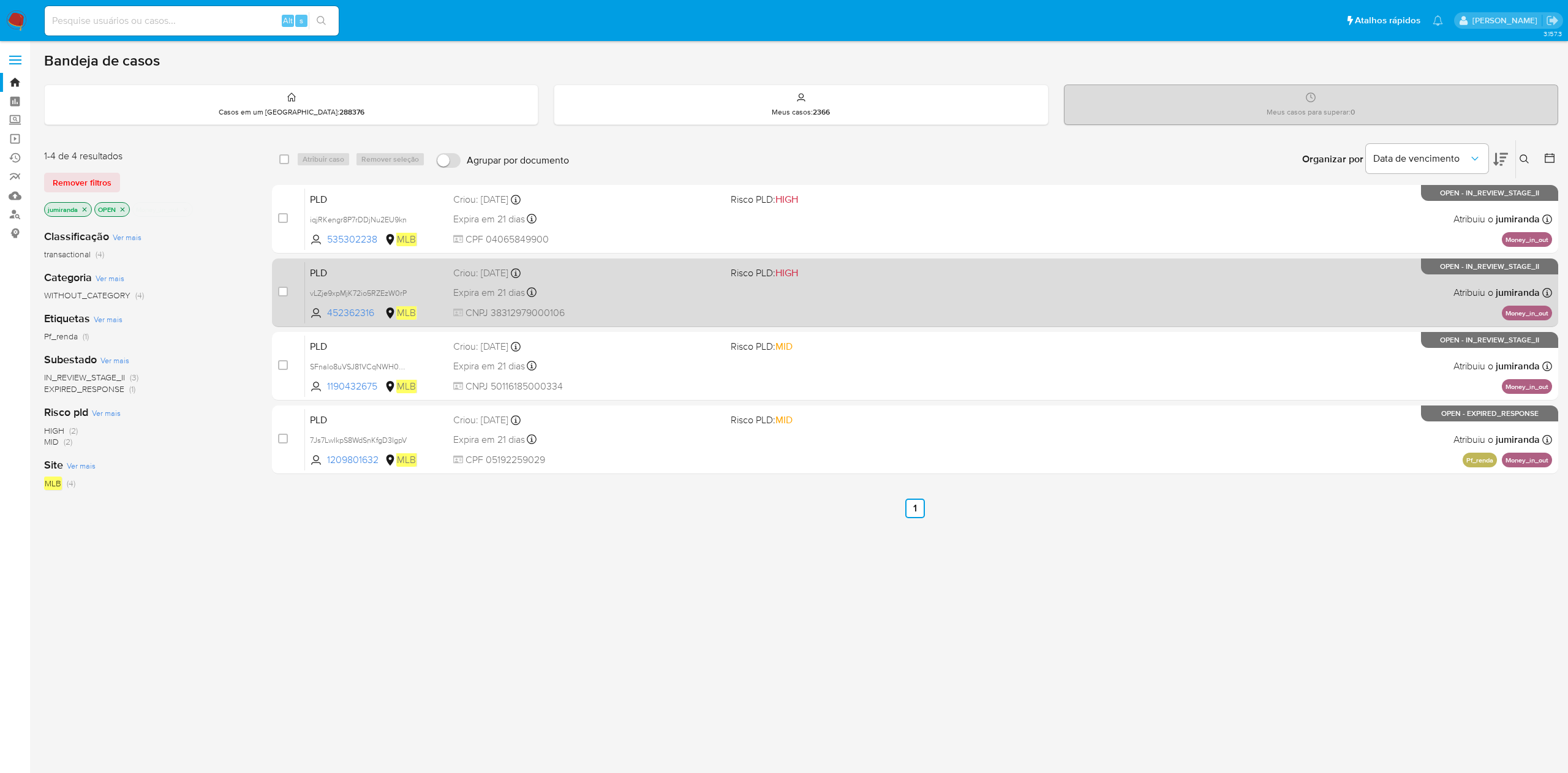
click at [698, 284] on div "Expira em 21 dias Expira em [DATE] 00:31:25" at bounding box center [587, 292] width 267 height 16
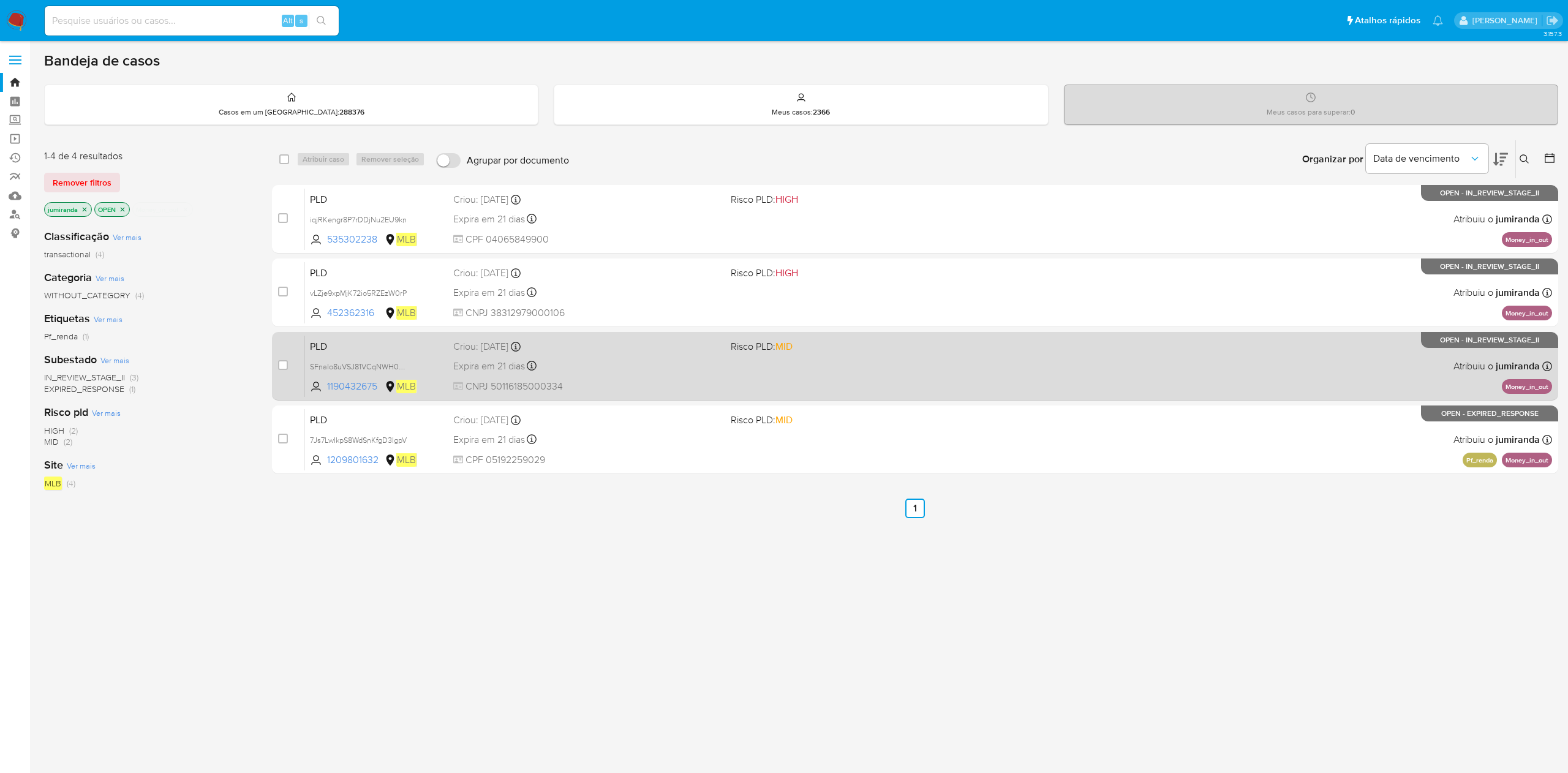
click at [687, 349] on div "Criou: [DATE] Criou: [DATE] 00:09:32" at bounding box center [587, 347] width 267 height 14
click at [684, 398] on div "case-item-checkbox Incapaz de atribuir o caso PLD SFnaIo8uVSJ81VCqNWH0shH2 1190…" at bounding box center [915, 366] width 1286 height 69
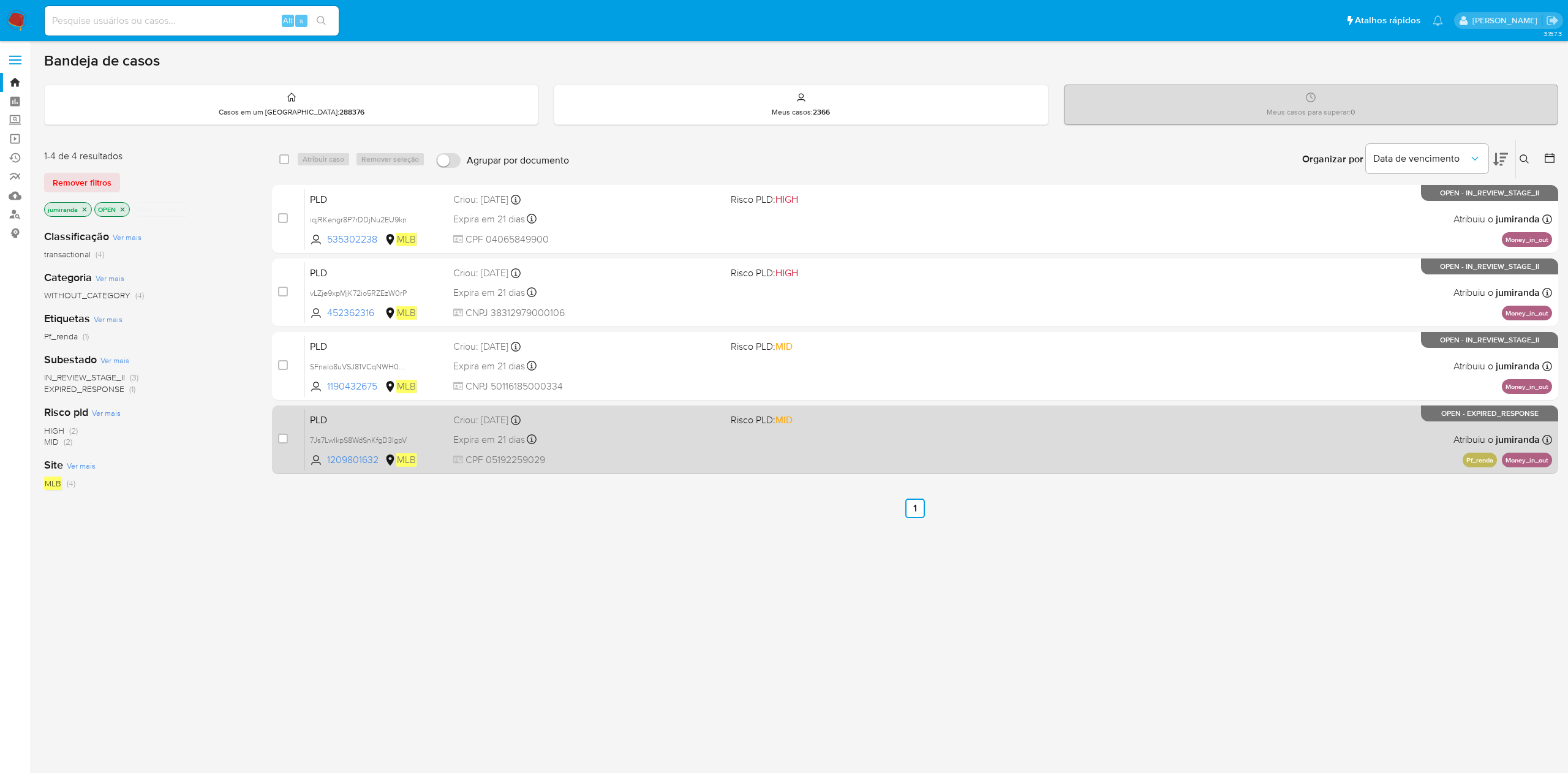
click at [685, 411] on span "Criou: [DATE] Criou: [DATE] 00:09:22" at bounding box center [587, 419] width 267 height 16
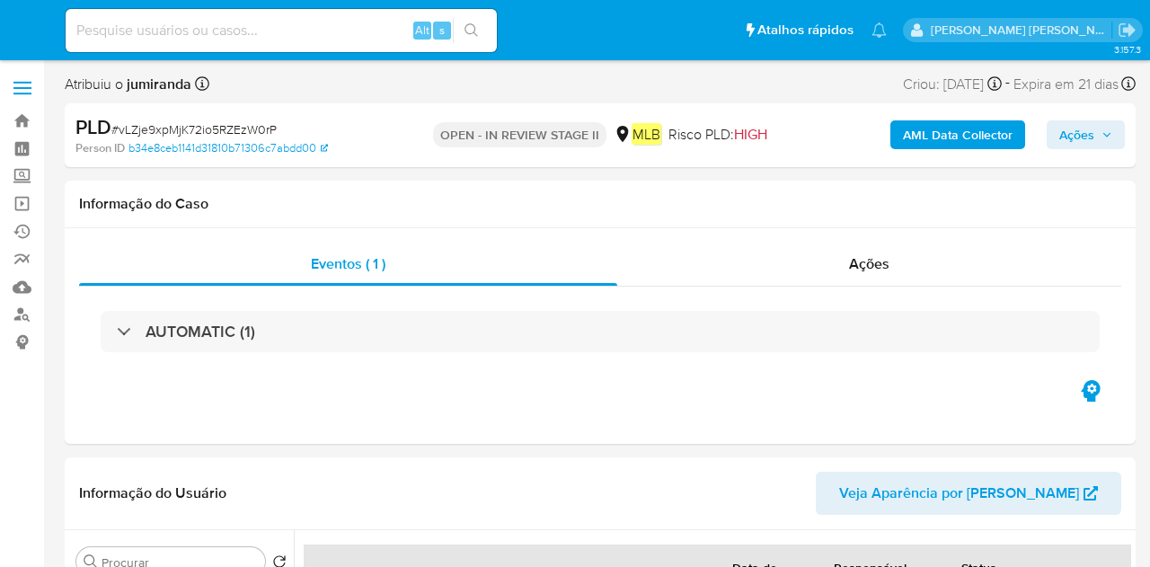
select select "10"
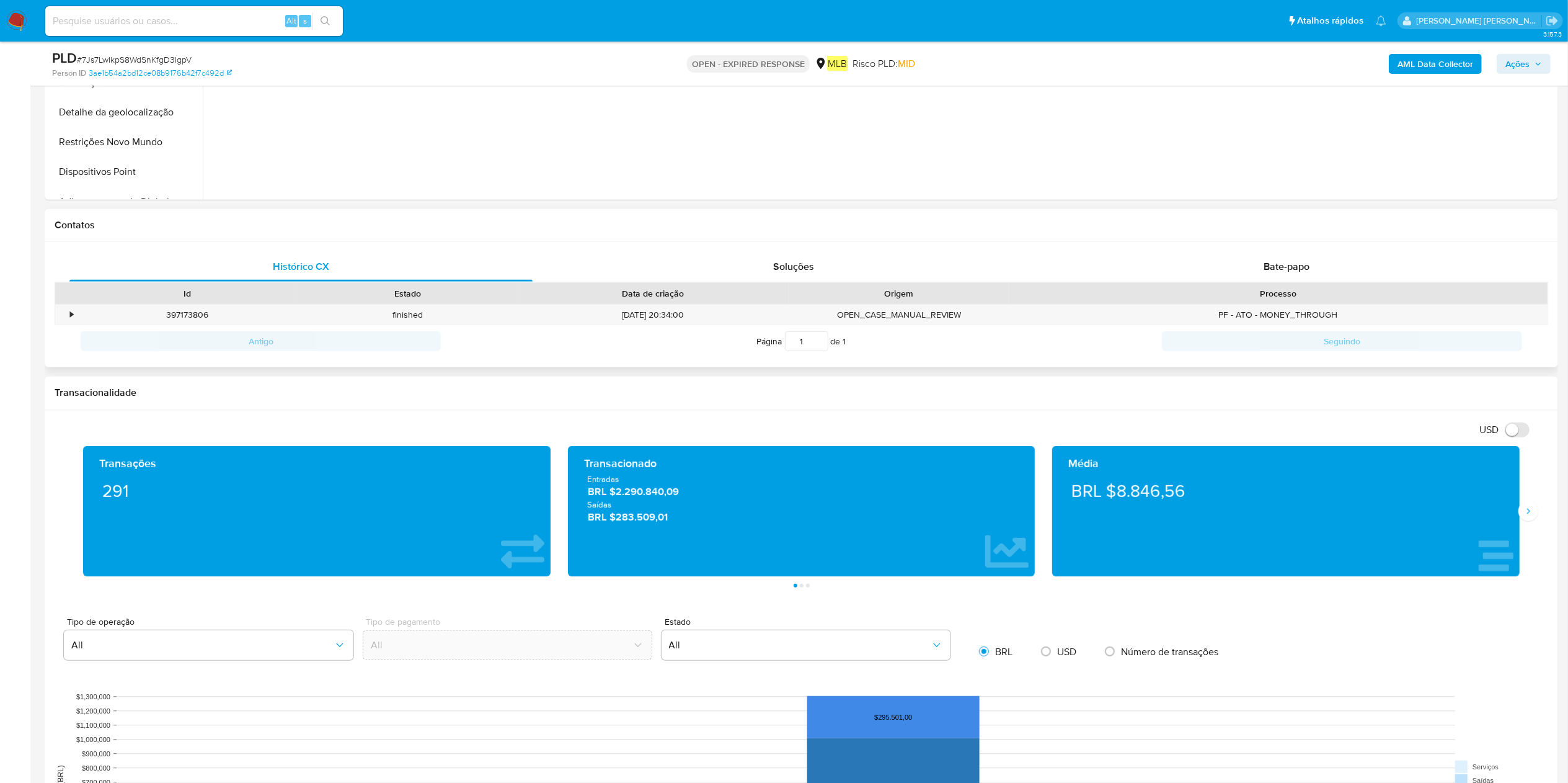
scroll to position [496, 0]
